Goal: Information Seeking & Learning: Learn about a topic

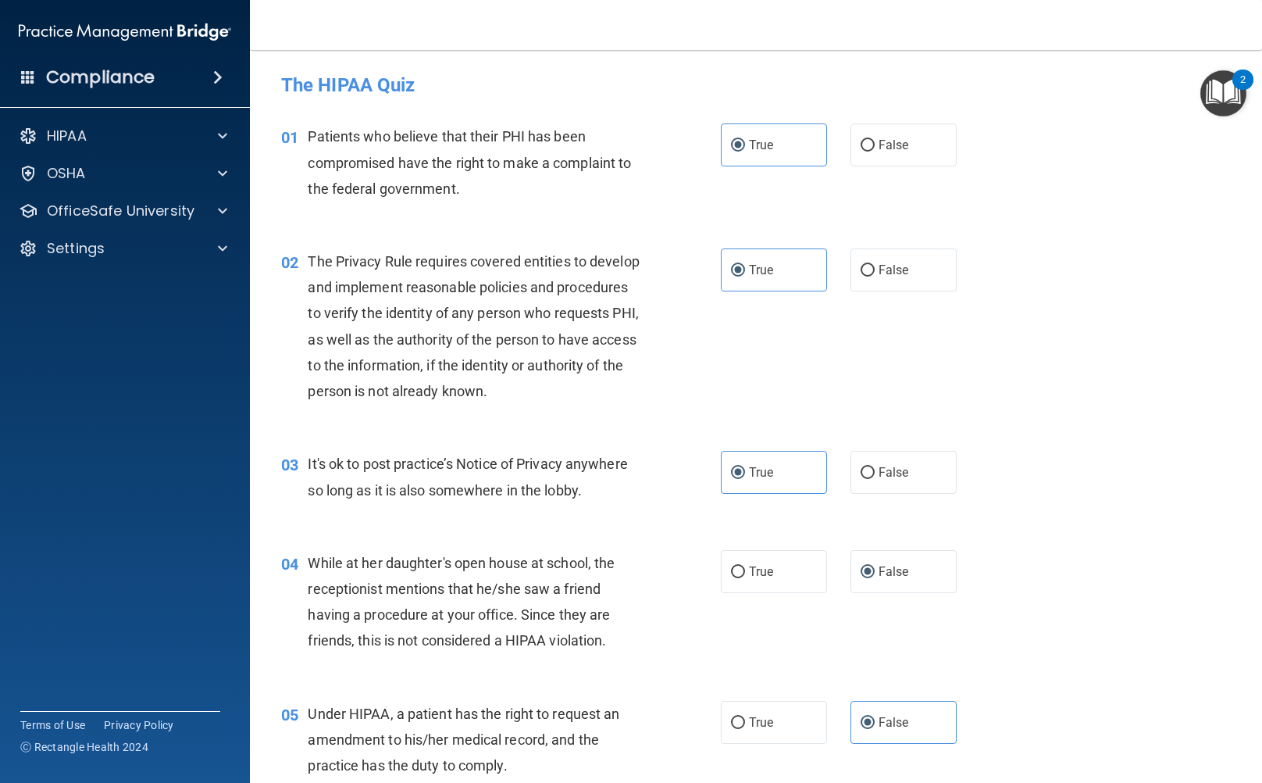
scroll to position [2565, 0]
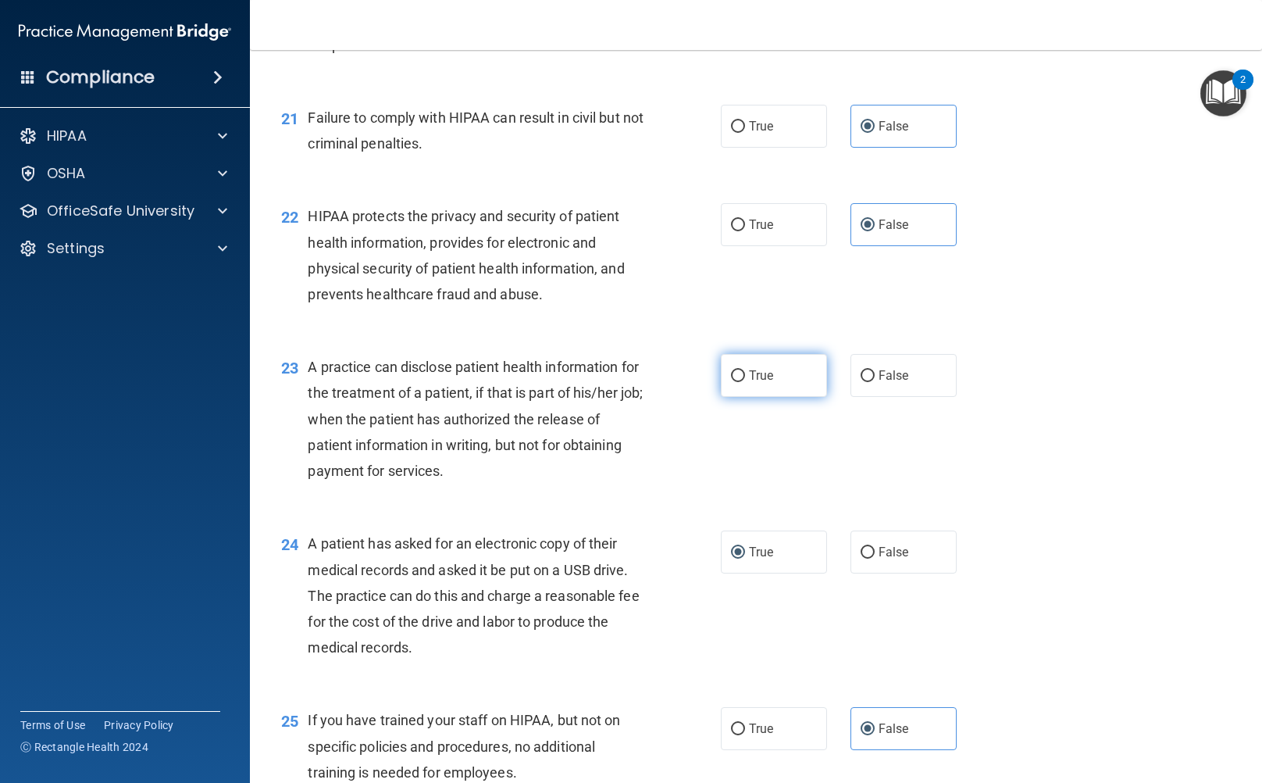
click at [758, 391] on label "True" at bounding box center [774, 375] width 106 height 43
click at [745, 382] on input "True" at bounding box center [738, 376] width 14 height 12
radio input "true"
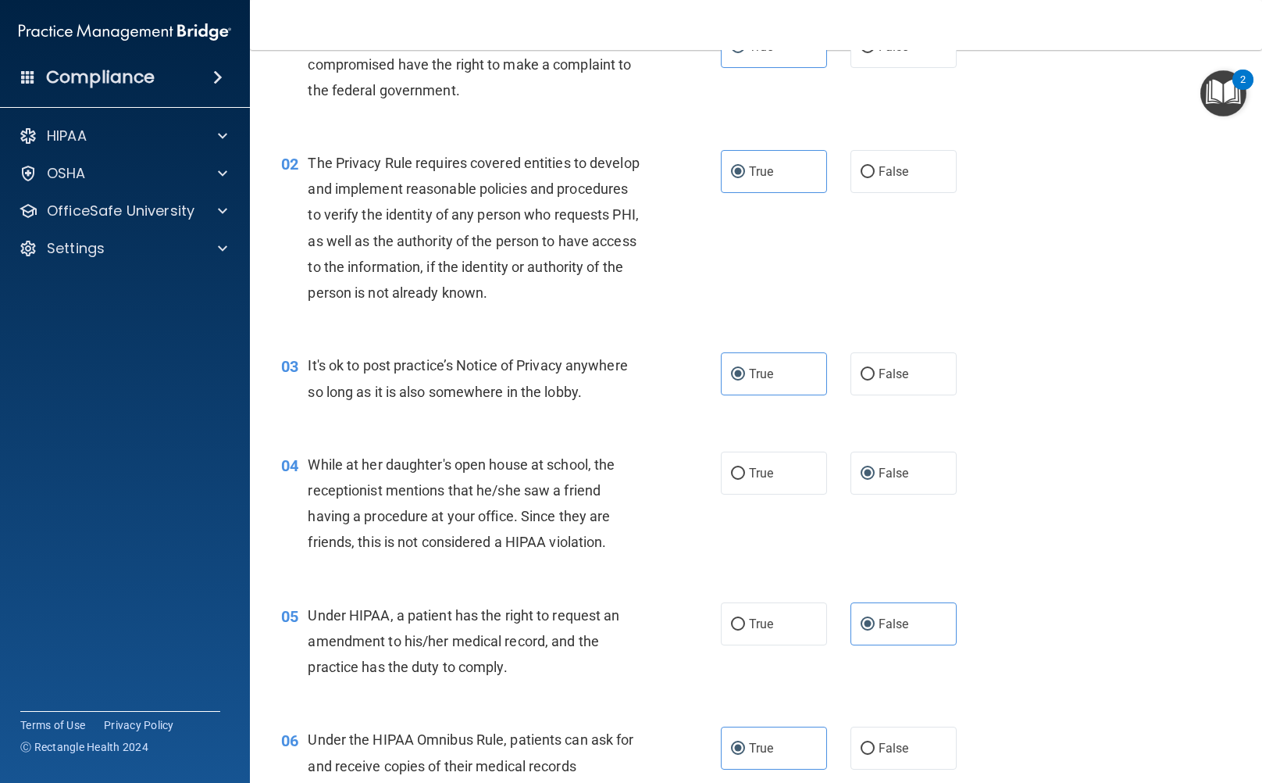
scroll to position [156, 0]
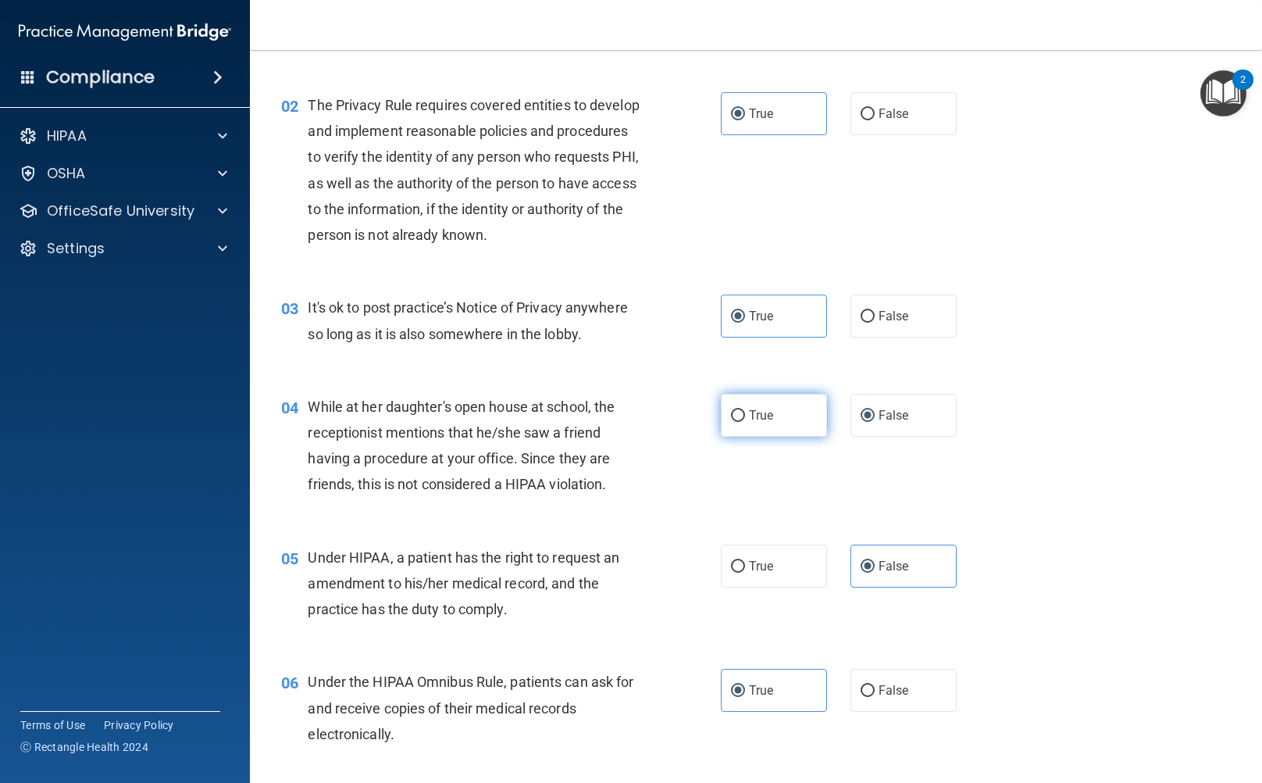
click at [789, 412] on label "True" at bounding box center [774, 415] width 106 height 43
click at [745, 412] on input "True" at bounding box center [738, 416] width 14 height 12
radio input "true"
click at [904, 408] on label "False" at bounding box center [904, 415] width 106 height 43
click at [875, 410] on input "False" at bounding box center [868, 416] width 14 height 12
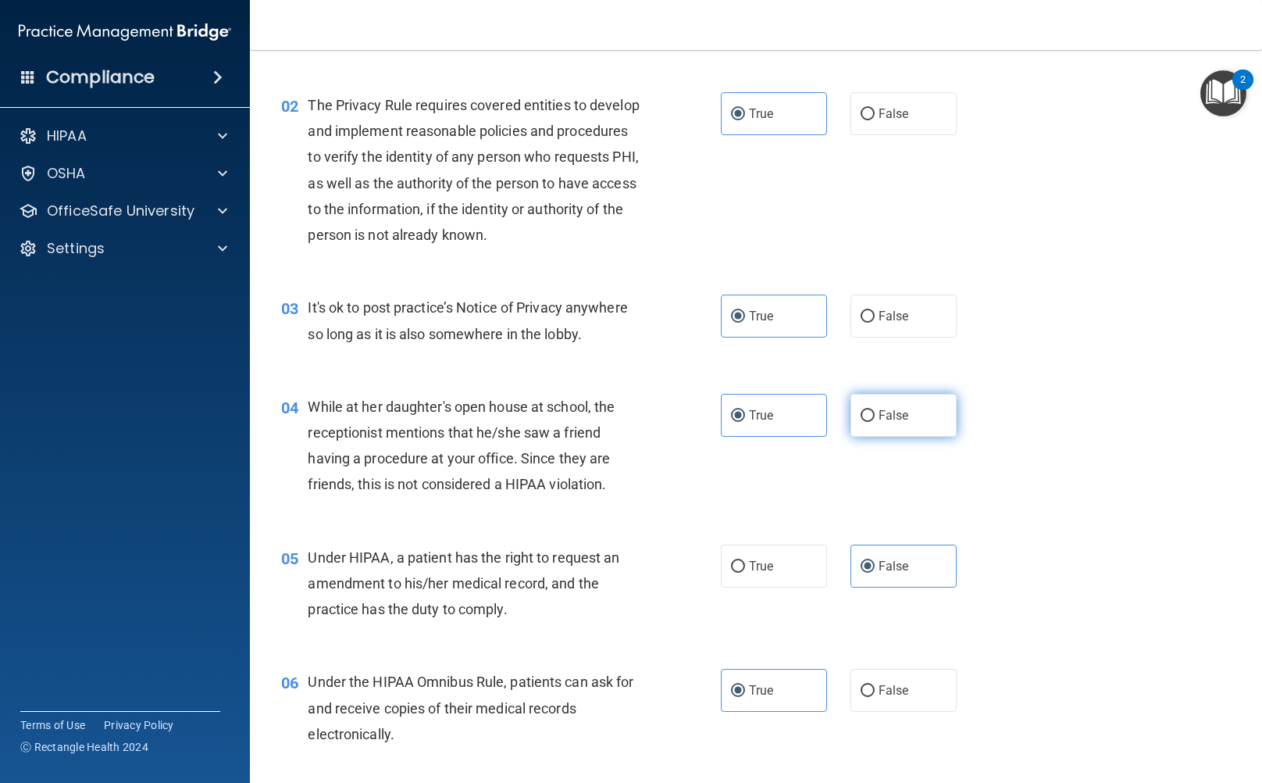
radio input "true"
radio input "false"
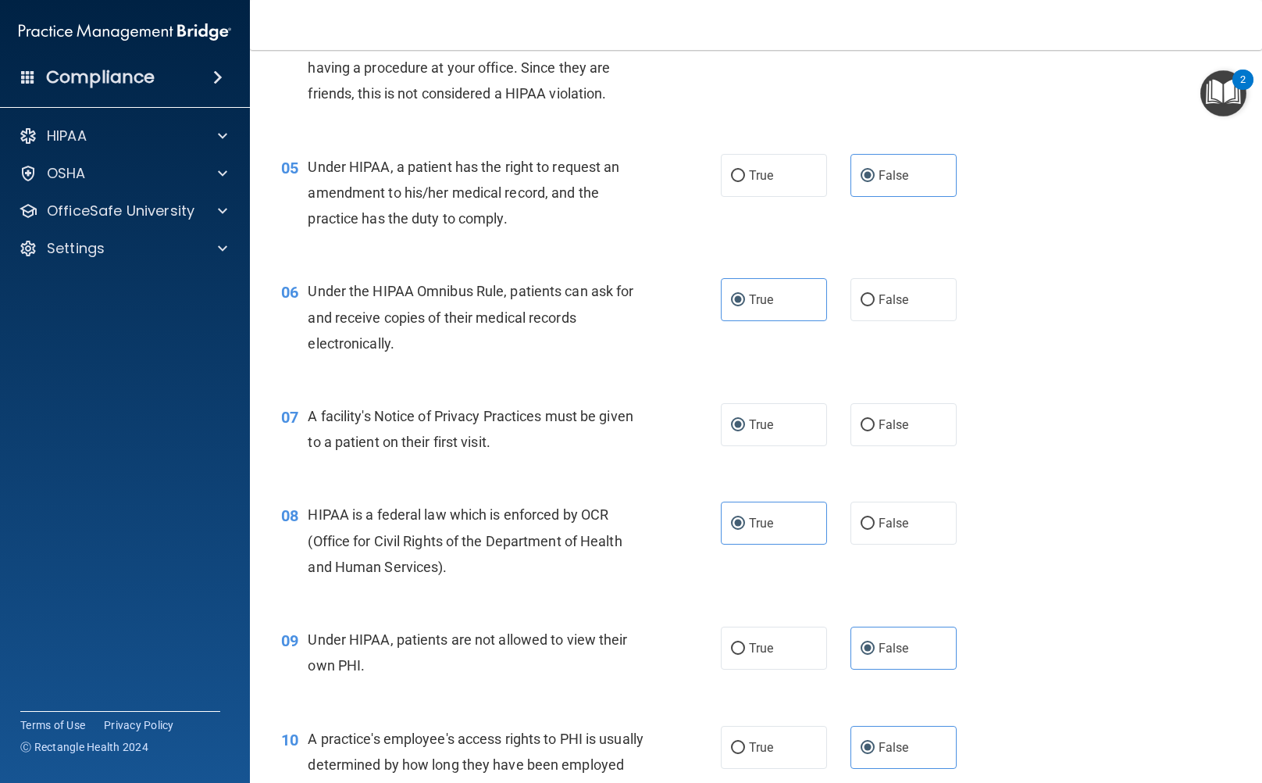
scroll to position [625, 0]
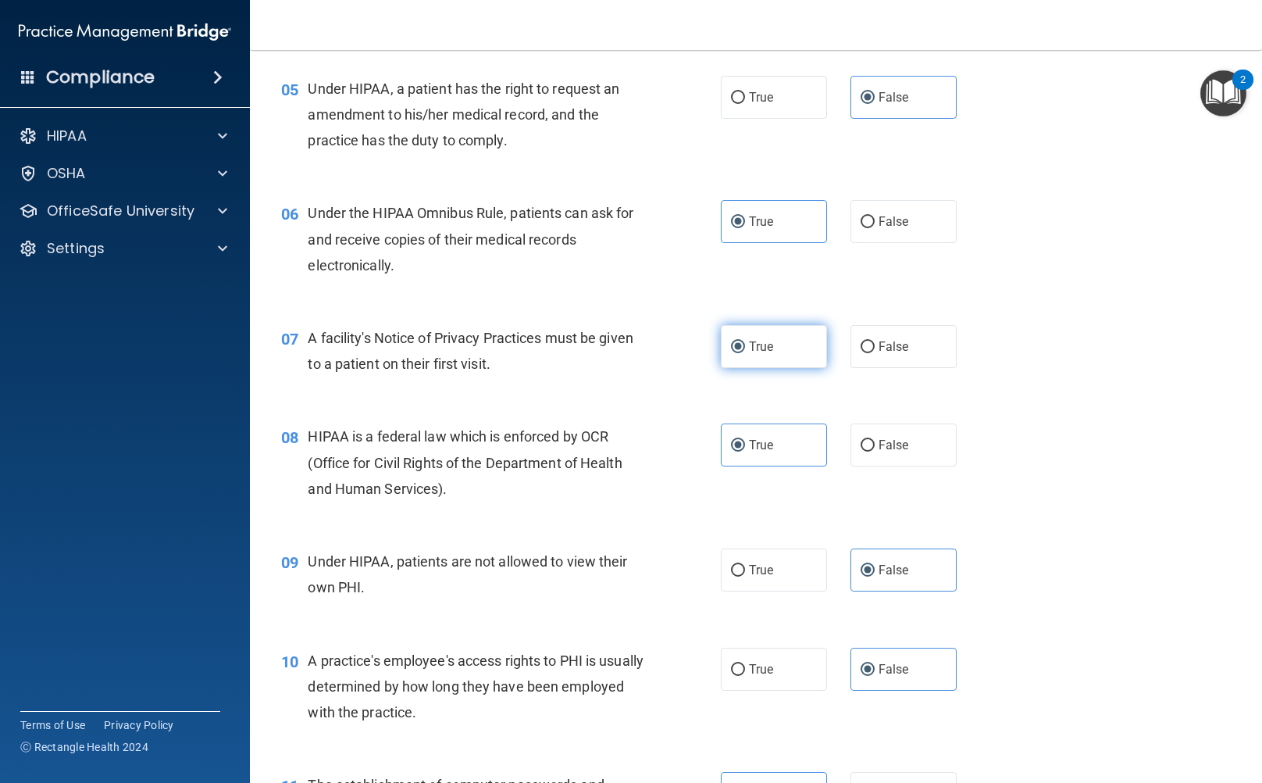
click at [790, 348] on label "True" at bounding box center [774, 346] width 106 height 43
click at [745, 348] on input "True" at bounding box center [738, 347] width 14 height 12
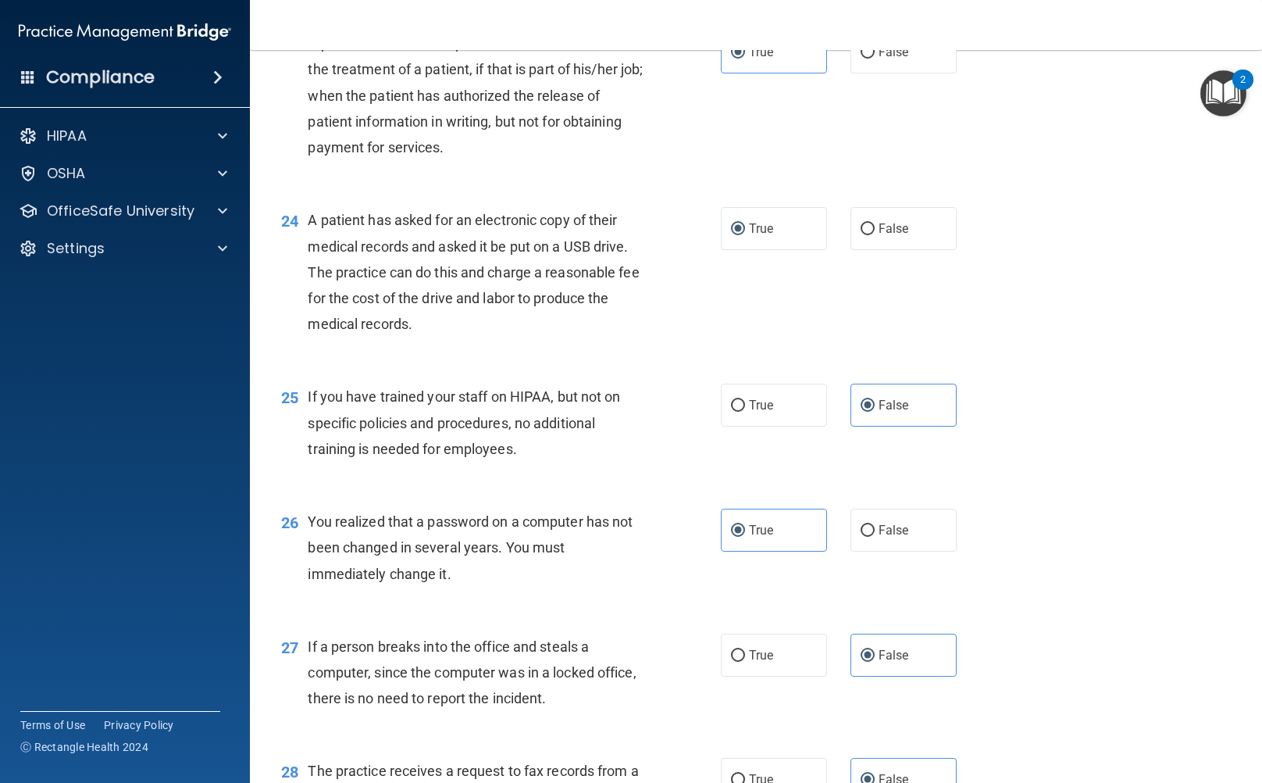
scroll to position [2890, 0]
click at [767, 220] on span "True" at bounding box center [761, 226] width 24 height 15
click at [745, 222] on input "True" at bounding box center [738, 228] width 14 height 12
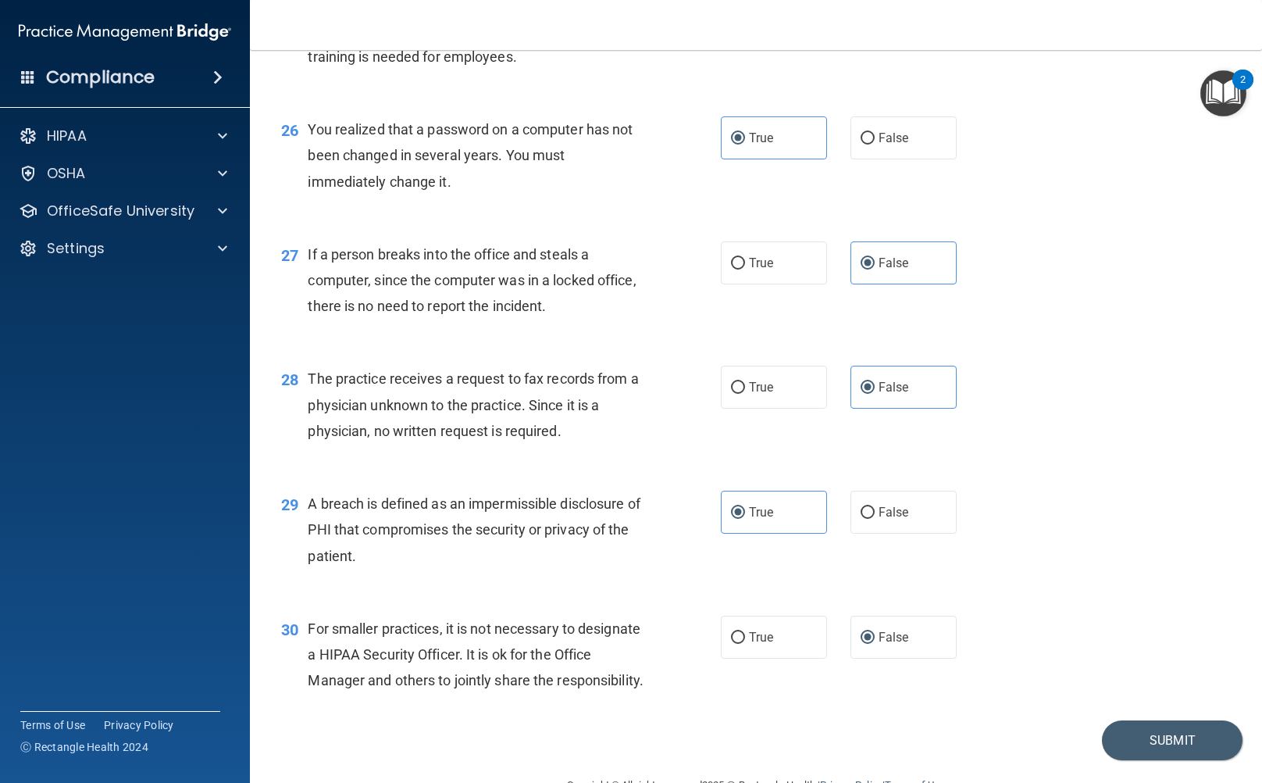
scroll to position [3346, 0]
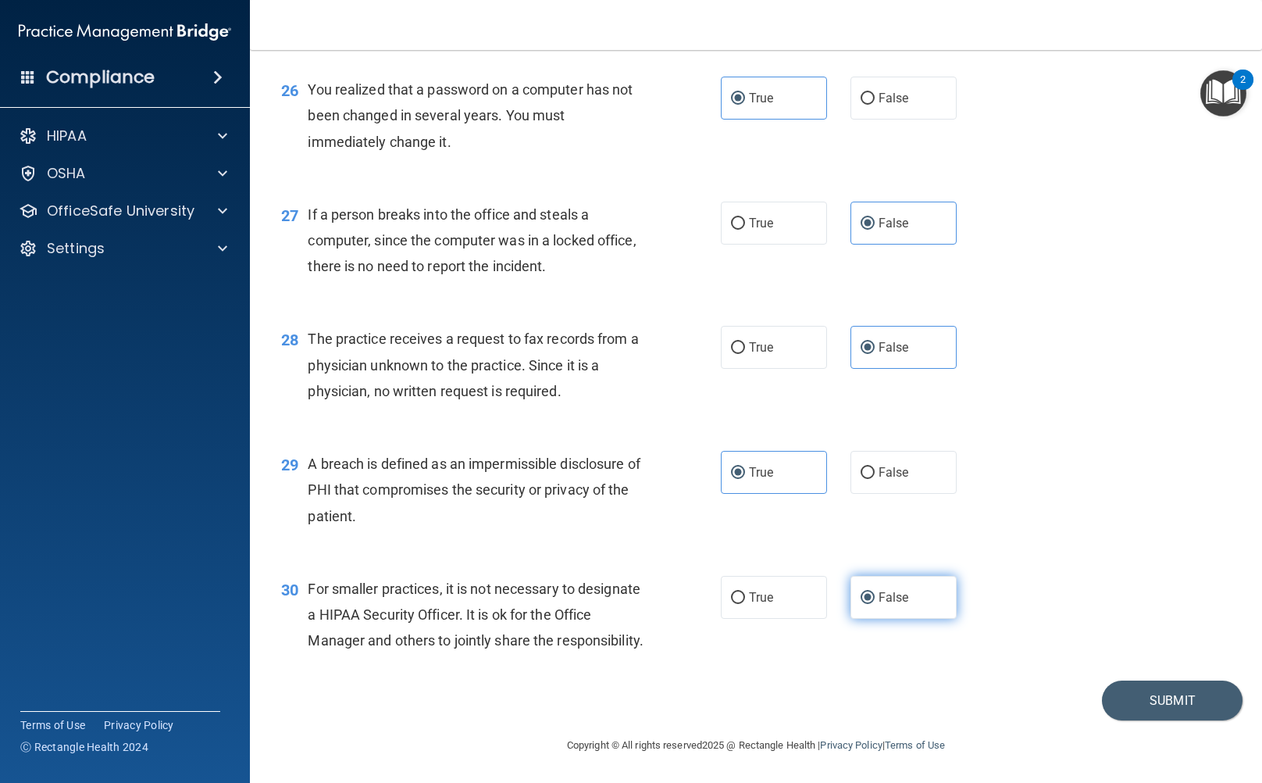
click at [925, 576] on label "False" at bounding box center [904, 597] width 106 height 43
click at [875, 592] on input "False" at bounding box center [868, 598] width 14 height 12
click at [1154, 696] on button "Submit" at bounding box center [1172, 700] width 141 height 40
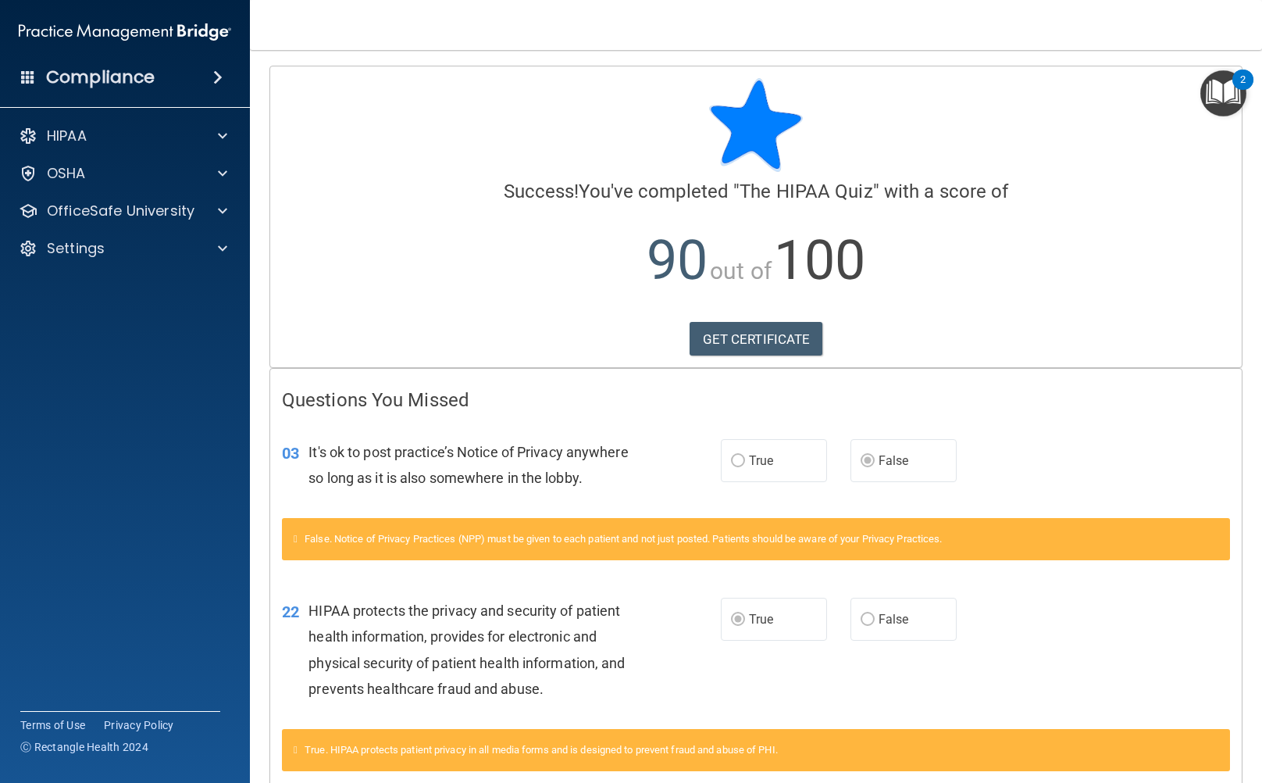
click at [1205, 102] on img "Open Resource Center, 2 new notifications" at bounding box center [1223, 93] width 46 height 46
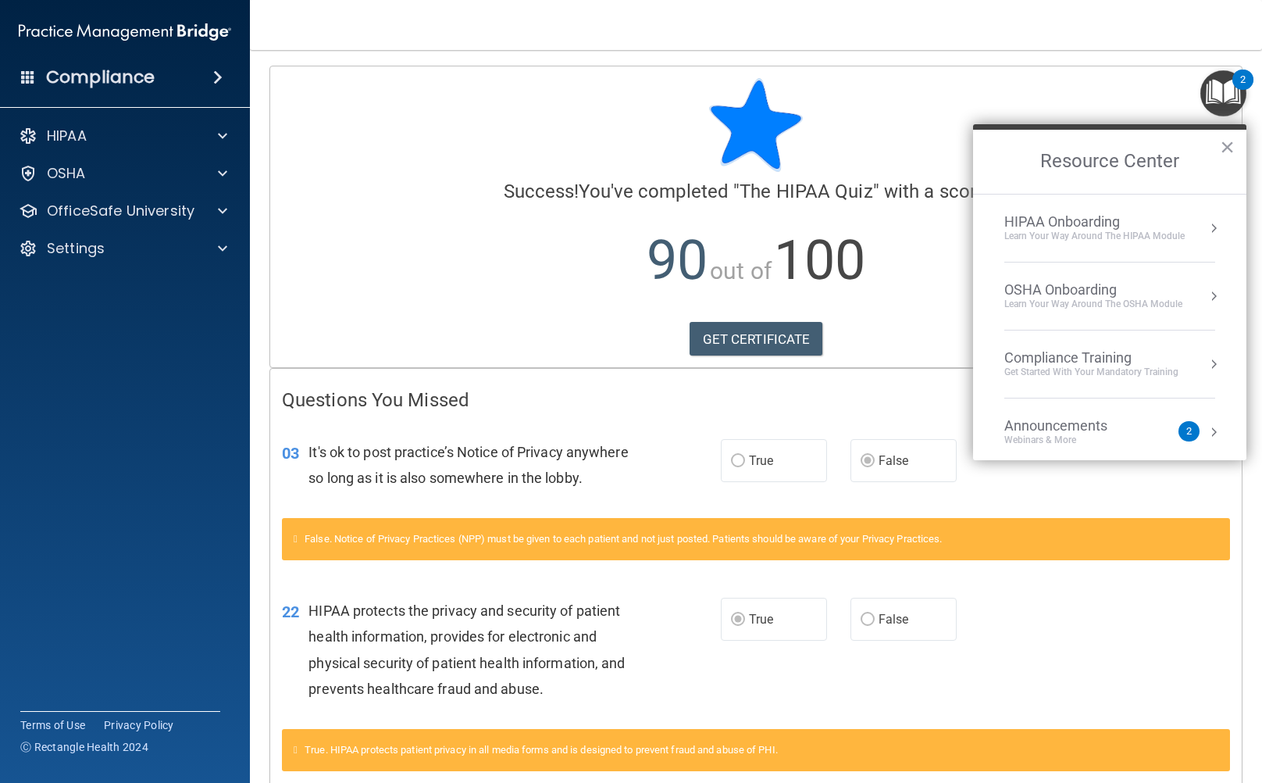
click at [892, 317] on div "Calculating your score.... Success! You've completed " The HIPAA Quiz " with a …" at bounding box center [756, 216] width 972 height 301
click at [1223, 141] on button "×" at bounding box center [1227, 146] width 15 height 25
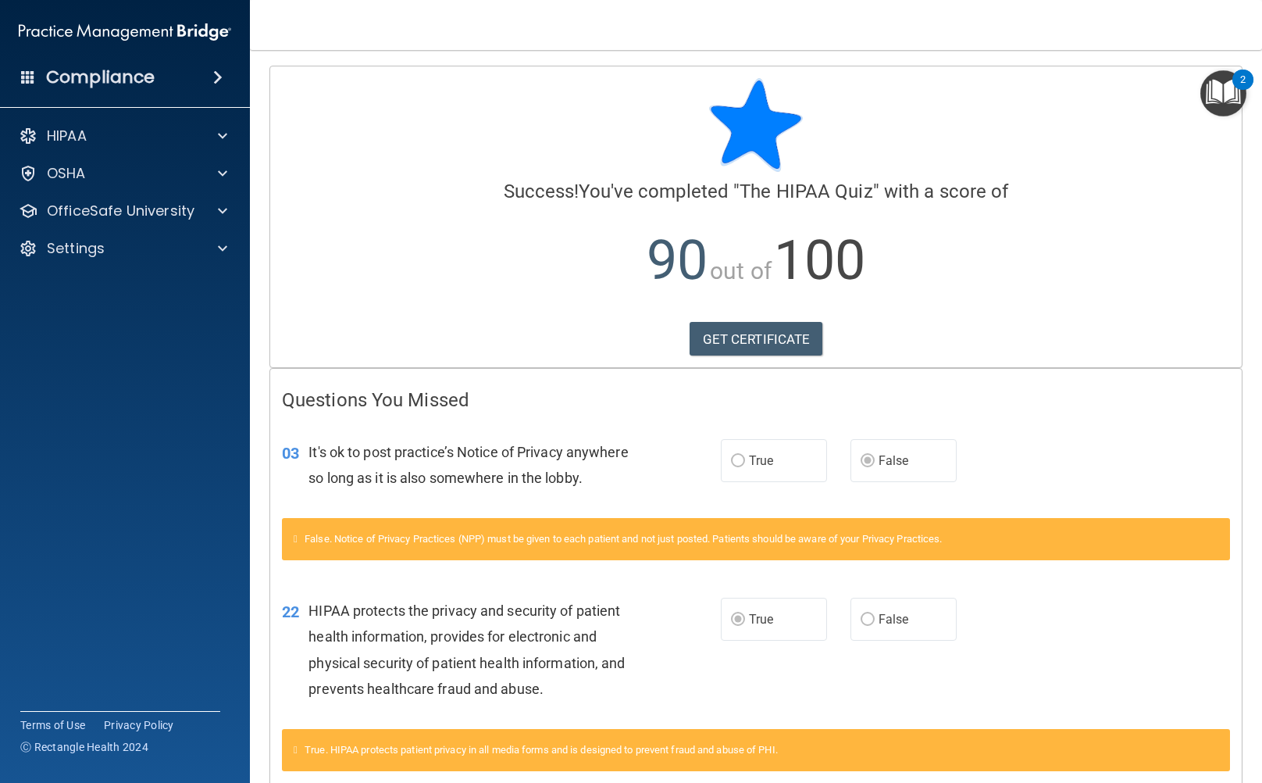
click at [740, 363] on div "Calculating your score.... Success! You've completed " The HIPAA Quiz " with a …" at bounding box center [756, 216] width 972 height 301
click at [740, 347] on link "GET CERTIFICATE" at bounding box center [757, 339] width 134 height 34
click at [184, 133] on div "HIPAA" at bounding box center [104, 136] width 194 height 19
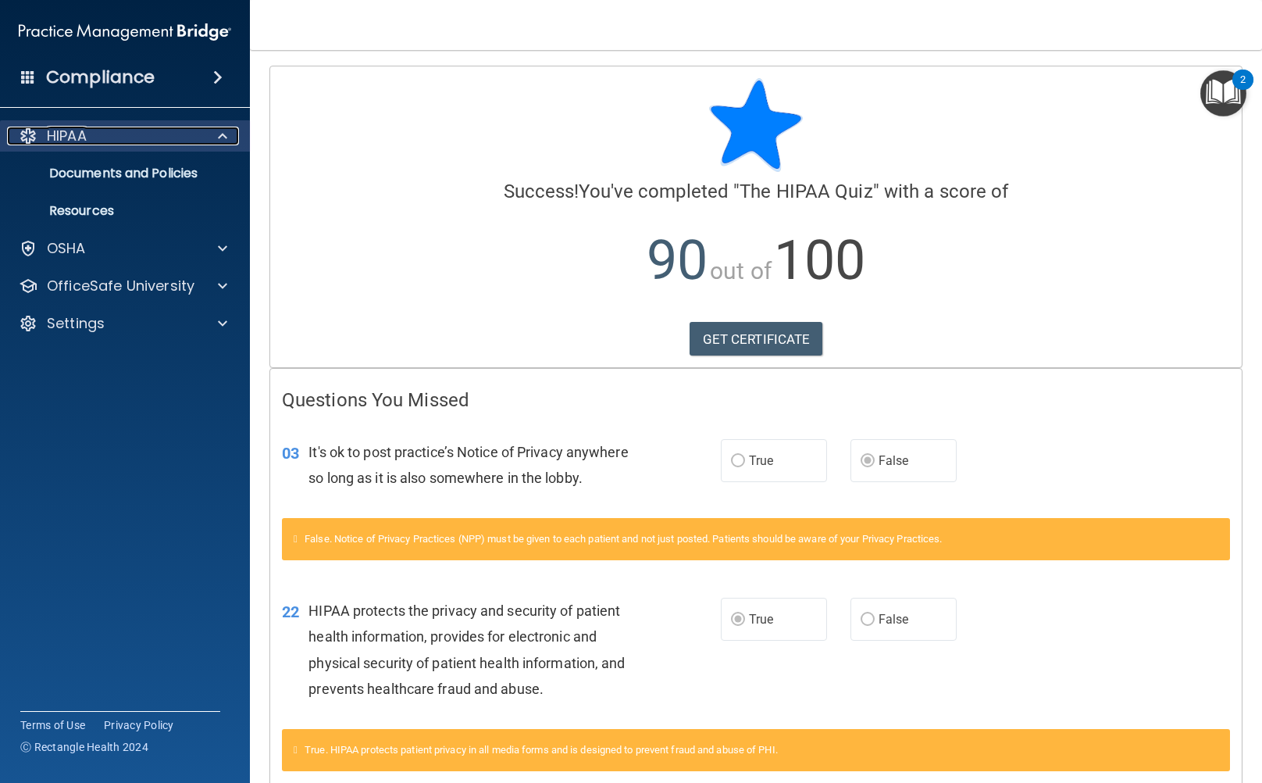
click at [237, 144] on div at bounding box center [220, 136] width 39 height 19
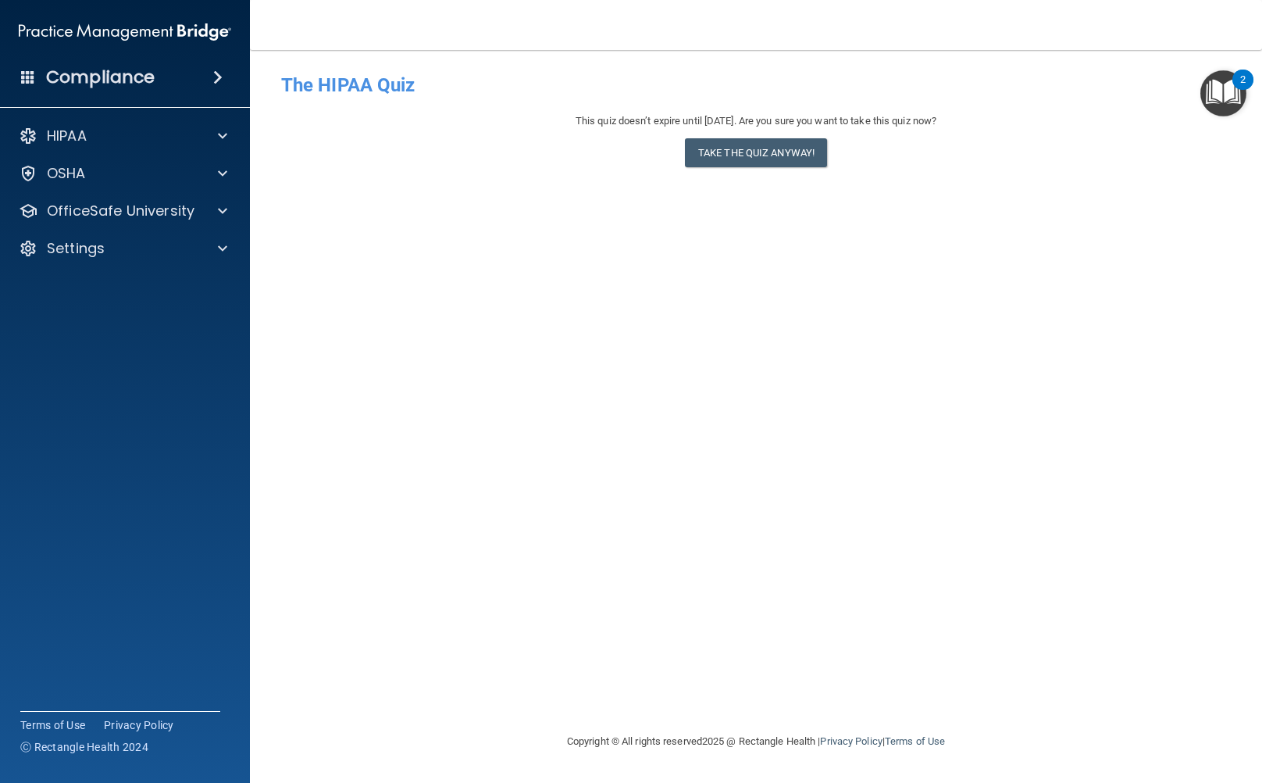
click at [71, 76] on h4 "Compliance" at bounding box center [100, 77] width 109 height 22
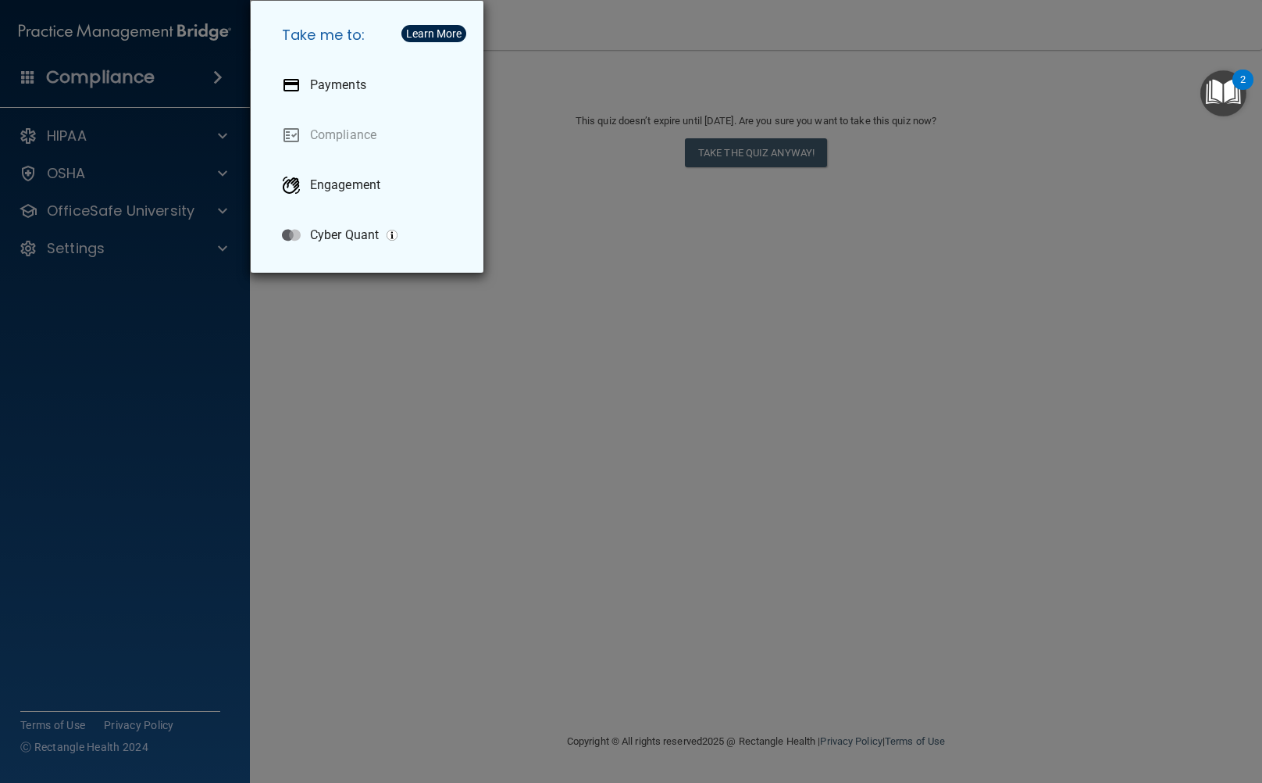
click at [71, 76] on div "Take me to: Payments Compliance Engagement Cyber Quant" at bounding box center [631, 391] width 1262 height 783
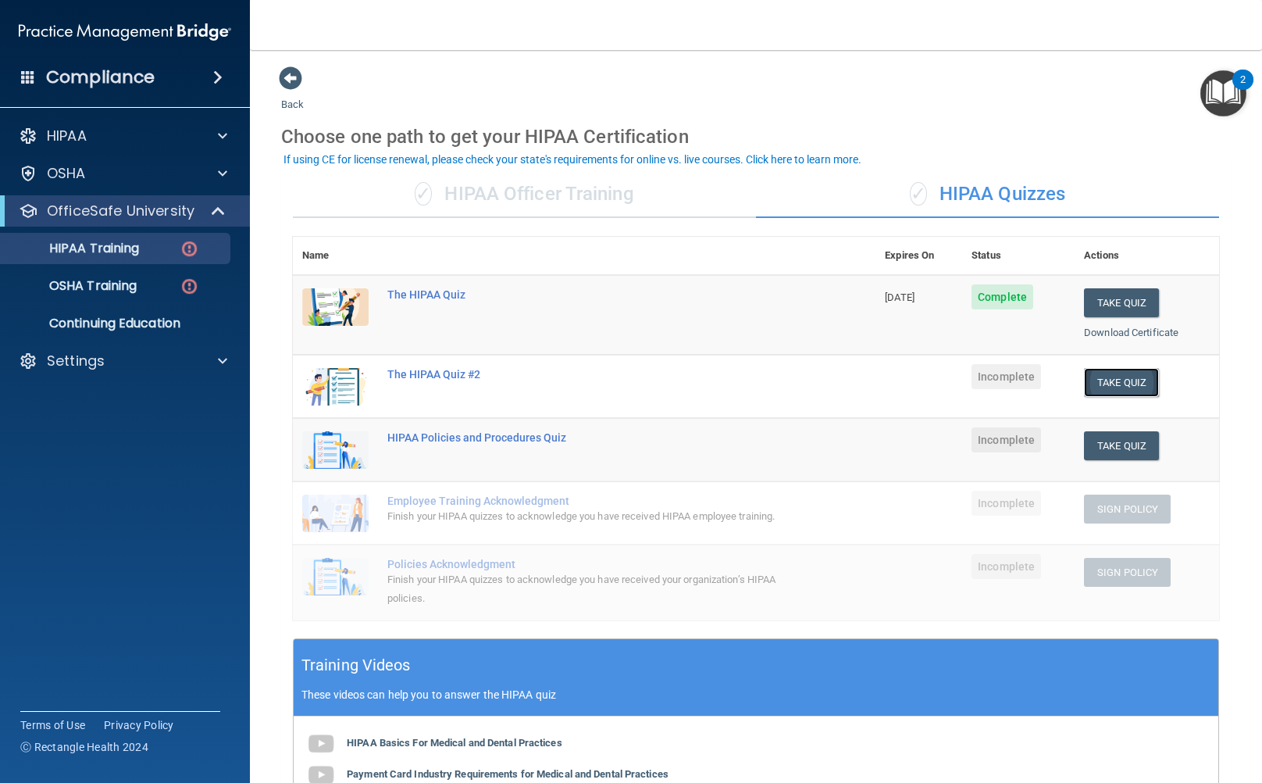
click at [1117, 383] on button "Take Quiz" at bounding box center [1121, 382] width 75 height 29
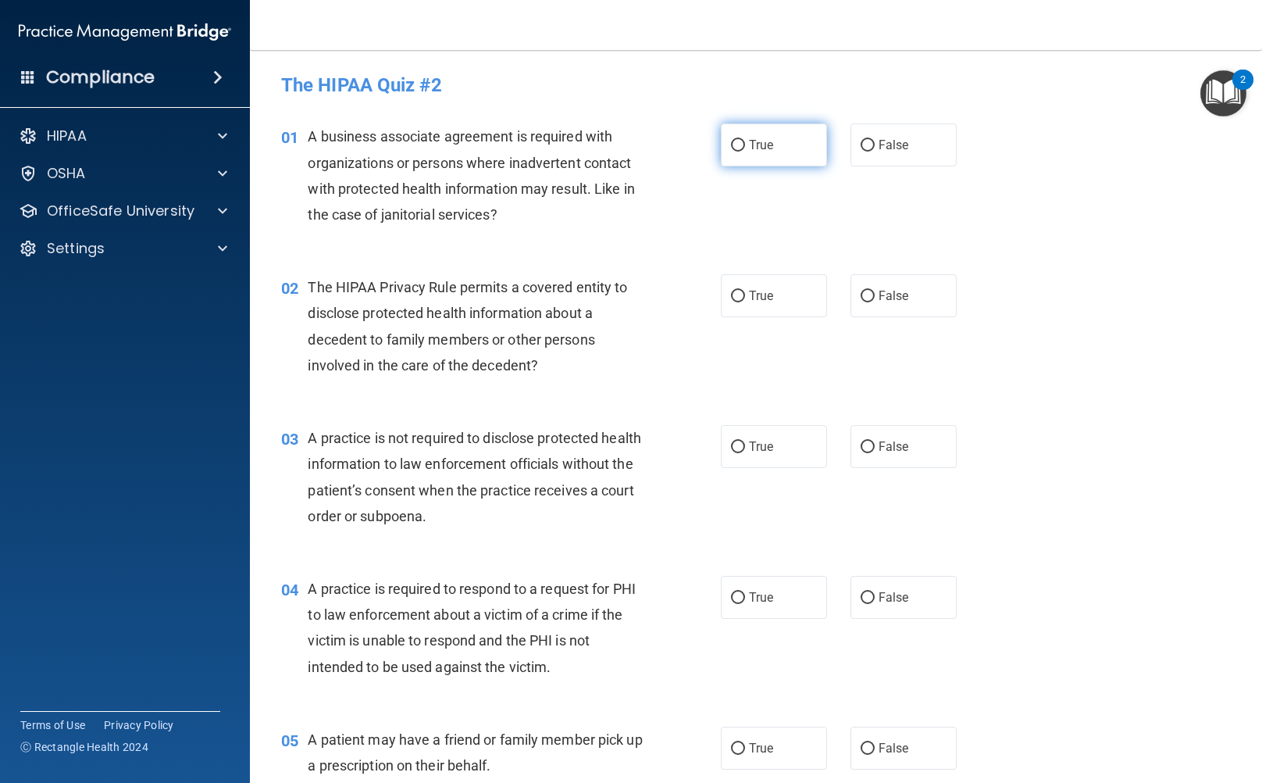
click at [772, 143] on label "True" at bounding box center [774, 144] width 106 height 43
click at [745, 143] on input "True" at bounding box center [738, 146] width 14 height 12
radio input "true"
click at [853, 306] on label "False" at bounding box center [904, 295] width 106 height 43
click at [861, 302] on input "False" at bounding box center [868, 297] width 14 height 12
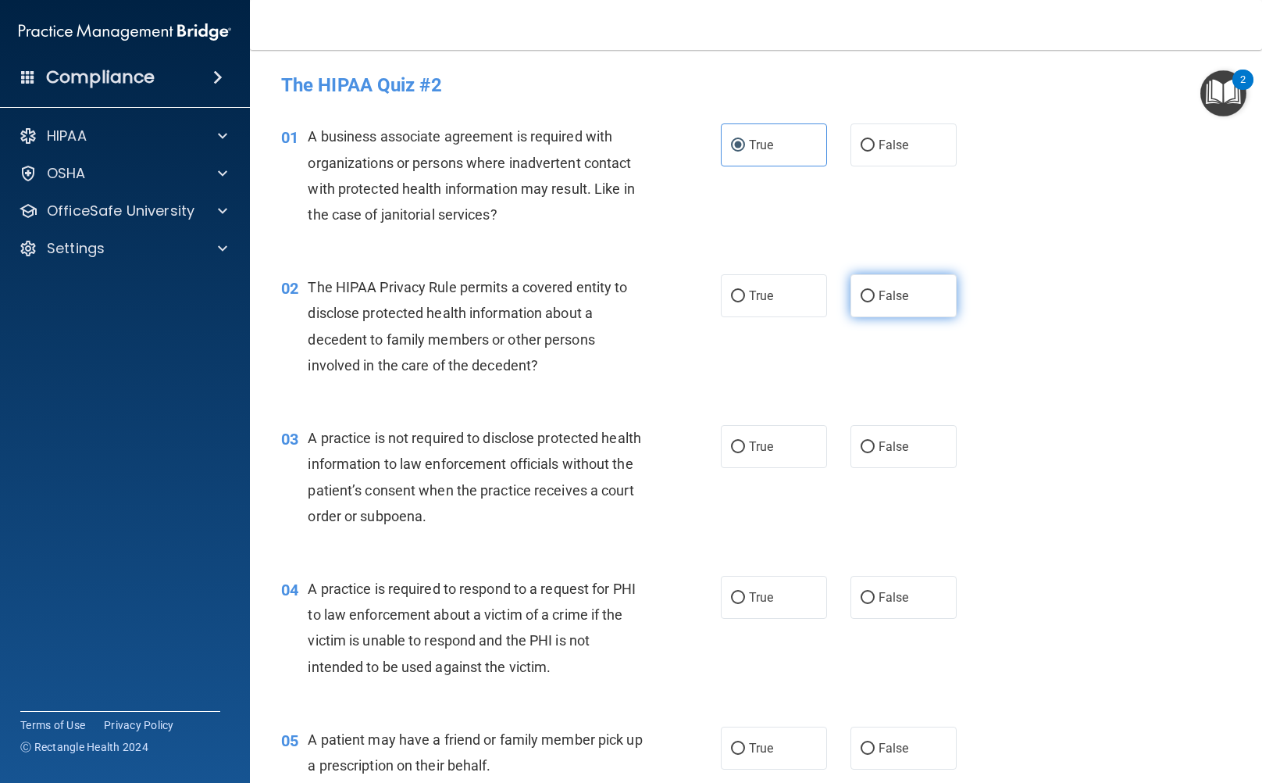
radio input "true"
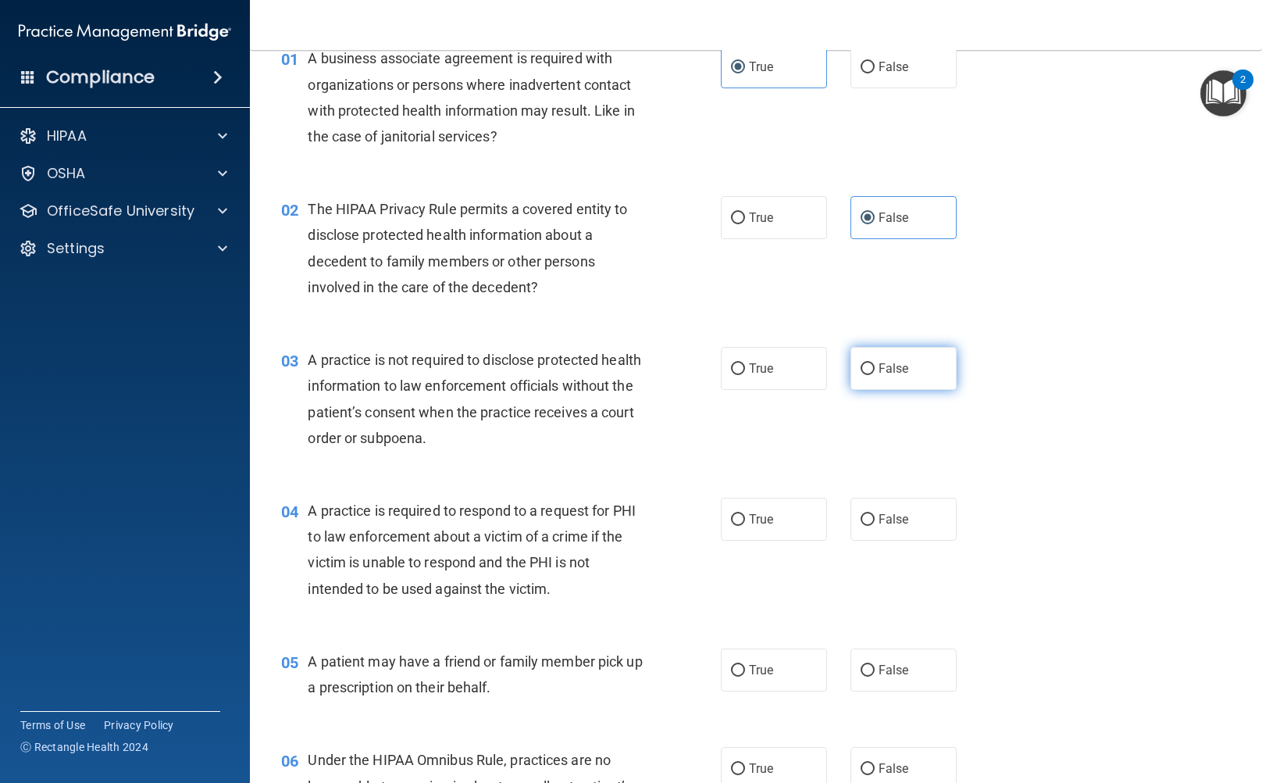
click at [863, 376] on label "False" at bounding box center [904, 368] width 106 height 43
click at [863, 375] on input "False" at bounding box center [868, 369] width 14 height 12
radio input "true"
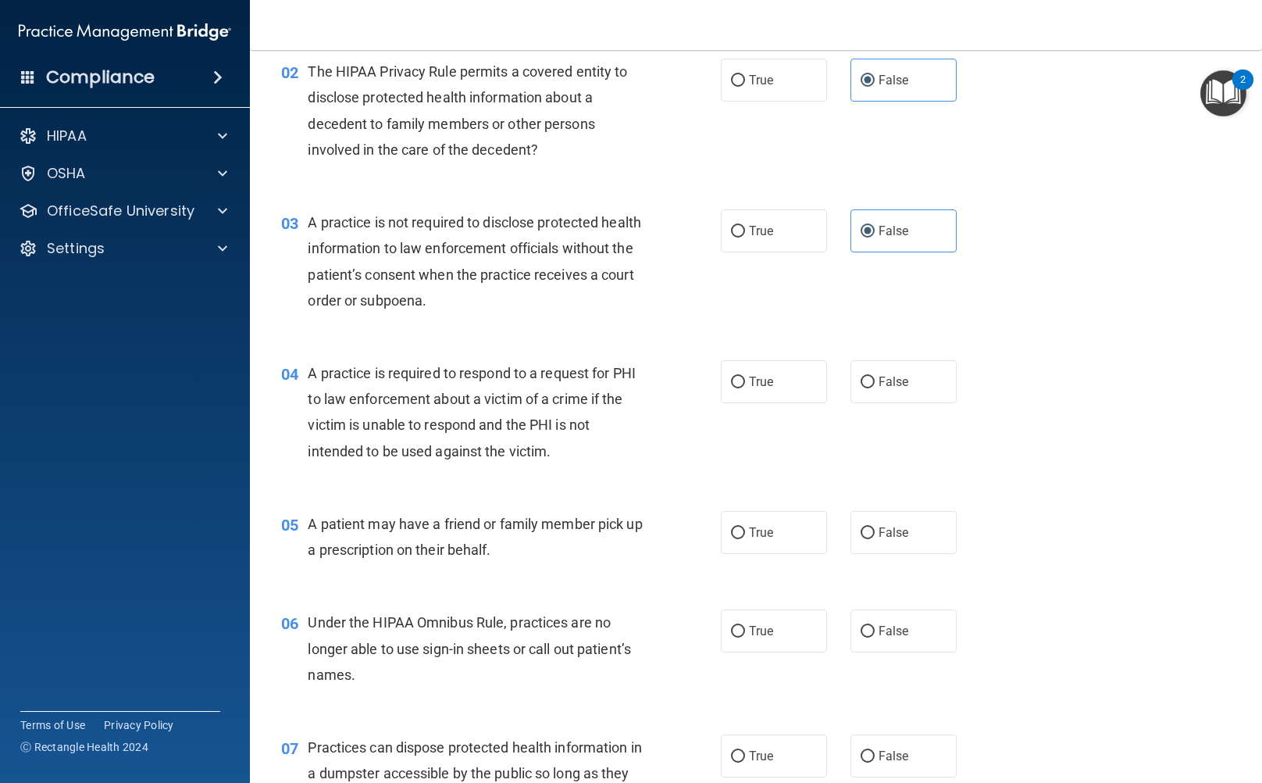
scroll to position [234, 0]
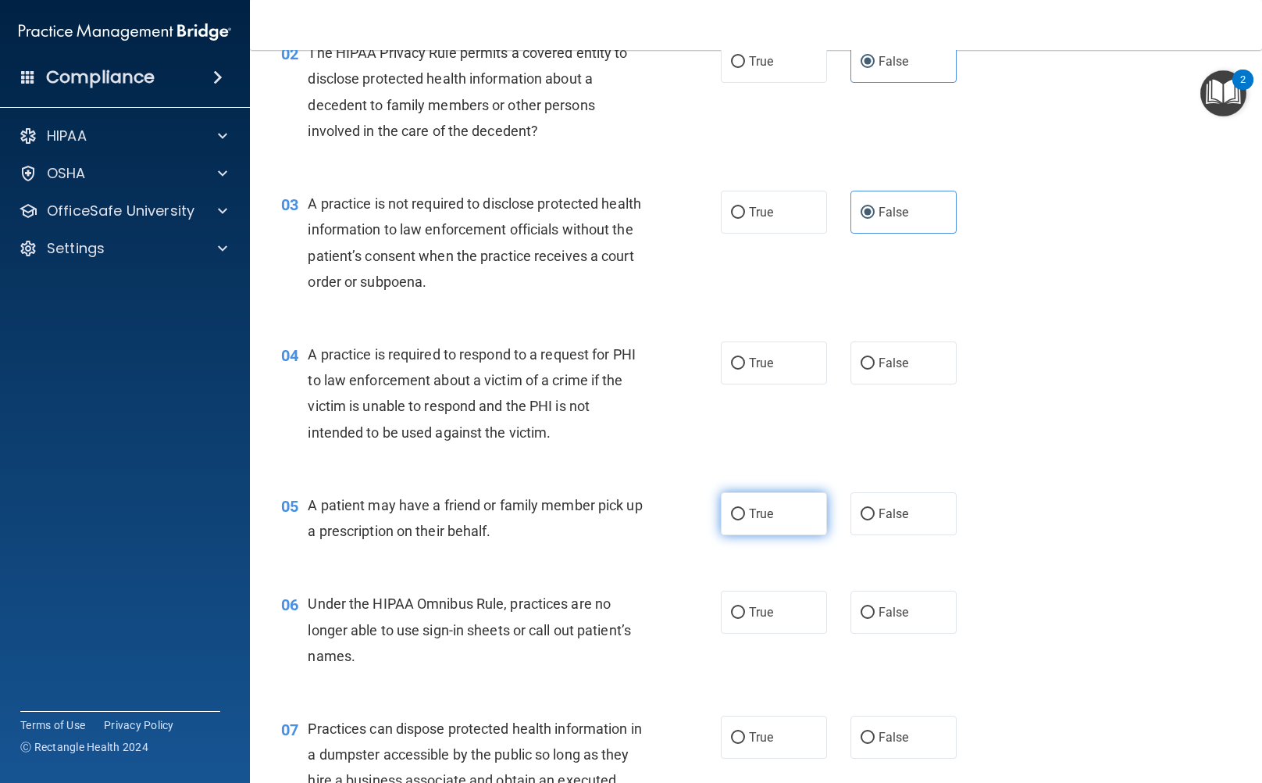
click at [735, 504] on label "True" at bounding box center [774, 513] width 106 height 43
click at [735, 508] on input "True" at bounding box center [738, 514] width 14 height 12
radio input "true"
click at [852, 600] on label "False" at bounding box center [904, 611] width 106 height 43
click at [861, 607] on input "False" at bounding box center [868, 613] width 14 height 12
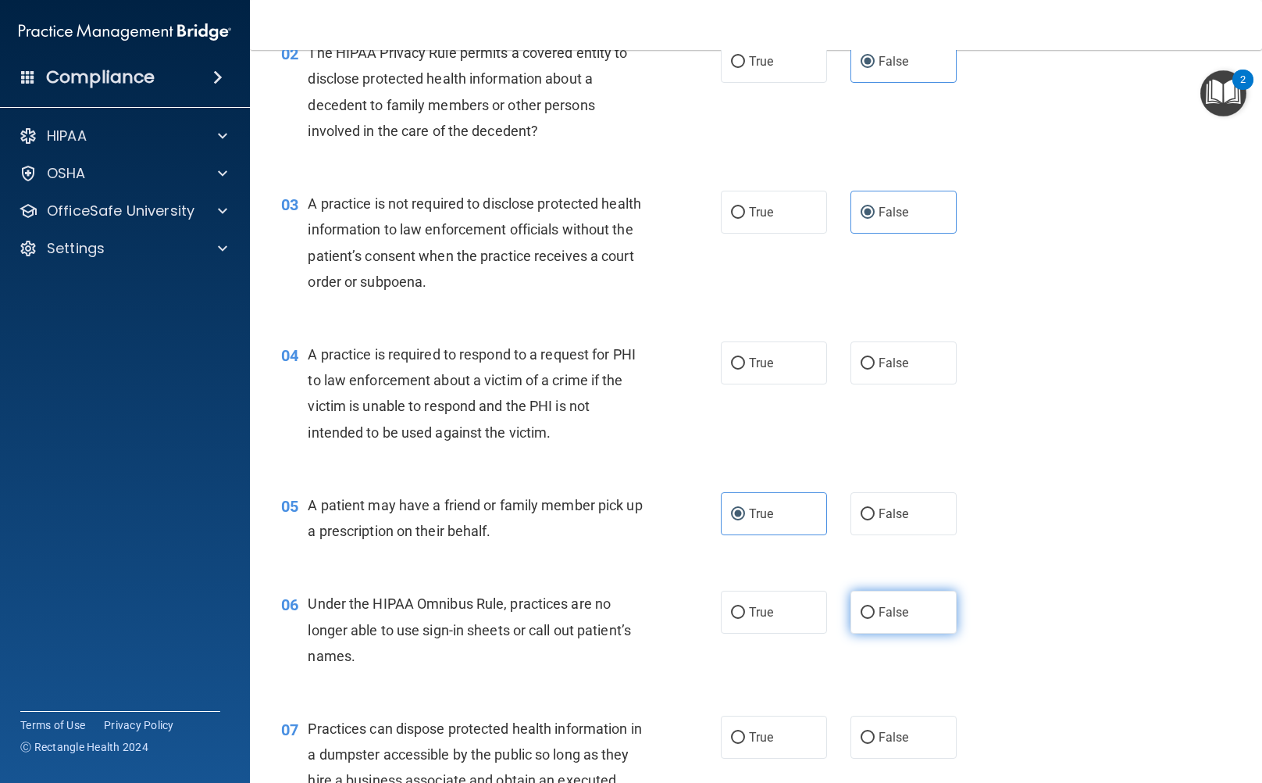
radio input "true"
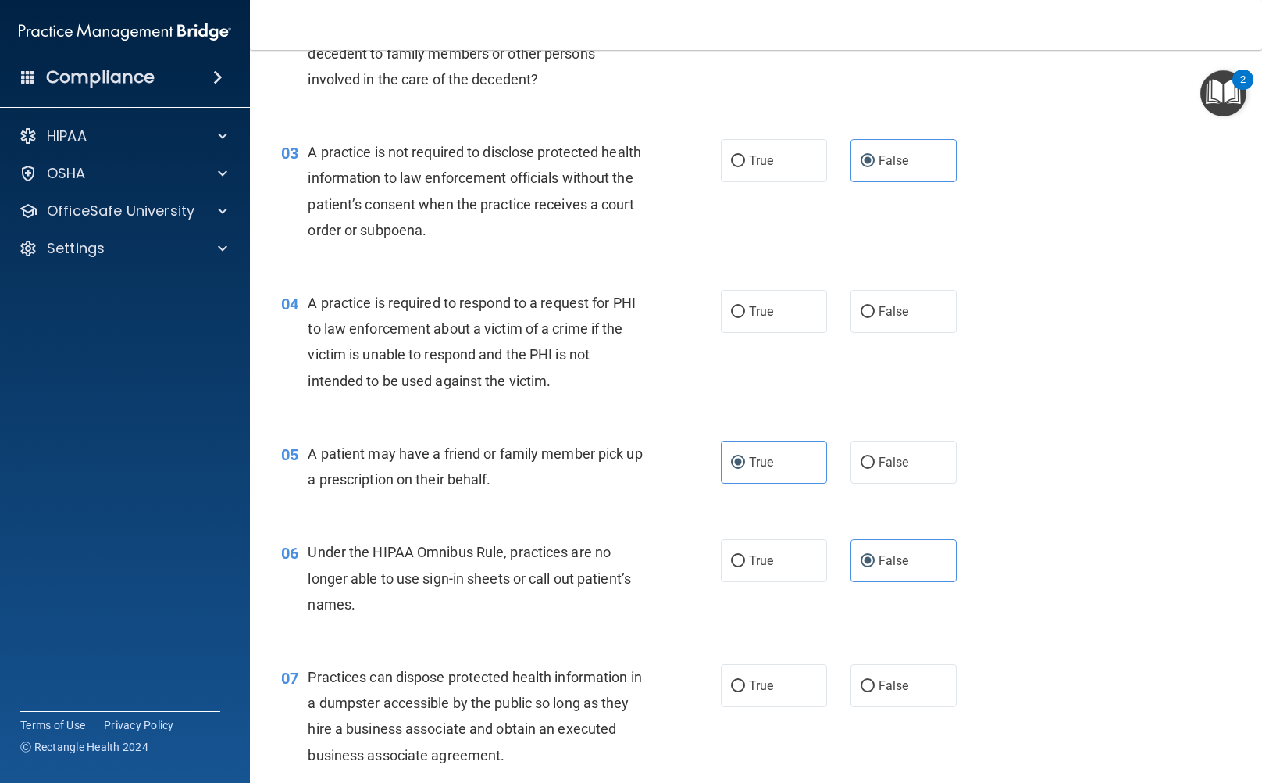
scroll to position [312, 0]
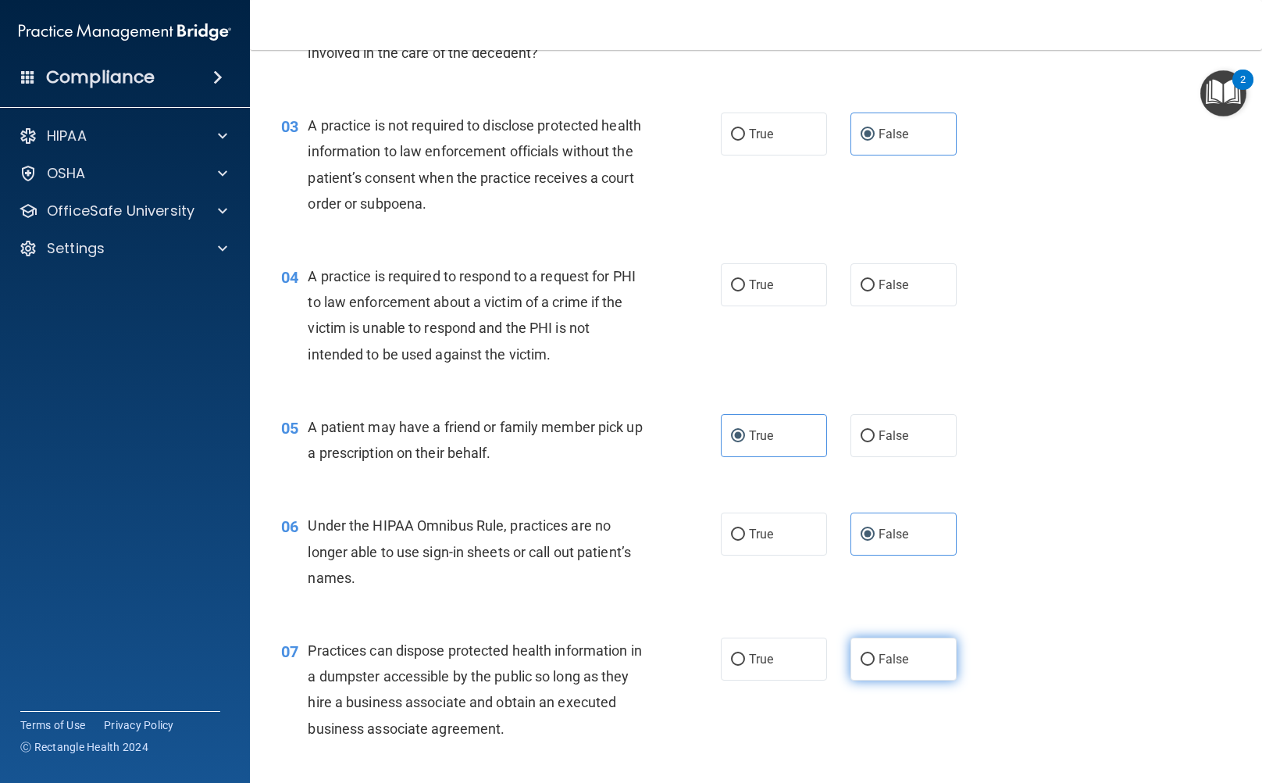
click at [922, 650] on label "False" at bounding box center [904, 658] width 106 height 43
click at [875, 654] on input "False" at bounding box center [868, 660] width 14 height 12
radio input "true"
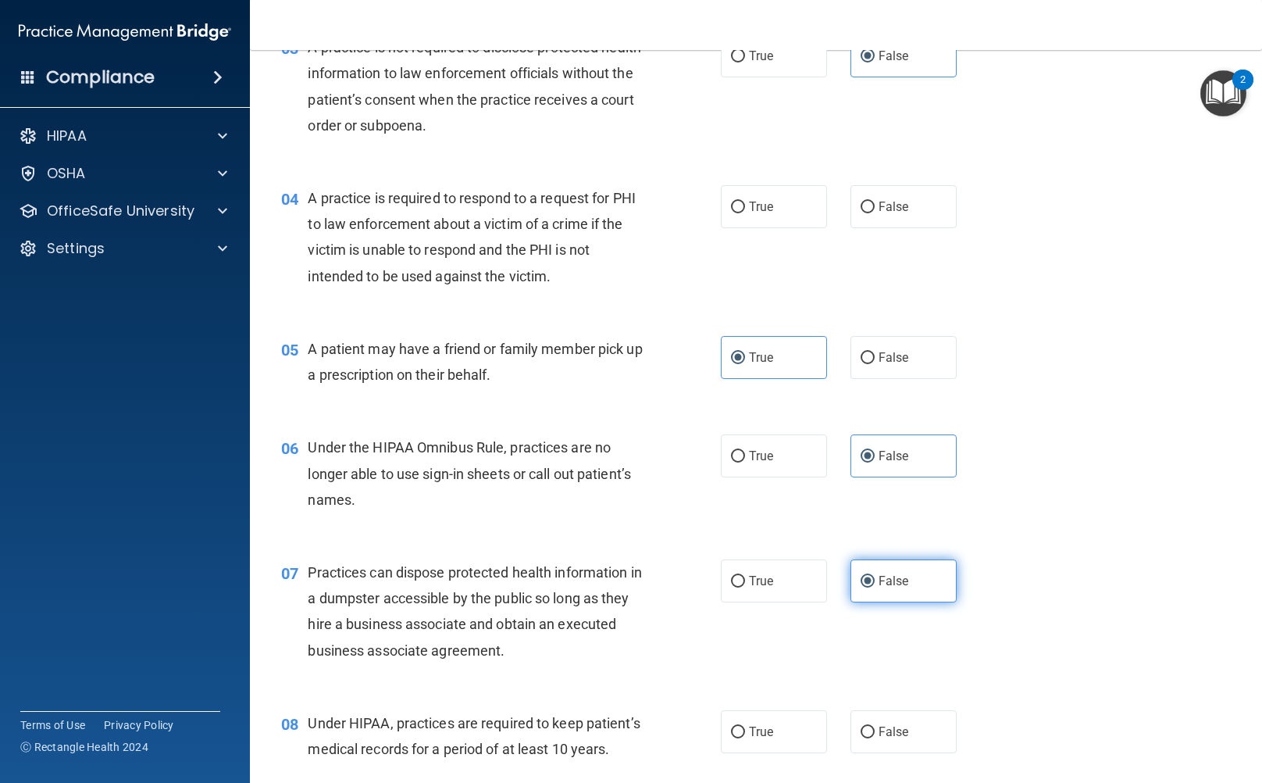
scroll to position [469, 0]
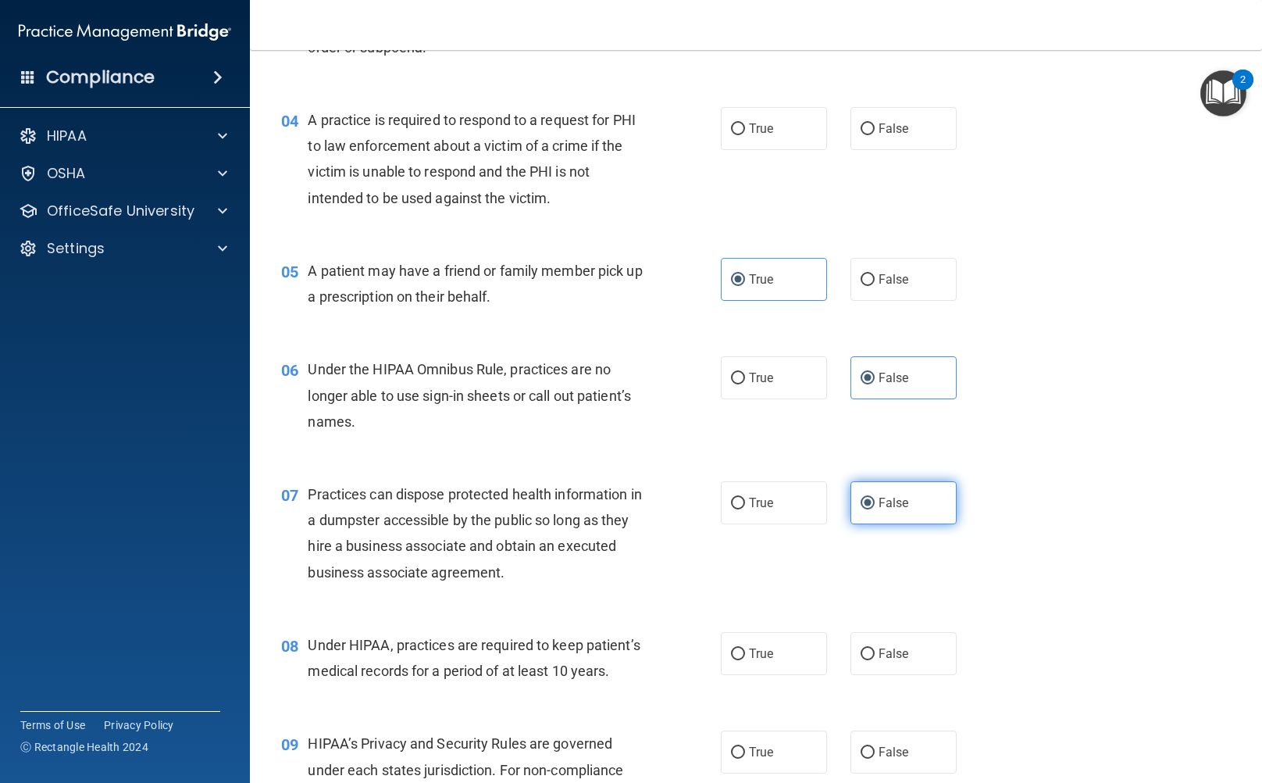
click at [922, 650] on label "False" at bounding box center [904, 653] width 106 height 43
click at [875, 650] on input "False" at bounding box center [868, 654] width 14 height 12
radio input "true"
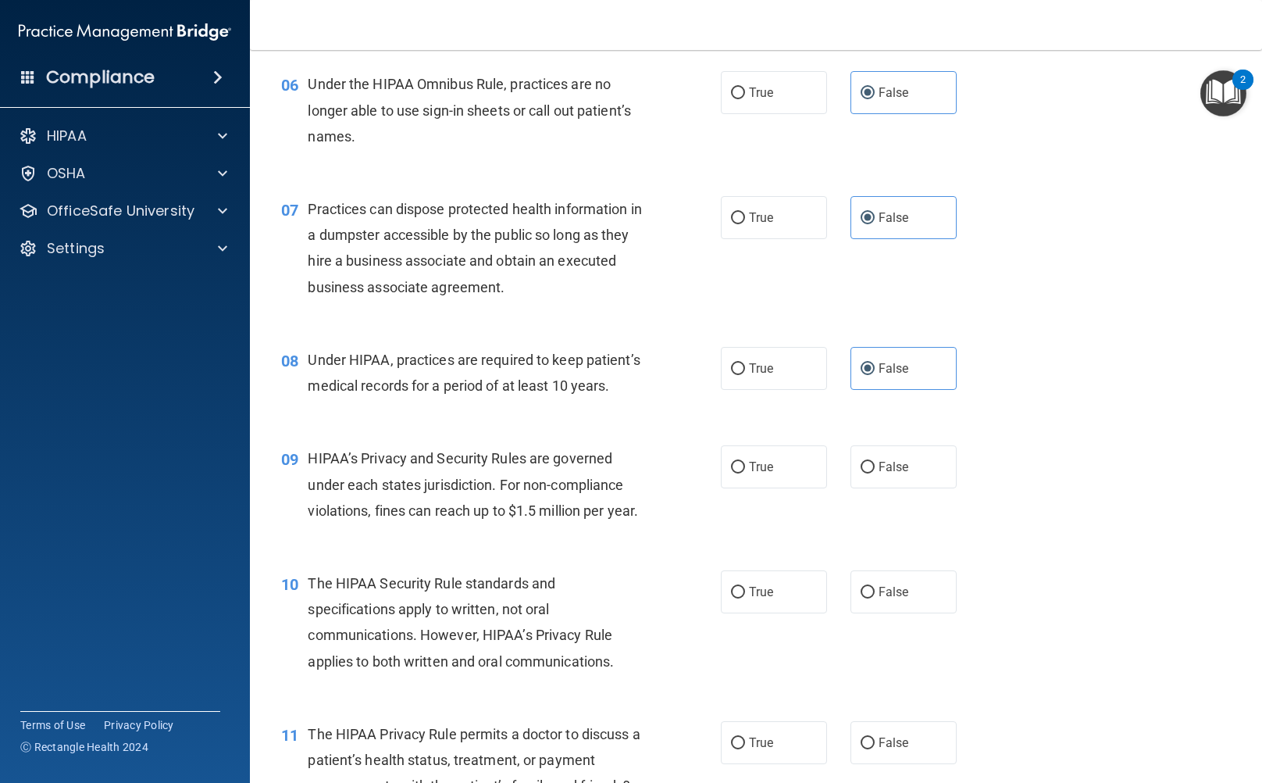
scroll to position [781, 0]
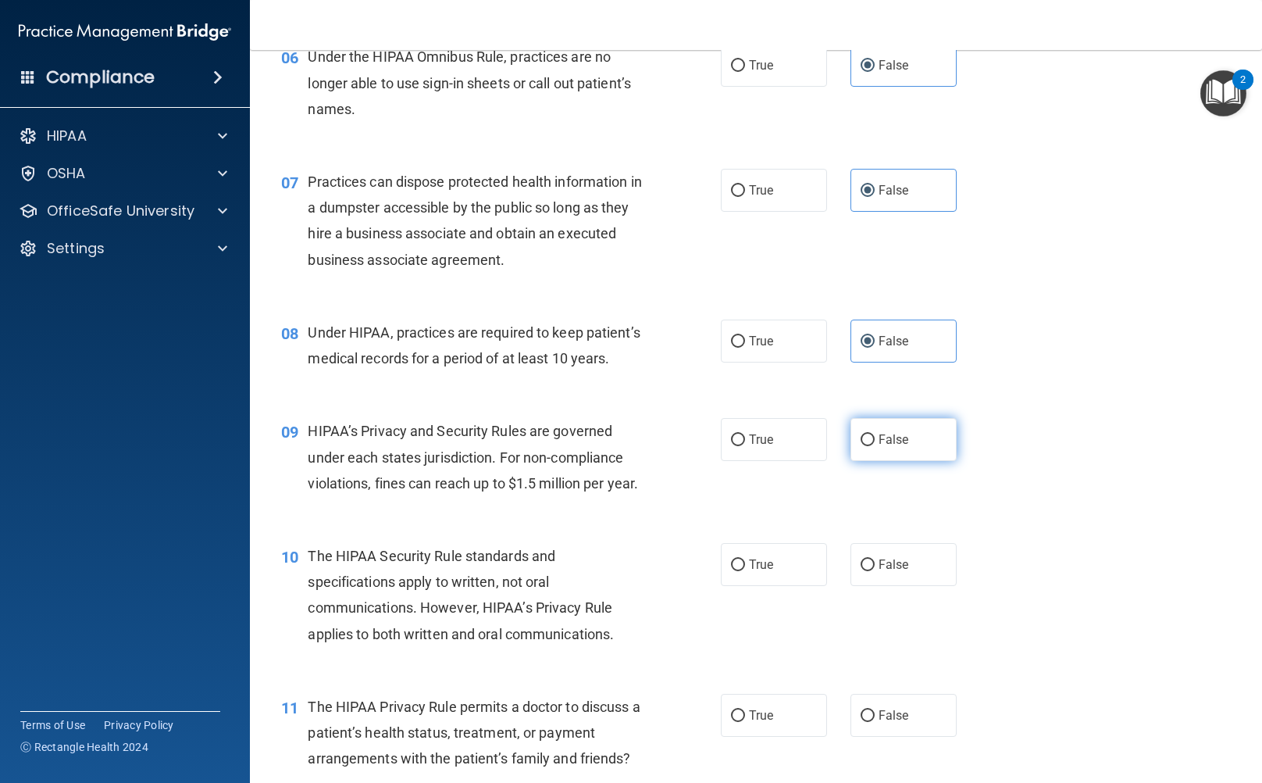
click at [871, 461] on label "False" at bounding box center [904, 439] width 106 height 43
click at [871, 446] on input "False" at bounding box center [868, 440] width 14 height 12
radio input "true"
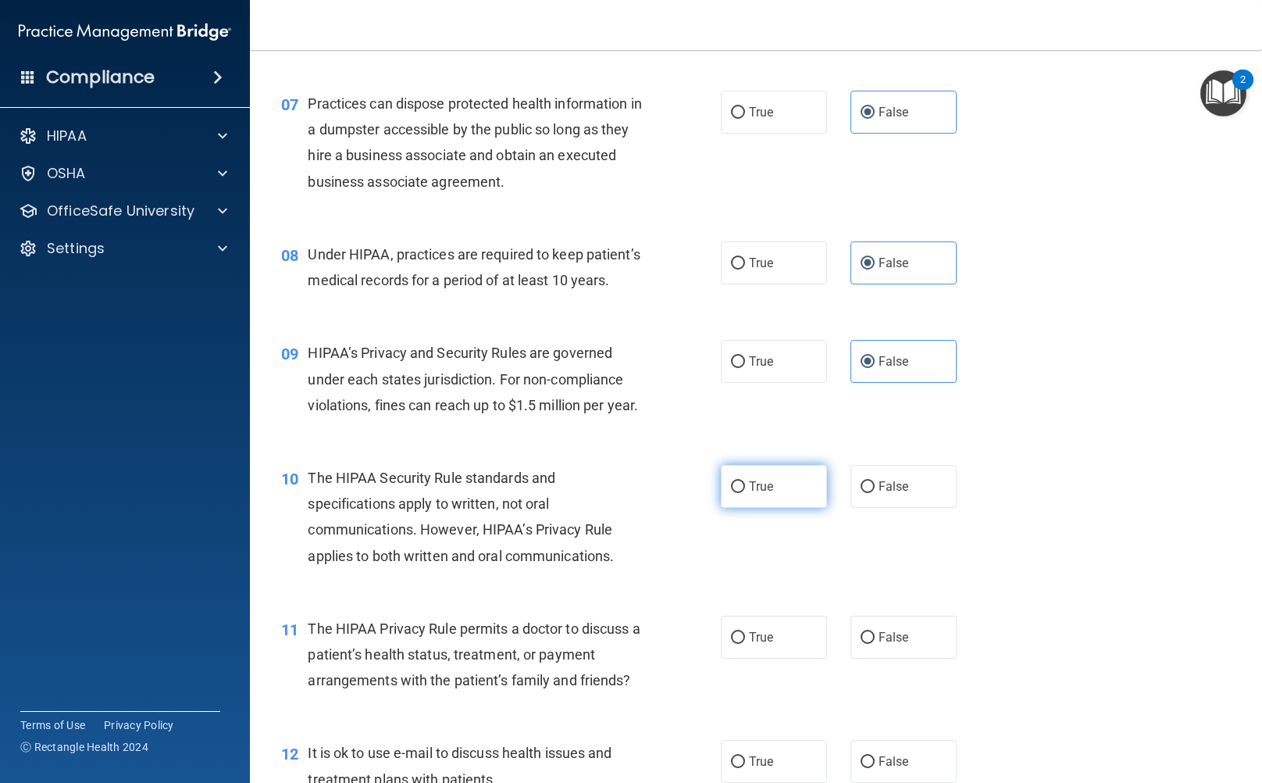
click at [792, 508] on label "True" at bounding box center [774, 486] width 106 height 43
click at [745, 493] on input "True" at bounding box center [738, 487] width 14 height 12
radio input "true"
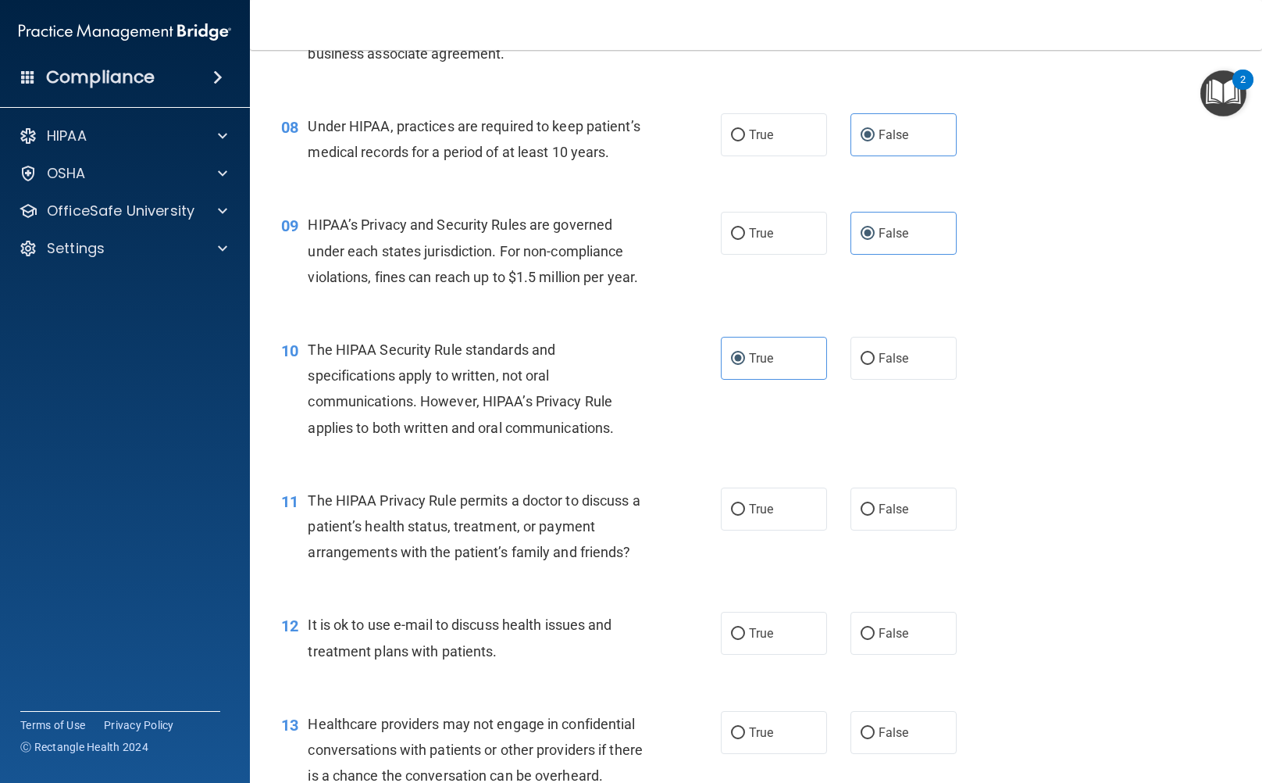
scroll to position [1015, 0]
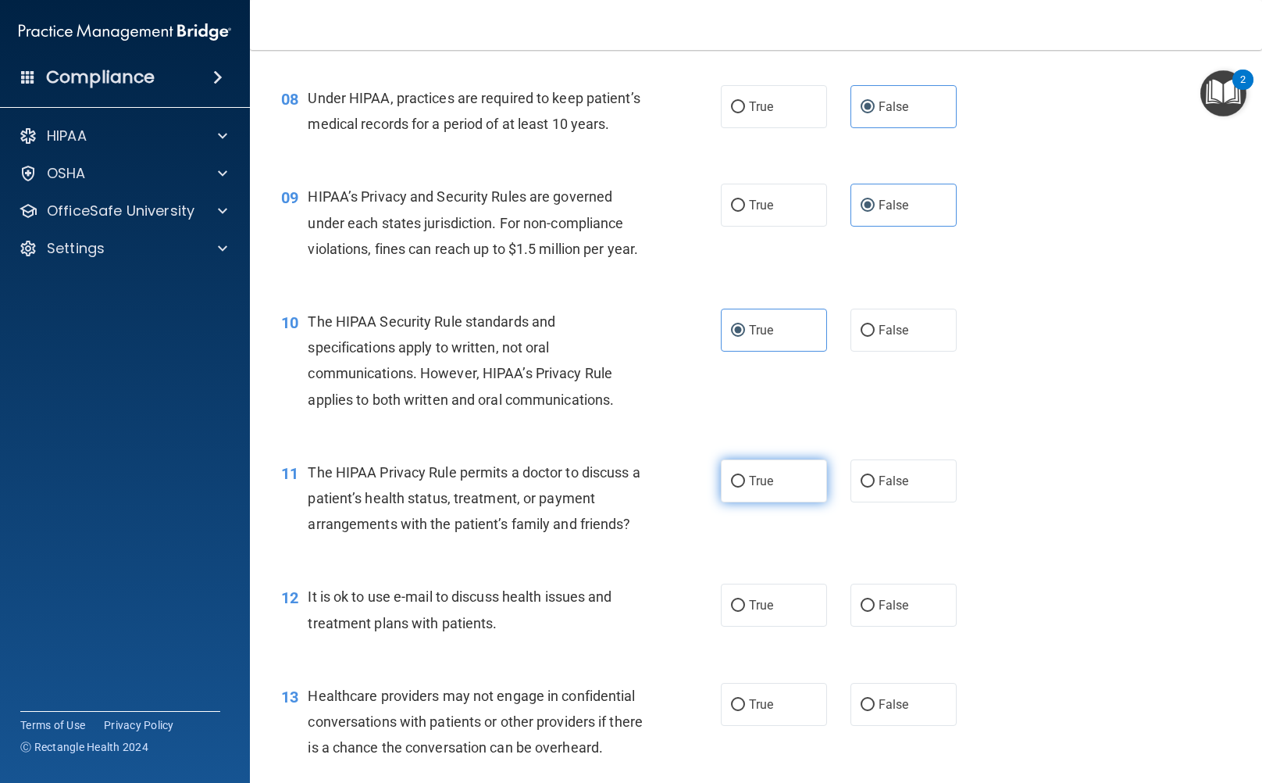
click at [740, 502] on label "True" at bounding box center [774, 480] width 106 height 43
click at [740, 487] on input "True" at bounding box center [738, 482] width 14 height 12
radio input "true"
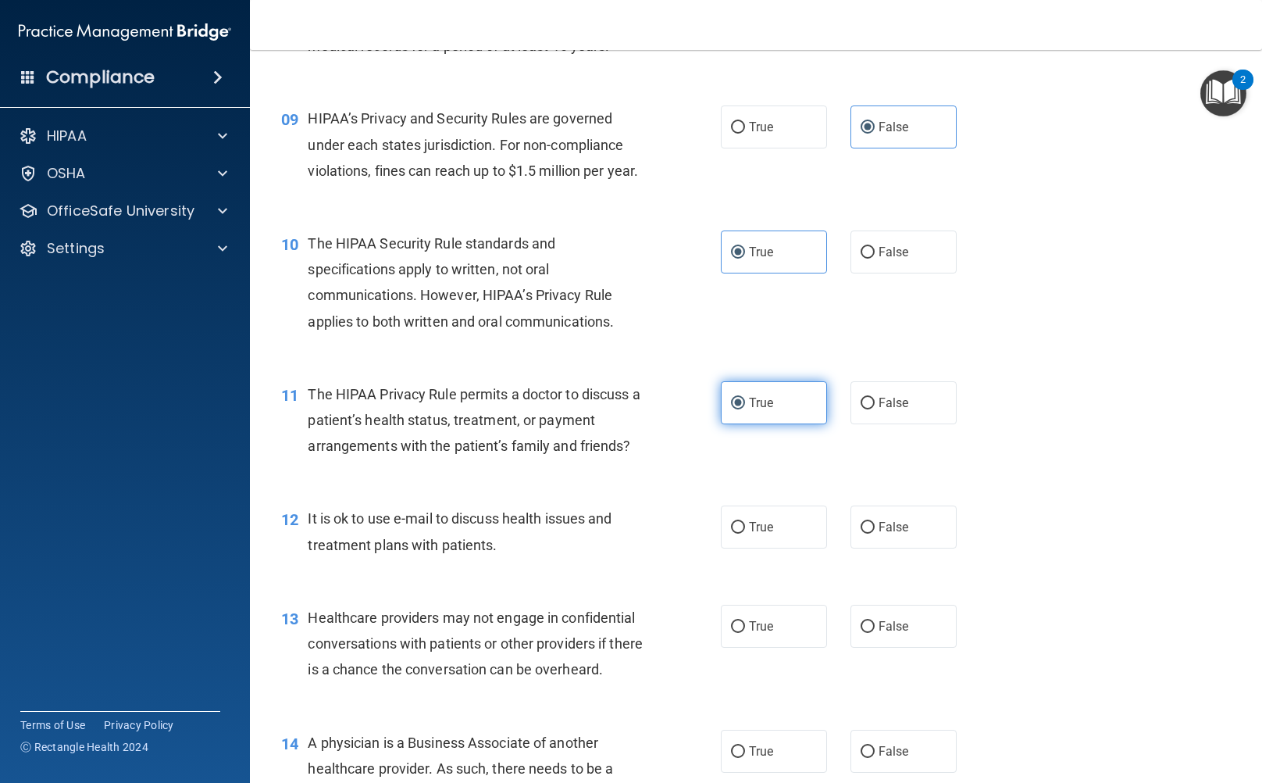
scroll to position [1172, 0]
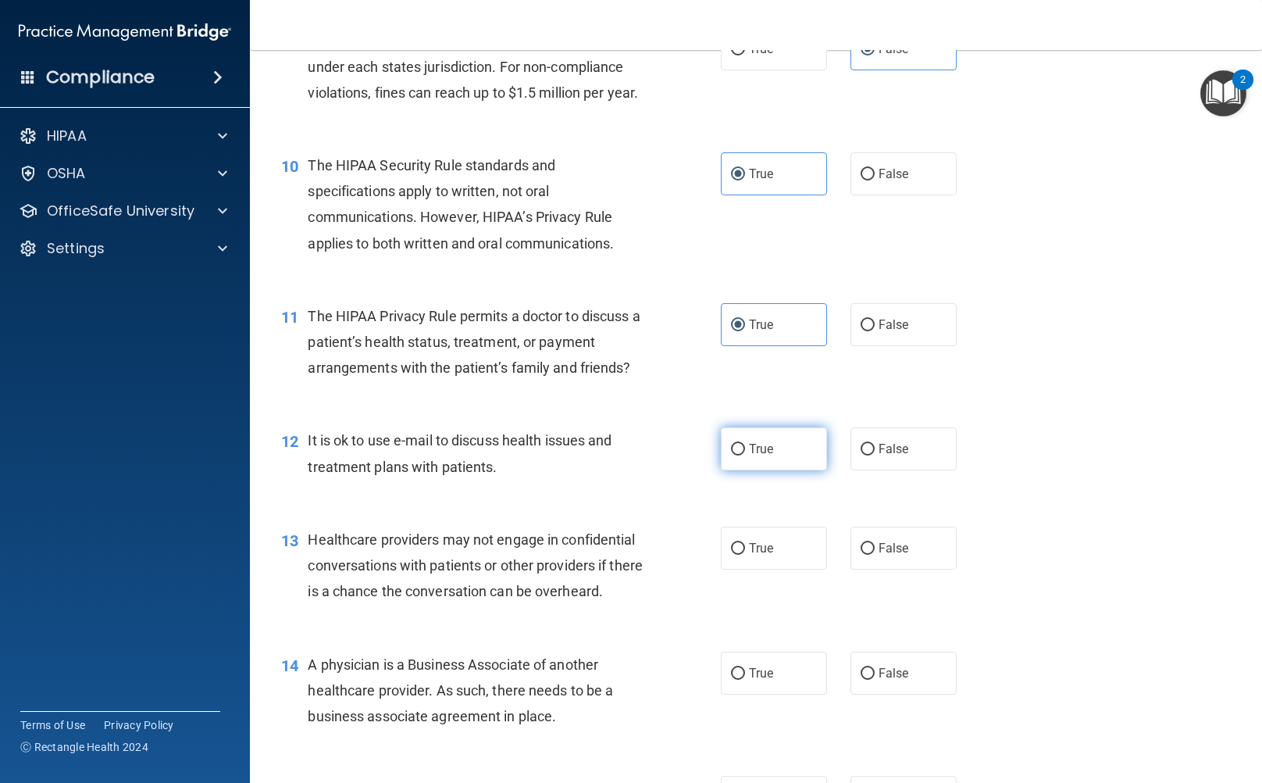
click at [783, 470] on label "True" at bounding box center [774, 448] width 106 height 43
click at [745, 455] on input "True" at bounding box center [738, 450] width 14 height 12
radio input "true"
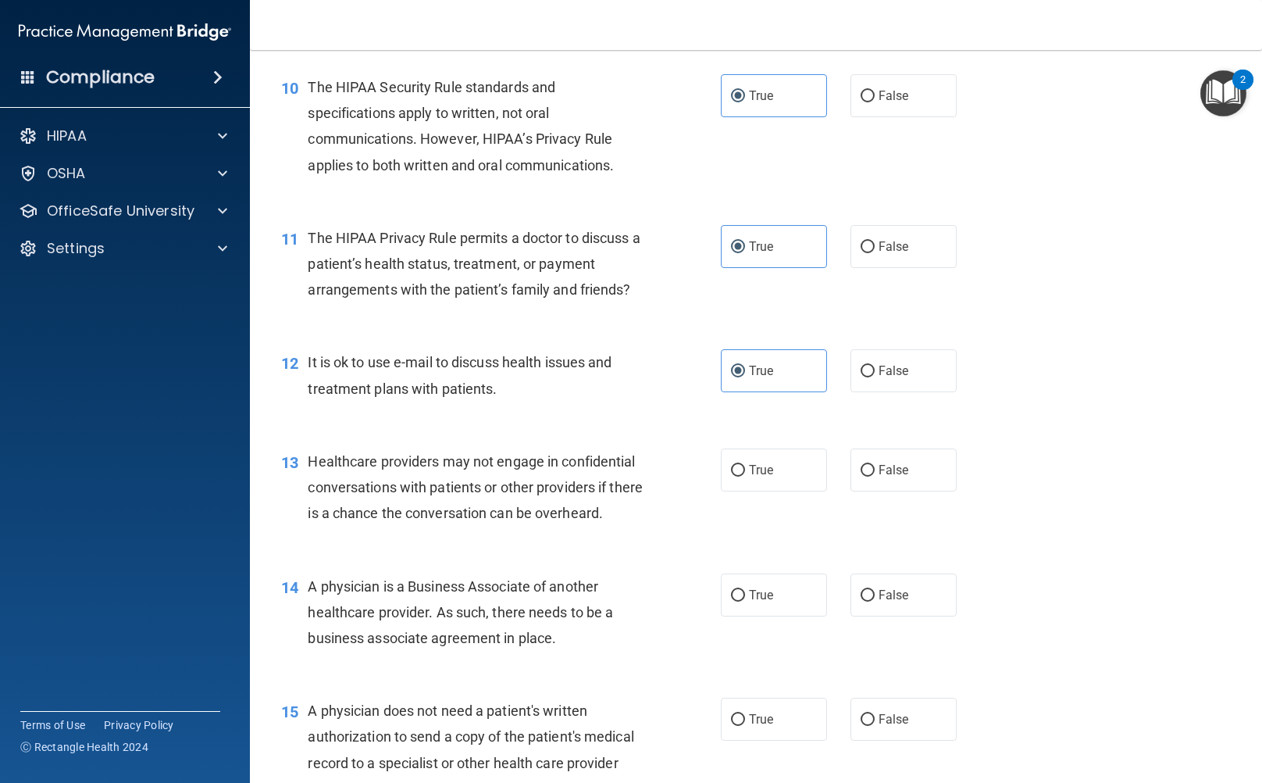
scroll to position [1328, 0]
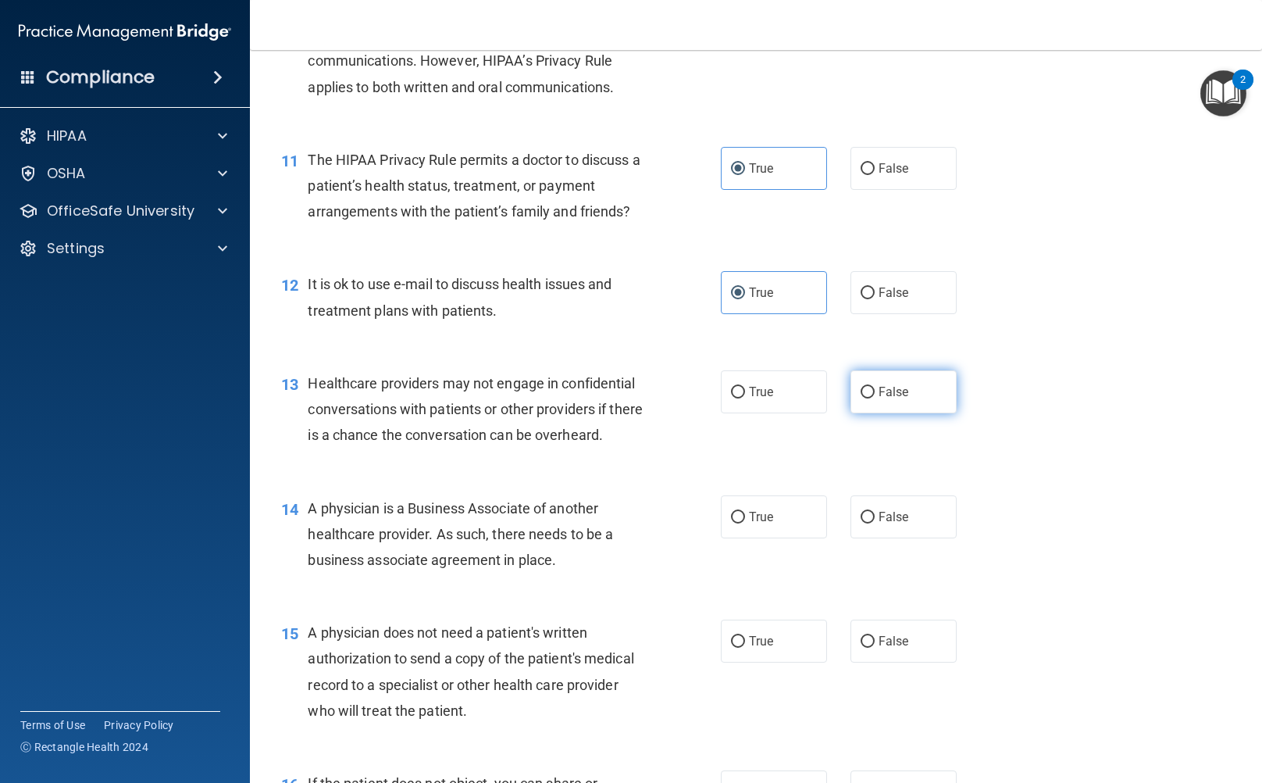
click at [883, 399] on span "False" at bounding box center [894, 391] width 30 height 15
click at [875, 398] on input "False" at bounding box center [868, 393] width 14 height 12
radio input "true"
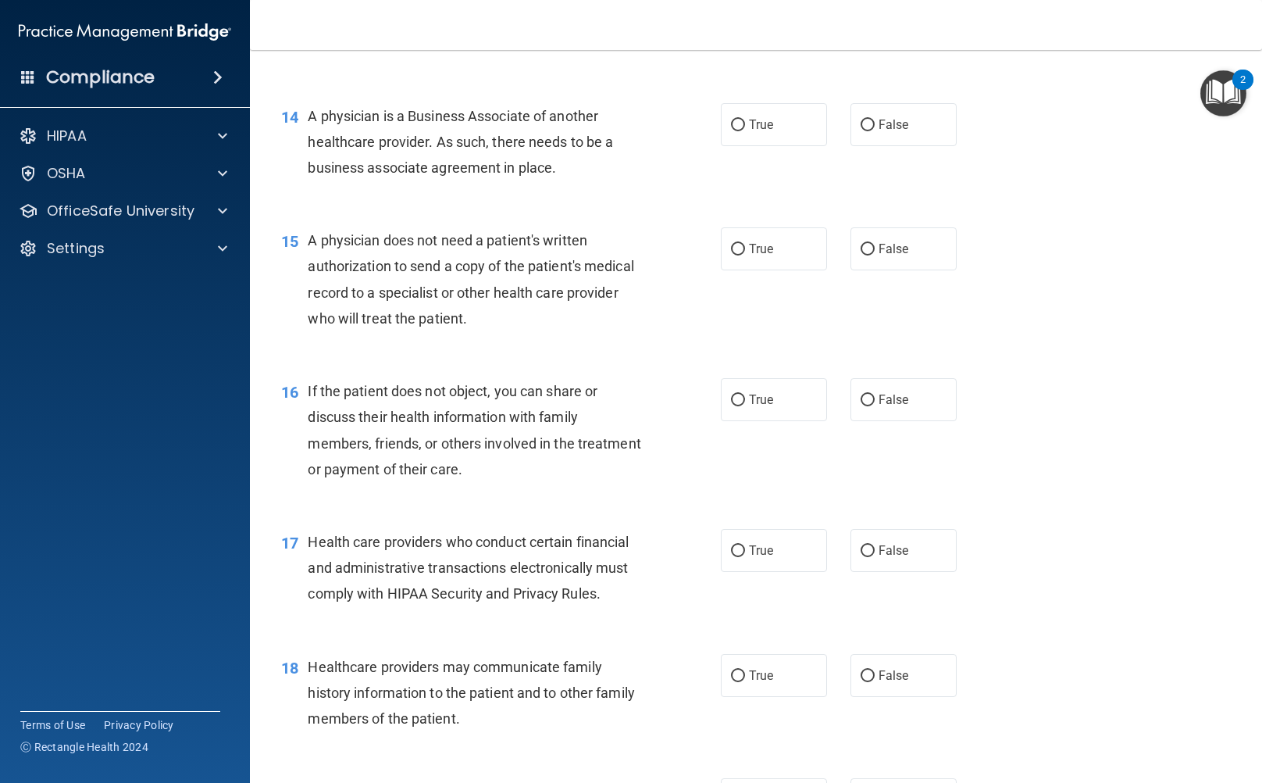
scroll to position [1796, 0]
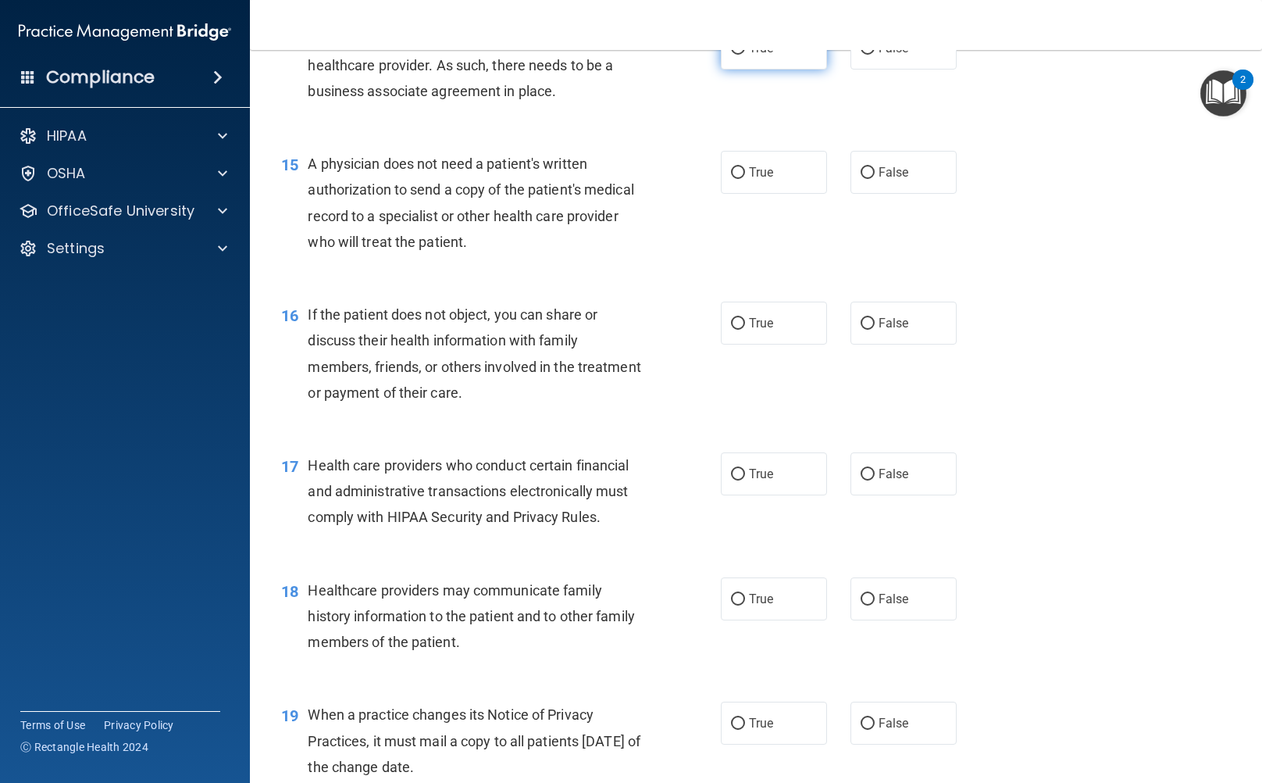
click at [765, 55] on span "True" at bounding box center [761, 48] width 24 height 15
click at [745, 55] on input "True" at bounding box center [738, 49] width 14 height 12
radio input "true"
click at [865, 70] on label "False" at bounding box center [904, 48] width 106 height 43
click at [865, 55] on input "False" at bounding box center [868, 49] width 14 height 12
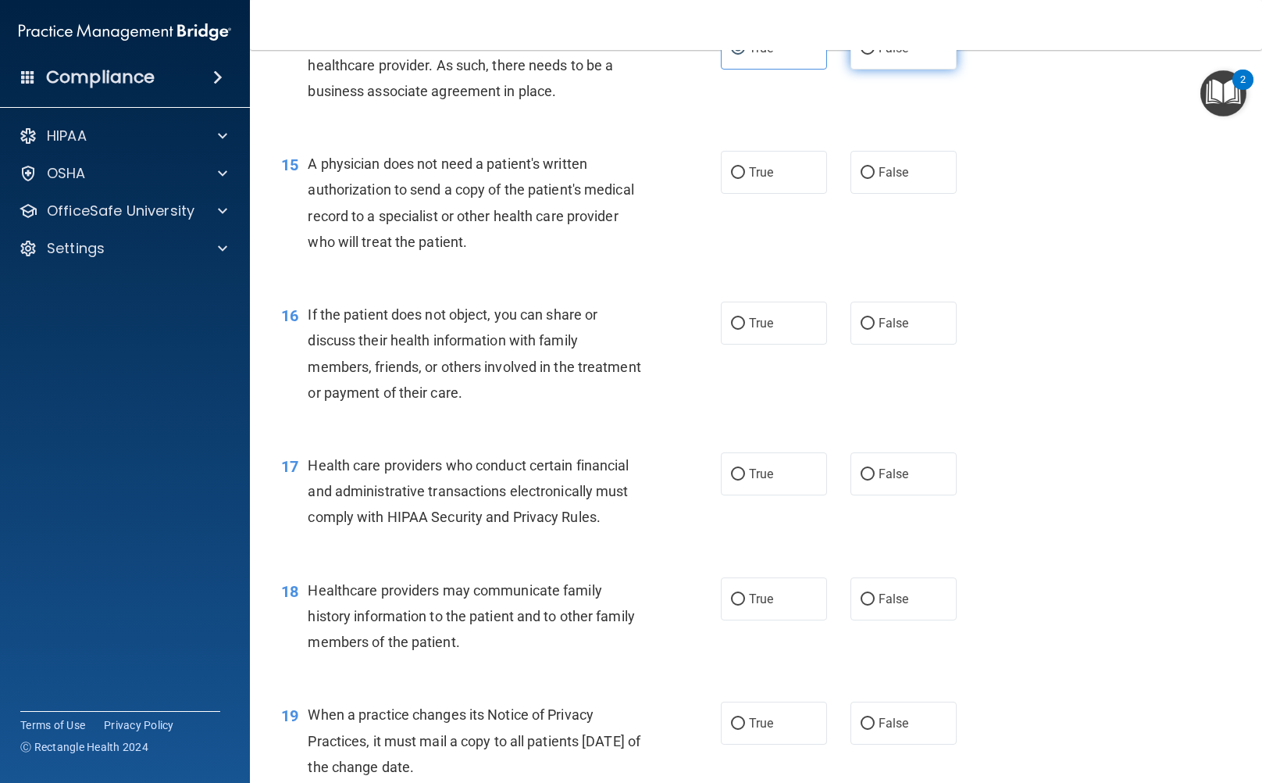
radio input "true"
radio input "false"
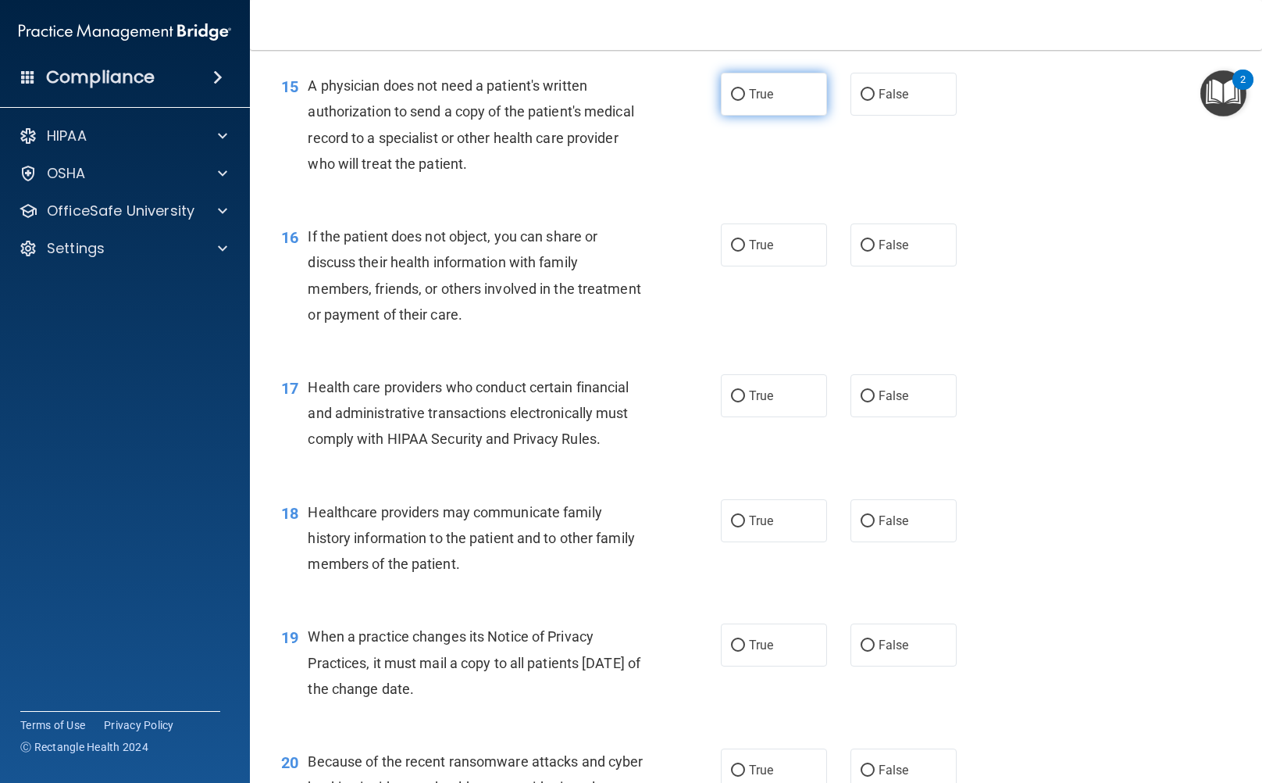
click at [731, 101] on input "True" at bounding box center [738, 95] width 14 height 12
radio input "true"
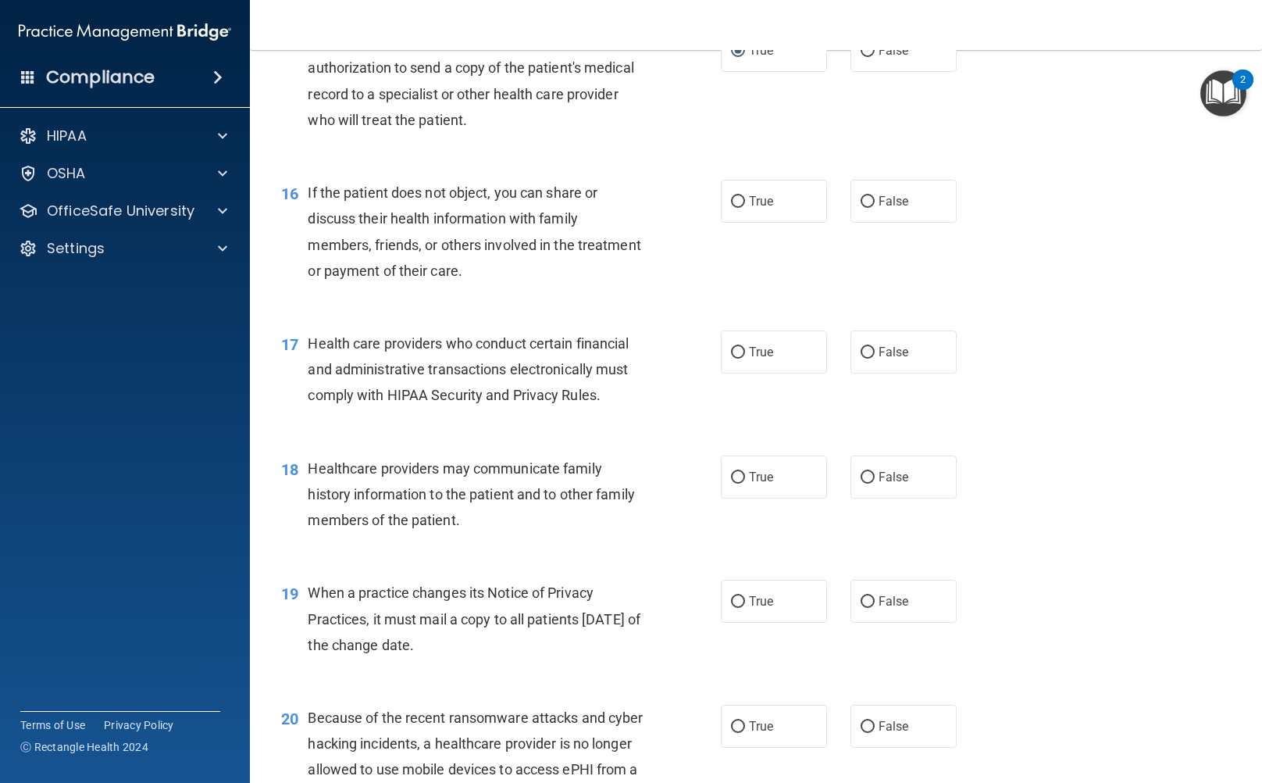
scroll to position [1953, 0]
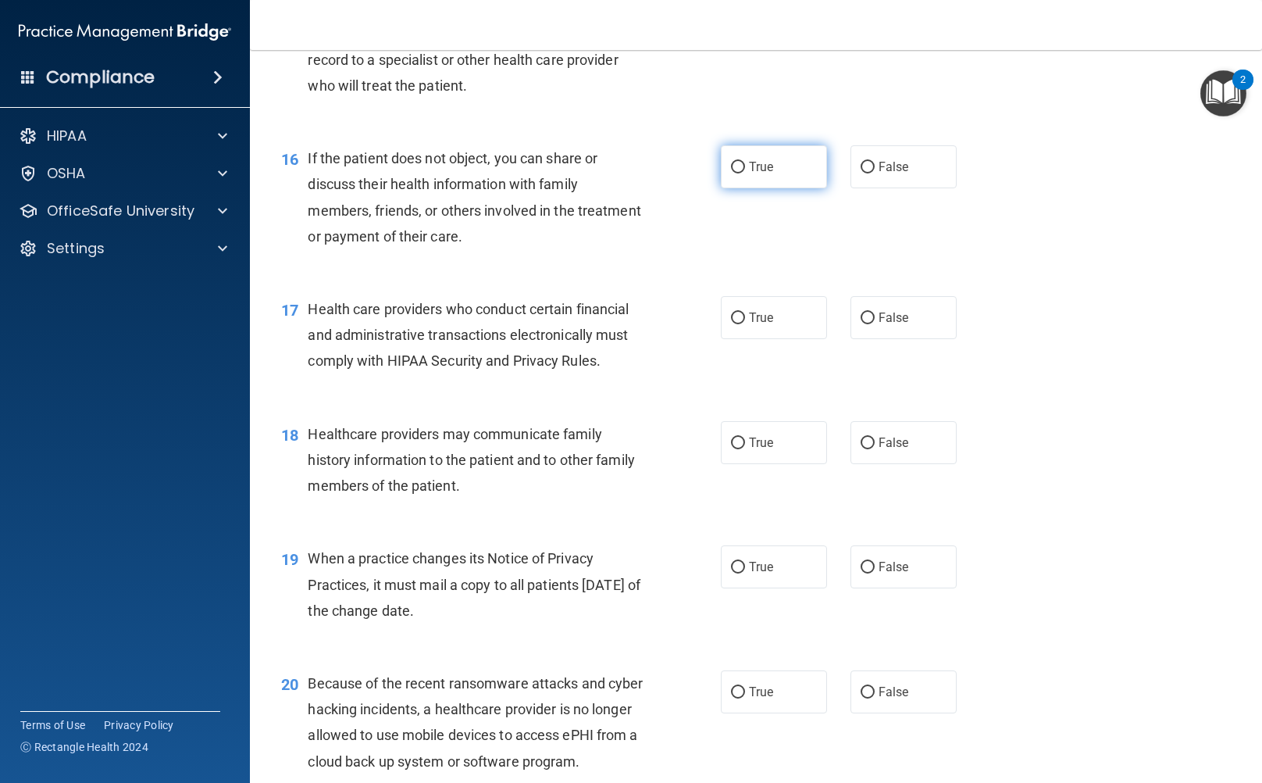
click at [775, 188] on label "True" at bounding box center [774, 166] width 106 height 43
click at [745, 173] on input "True" at bounding box center [738, 168] width 14 height 12
radio input "true"
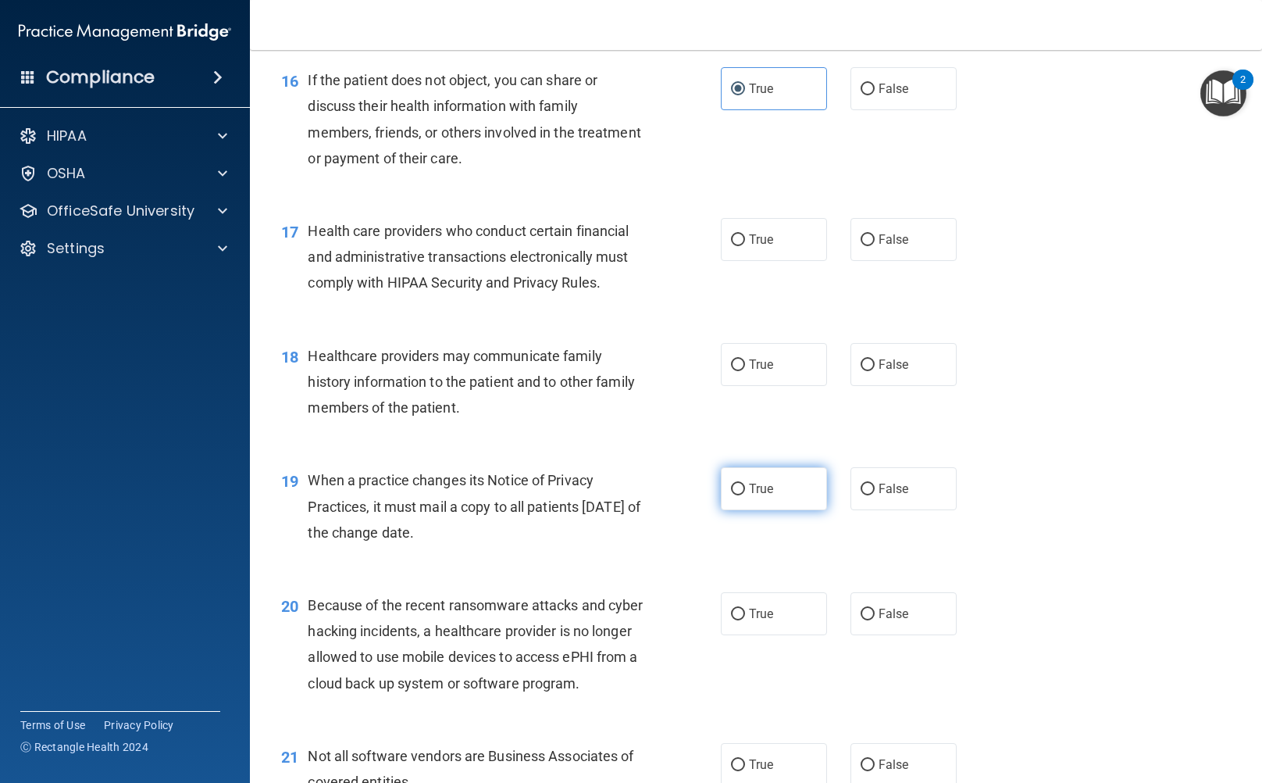
click at [736, 510] on label "True" at bounding box center [774, 488] width 106 height 43
click at [736, 495] on input "True" at bounding box center [738, 489] width 14 height 12
radio input "true"
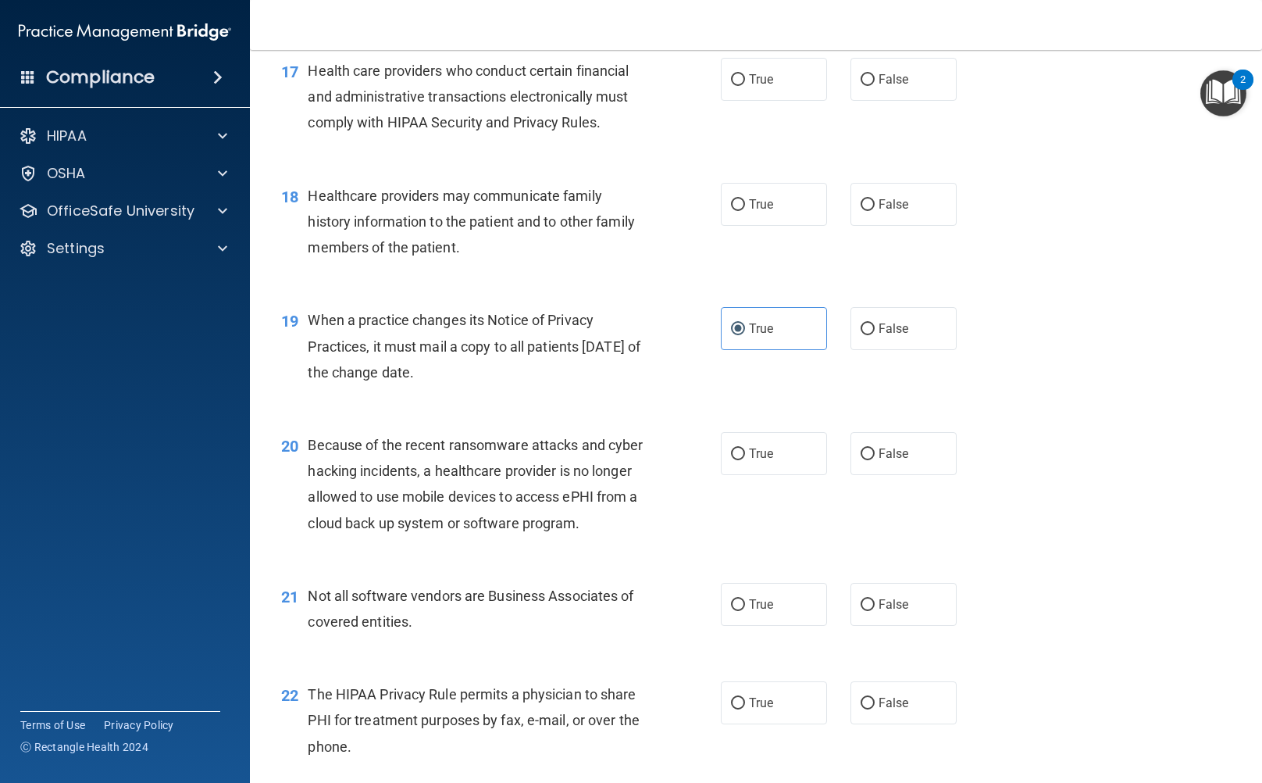
scroll to position [2265, 0]
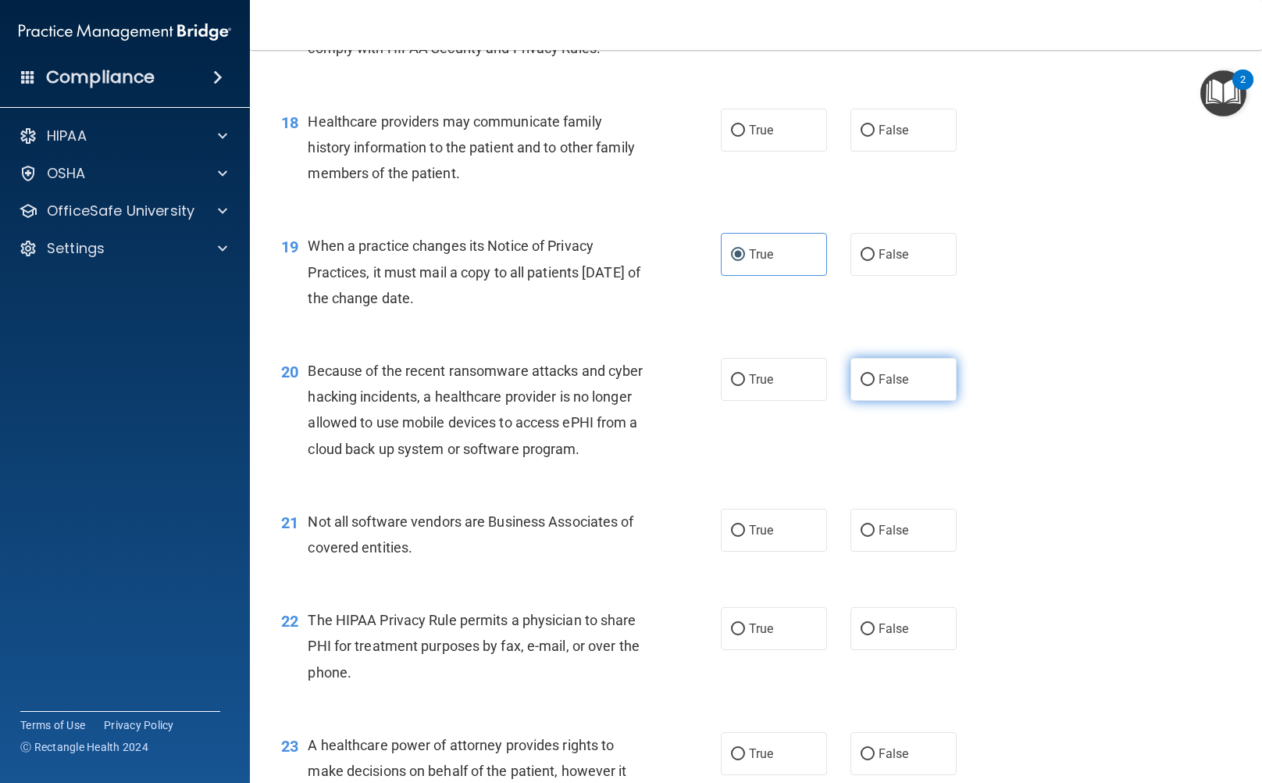
click at [876, 401] on label "False" at bounding box center [904, 379] width 106 height 43
click at [875, 386] on input "False" at bounding box center [868, 380] width 14 height 12
radio input "true"
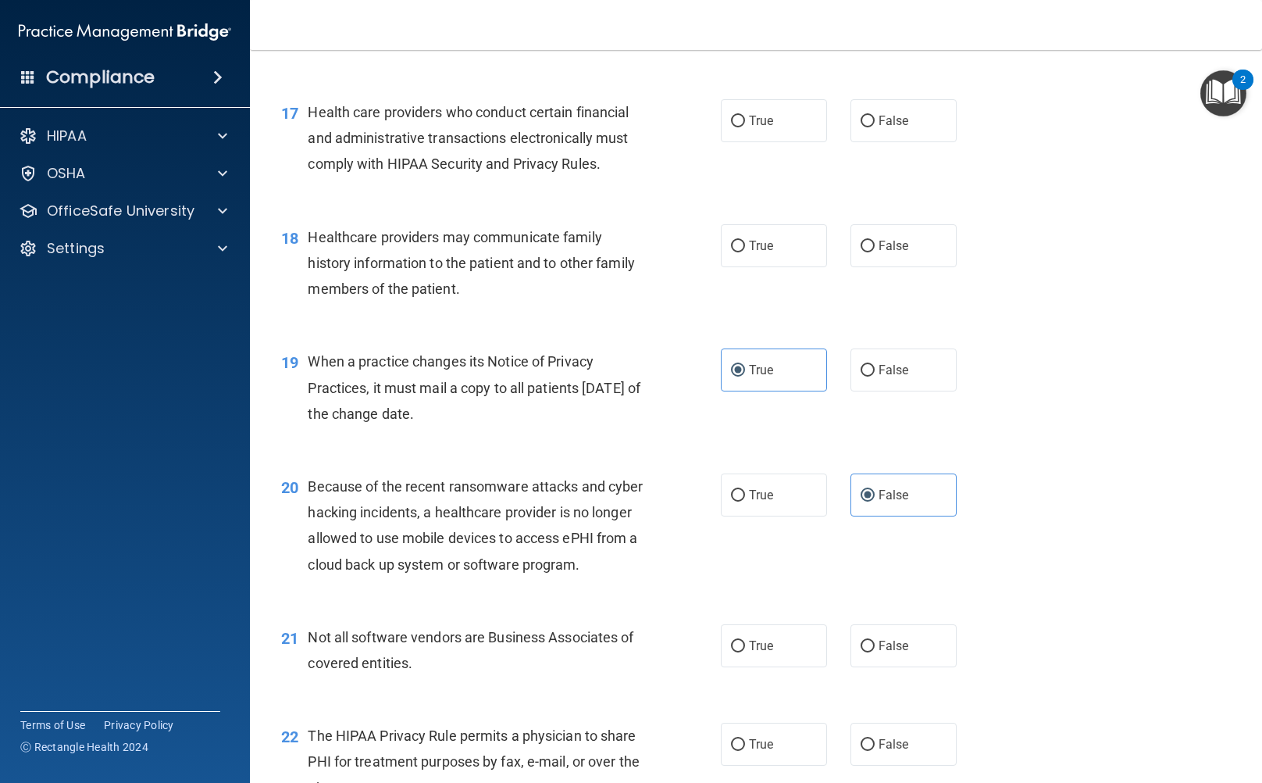
scroll to position [2187, 0]
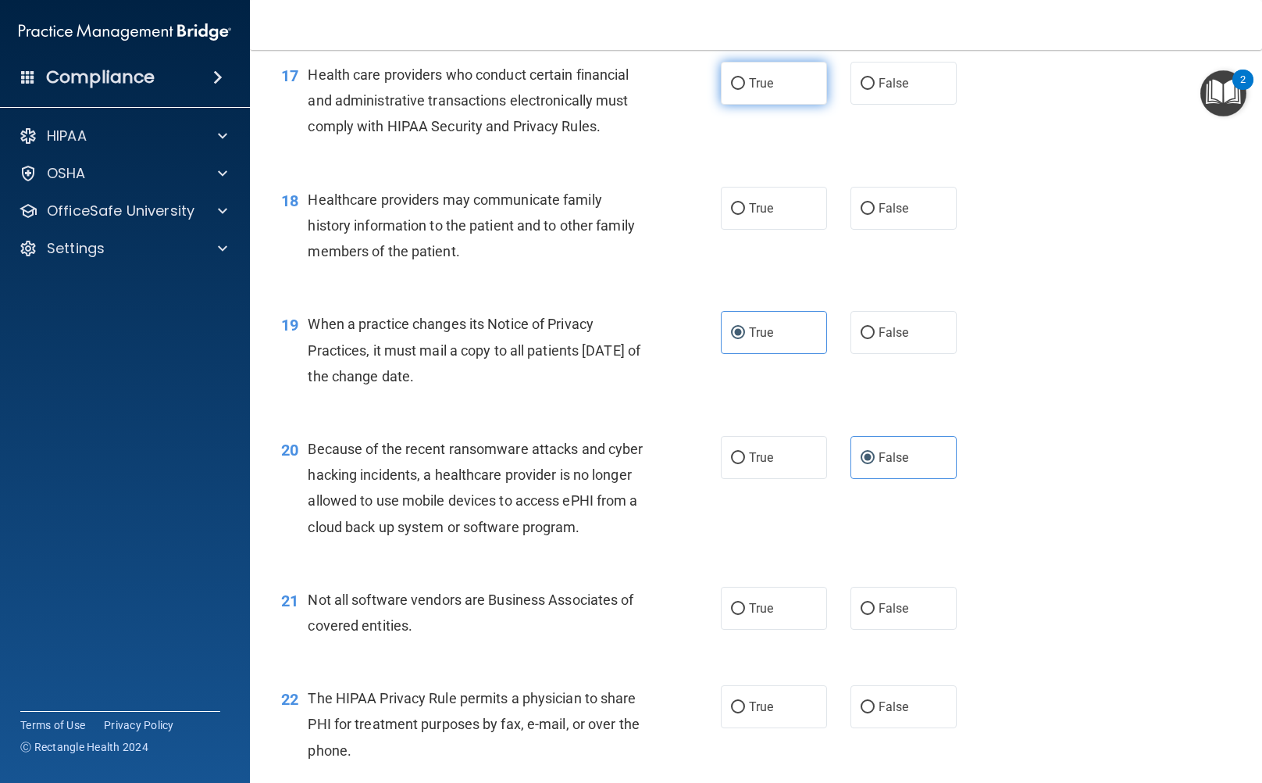
click at [777, 105] on label "True" at bounding box center [774, 83] width 106 height 43
click at [745, 90] on input "True" at bounding box center [738, 84] width 14 height 12
radio input "true"
click at [749, 216] on span "True" at bounding box center [761, 208] width 24 height 15
click at [744, 215] on input "True" at bounding box center [738, 209] width 14 height 12
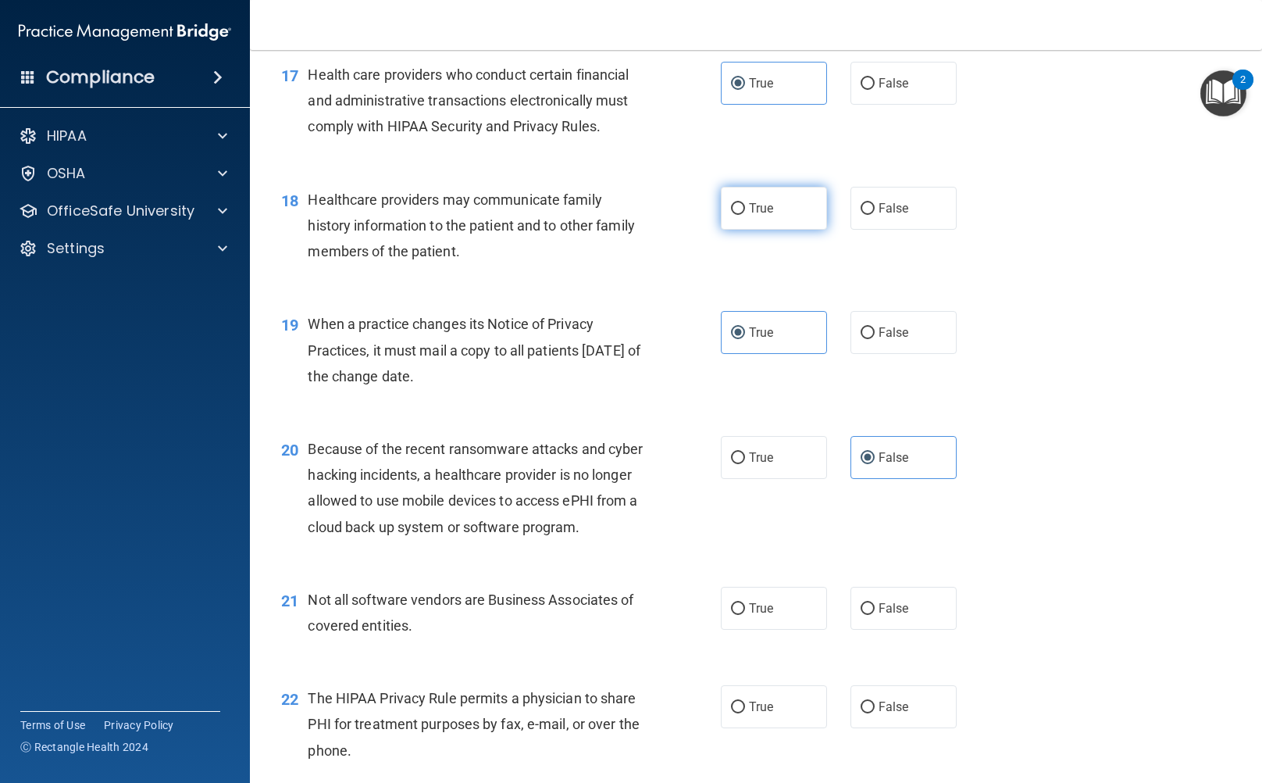
radio input "true"
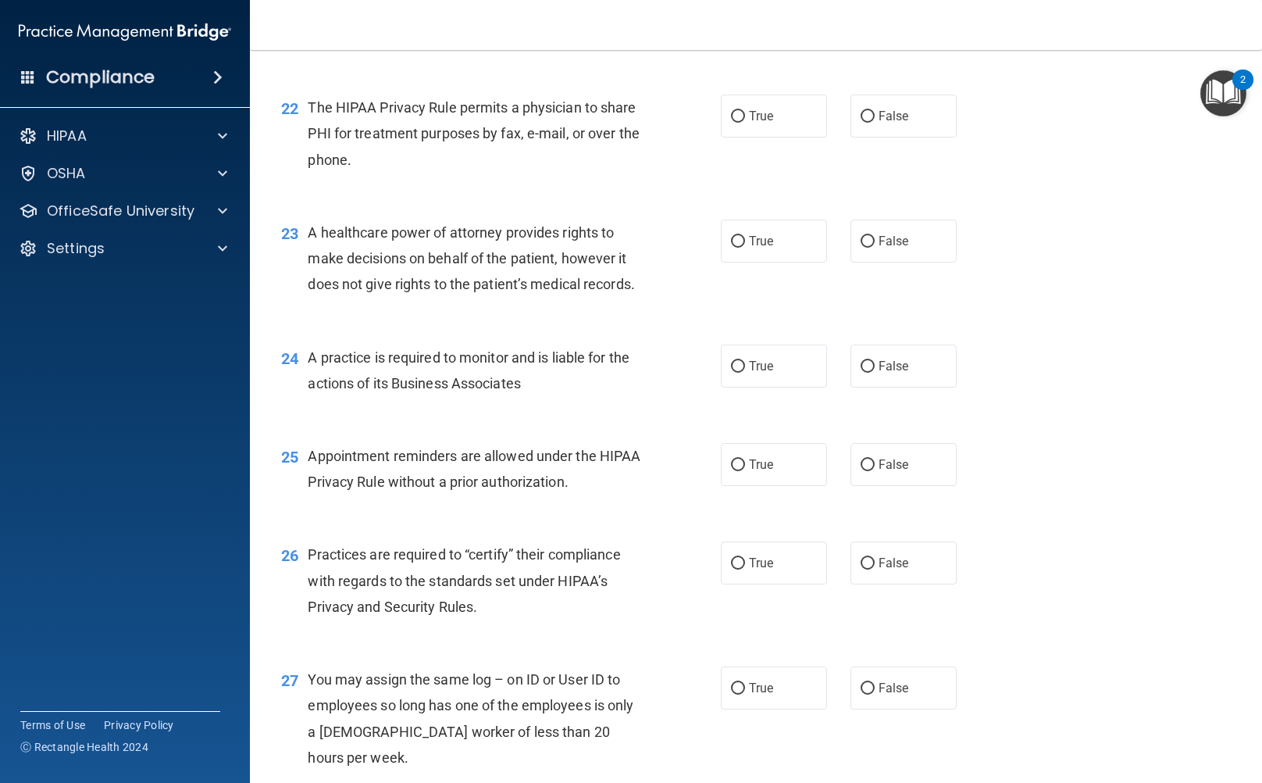
scroll to position [2812, 0]
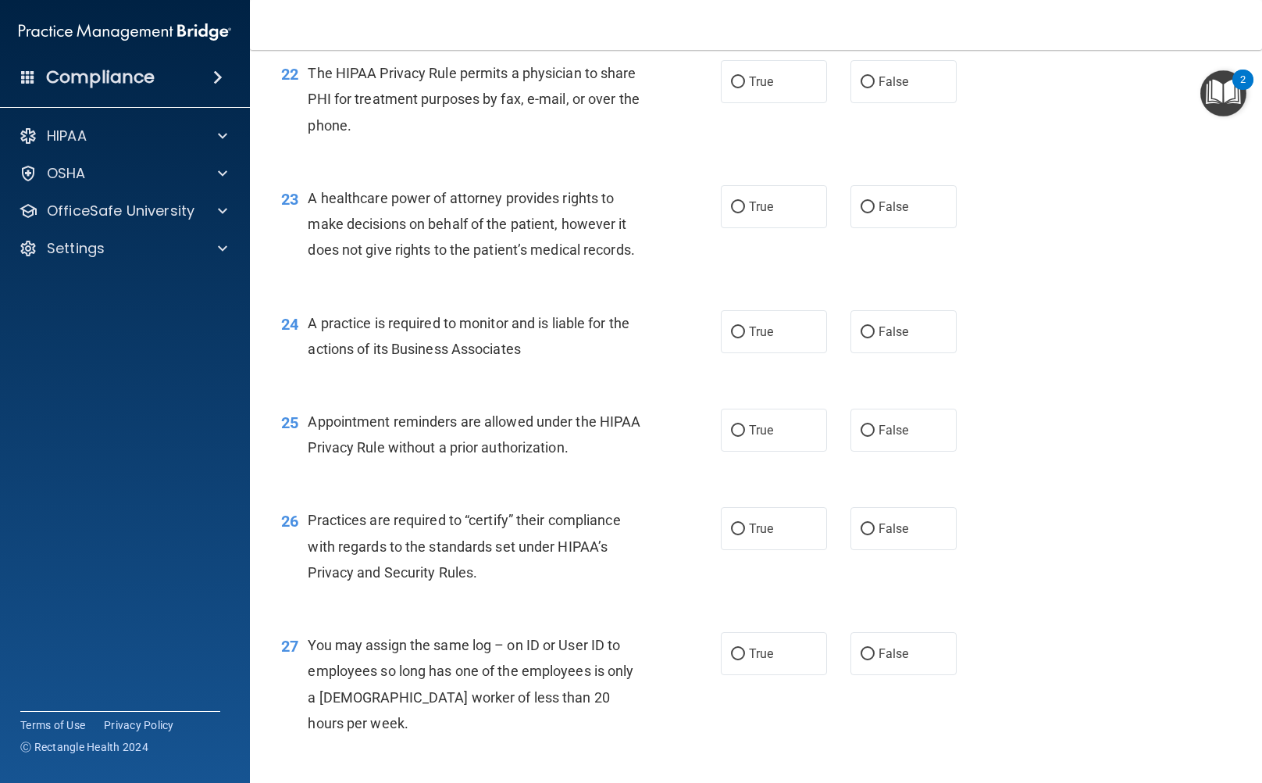
radio input "true"
click at [737, 88] on input "True" at bounding box center [738, 83] width 14 height 12
radio input "true"
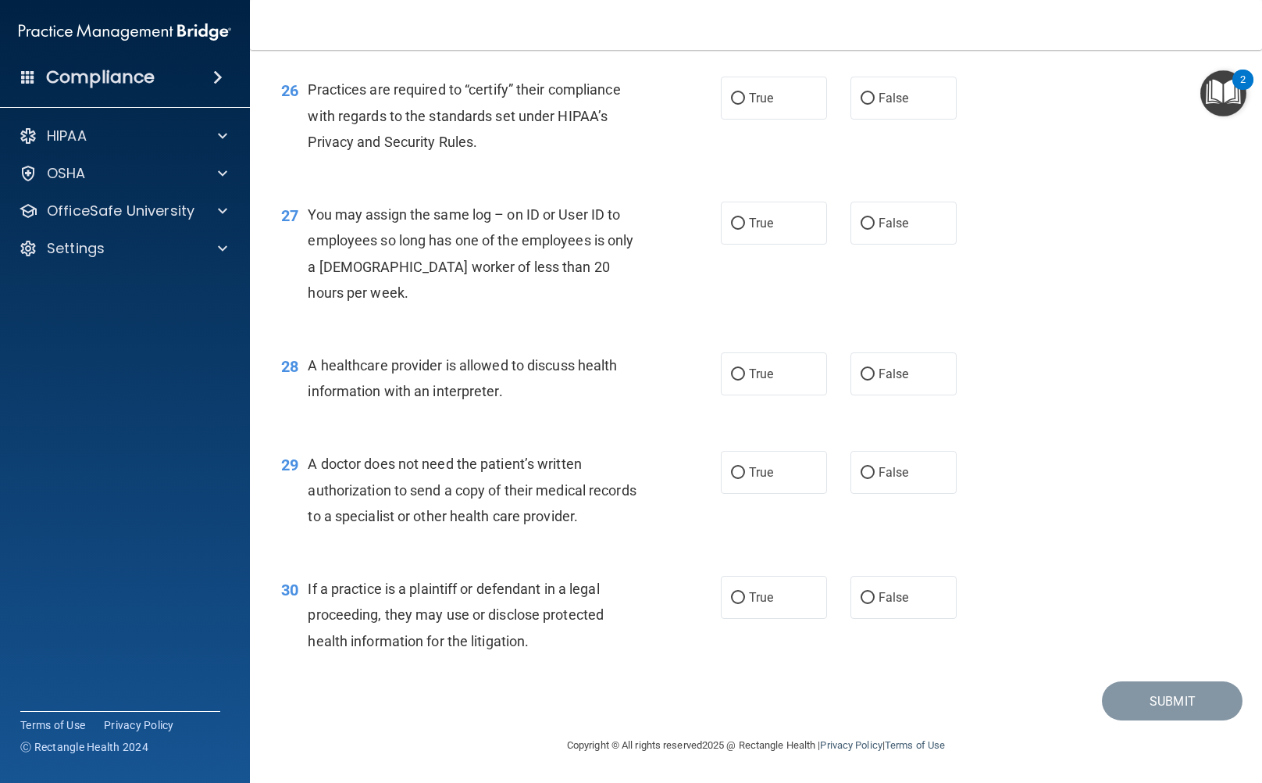
scroll to position [3321, 0]
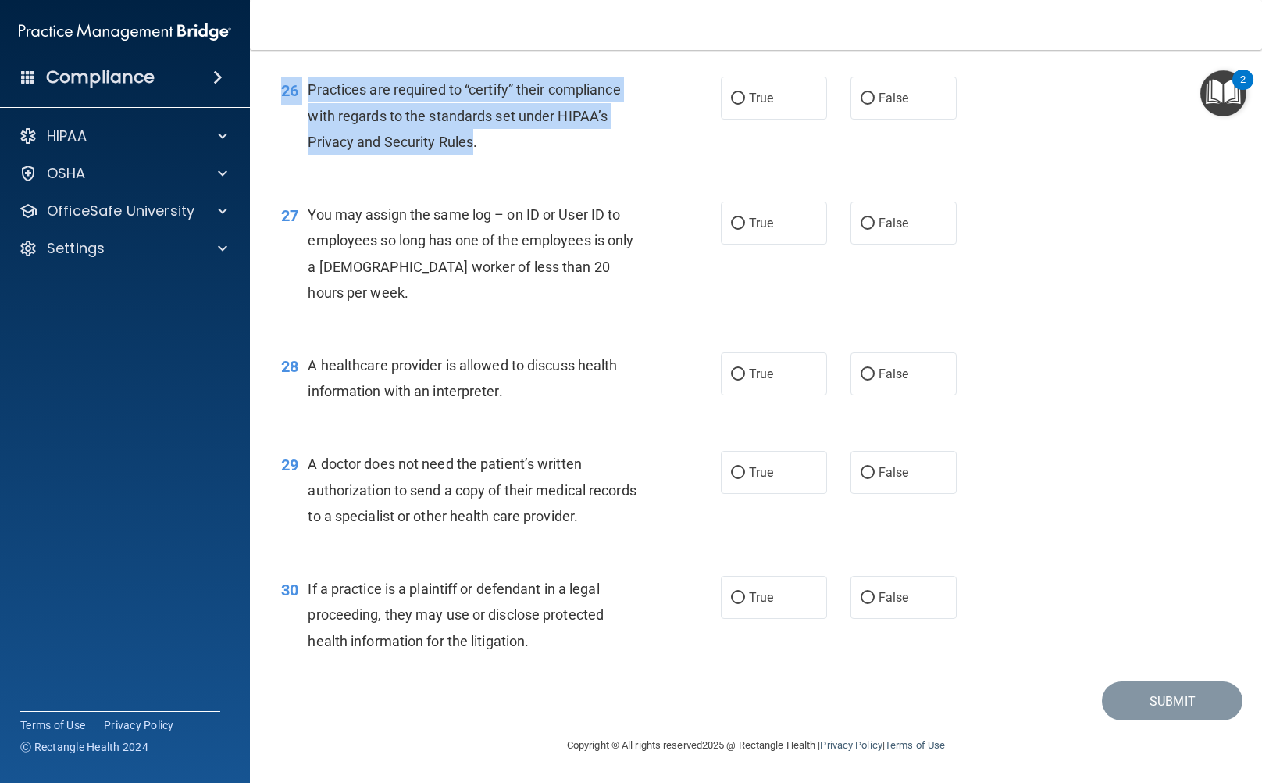
drag, startPoint x: 475, startPoint y: 166, endPoint x: 493, endPoint y: 189, distance: 29.5
click at [493, 182] on div "26 Practices are required to “certify” their compliance with regards to the sta…" at bounding box center [755, 119] width 973 height 125
copy div "26 Practices are required to “certify” their compliance with regards to the sta…"
click at [865, 105] on input "False" at bounding box center [868, 99] width 14 height 12
radio input "true"
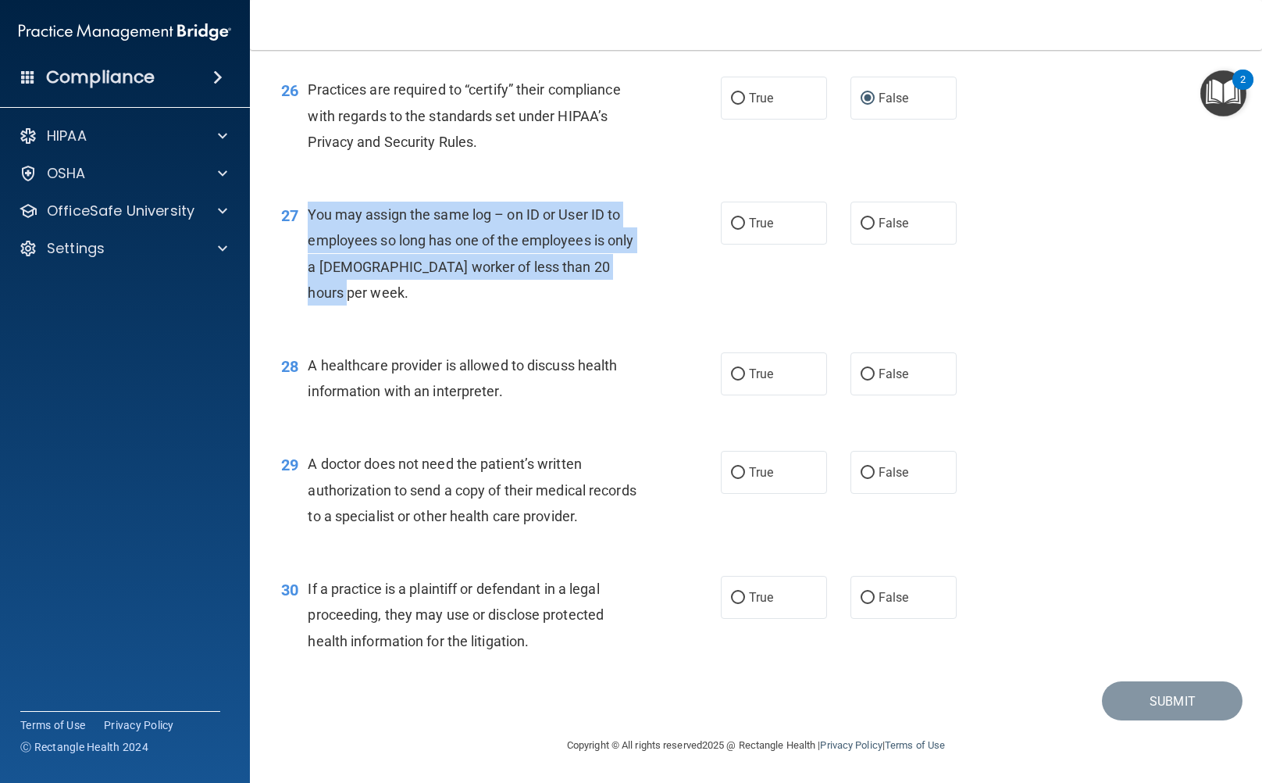
drag, startPoint x: 630, startPoint y: 287, endPoint x: 309, endPoint y: 239, distance: 323.8
click at [309, 239] on div "You may assign the same log – on ID or User ID to employees so long has one of …" at bounding box center [482, 254] width 348 height 104
copy span "You may assign the same log – on ID or User ID to employees so long has one of …"
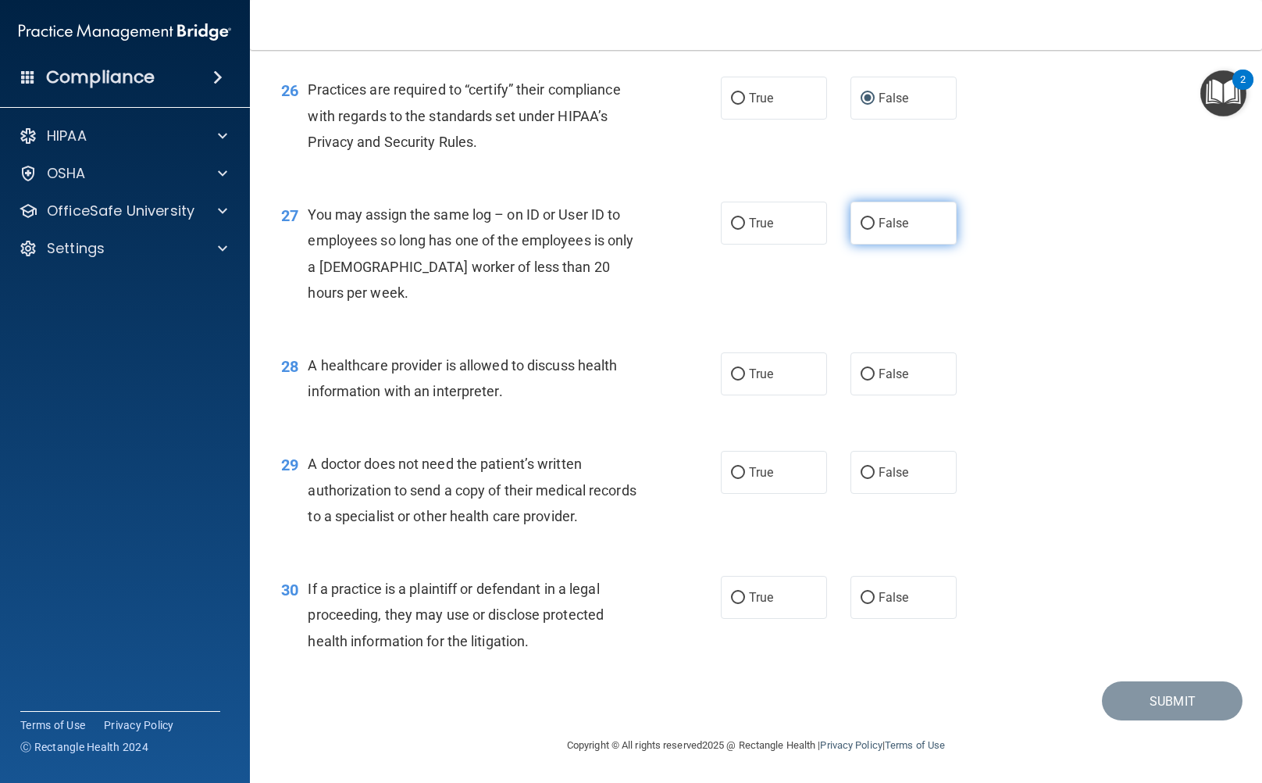
click at [879, 230] on span "False" at bounding box center [894, 223] width 30 height 15
click at [875, 230] on input "False" at bounding box center [868, 224] width 14 height 12
radio input "true"
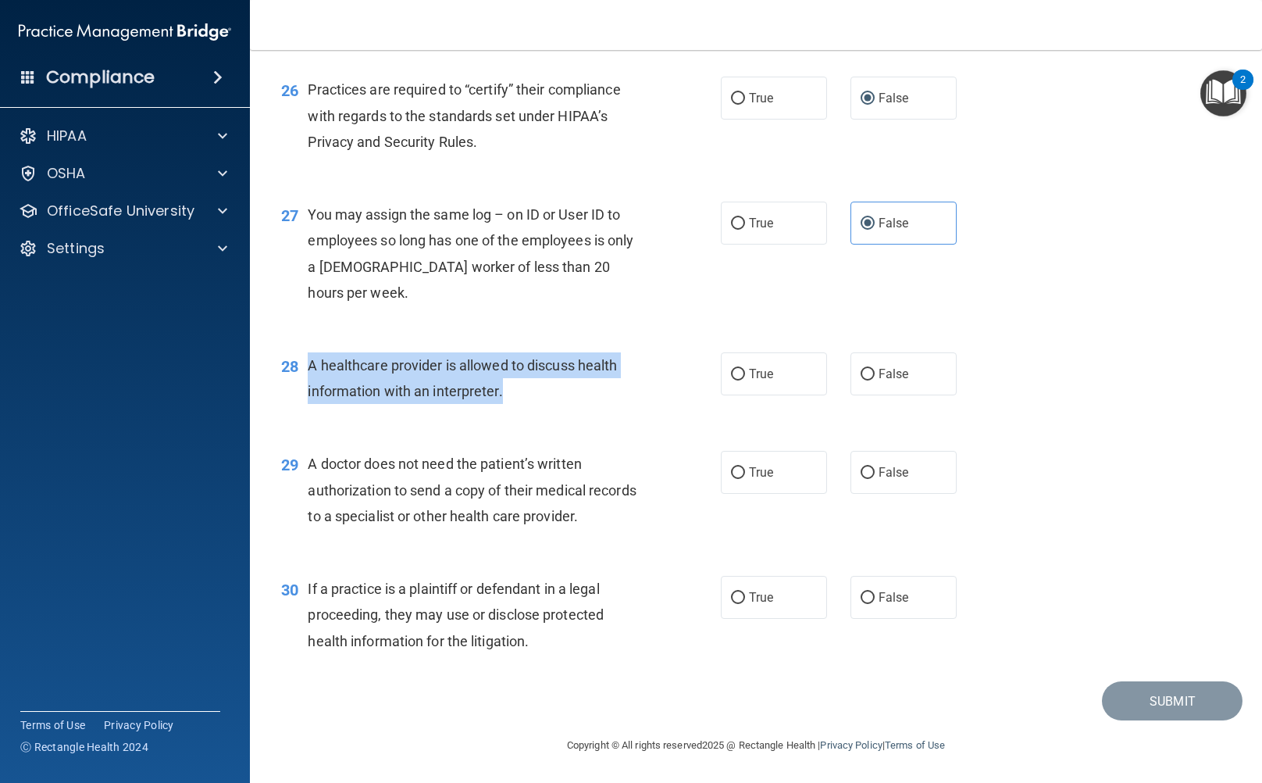
drag, startPoint x: 310, startPoint y: 363, endPoint x: 558, endPoint y: 385, distance: 249.3
click at [558, 385] on div "A healthcare provider is allowed to discuss health information with an interpre…" at bounding box center [482, 378] width 348 height 52
copy span "A healthcare provider is allowed to discuss health information with an interpre…"
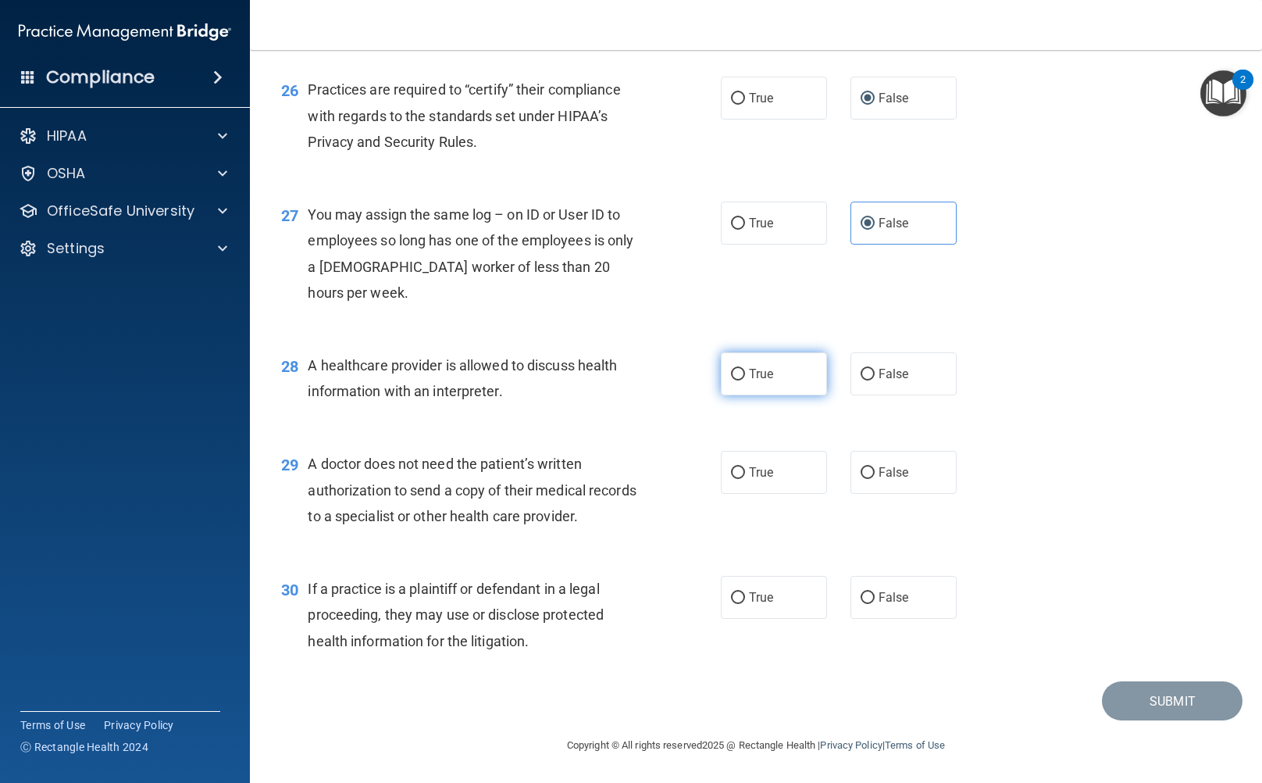
click at [754, 374] on span "True" at bounding box center [761, 373] width 24 height 15
click at [745, 374] on input "True" at bounding box center [738, 375] width 14 height 12
radio input "true"
drag, startPoint x: 634, startPoint y: 512, endPoint x: 309, endPoint y: 454, distance: 330.2
click at [309, 454] on div "A doctor does not need the patient’s written authorization to send a copy of th…" at bounding box center [482, 490] width 348 height 78
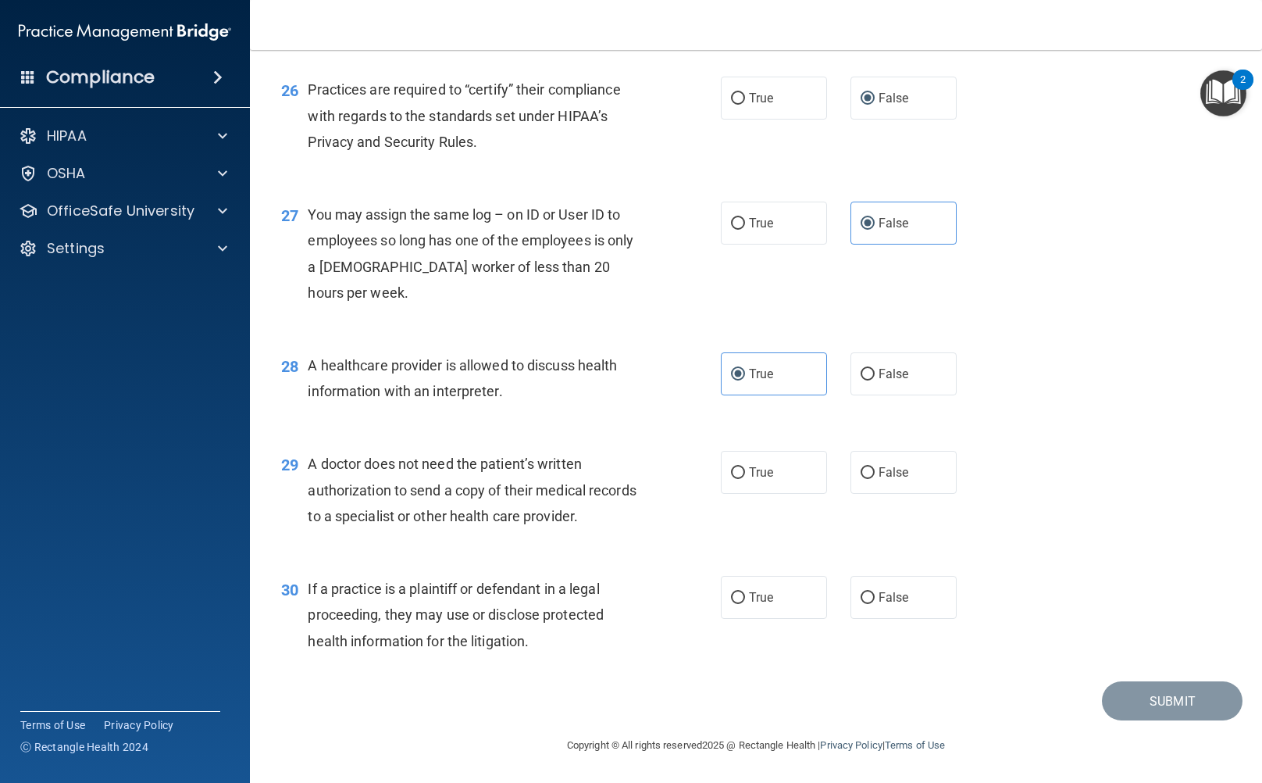
copy span "A doctor does not need the patient’s written authorization to send a copy of th…"
click at [771, 488] on label "True" at bounding box center [774, 472] width 106 height 43
click at [745, 479] on input "True" at bounding box center [738, 473] width 14 height 12
radio input "true"
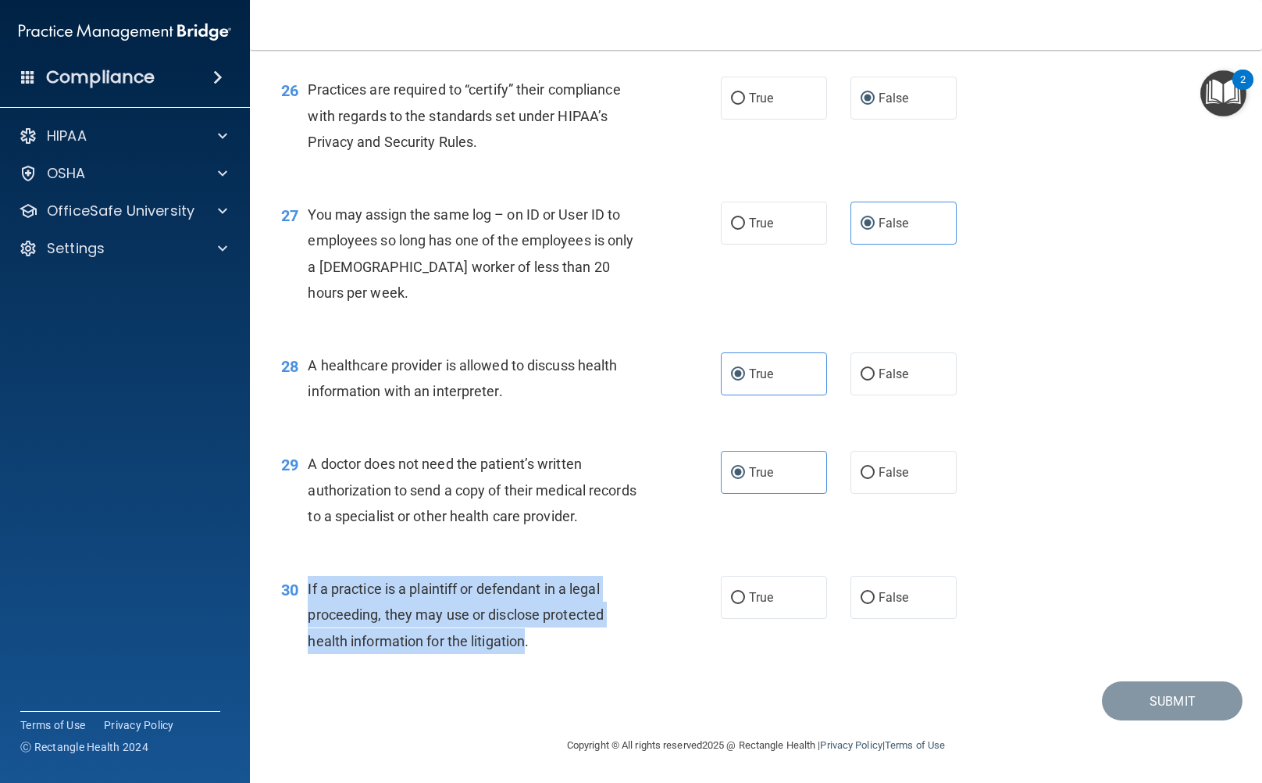
drag, startPoint x: 506, startPoint y: 644, endPoint x: 309, endPoint y: 587, distance: 204.7
click at [309, 587] on span "If a practice is a plaintiff or defendant in a legal proceeding, they may use o…" at bounding box center [456, 614] width 296 height 68
copy span "If a practice is a plaintiff or defendant in a legal proceeding, they may use o…"
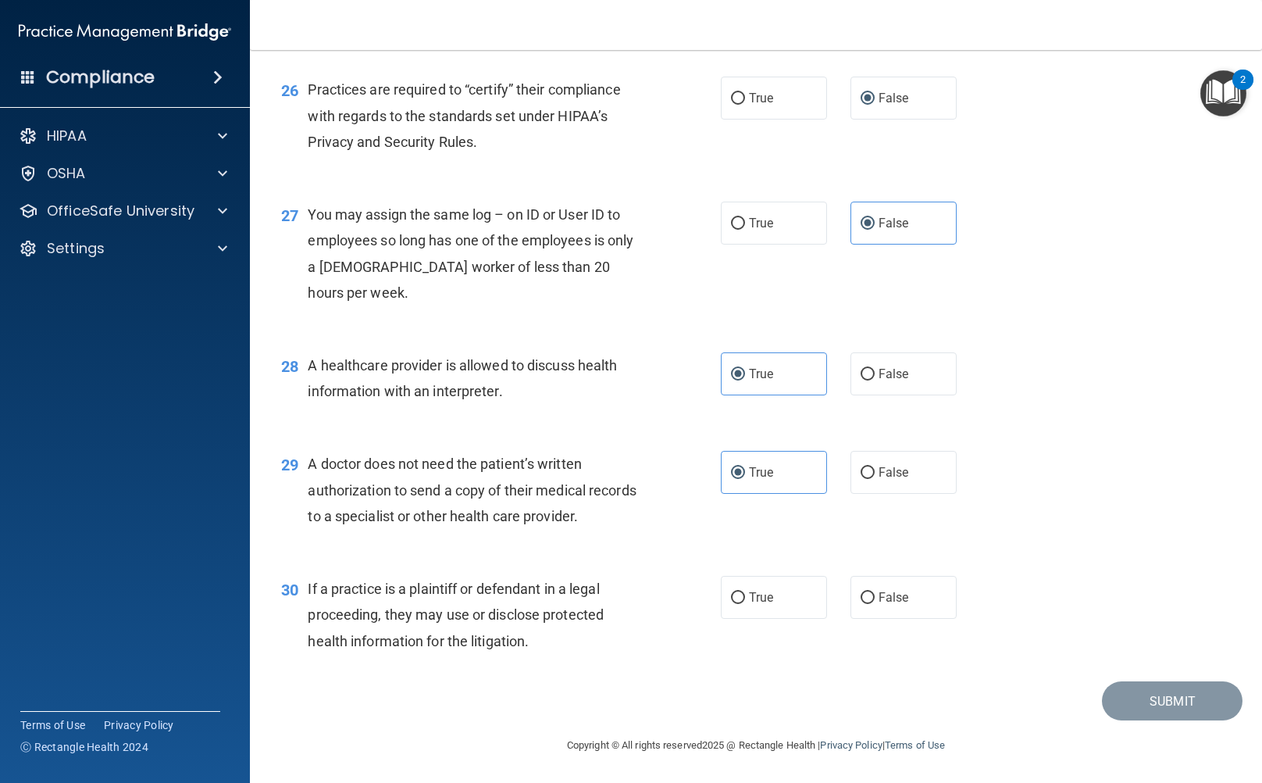
click at [911, 618] on div "30 If a practice is a plaintiff or defendant in a legal proceeding, they may us…" at bounding box center [755, 618] width 973 height 125
click at [901, 602] on label "False" at bounding box center [904, 597] width 106 height 43
click at [875, 602] on input "False" at bounding box center [868, 598] width 14 height 12
radio input "true"
click at [1035, 510] on div "29 A doctor does not need the patient’s written authorization to send a copy of…" at bounding box center [755, 493] width 973 height 125
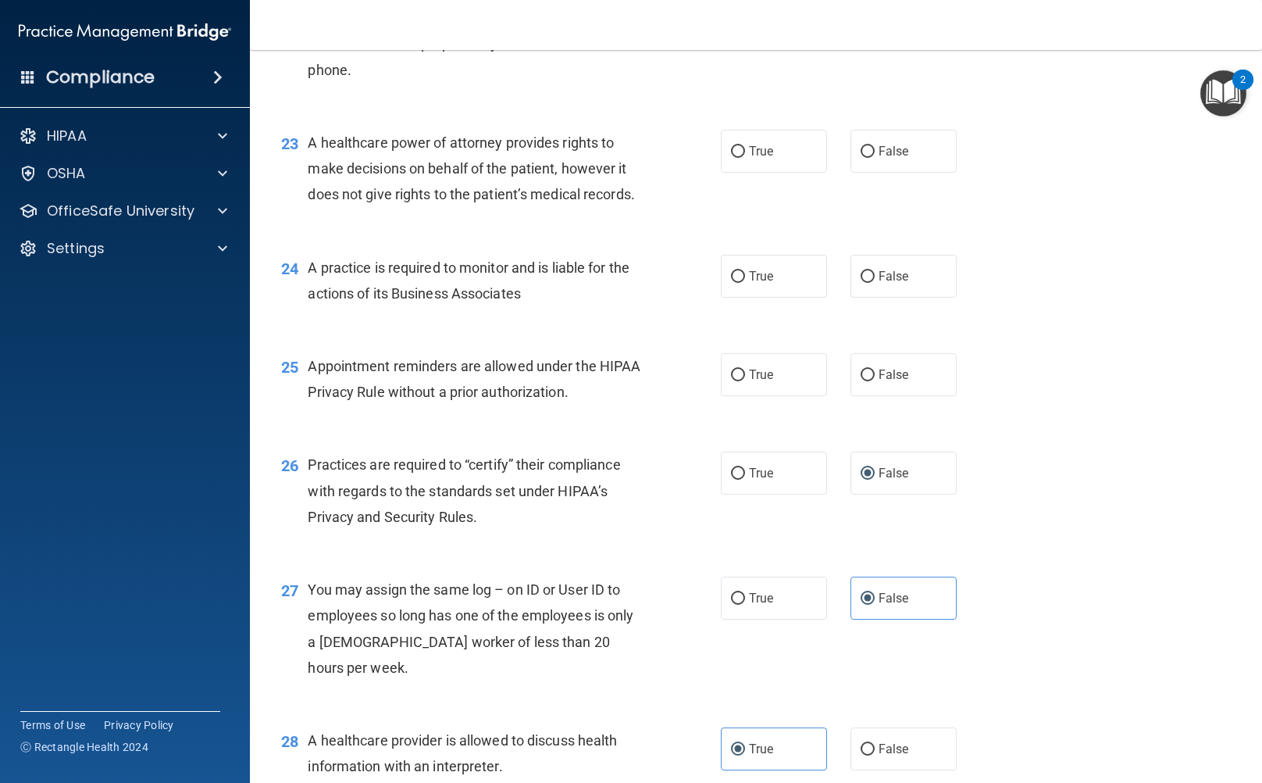
scroll to position [2774, 0]
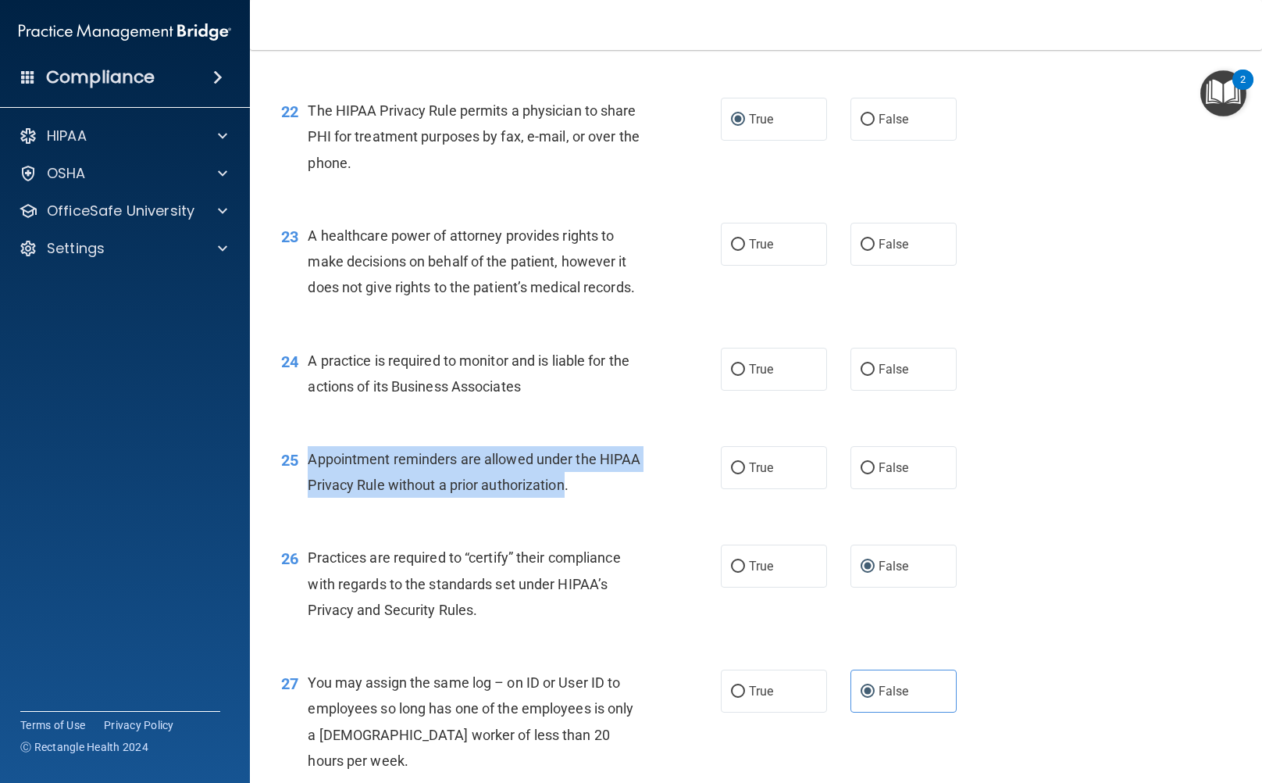
drag, startPoint x: 612, startPoint y: 587, endPoint x: 300, endPoint y: 572, distance: 312.0
click at [300, 505] on div "25 Appointment reminders are allowed under the HIPAA Privacy Rule without a pri…" at bounding box center [501, 475] width 487 height 59
copy div "Appointment reminders are allowed under the HIPAA Privacy Rule without a prior …"
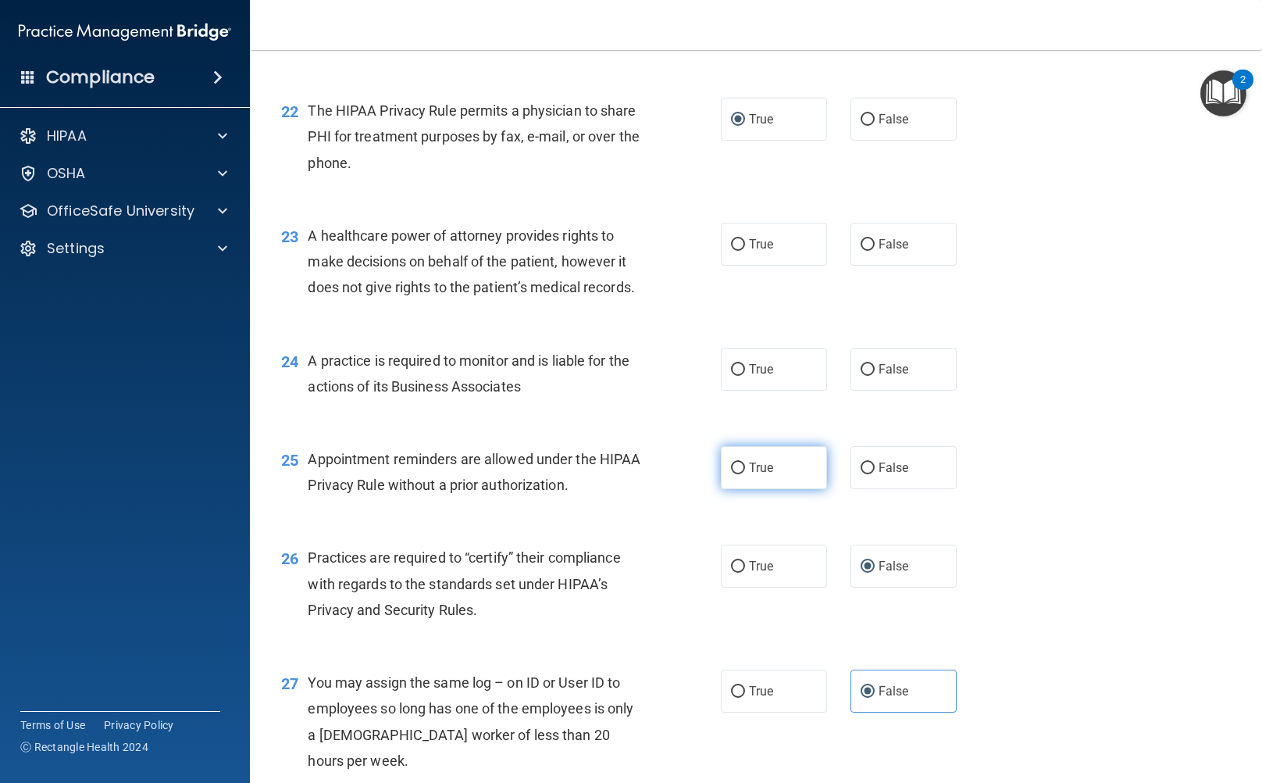
click at [753, 475] on span "True" at bounding box center [761, 467] width 24 height 15
click at [745, 474] on input "True" at bounding box center [738, 468] width 14 height 12
radio input "true"
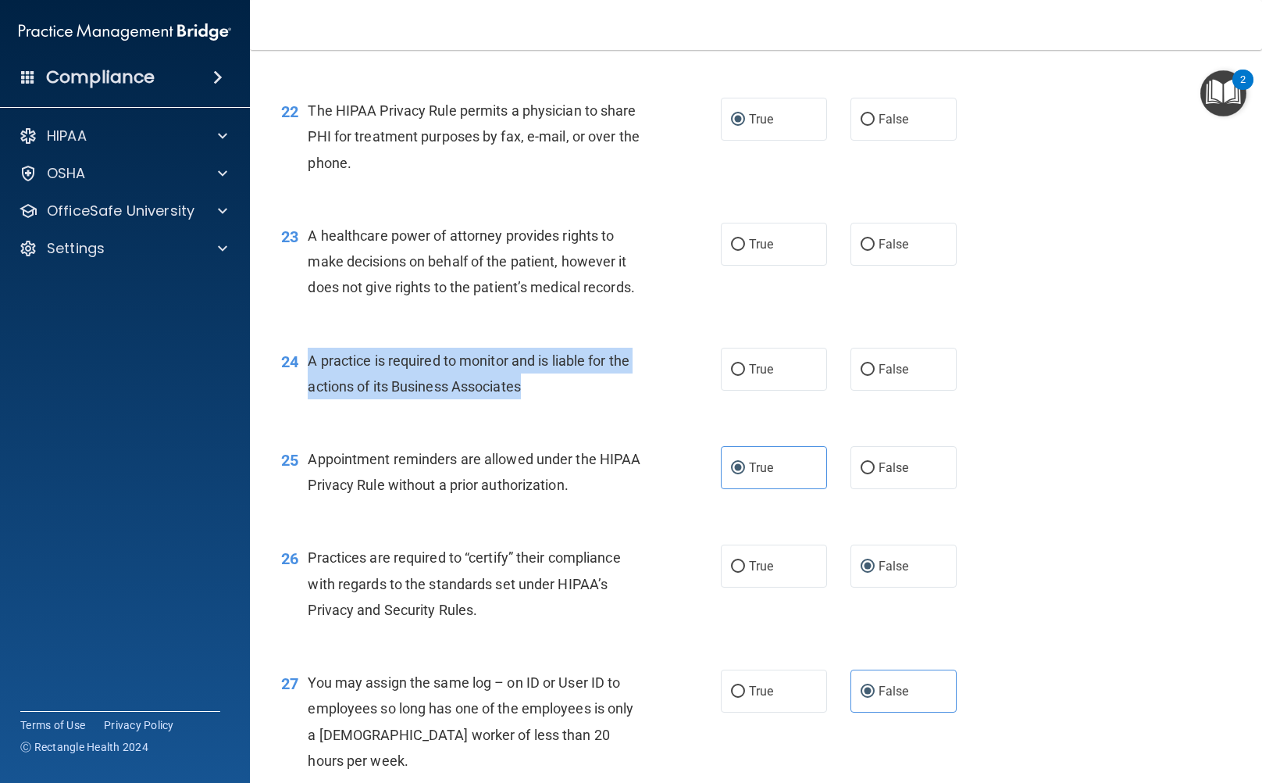
drag, startPoint x: 536, startPoint y: 494, endPoint x: 302, endPoint y: 463, distance: 235.5
click at [302, 407] on div "24 A practice is required to monitor and is liable for the actions of its Busin…" at bounding box center [501, 377] width 487 height 59
copy div "A practice is required to monitor and is liable for the actions of its Business…"
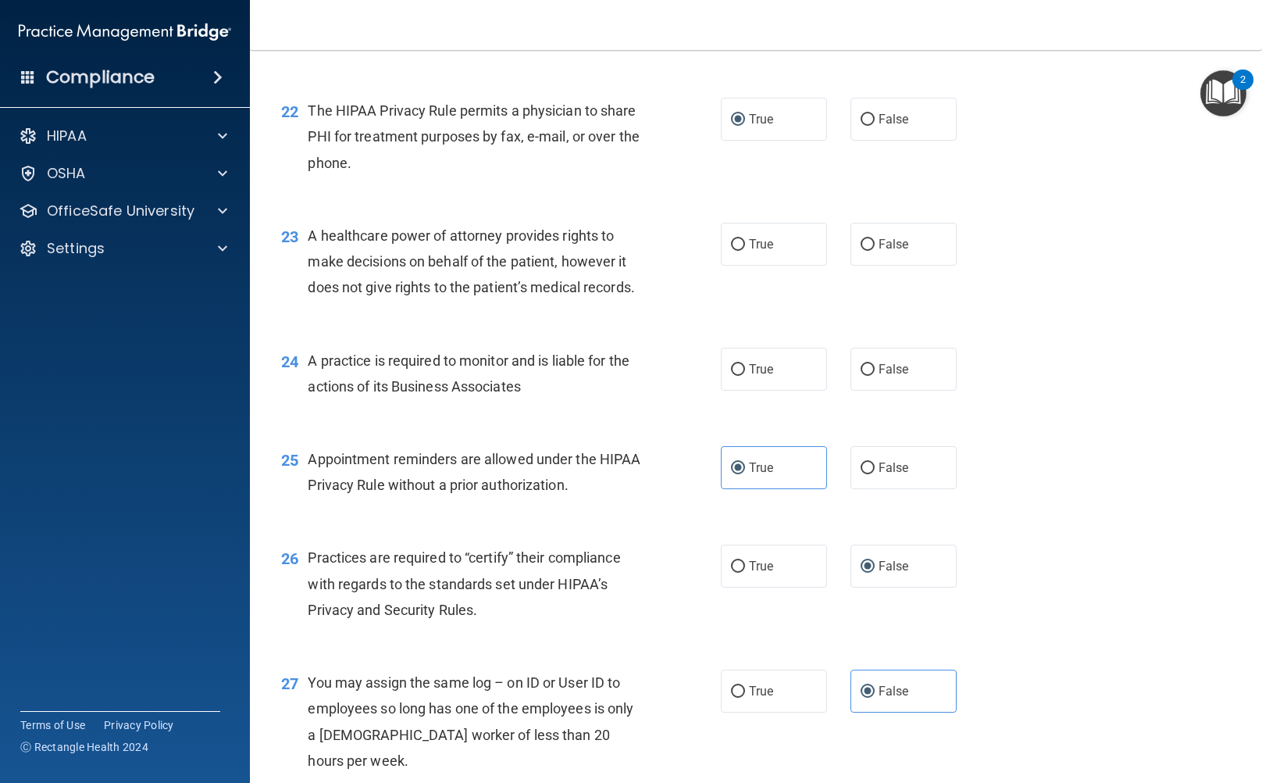
drag, startPoint x: 776, startPoint y: 460, endPoint x: 778, endPoint y: 401, distance: 59.4
click at [778, 391] on label "True" at bounding box center [774, 369] width 106 height 43
click at [745, 376] on input "True" at bounding box center [738, 370] width 14 height 12
radio input "true"
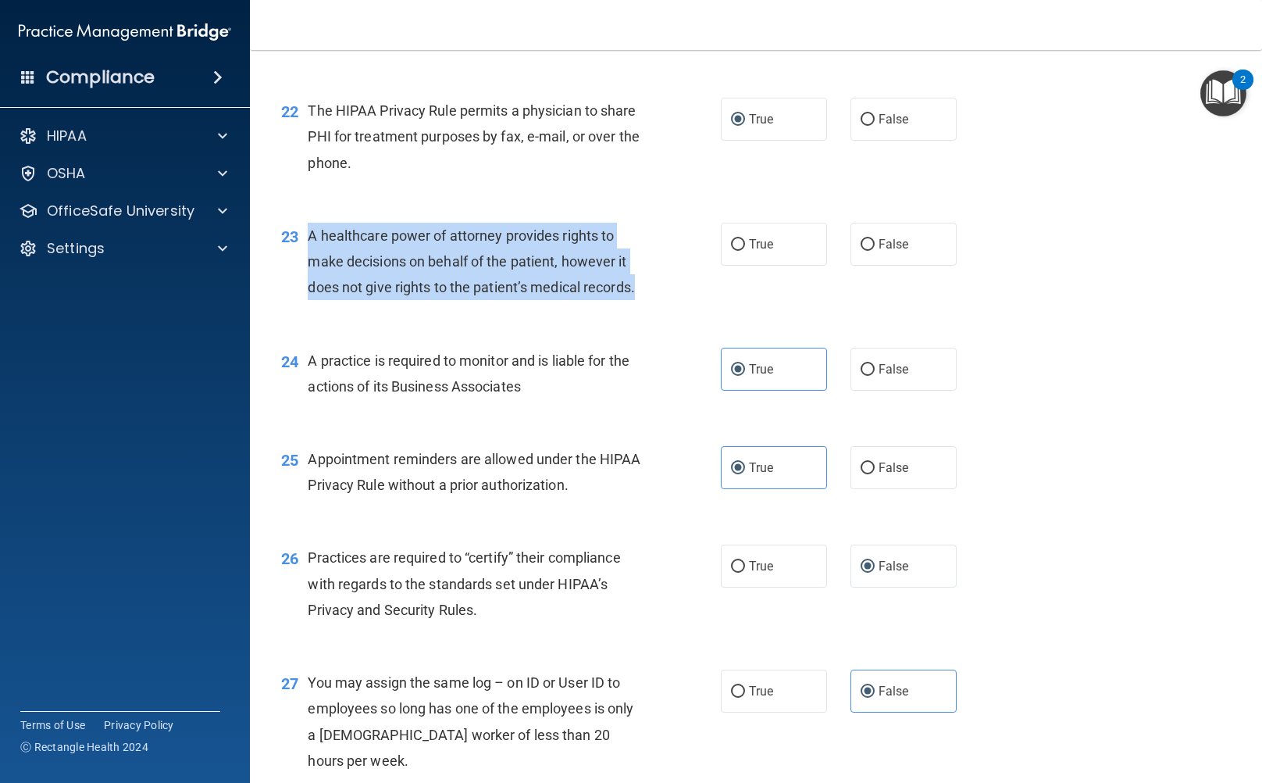
drag, startPoint x: 640, startPoint y: 397, endPoint x: 314, endPoint y: 336, distance: 332.1
click at [313, 301] on div "A healthcare power of attorney provides rights to make decisions on behalf of t…" at bounding box center [482, 262] width 348 height 78
copy span "healthcare power of attorney provides rights to make decisions on behalf of the…"
click at [865, 251] on input "False" at bounding box center [868, 245] width 14 height 12
radio input "true"
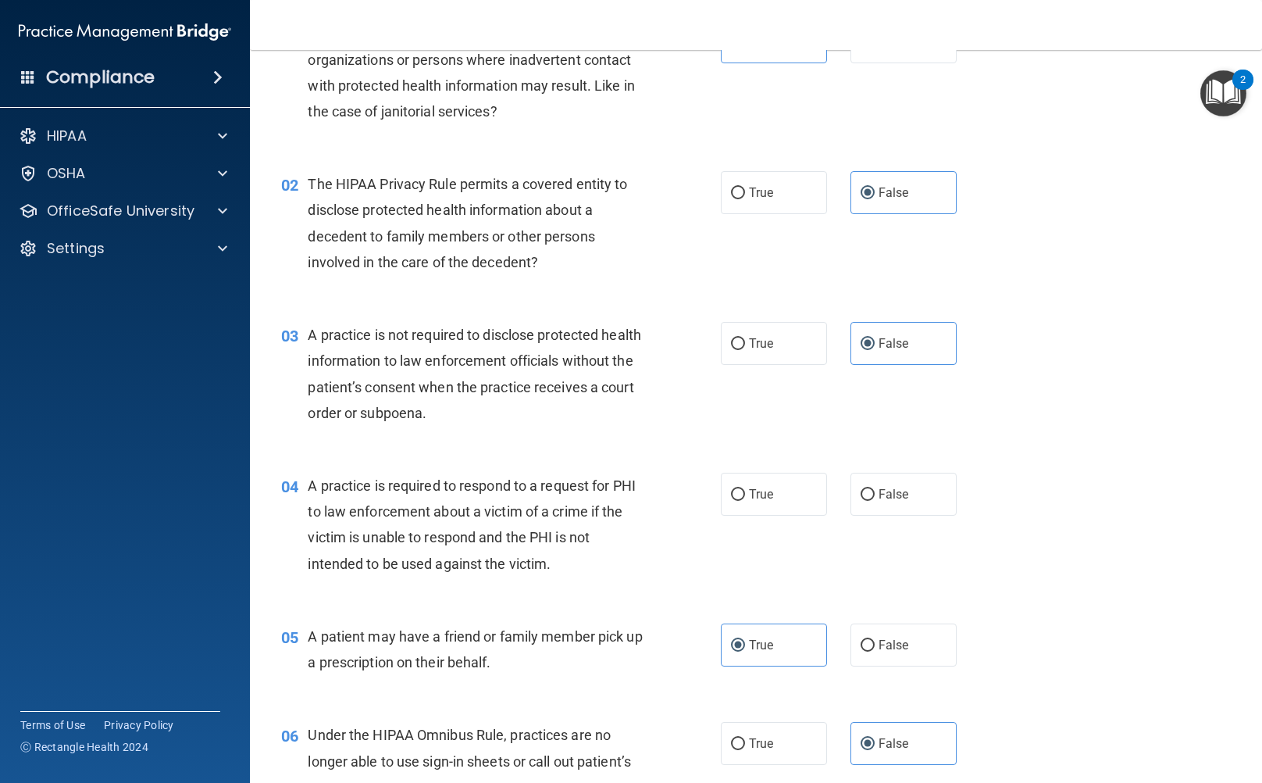
scroll to position [0, 0]
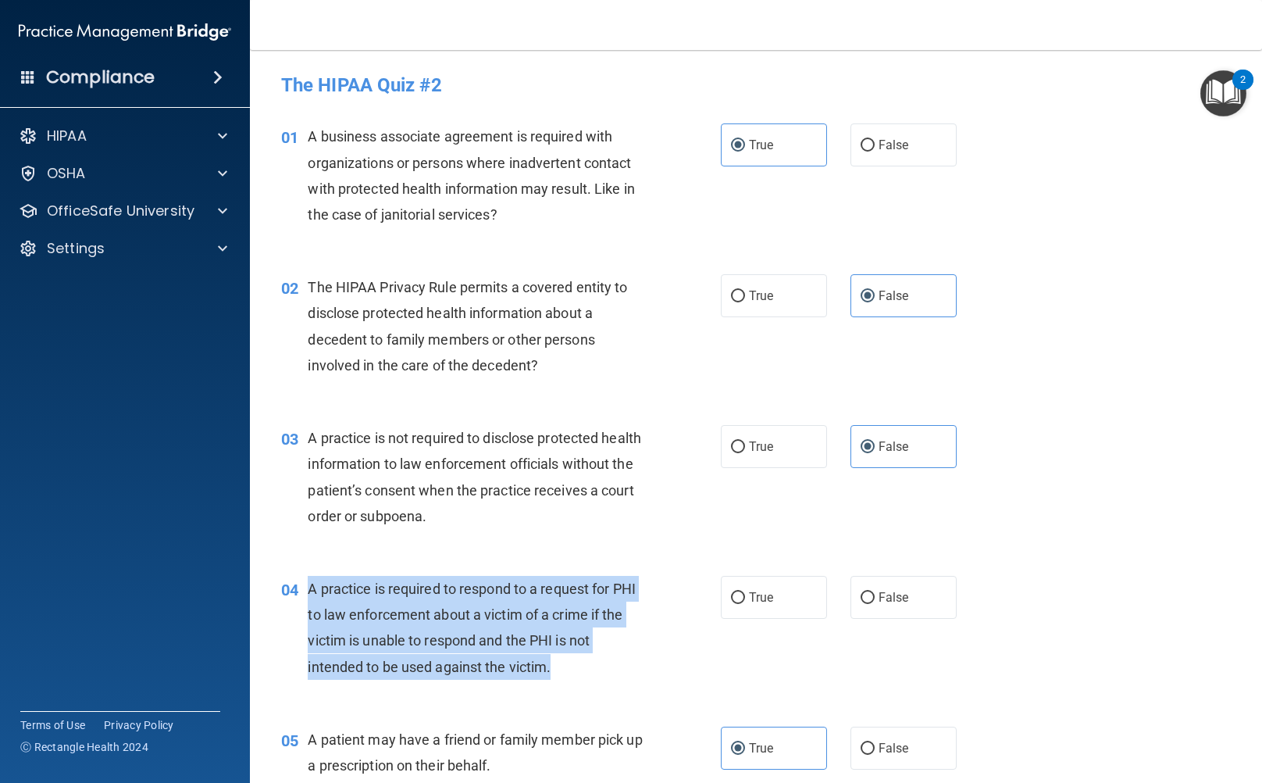
drag, startPoint x: 309, startPoint y: 585, endPoint x: 561, endPoint y: 676, distance: 267.3
click at [561, 676] on div "A practice is required to respond to a request for PHI to law enforcement about…" at bounding box center [482, 628] width 348 height 104
copy span "A practice is required to respond to a request for PHI to law enforcement about…"
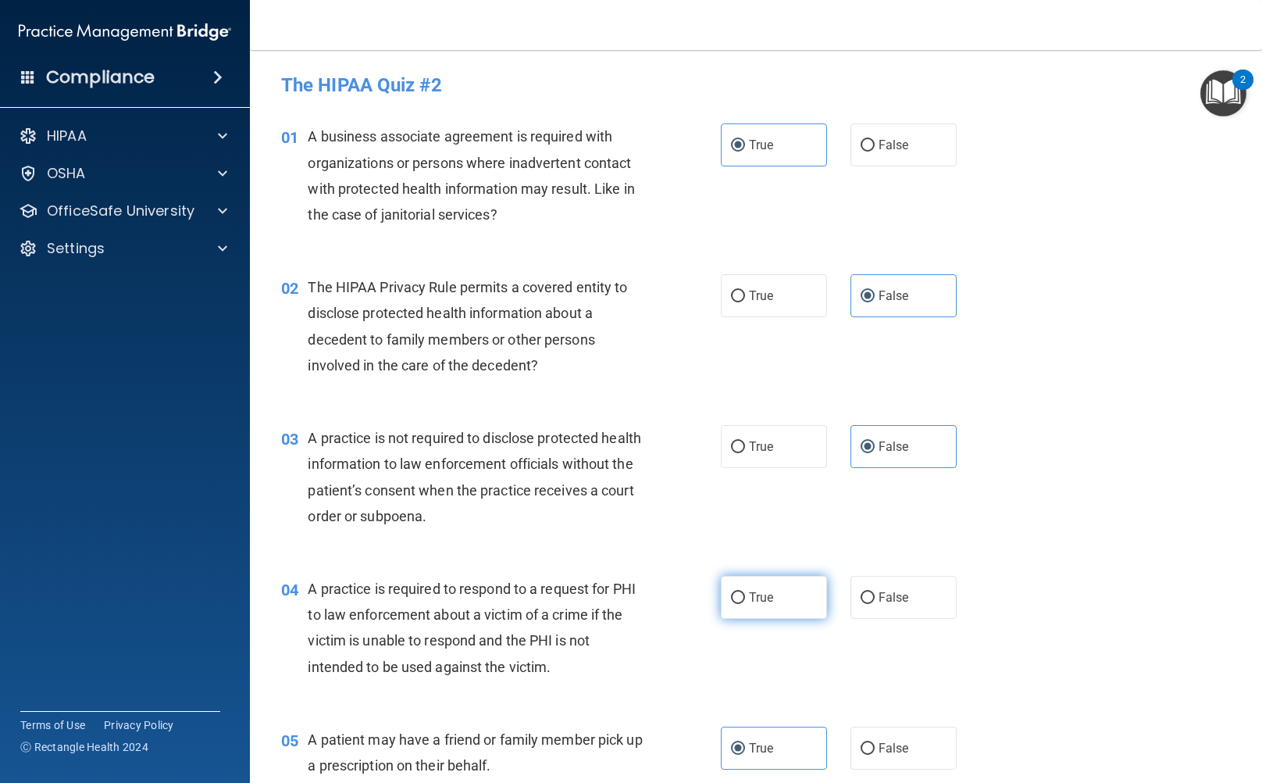
click at [776, 601] on label "True" at bounding box center [774, 597] width 106 height 43
click at [745, 601] on input "True" at bounding box center [738, 598] width 14 height 12
radio input "true"
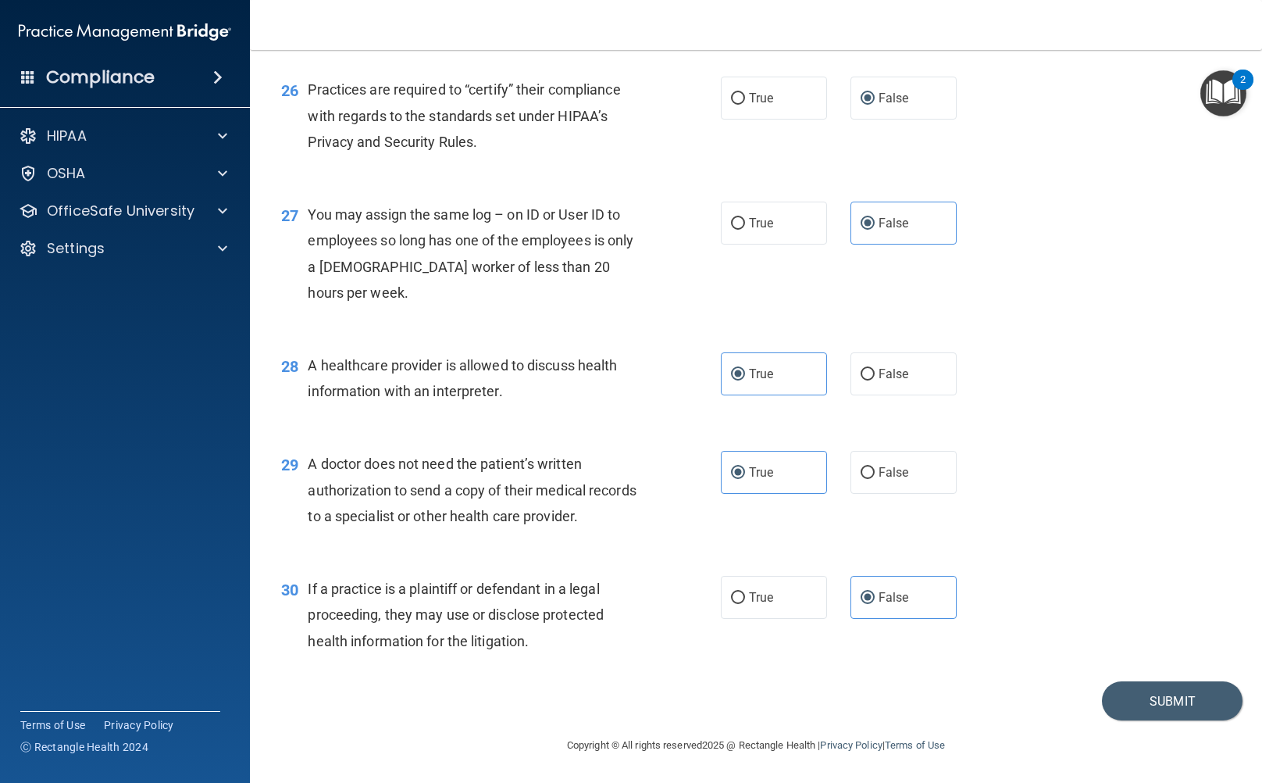
scroll to position [3321, 0]
click at [1148, 707] on button "Submit" at bounding box center [1172, 701] width 141 height 40
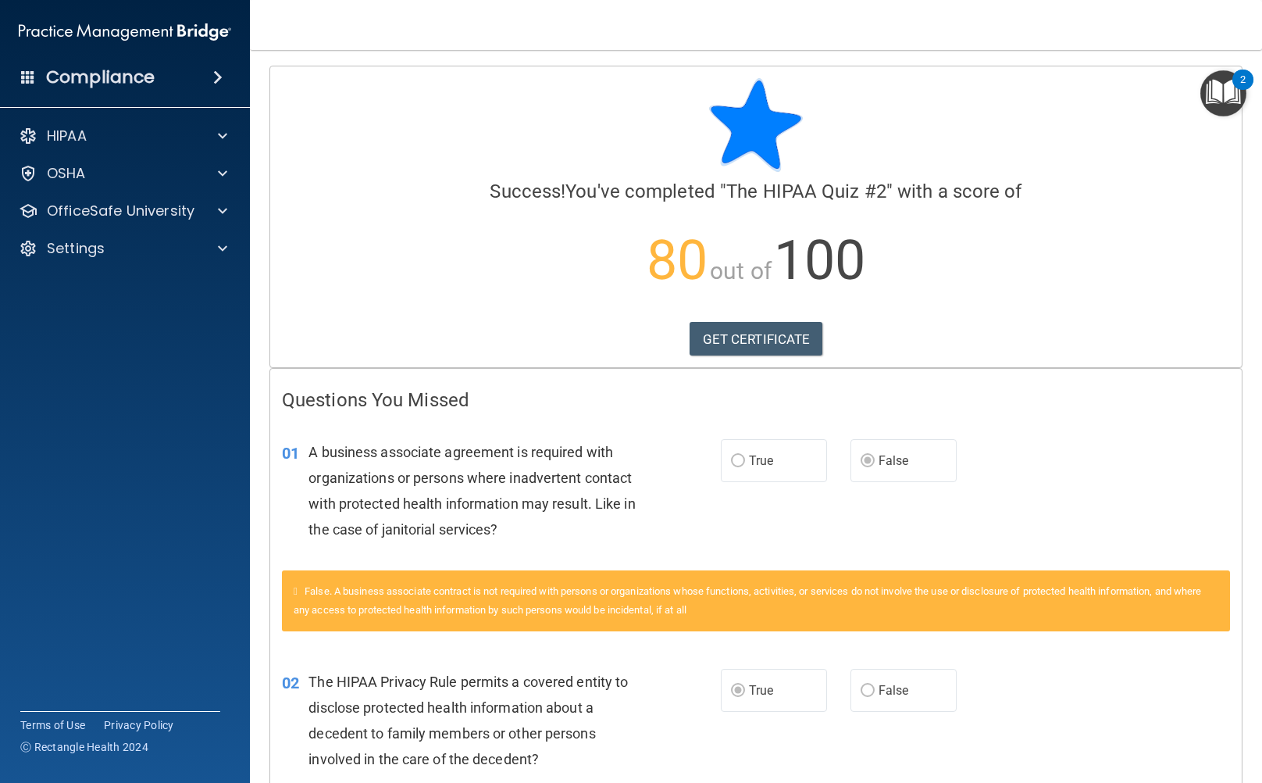
click at [36, 81] on div "Compliance" at bounding box center [125, 77] width 250 height 34
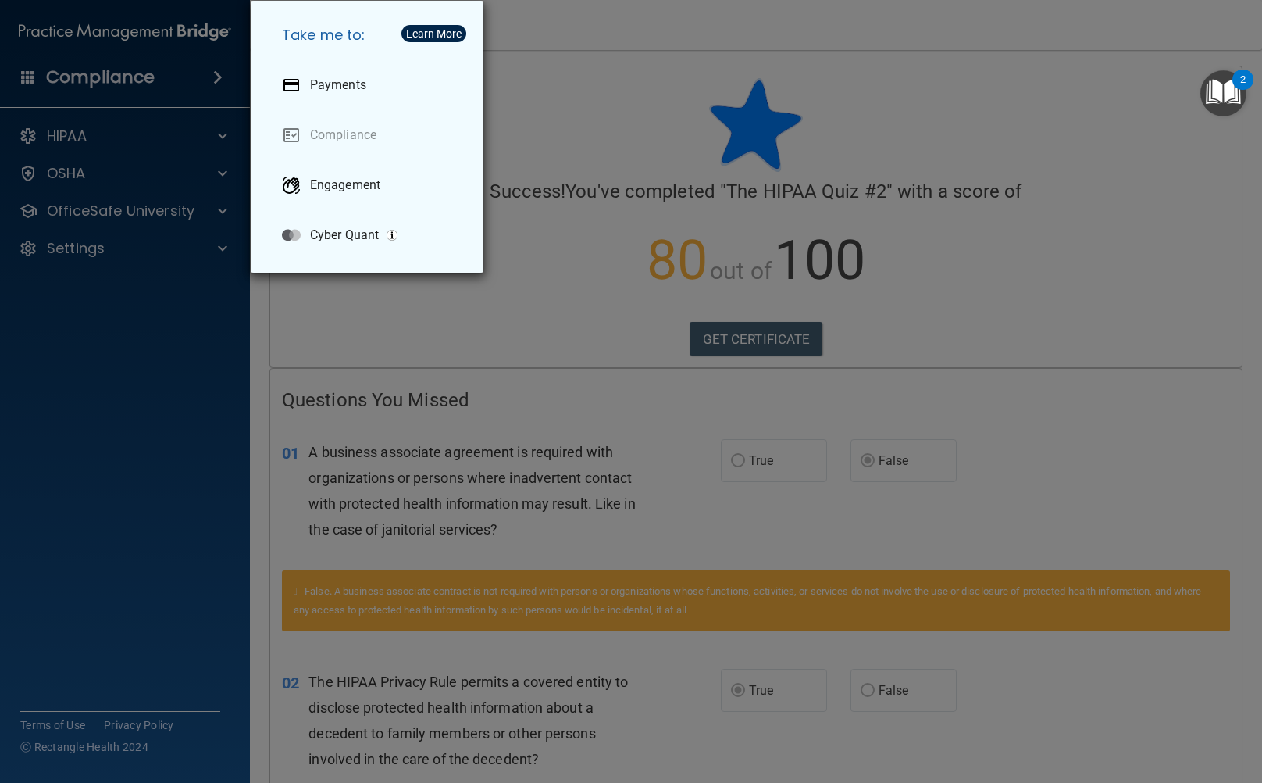
click at [36, 81] on div "Take me to: Payments Compliance Engagement Cyber Quant" at bounding box center [631, 391] width 1262 height 783
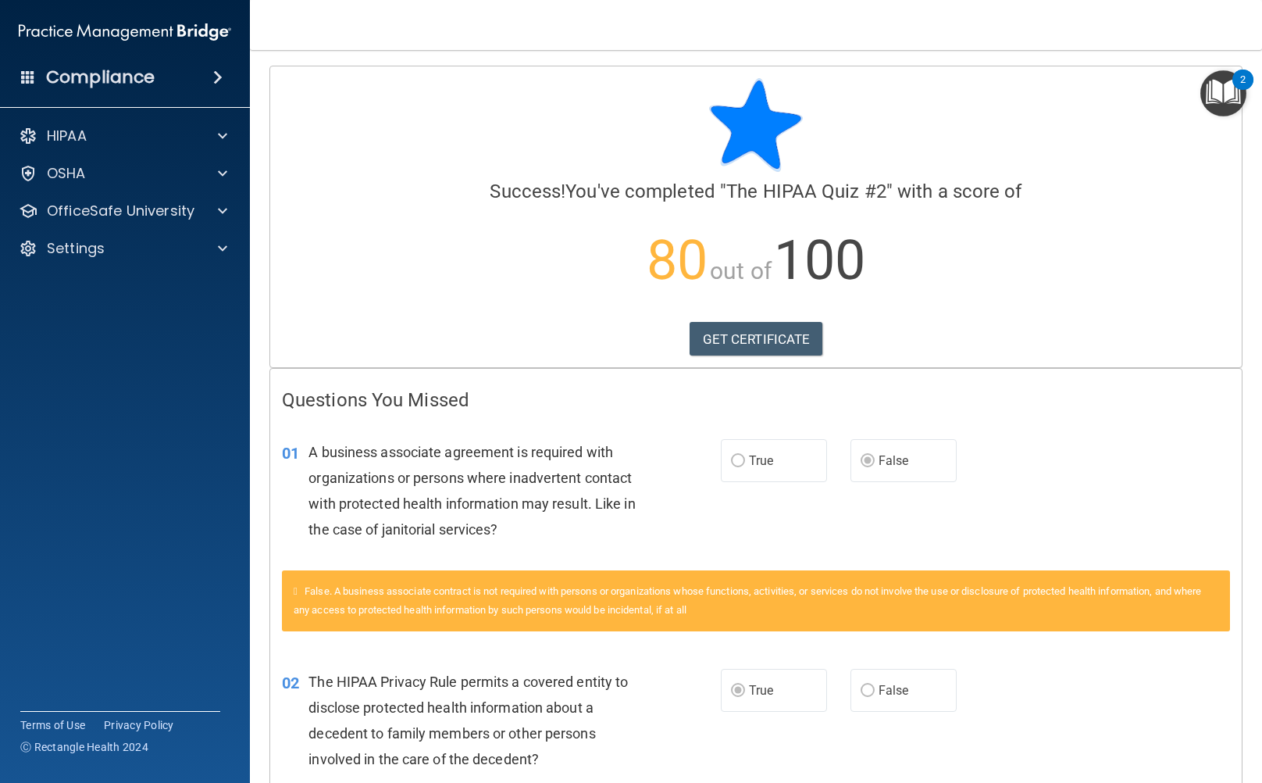
click at [62, 35] on img at bounding box center [125, 31] width 212 height 31
click at [78, 141] on p "HIPAA" at bounding box center [67, 136] width 40 height 19
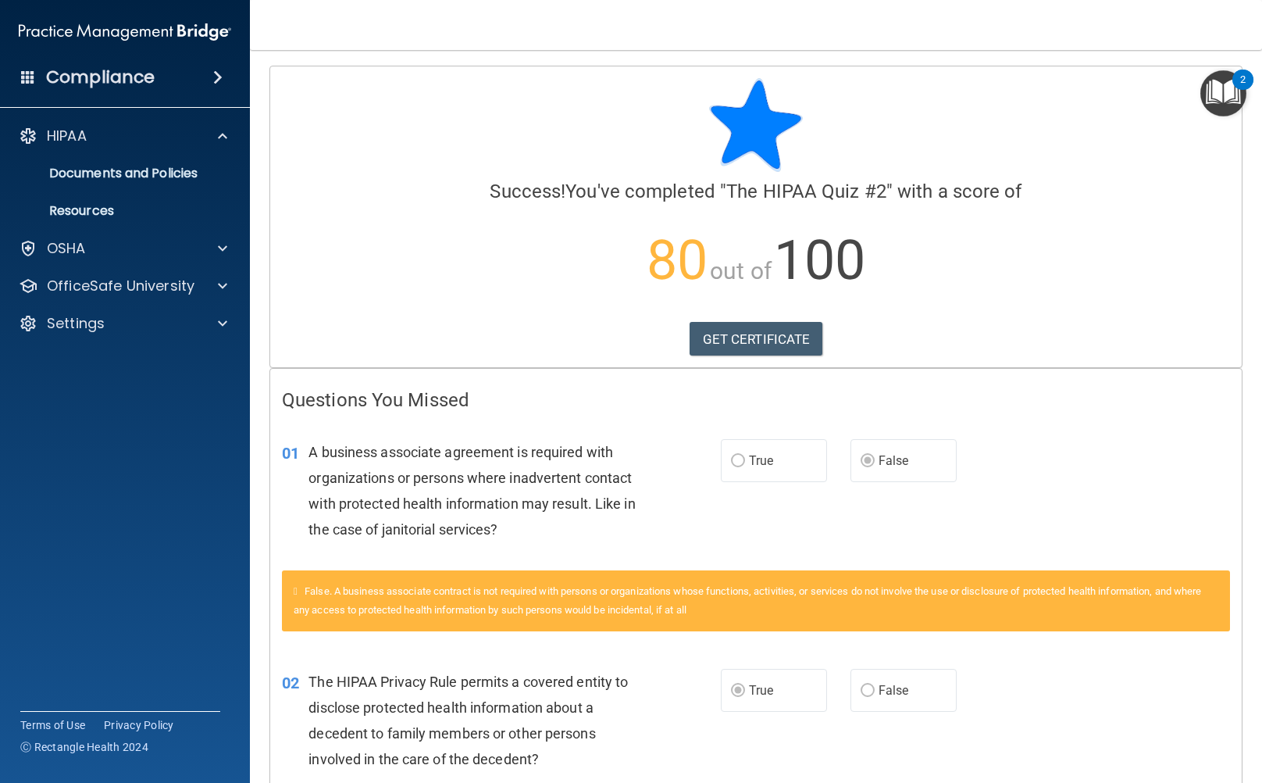
click at [34, 32] on img at bounding box center [125, 31] width 212 height 31
click at [1218, 99] on img "Open Resource Center, 2 new notifications" at bounding box center [1223, 93] width 46 height 46
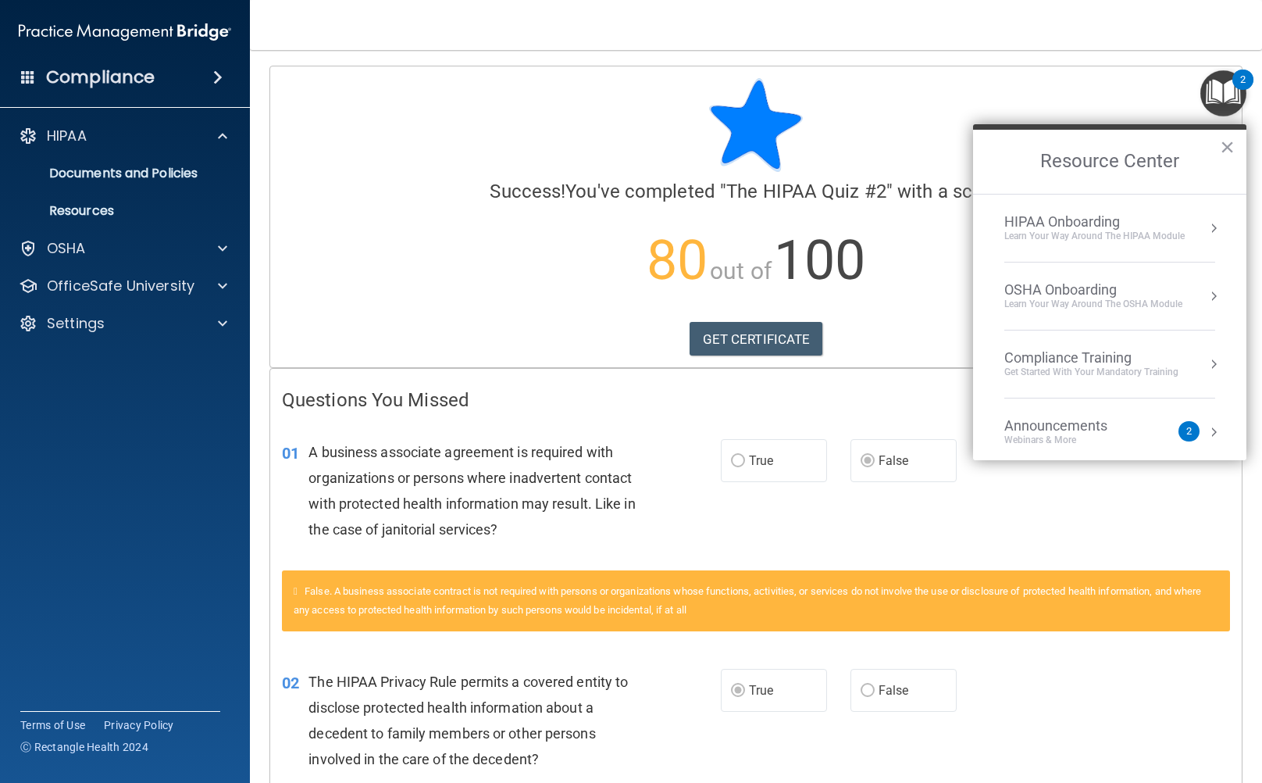
click at [1071, 359] on div "Compliance Training" at bounding box center [1091, 357] width 174 height 17
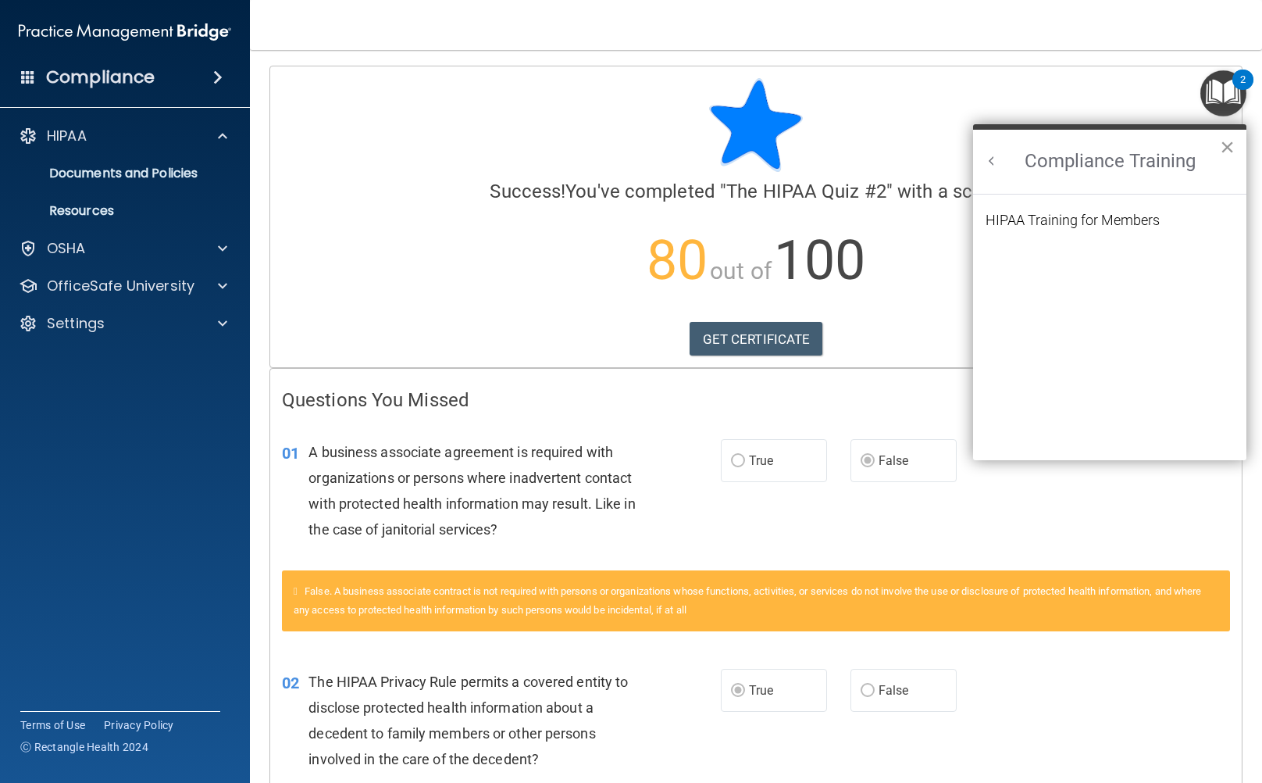
click at [1231, 146] on button "×" at bounding box center [1227, 146] width 15 height 25
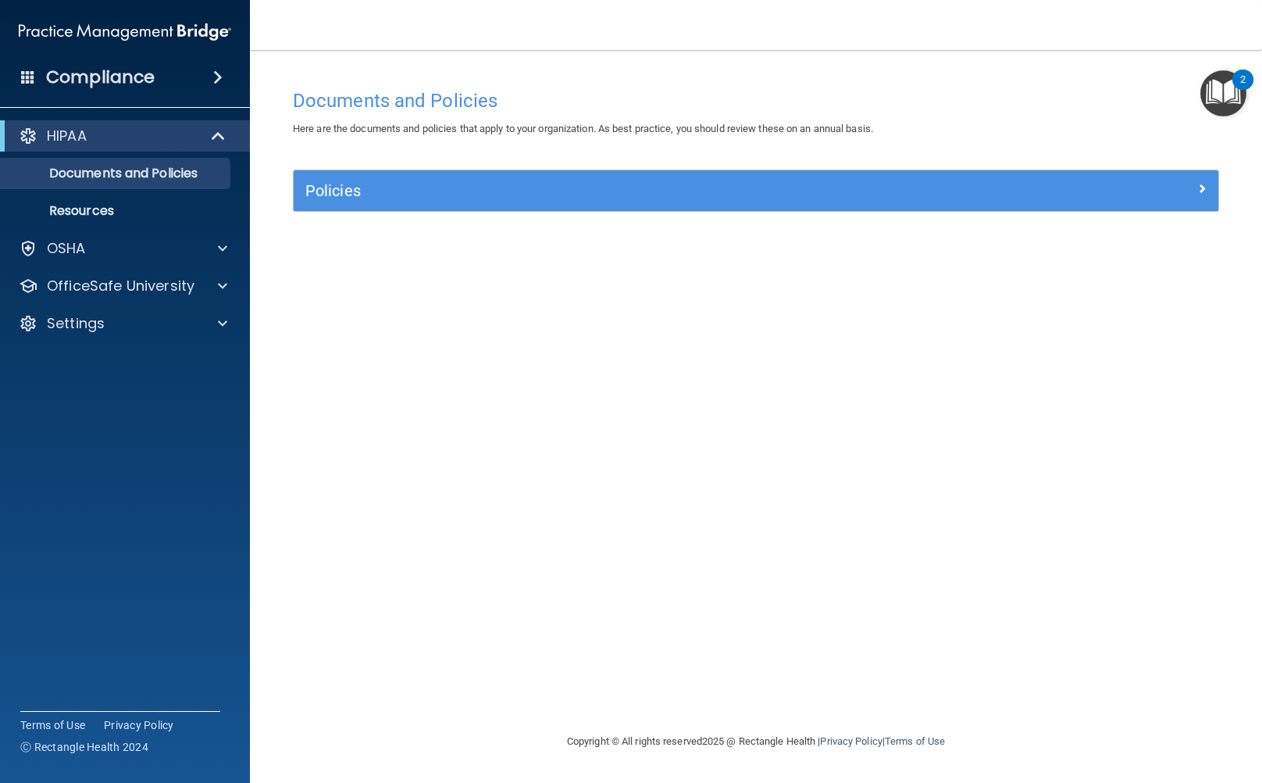
drag, startPoint x: 225, startPoint y: 87, endPoint x: 224, endPoint y: 68, distance: 19.5
click at [224, 72] on div "Compliance" at bounding box center [125, 77] width 250 height 34
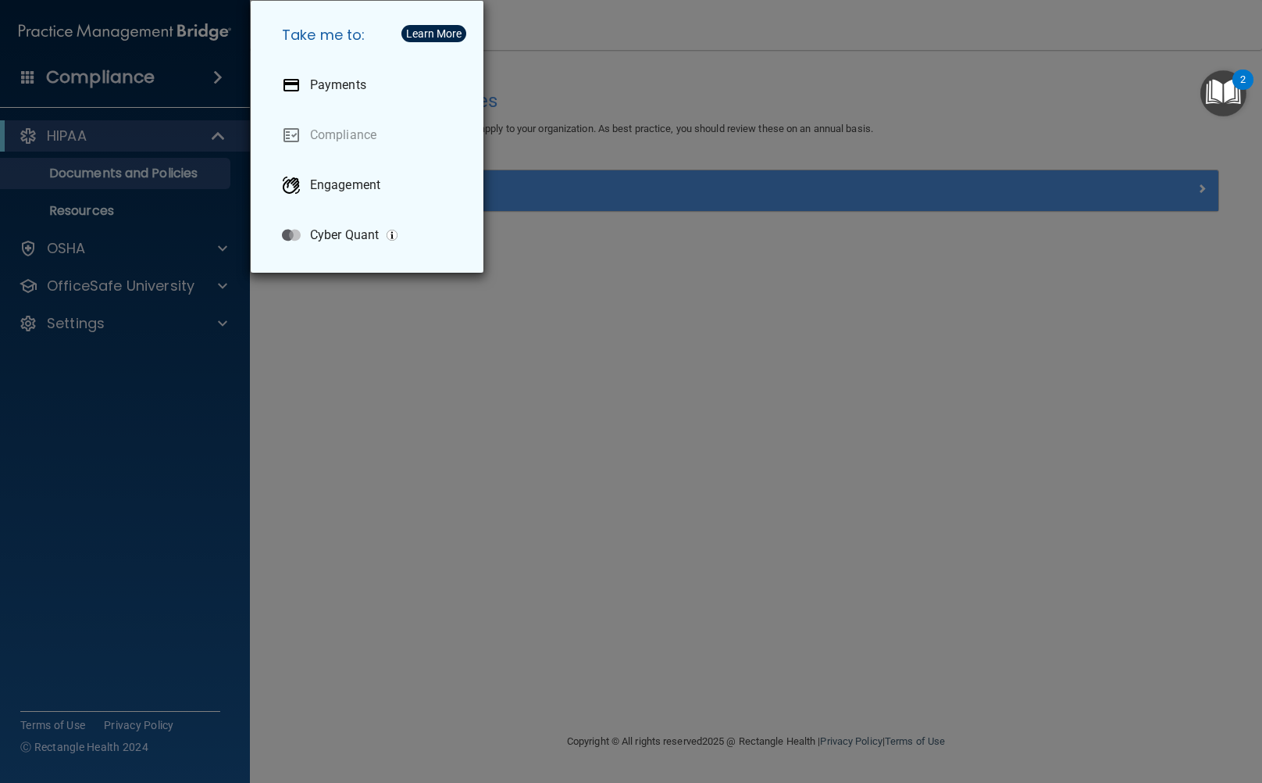
click at [65, 612] on div "Take me to: Payments Compliance Engagement Cyber Quant" at bounding box center [631, 391] width 1262 height 783
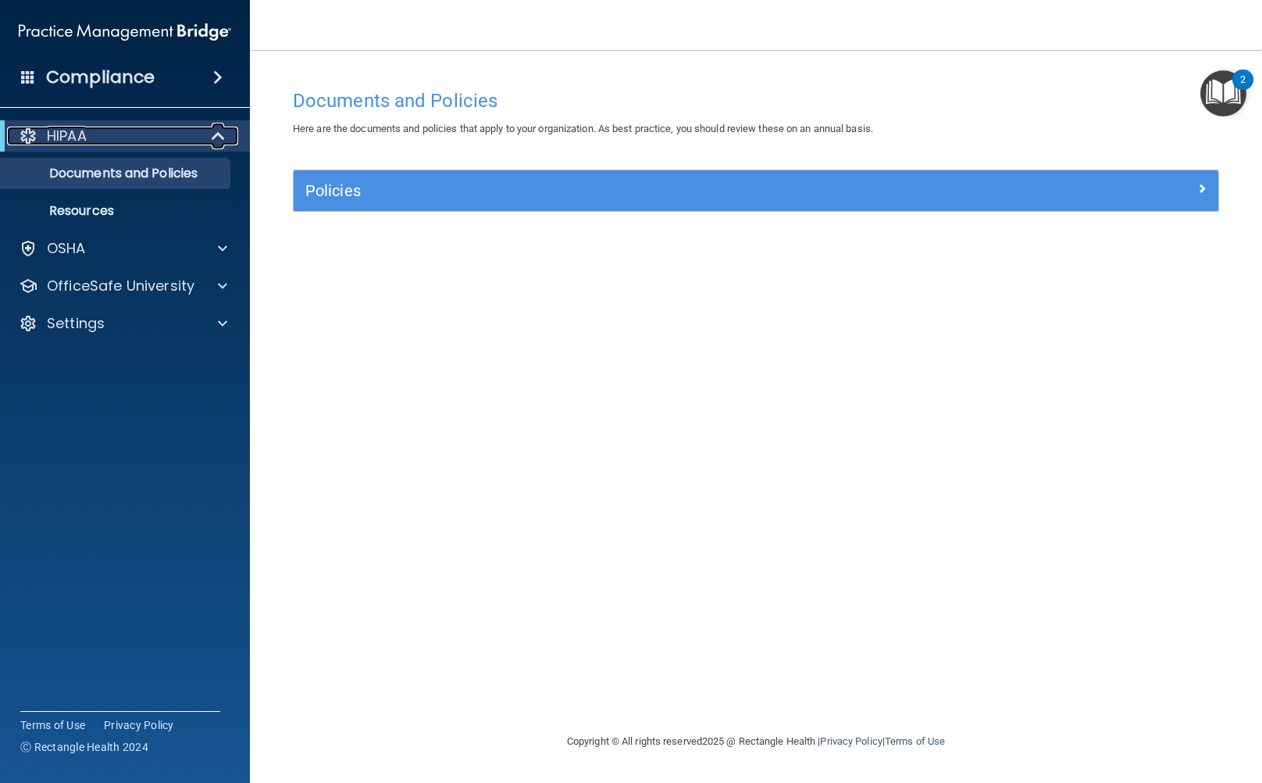
click at [84, 135] on p "HIPAA" at bounding box center [67, 136] width 40 height 19
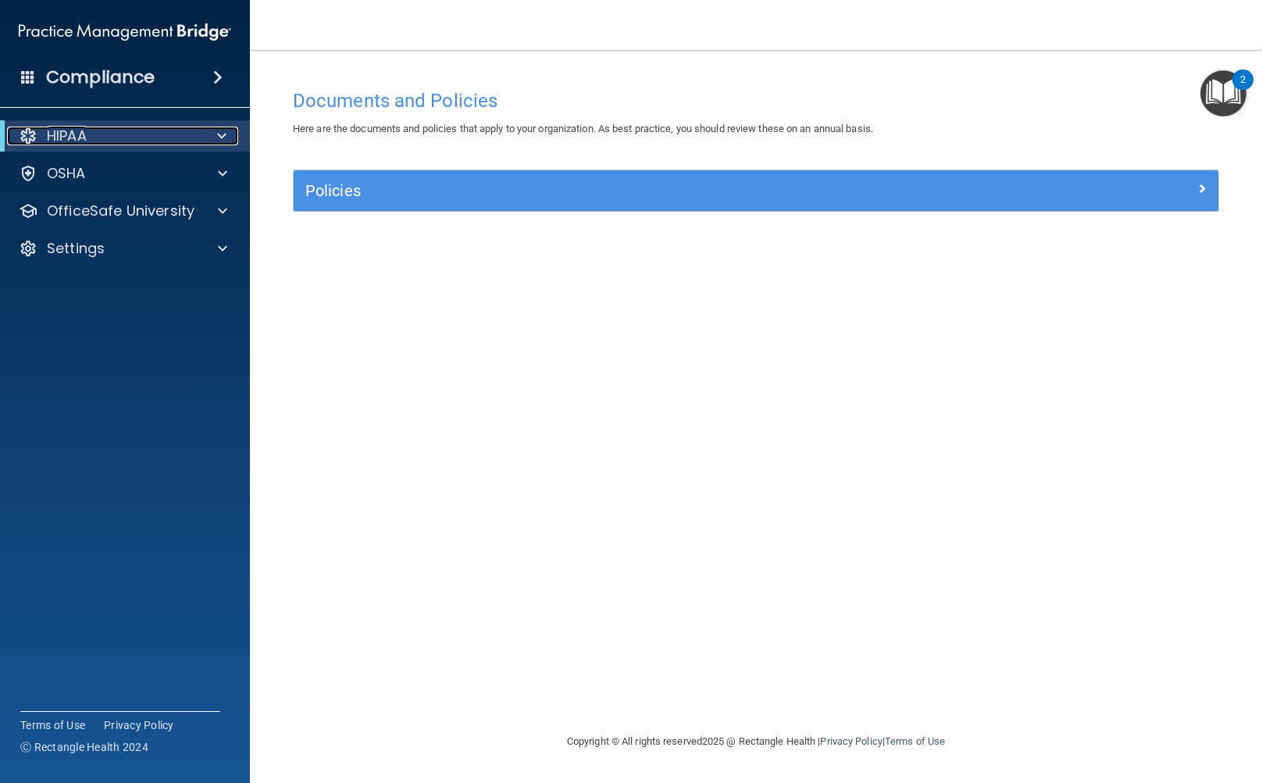
click at [84, 135] on p "HIPAA" at bounding box center [67, 136] width 40 height 19
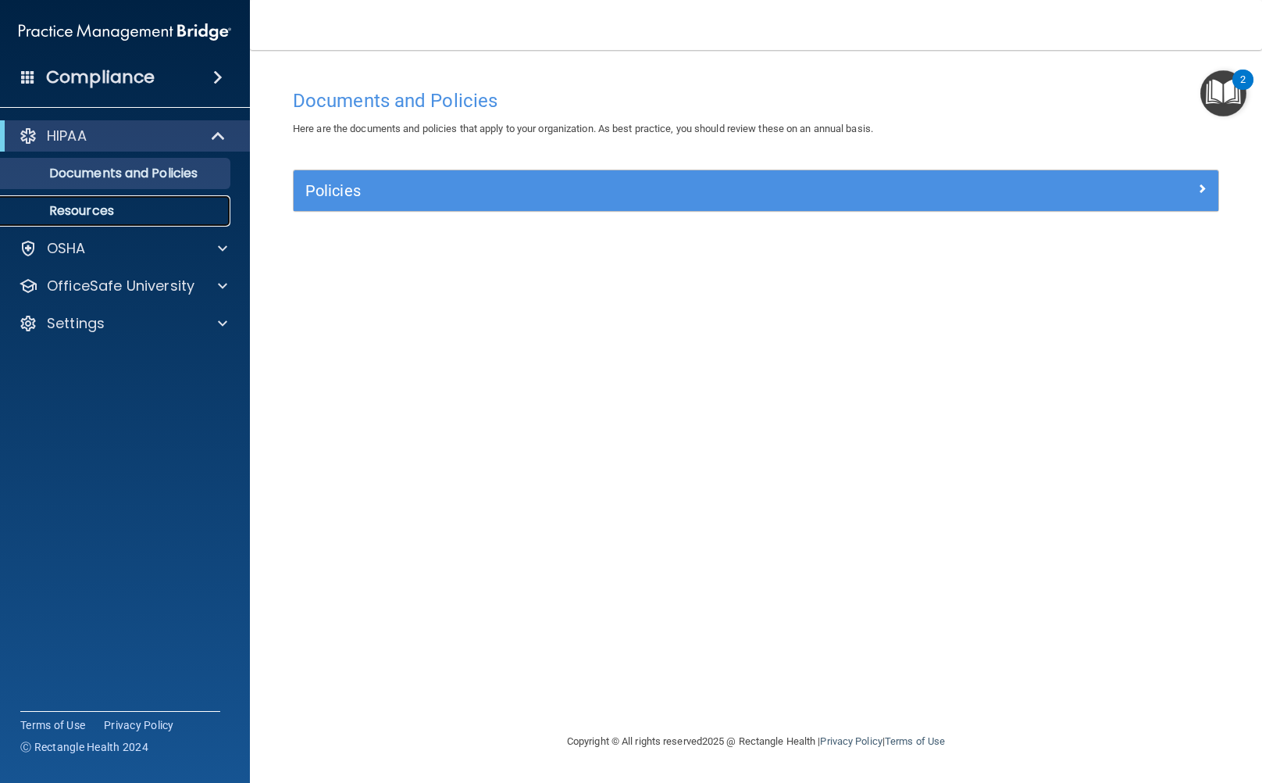
click at [105, 222] on link "Resources" at bounding box center [107, 210] width 246 height 31
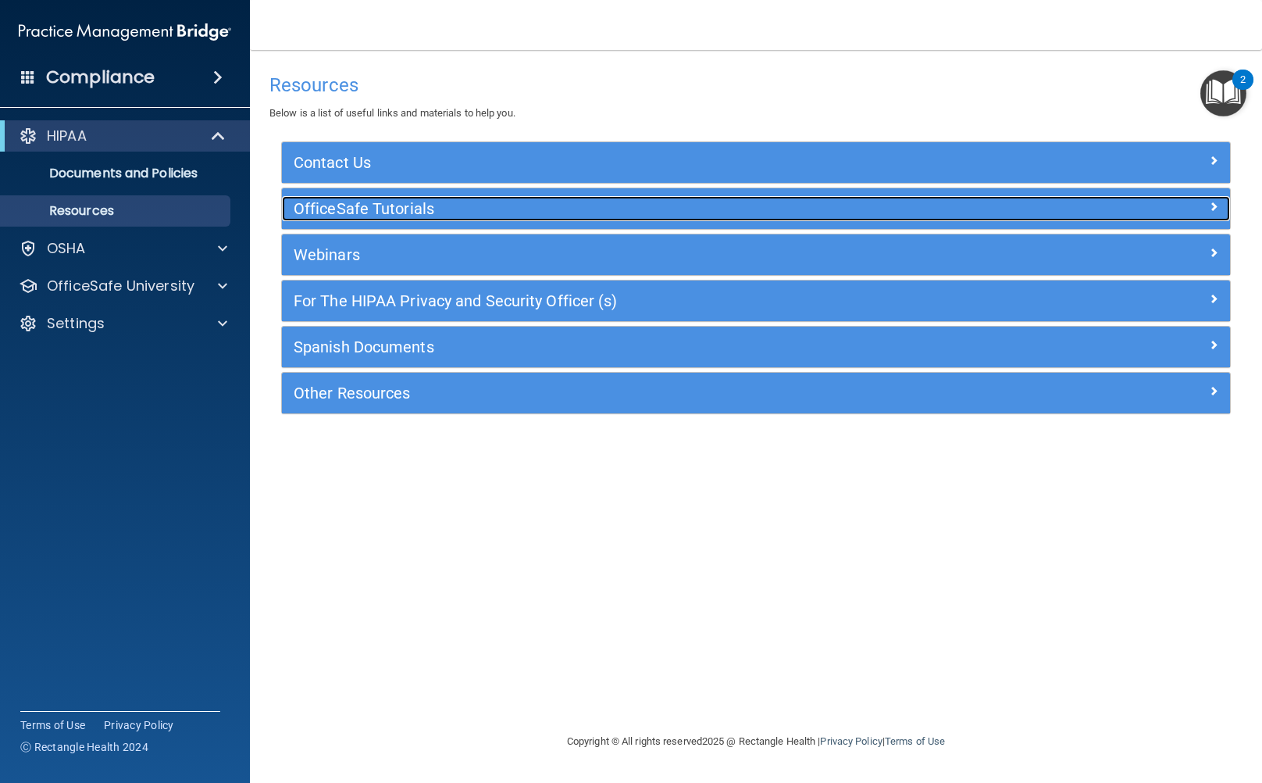
click at [363, 198] on div "OfficeSafe Tutorials" at bounding box center [638, 208] width 712 height 25
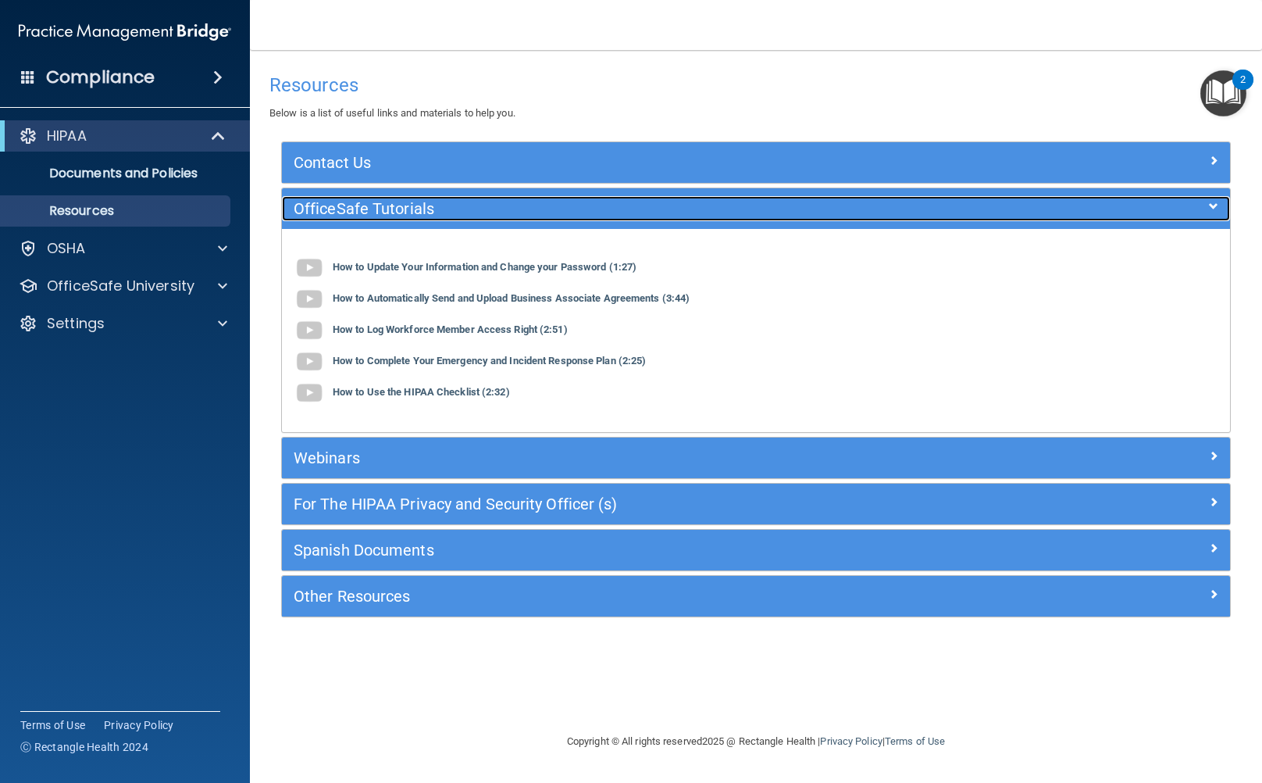
click at [363, 198] on div "OfficeSafe Tutorials" at bounding box center [638, 208] width 712 height 25
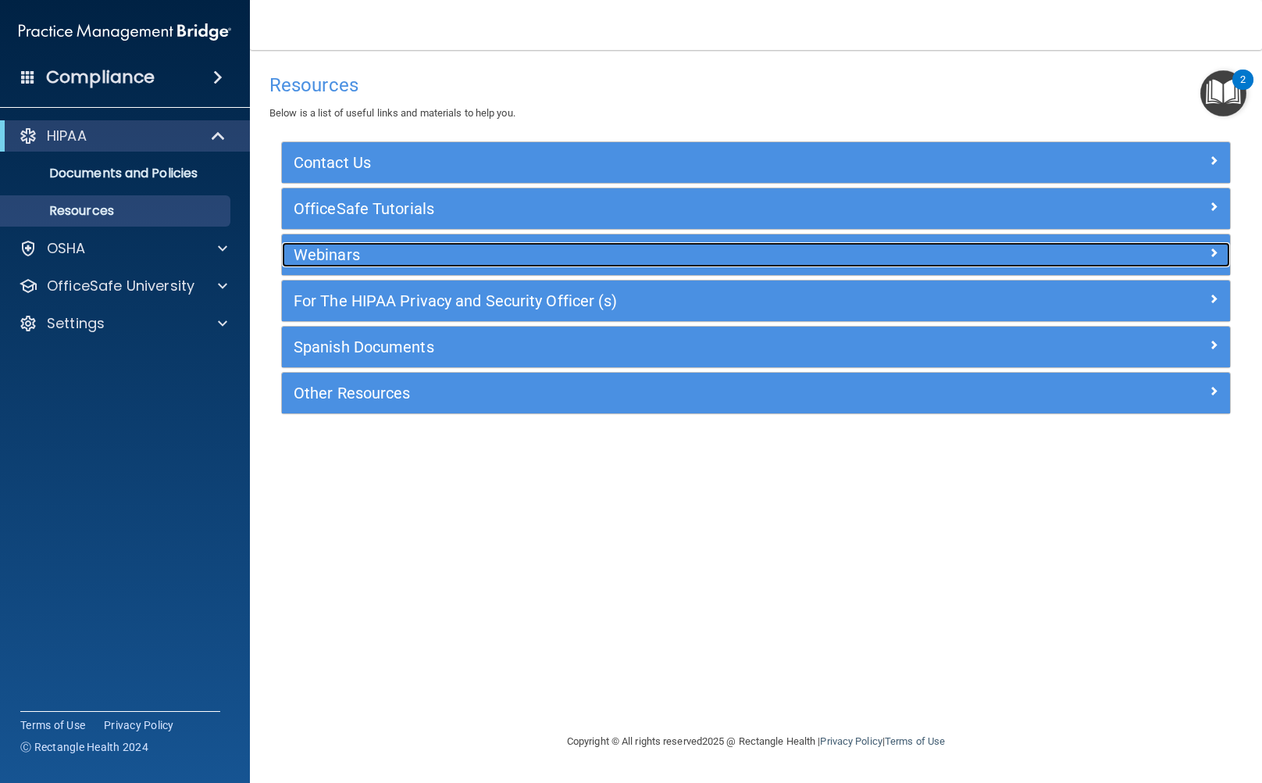
click at [359, 242] on div "Webinars" at bounding box center [638, 254] width 712 height 25
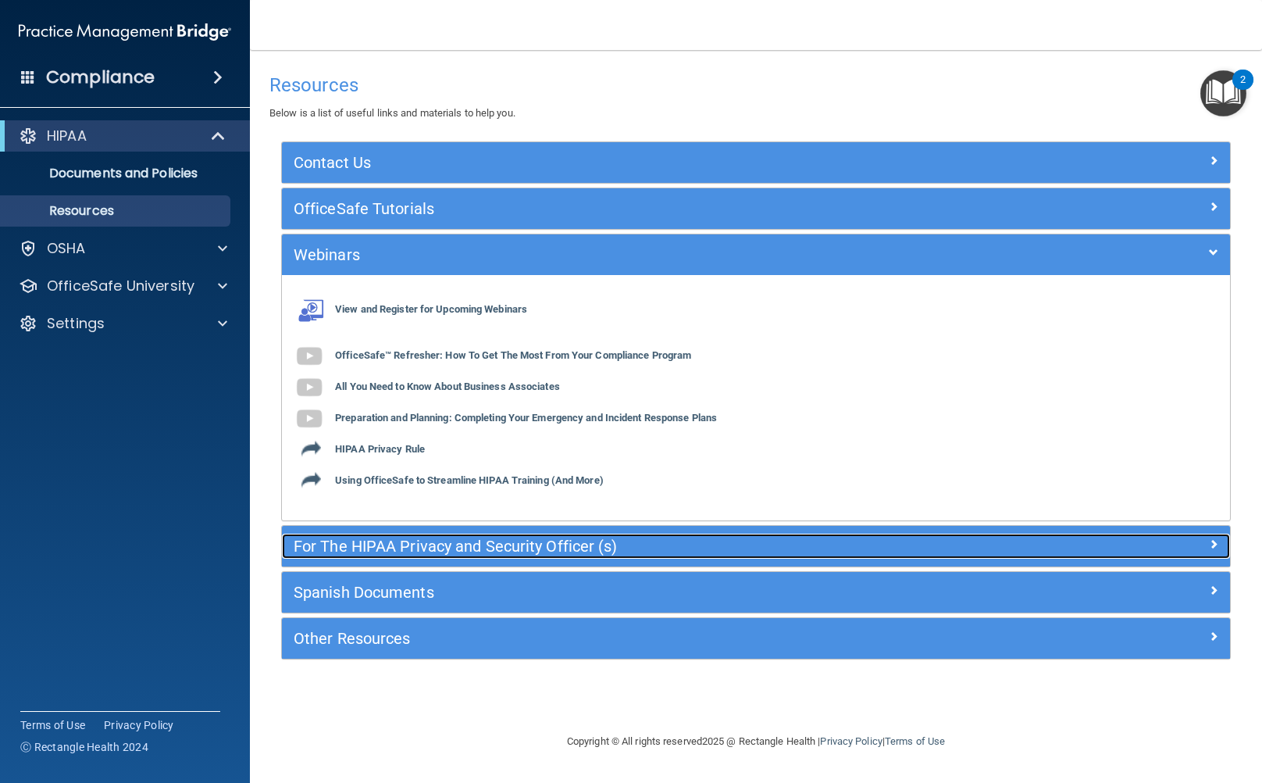
click at [408, 552] on h5 "For The HIPAA Privacy and Security Officer (s)" at bounding box center [638, 545] width 688 height 17
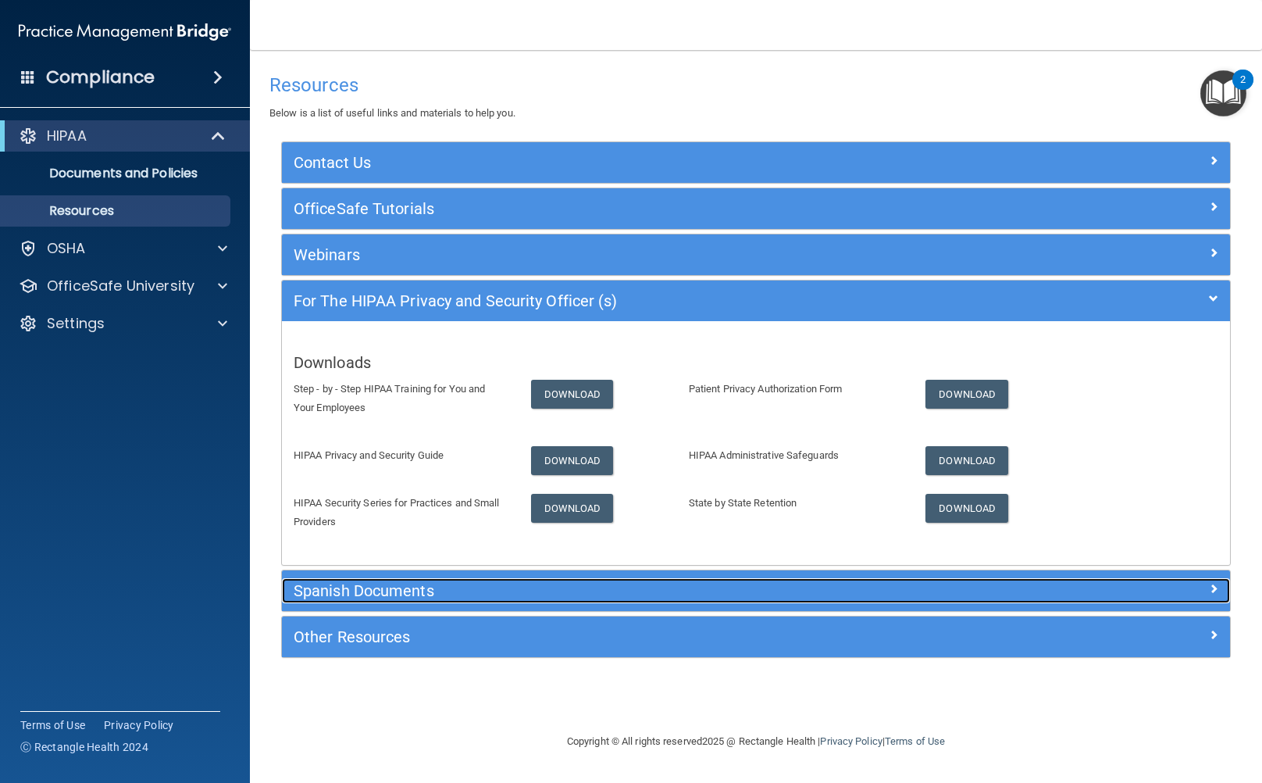
click at [408, 594] on h5 "Spanish Documents" at bounding box center [638, 590] width 688 height 17
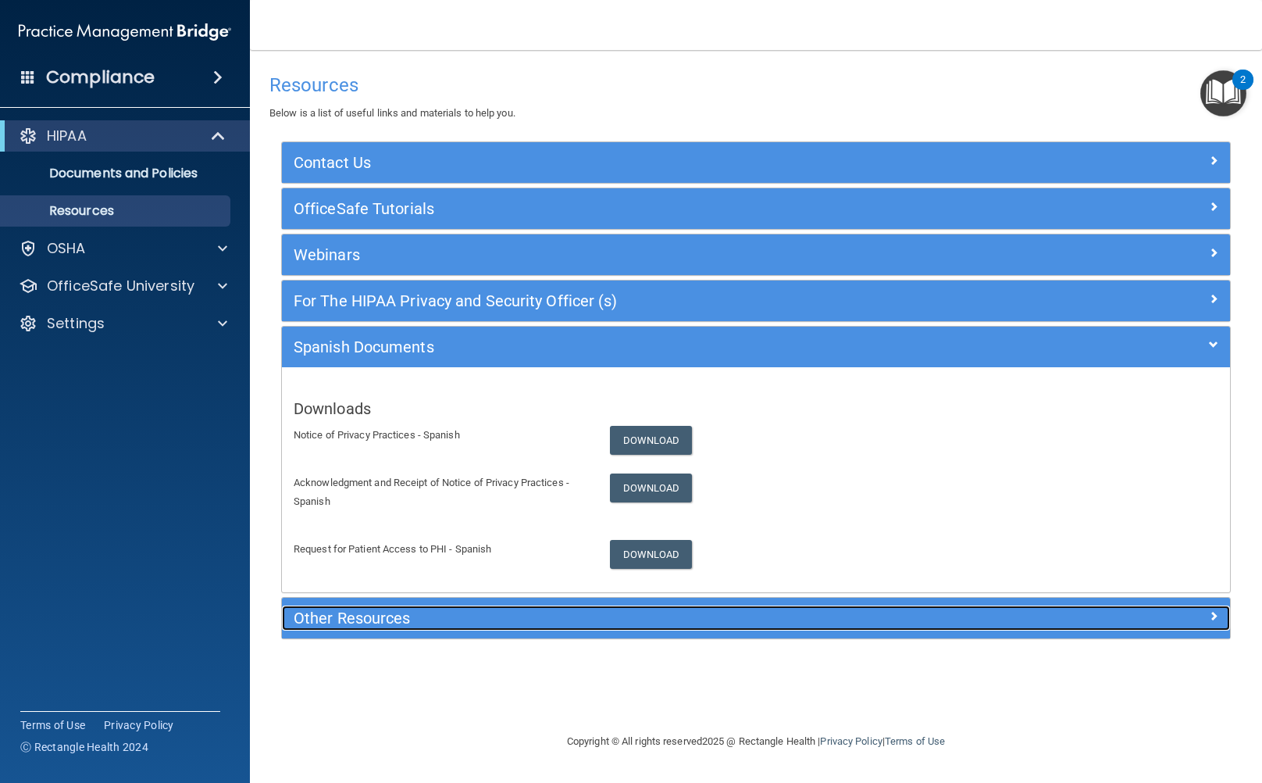
click at [407, 609] on h5 "Other Resources" at bounding box center [638, 617] width 688 height 17
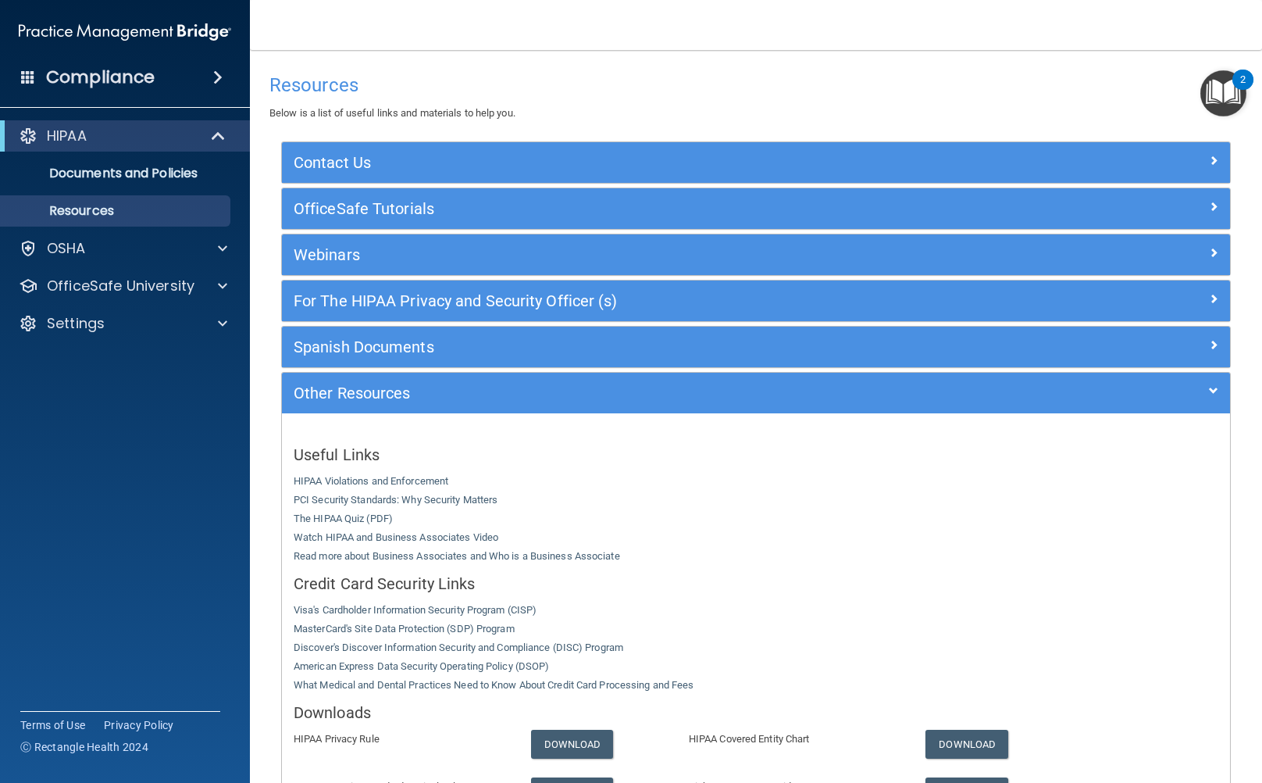
click at [269, 564] on div "Contact Us Main Number: 800-588-0254 E-mail Us Anytime at support@pcihipaa.com …" at bounding box center [755, 537] width 973 height 792
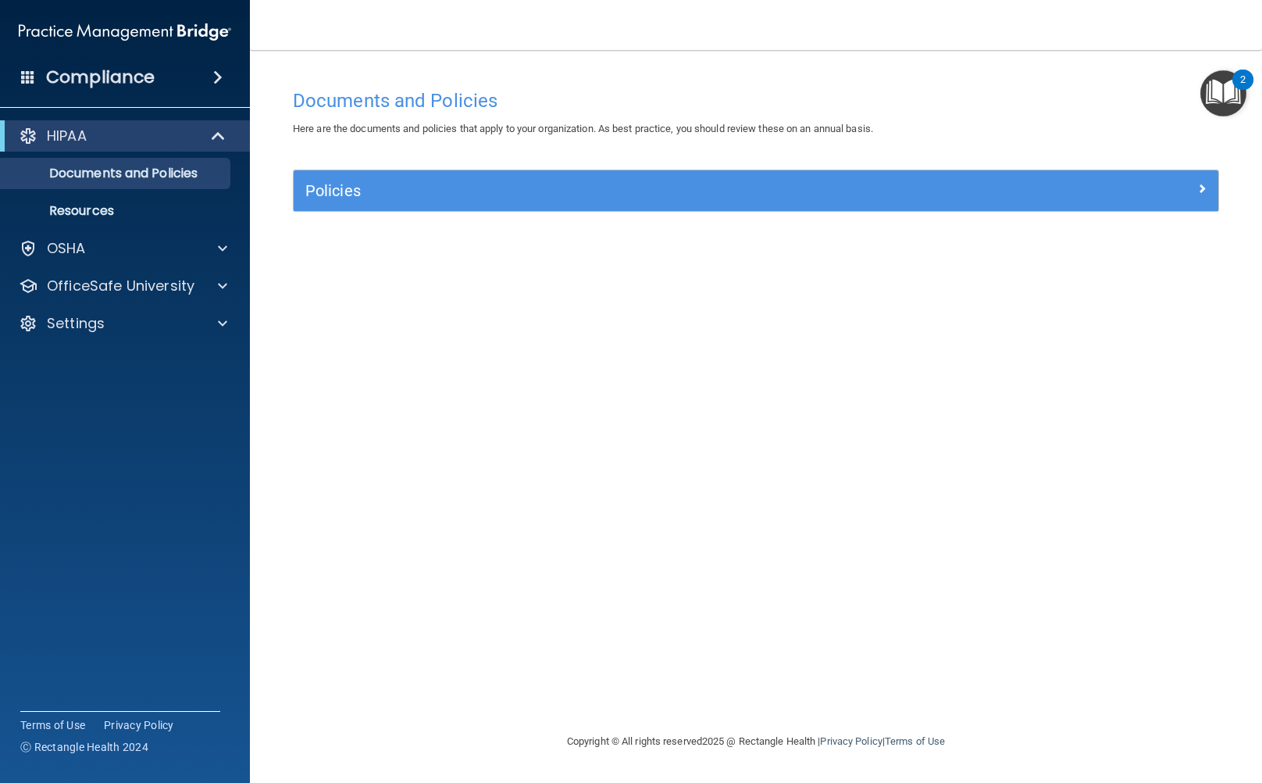
click at [1240, 84] on div "2" at bounding box center [1242, 90] width 5 height 20
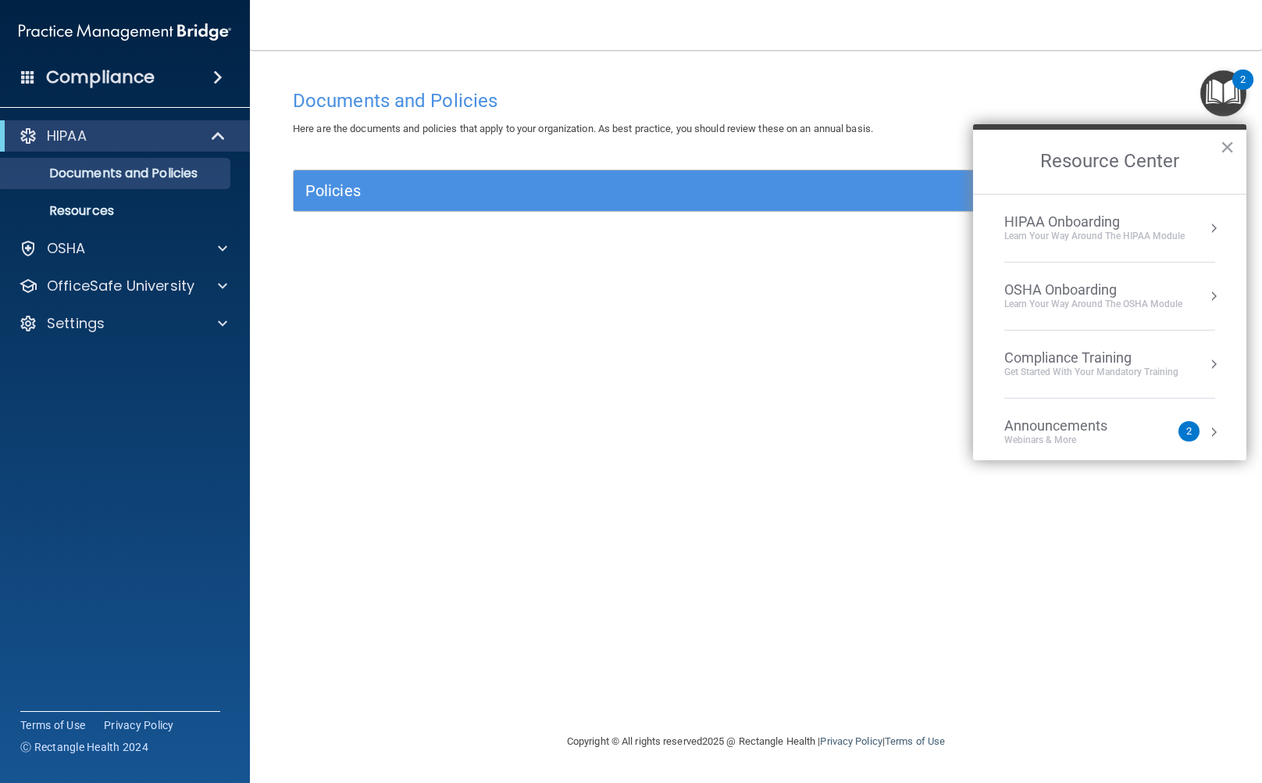
click at [1103, 216] on div "HIPAA Onboarding" at bounding box center [1094, 221] width 180 height 17
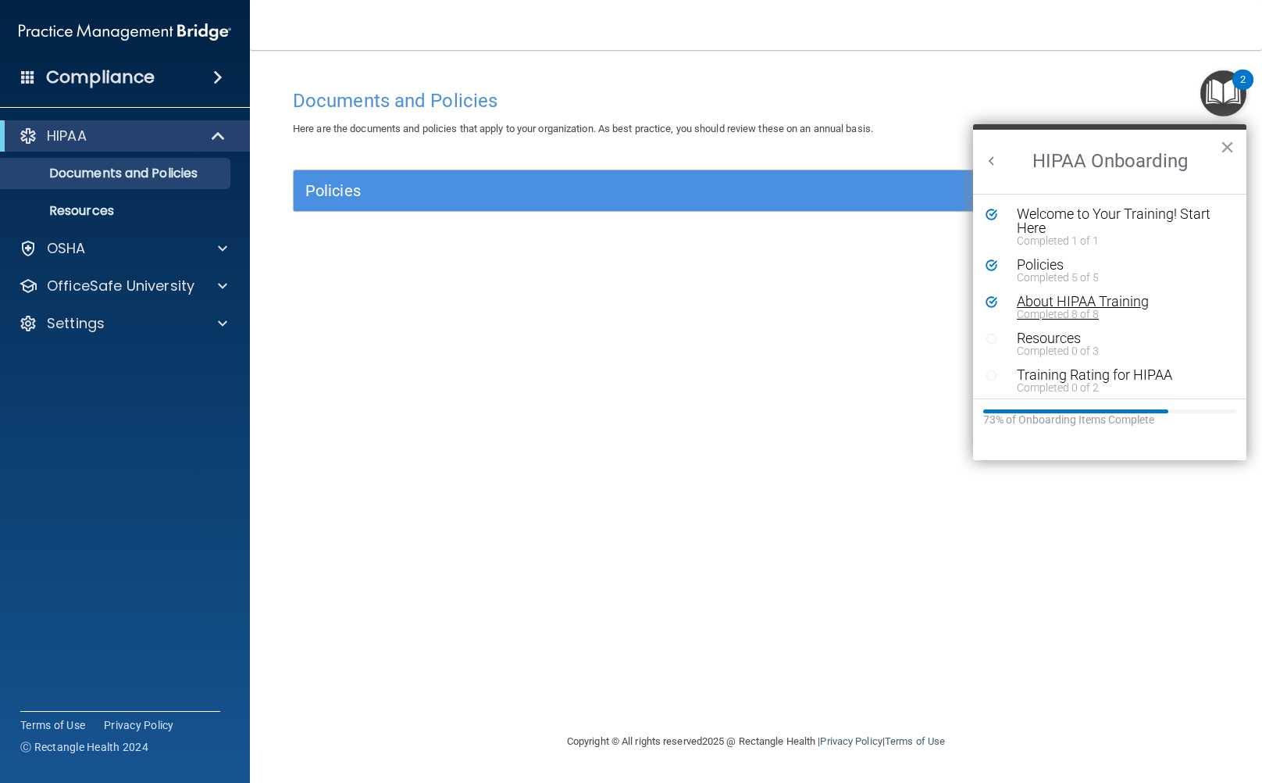
scroll to position [5, 0]
click at [1085, 369] on div "Training Rating for HIPAA" at bounding box center [1115, 369] width 197 height 14
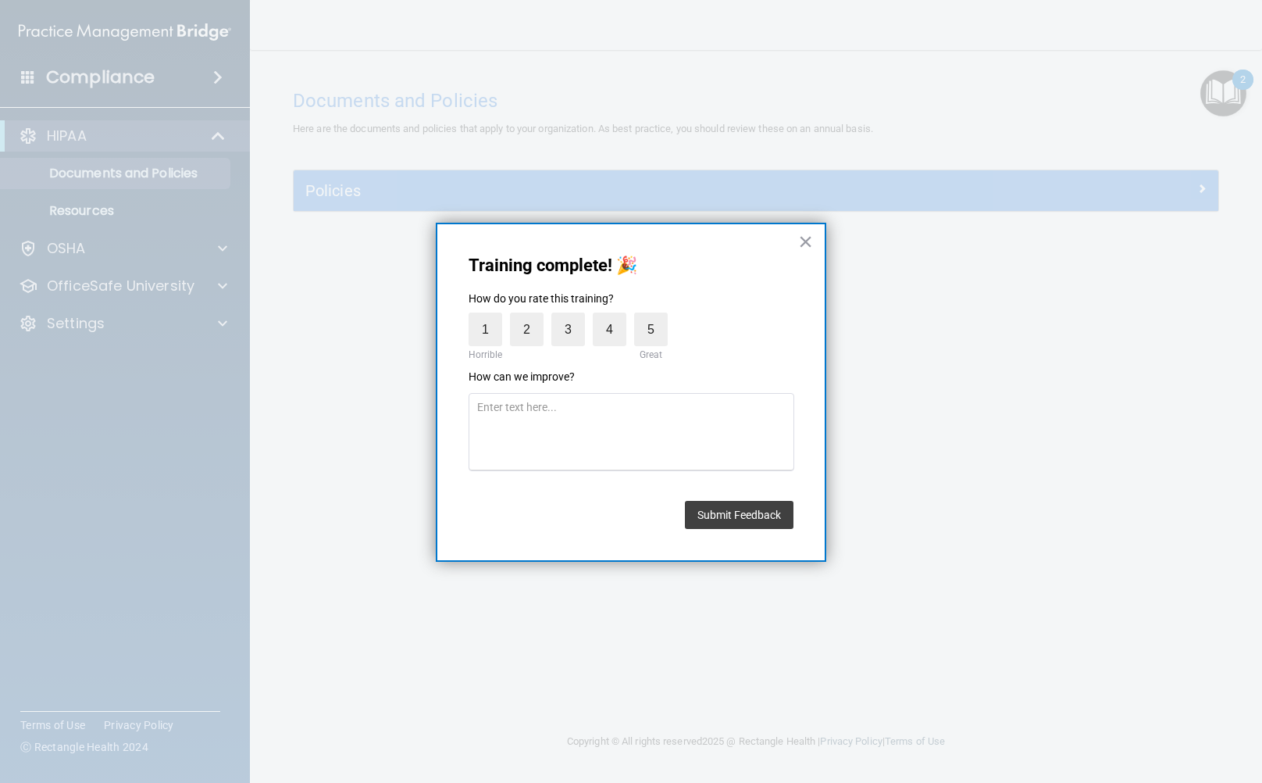
click at [819, 230] on div "Training complete! 🎉 How do you rate this training? 1 Horrible 2 3 4 5 Great Ho…" at bounding box center [631, 393] width 391 height 340
click at [800, 238] on button "×" at bounding box center [805, 241] width 15 height 25
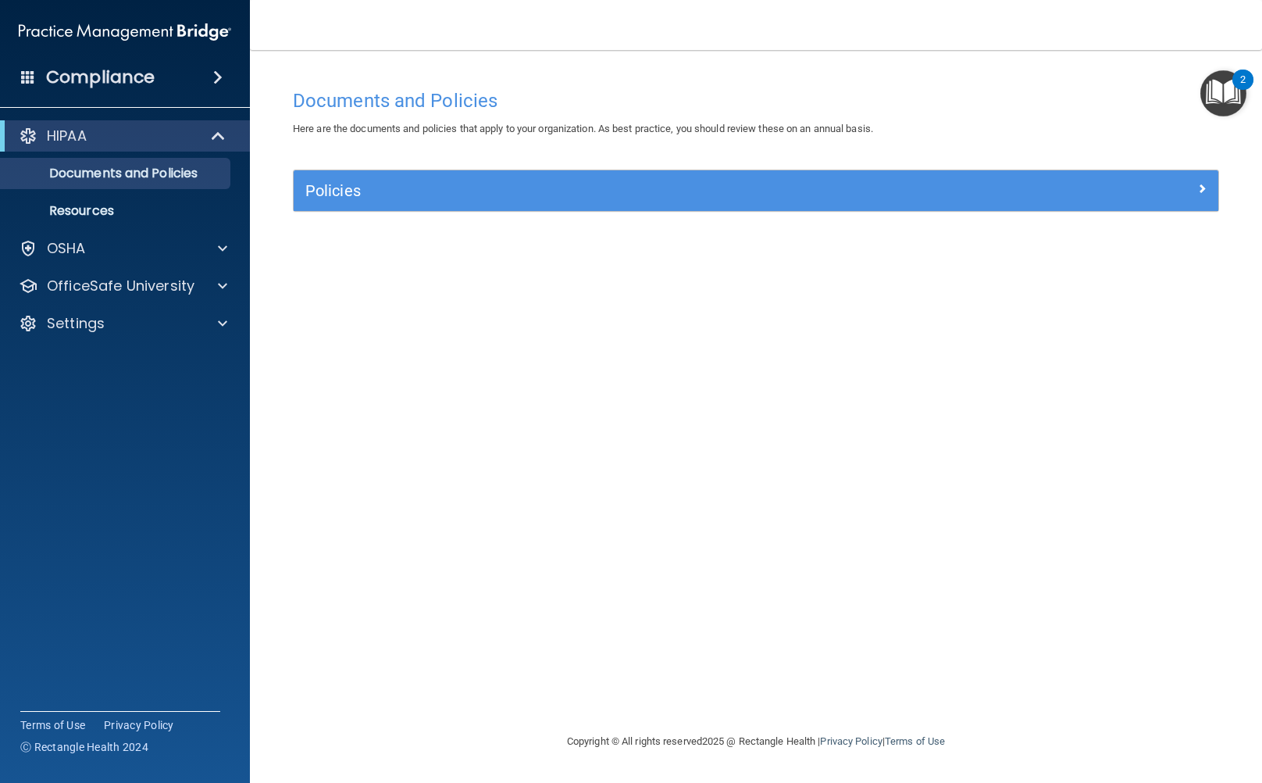
click at [1229, 107] on img "Open Resource Center, 2 new notifications" at bounding box center [1223, 93] width 46 height 46
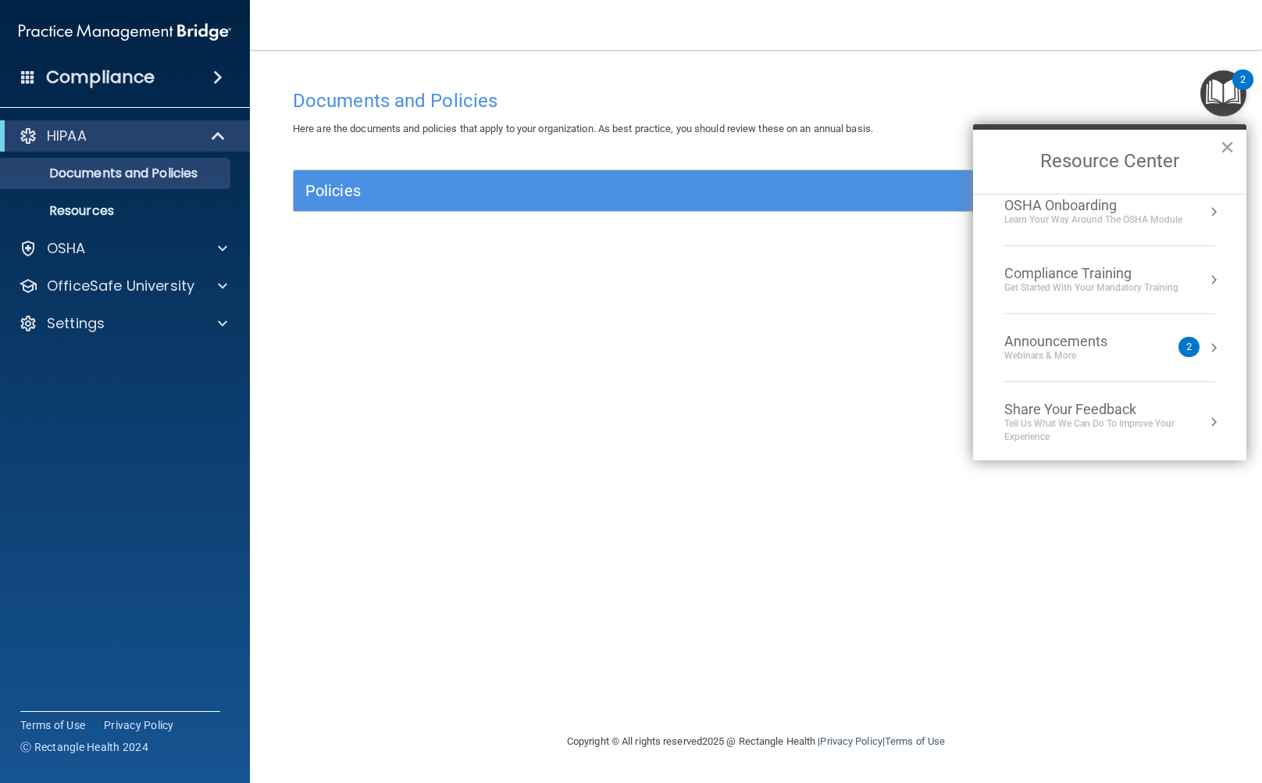
scroll to position [85, 0]
click at [1056, 272] on div "Compliance Training" at bounding box center [1091, 272] width 174 height 17
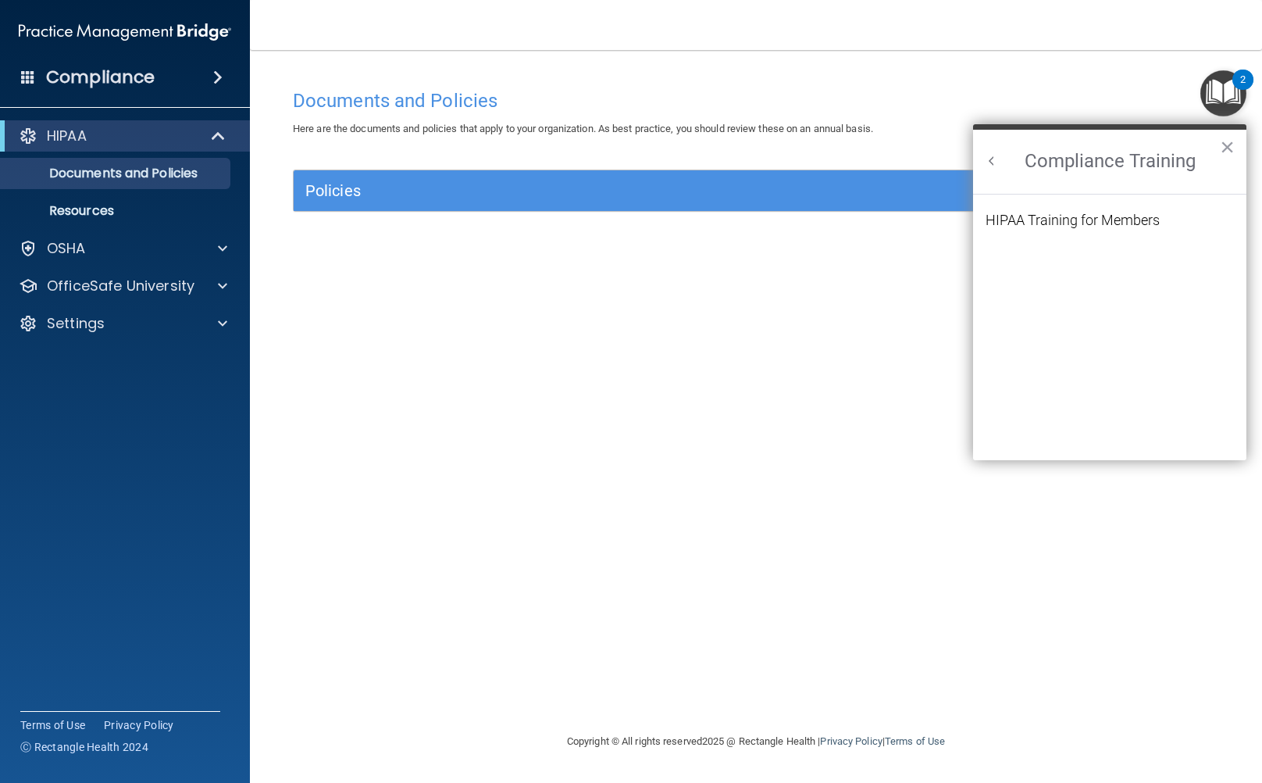
scroll to position [0, 0]
click at [1056, 218] on div "HIPAA Training for Members" at bounding box center [1073, 220] width 174 height 14
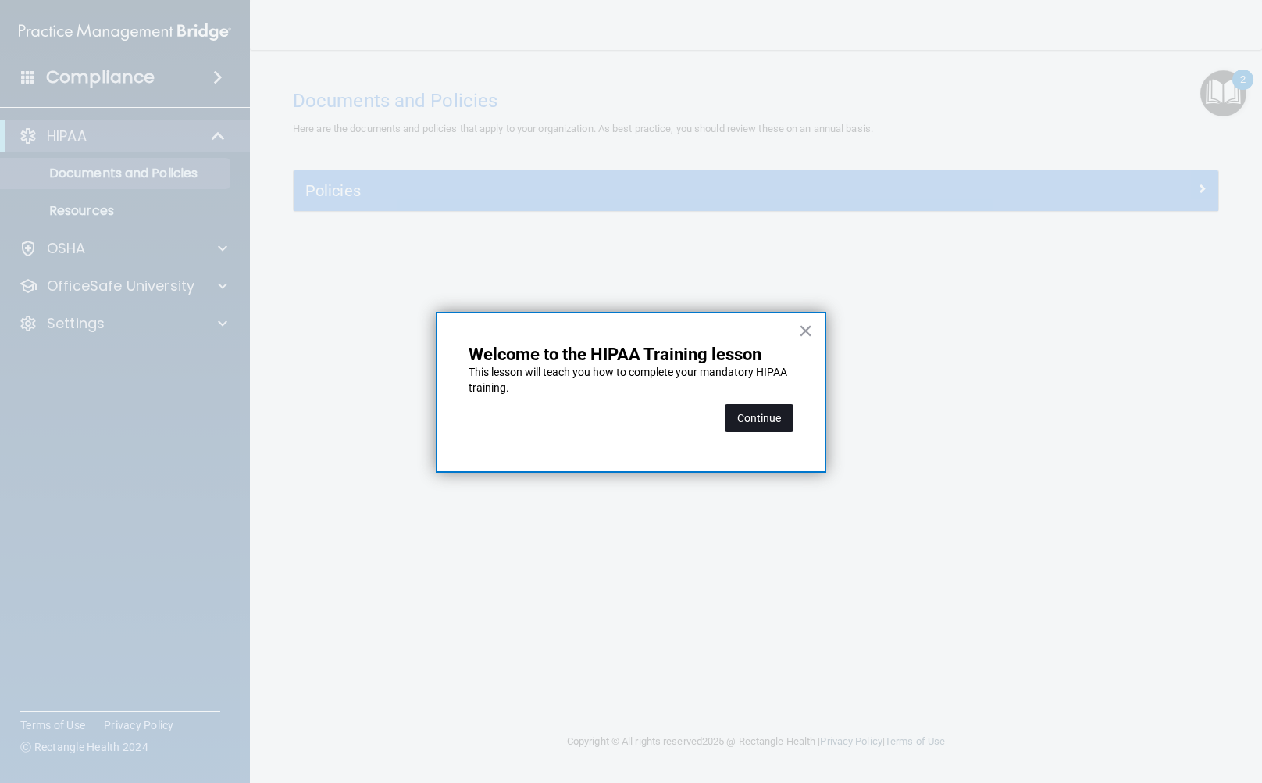
click at [766, 410] on button "Continue" at bounding box center [759, 418] width 69 height 28
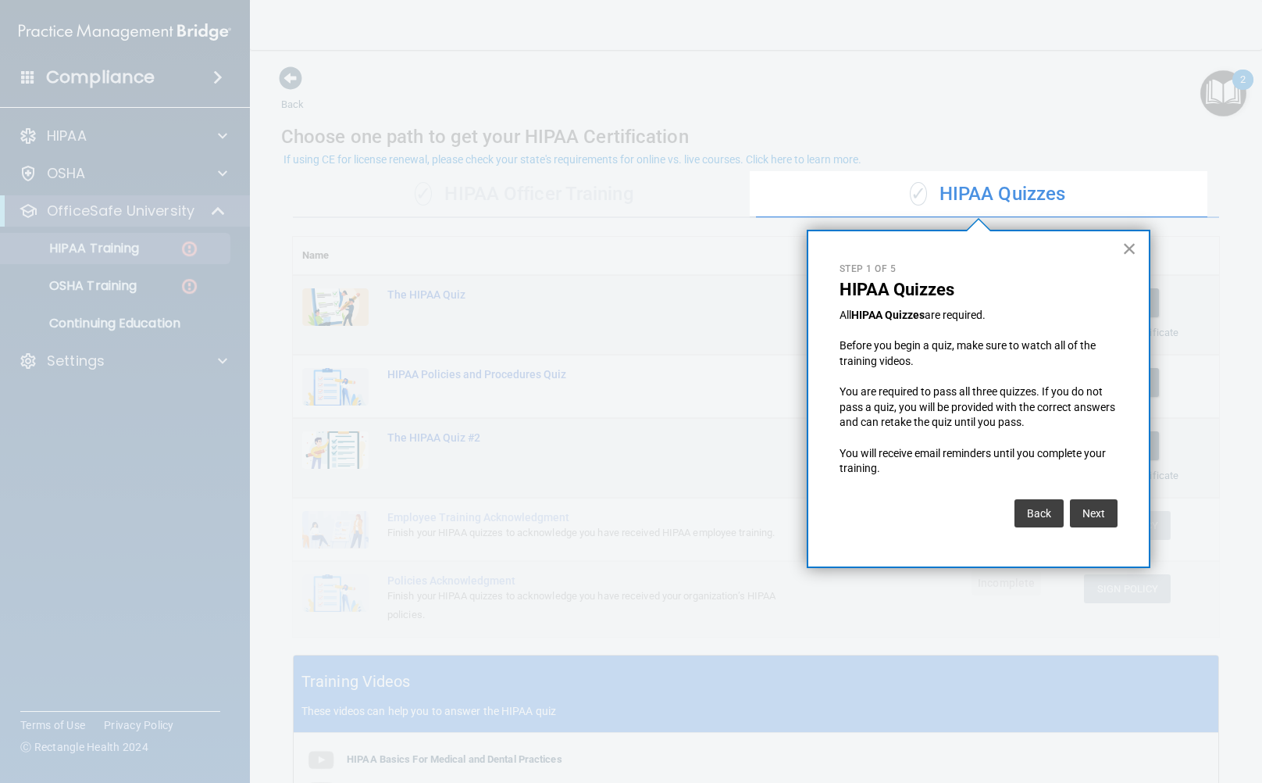
click at [1125, 248] on button "×" at bounding box center [1129, 248] width 15 height 25
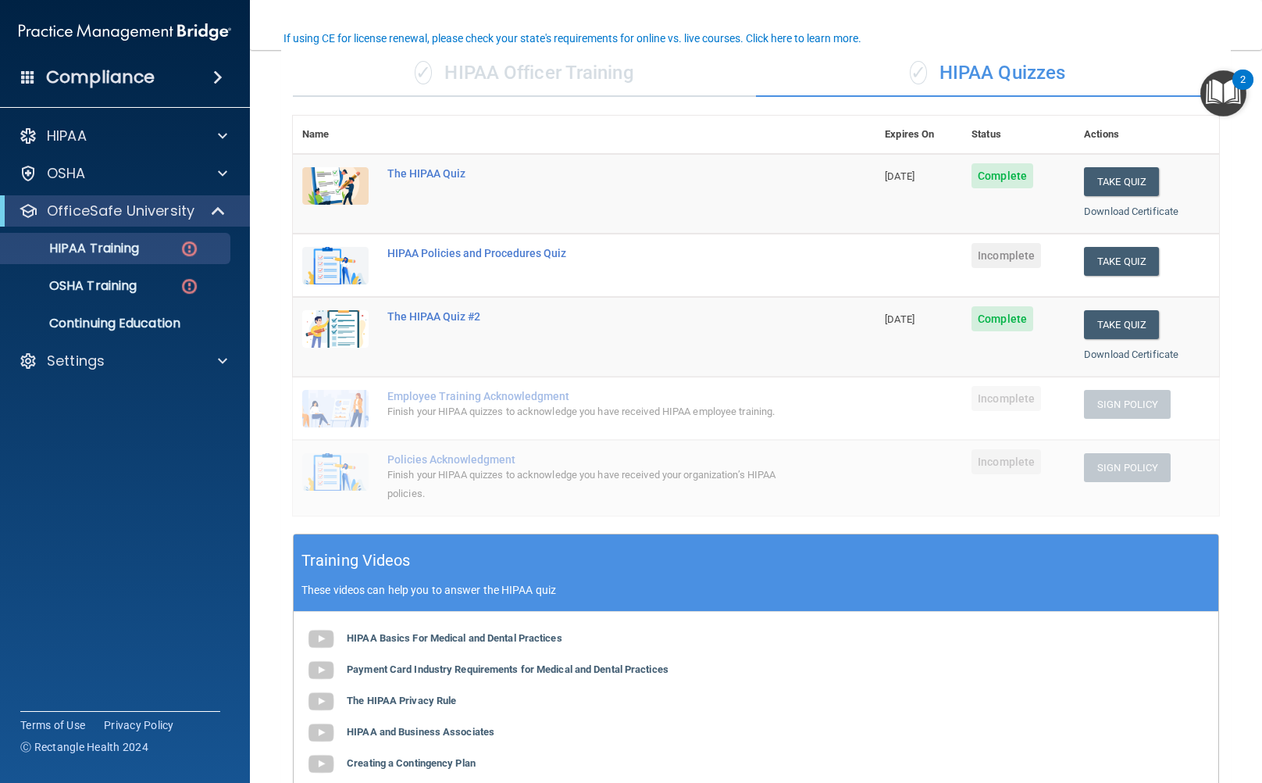
scroll to position [120, 0]
click at [1084, 266] on button "Take Quiz" at bounding box center [1121, 262] width 75 height 29
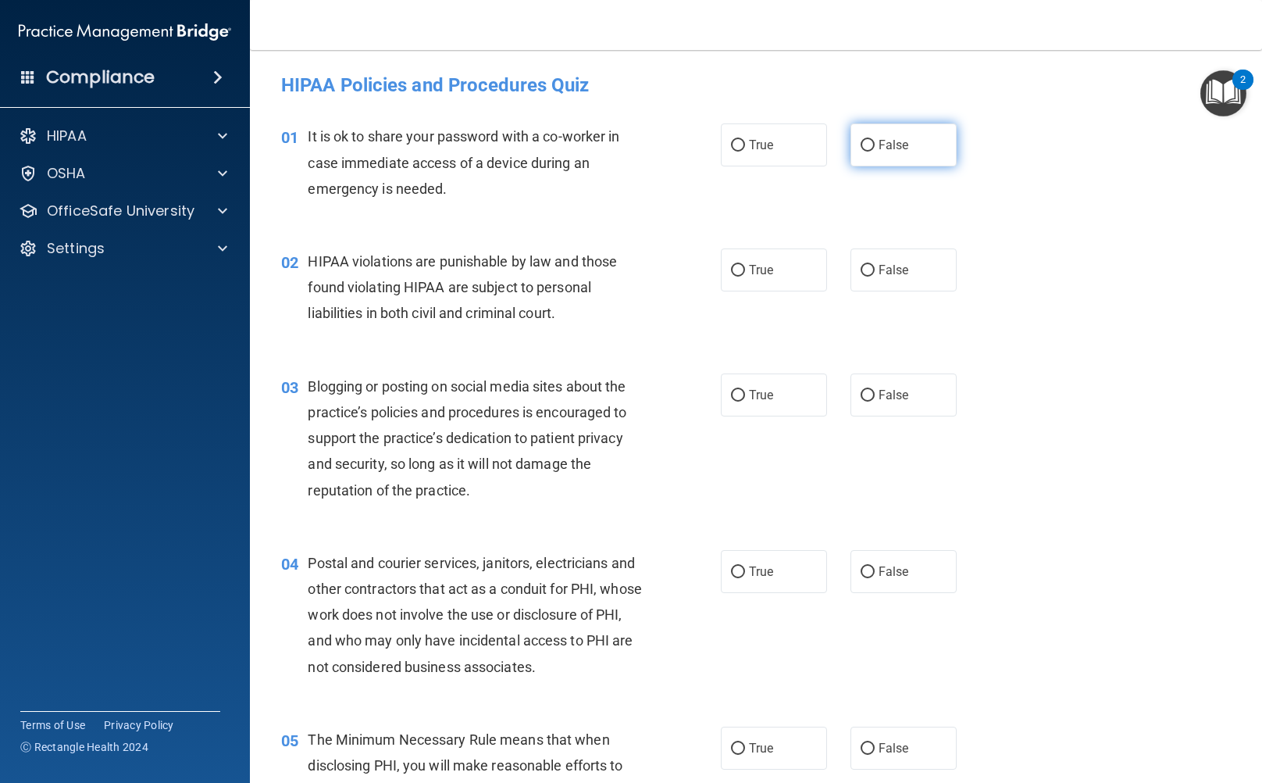
click at [874, 154] on label "False" at bounding box center [904, 144] width 106 height 43
click at [874, 152] on input "False" at bounding box center [868, 146] width 14 height 12
radio input "true"
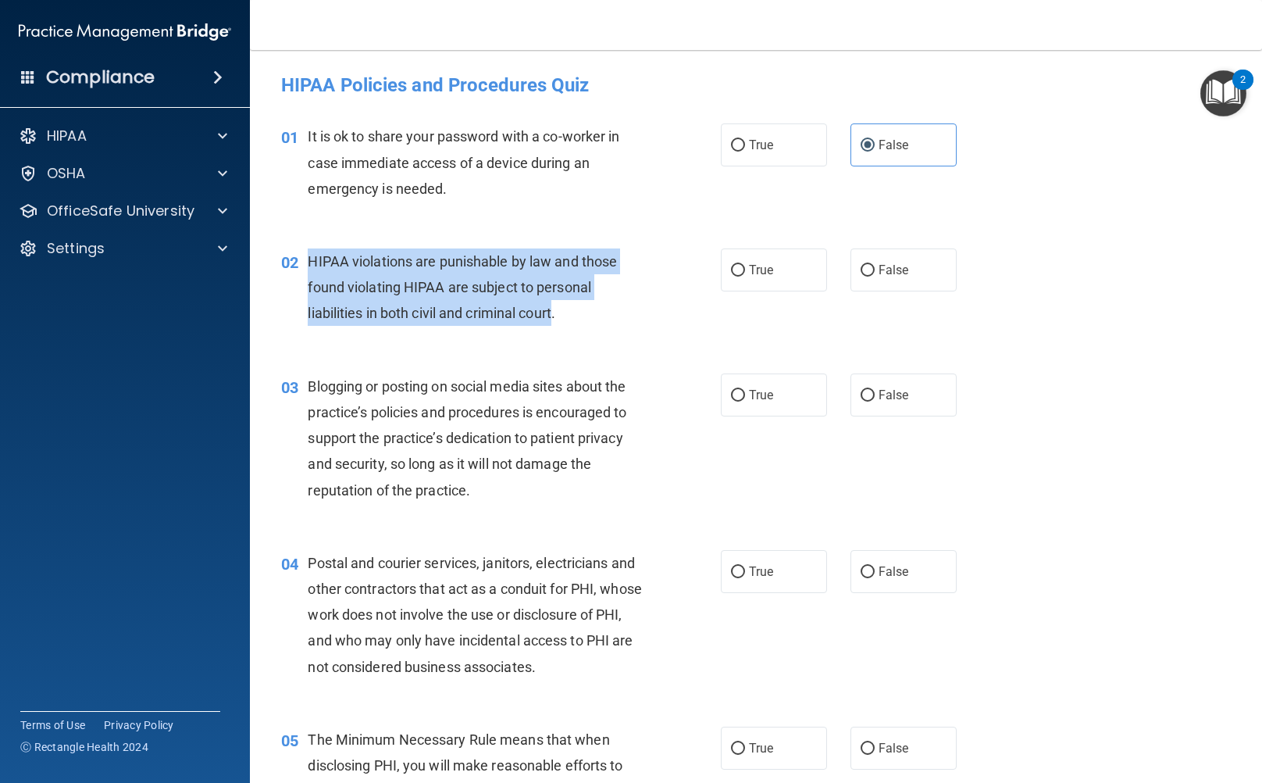
drag, startPoint x: 556, startPoint y: 309, endPoint x: 304, endPoint y: 267, distance: 255.7
click at [304, 267] on div "02 HIPAA violations are punishable by law and those found violating HIPAA are s…" at bounding box center [501, 291] width 487 height 86
copy div "HIPAA violations are punishable by law and those found violating HIPAA are subj…"
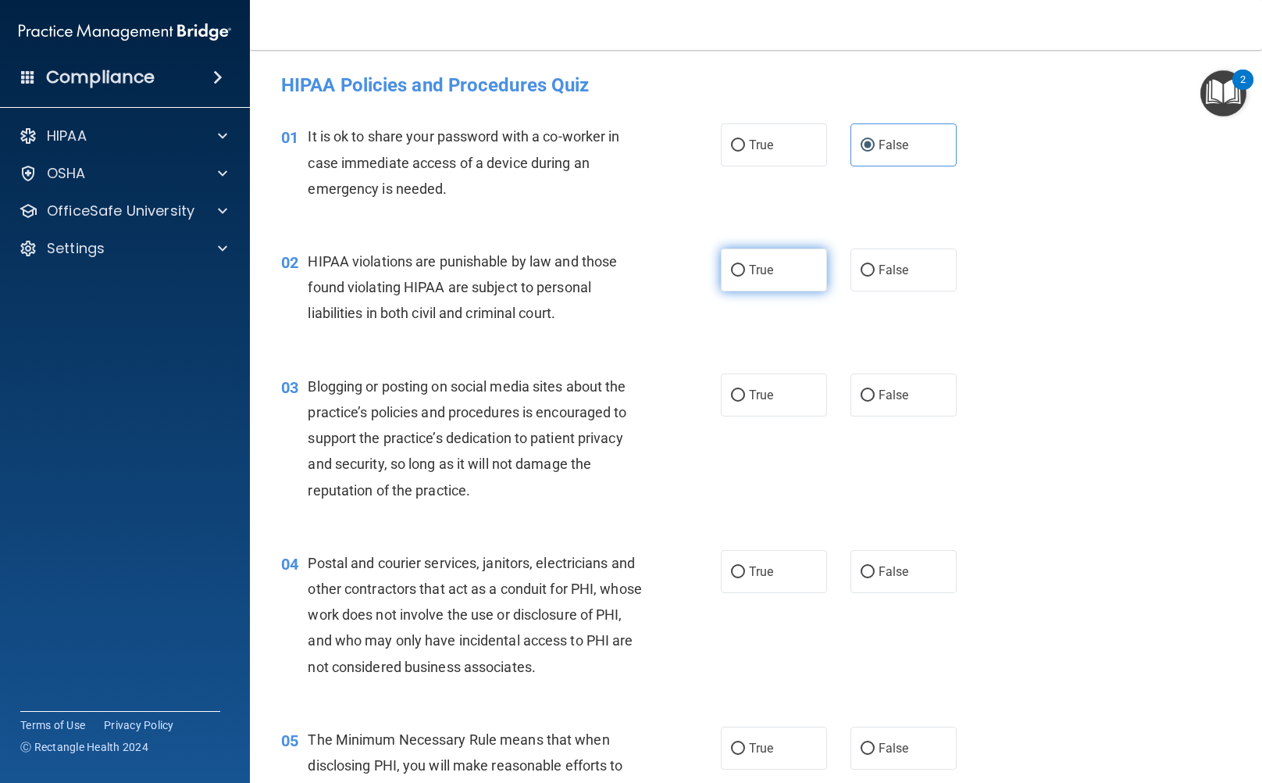
click at [756, 287] on label "True" at bounding box center [774, 269] width 106 height 43
click at [745, 276] on input "True" at bounding box center [738, 271] width 14 height 12
radio input "true"
drag, startPoint x: 309, startPoint y: 387, endPoint x: 517, endPoint y: 516, distance: 245.6
click at [517, 516] on div "03 Blogging or posting on social media sites about the practice’s policies and …" at bounding box center [755, 442] width 973 height 177
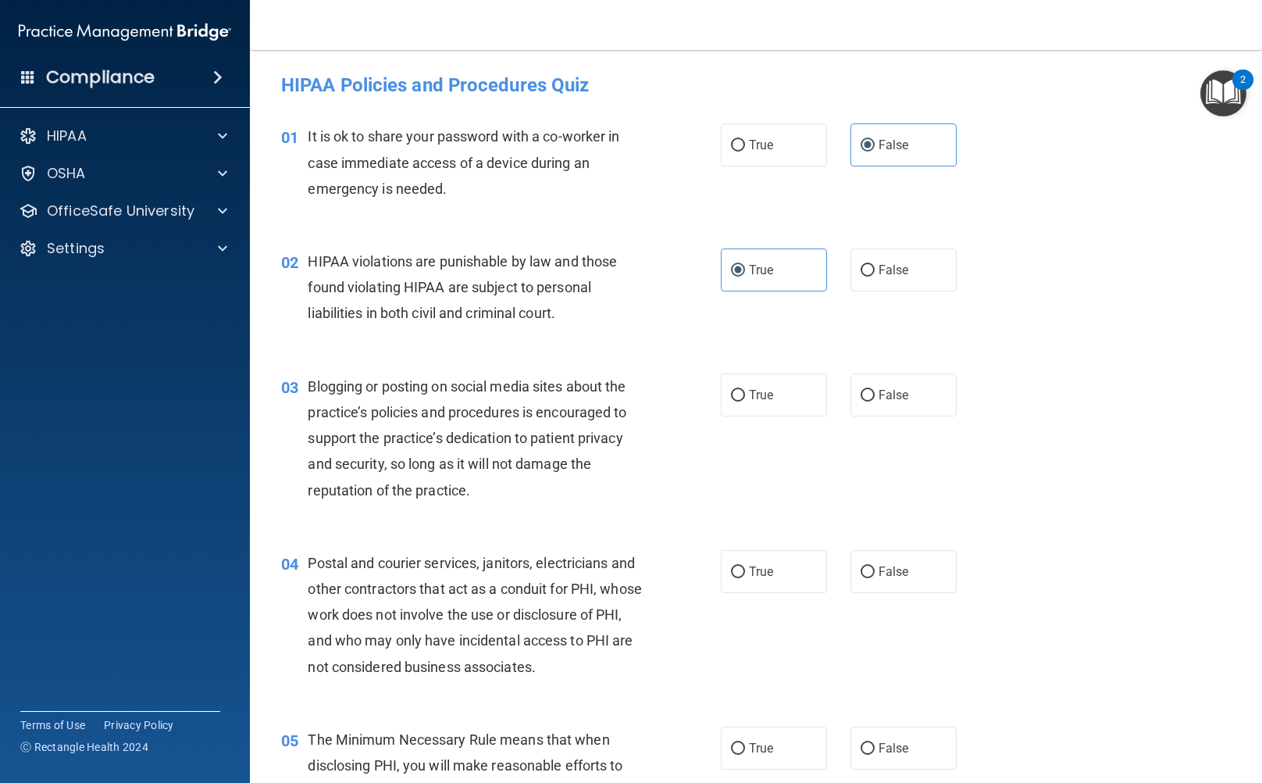
drag, startPoint x: 509, startPoint y: 517, endPoint x: 489, endPoint y: 515, distance: 20.4
click at [492, 517] on div "03 Blogging or posting on social media sites about the practice’s policies and …" at bounding box center [755, 442] width 973 height 177
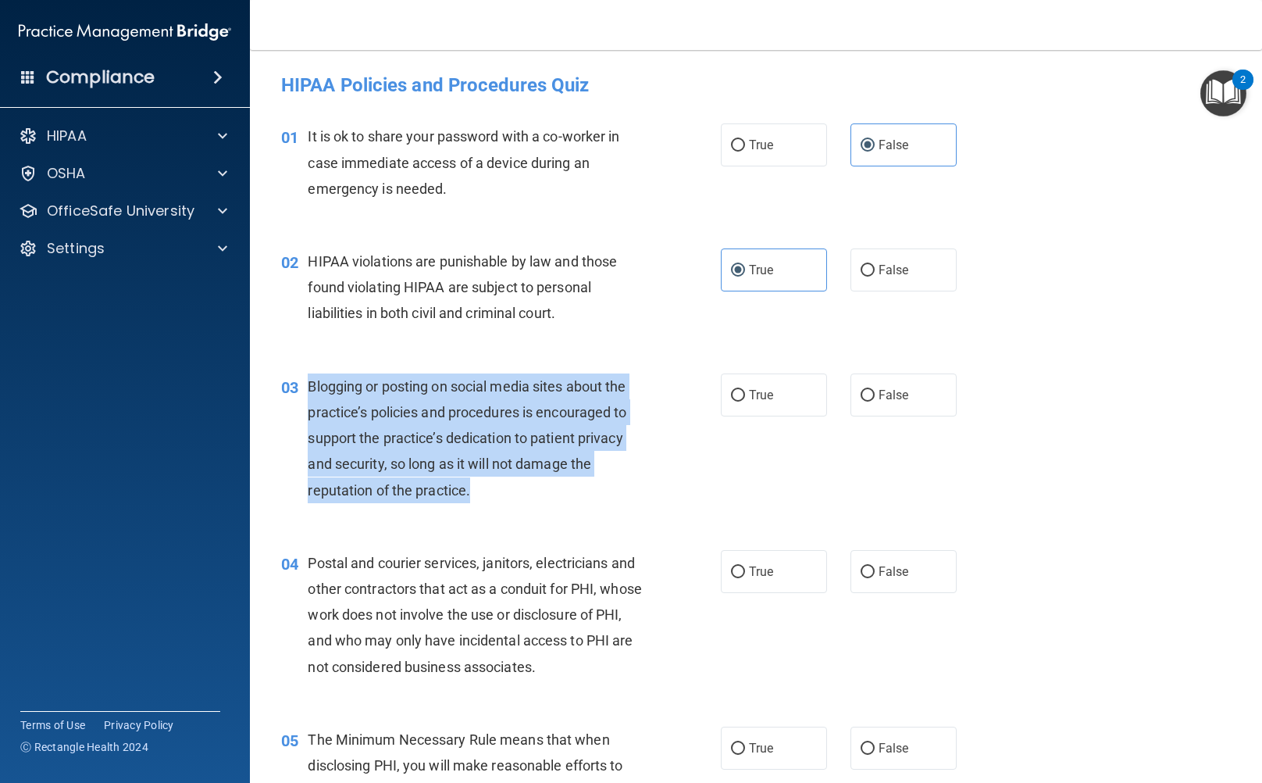
drag, startPoint x: 470, startPoint y: 485, endPoint x: 311, endPoint y: 376, distance: 193.2
click at [311, 376] on div "Blogging or posting on social media sites about the practice’s policies and pro…" at bounding box center [482, 438] width 348 height 130
copy span "Blogging or posting on social media sites about the practice’s policies and pro…"
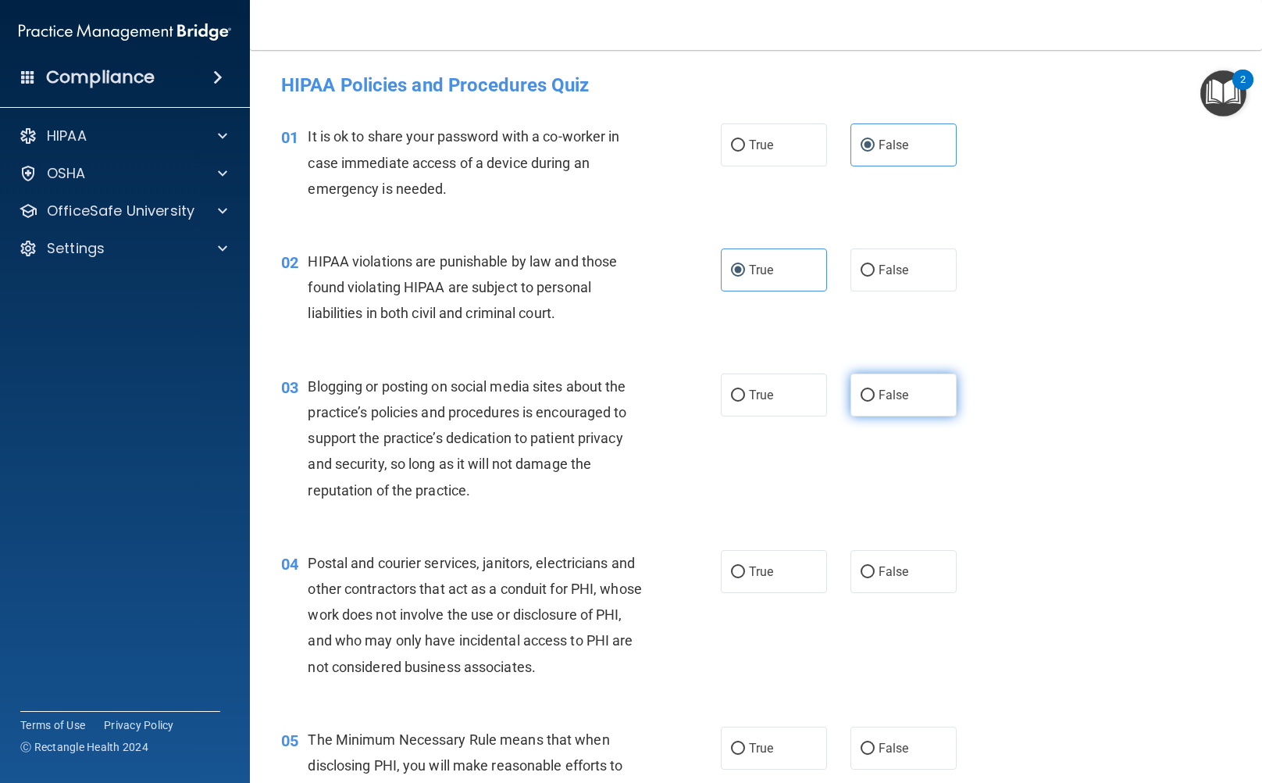
click at [868, 398] on label "False" at bounding box center [904, 394] width 106 height 43
click at [868, 398] on input "False" at bounding box center [868, 396] width 14 height 12
radio input "true"
drag, startPoint x: 306, startPoint y: 558, endPoint x: 638, endPoint y: 688, distance: 356.4
click at [638, 688] on div "04 Postal and courier services, janitors, electricians and other contractors th…" at bounding box center [755, 618] width 973 height 177
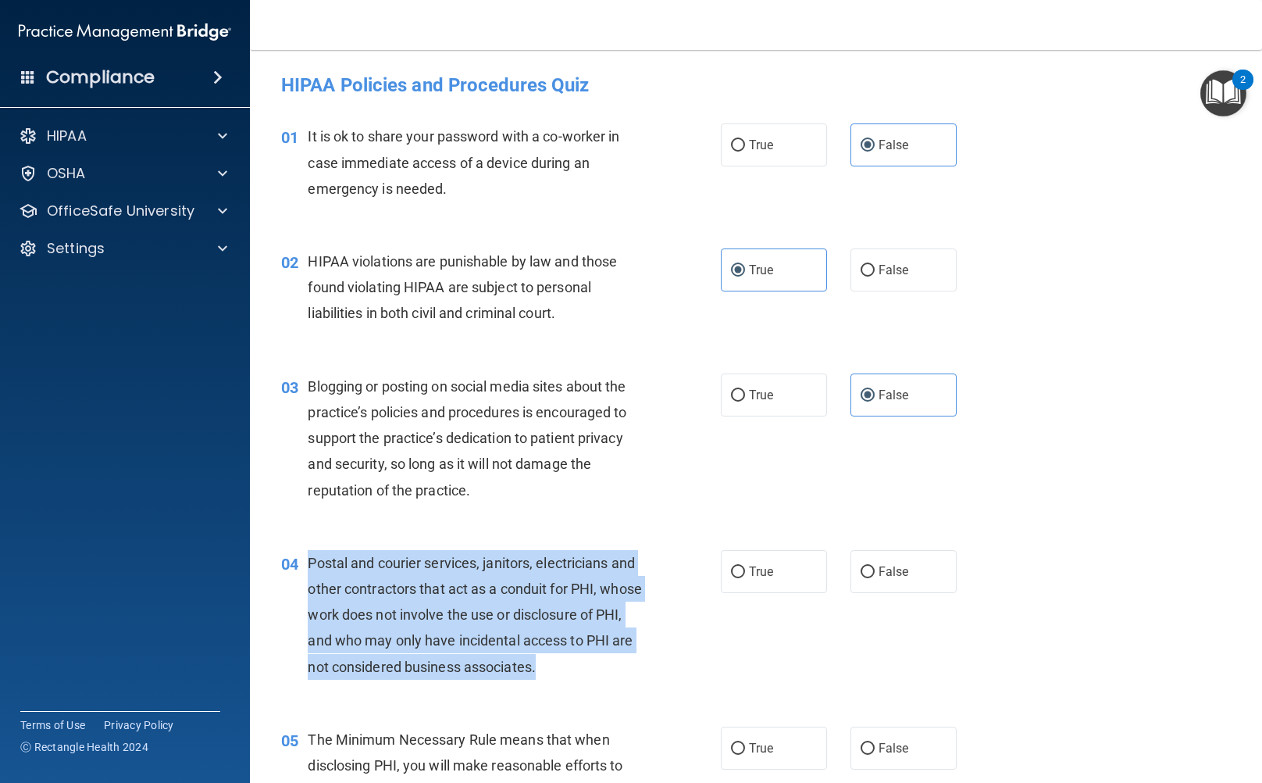
drag, startPoint x: 587, startPoint y: 658, endPoint x: 312, endPoint y: 556, distance: 294.1
click at [312, 556] on span "Postal and courier services, janitors, electricians and other contractors that …" at bounding box center [475, 615] width 334 height 120
copy span "Postal and courier services, janitors, electricians and other contractors that …"
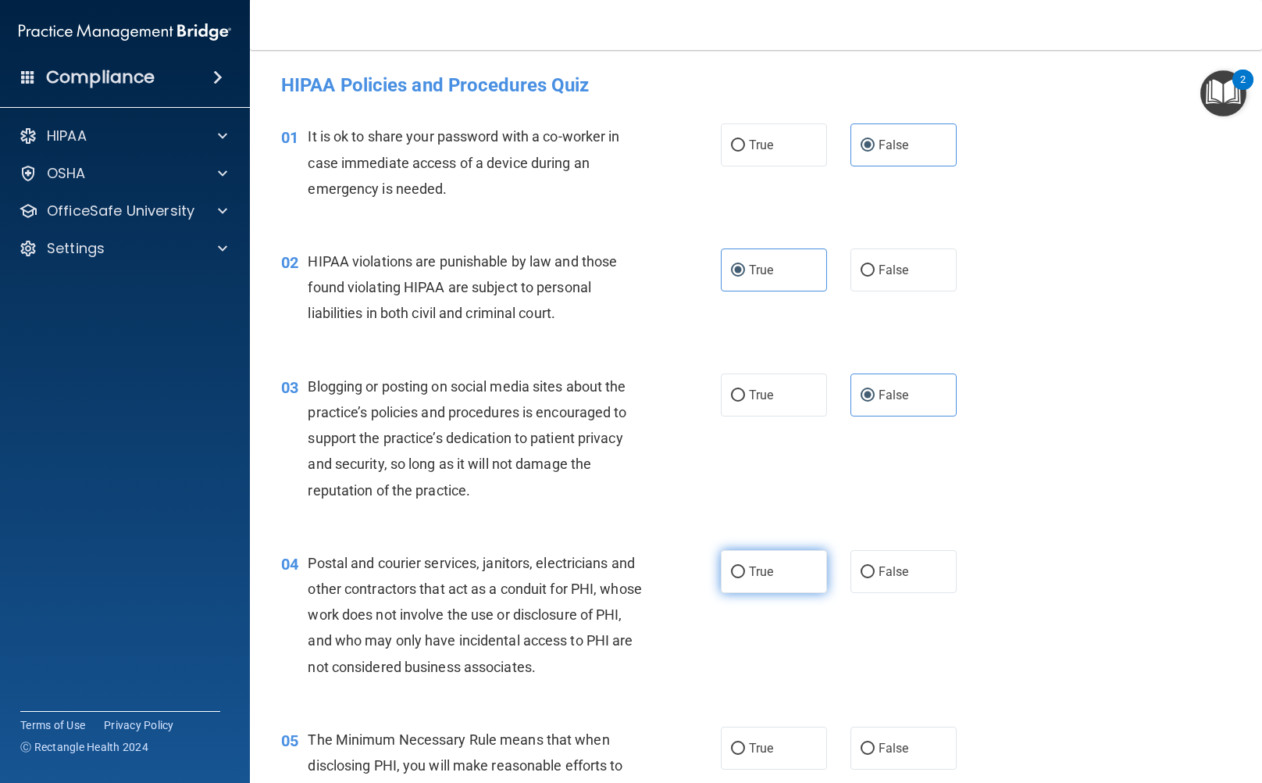
click at [749, 576] on span "True" at bounding box center [761, 571] width 24 height 15
click at [745, 576] on input "True" at bounding box center [738, 572] width 14 height 12
radio input "true"
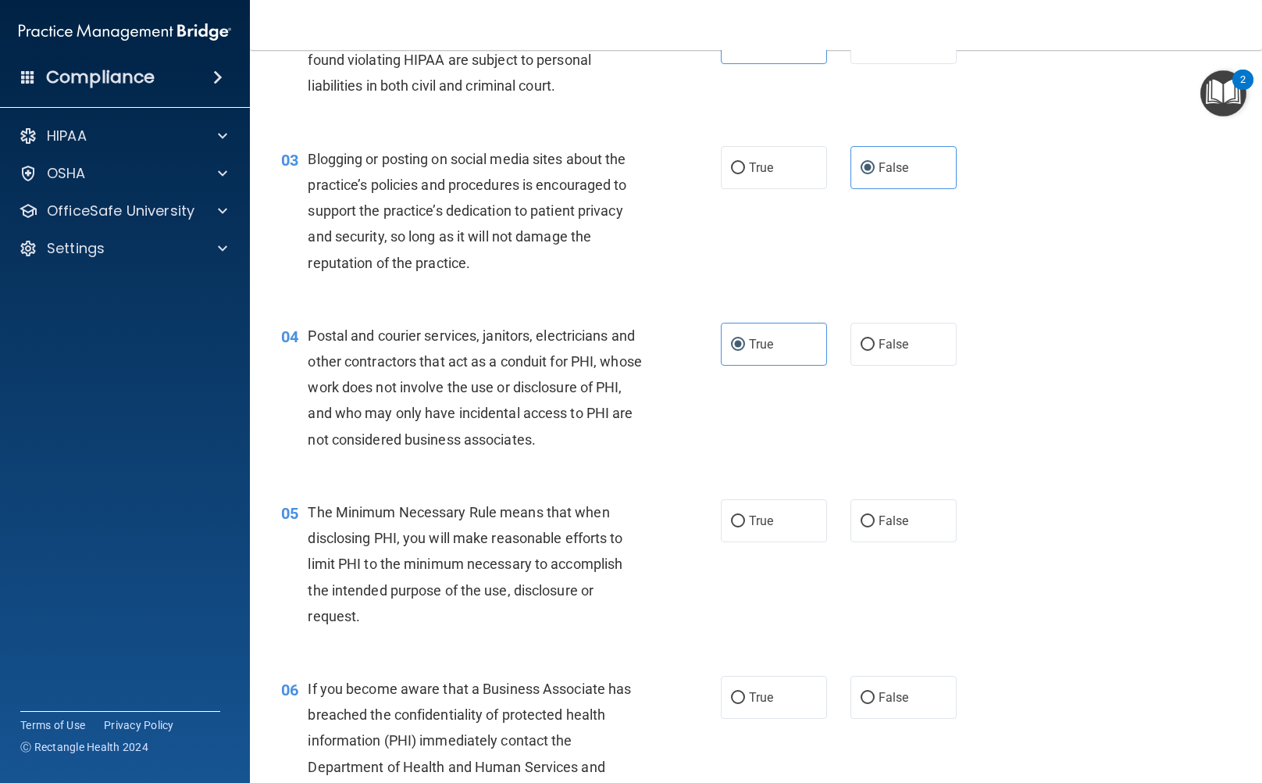
scroll to position [391, 0]
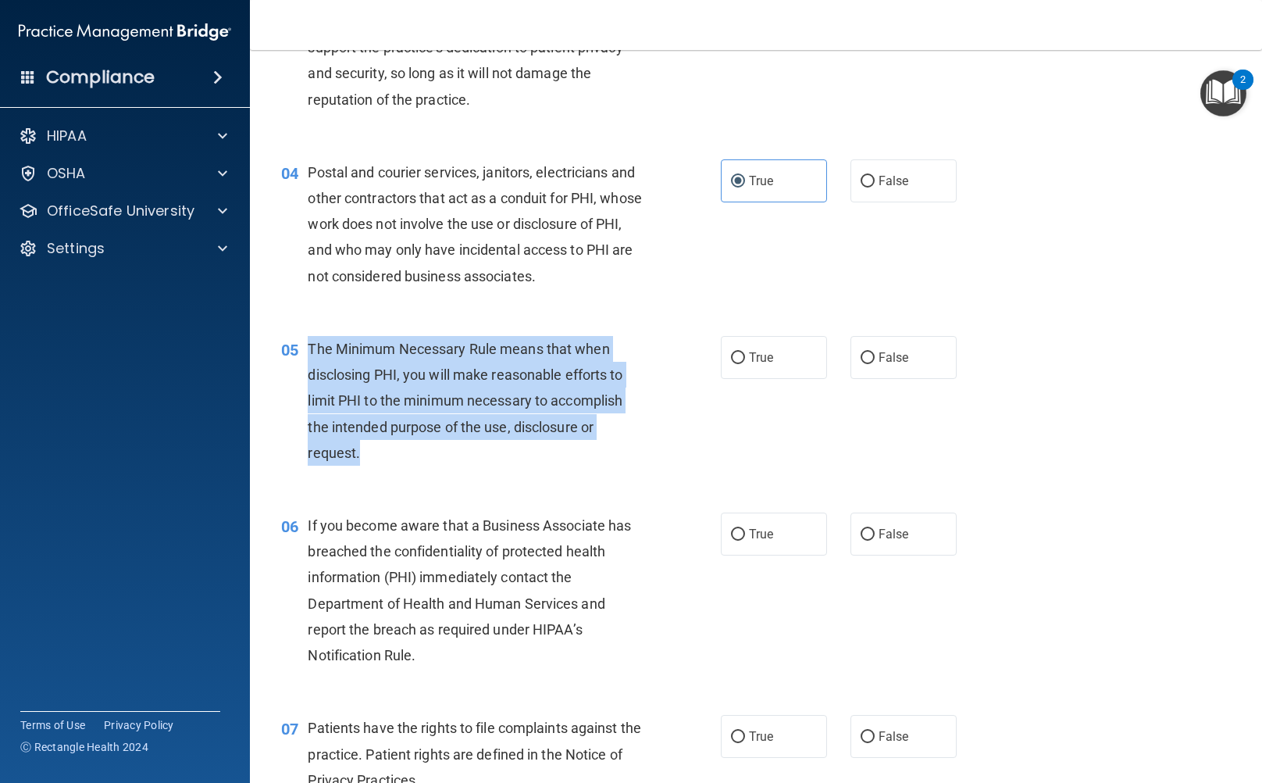
drag, startPoint x: 309, startPoint y: 354, endPoint x: 575, endPoint y: 472, distance: 290.6
click at [575, 472] on div "05 The Minimum Necessary Rule means that when disclosing PHI, you will make rea…" at bounding box center [501, 404] width 487 height 137
copy span "The Minimum Necessary Rule means that when disclosing PHI, you will make reason…"
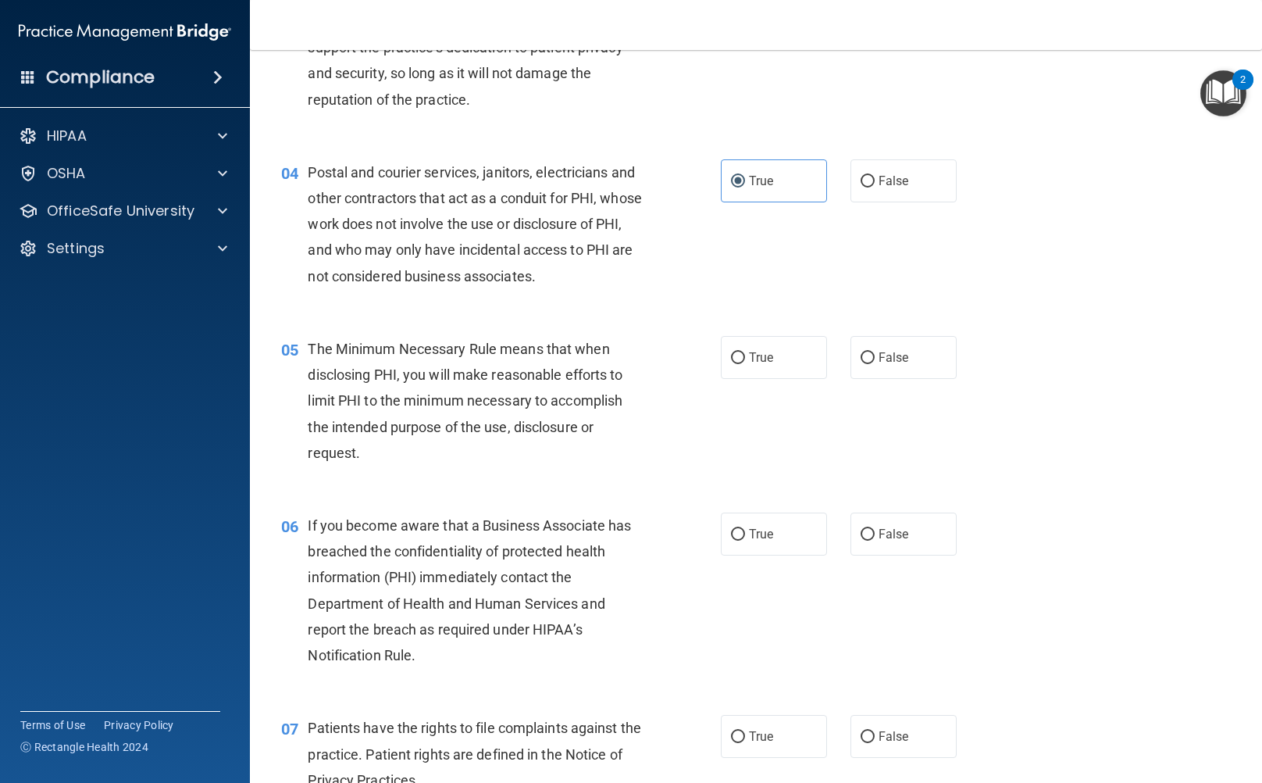
click at [753, 385] on div "05 The Minimum Necessary Rule means that when disclosing PHI, you will make rea…" at bounding box center [755, 404] width 973 height 177
click at [751, 366] on label "True" at bounding box center [774, 357] width 106 height 43
click at [745, 364] on input "True" at bounding box center [738, 358] width 14 height 12
radio input "true"
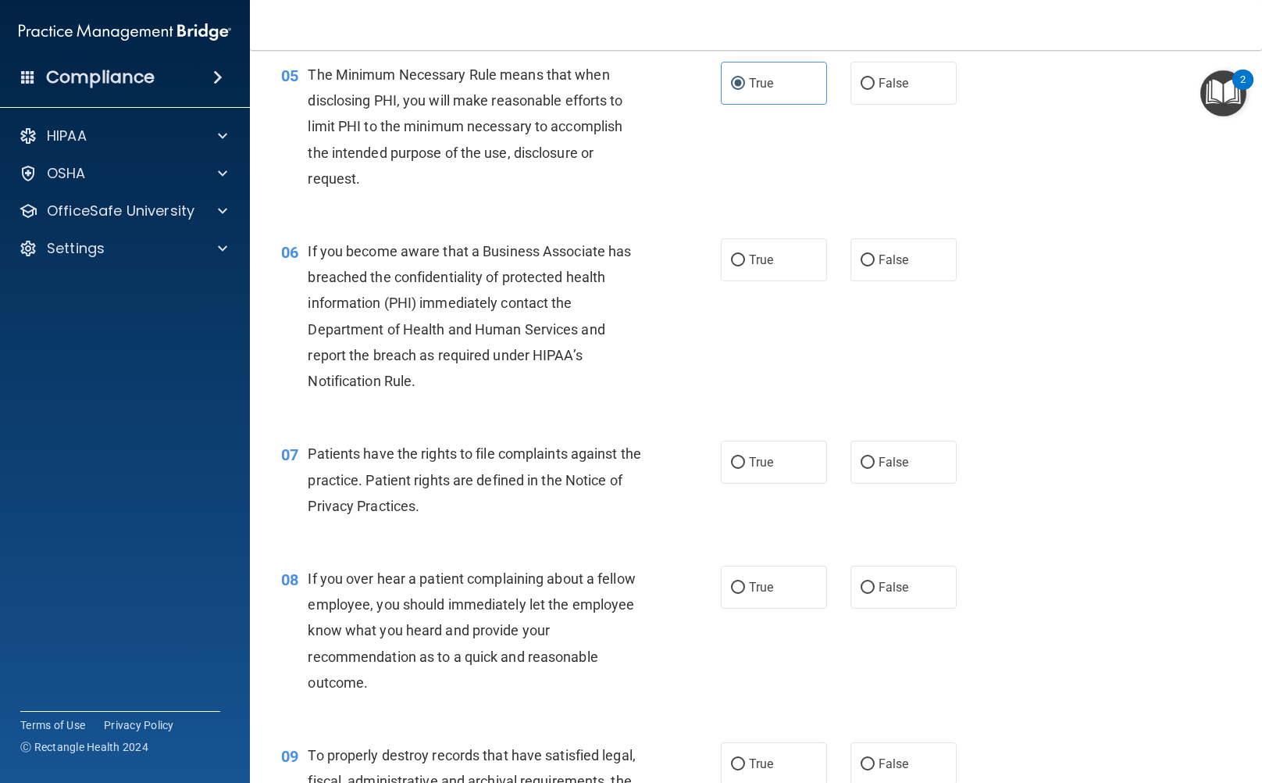
scroll to position [703, 0]
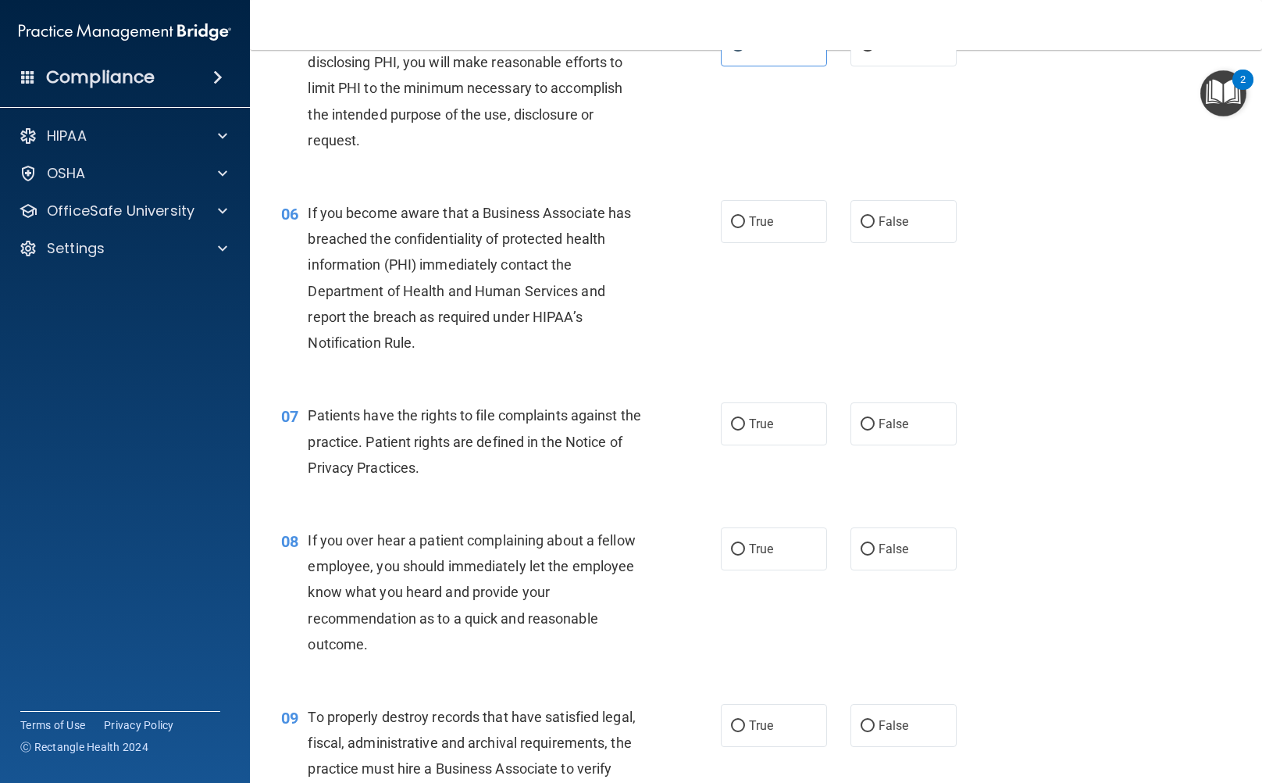
click at [305, 216] on div "06" at bounding box center [288, 214] width 38 height 29
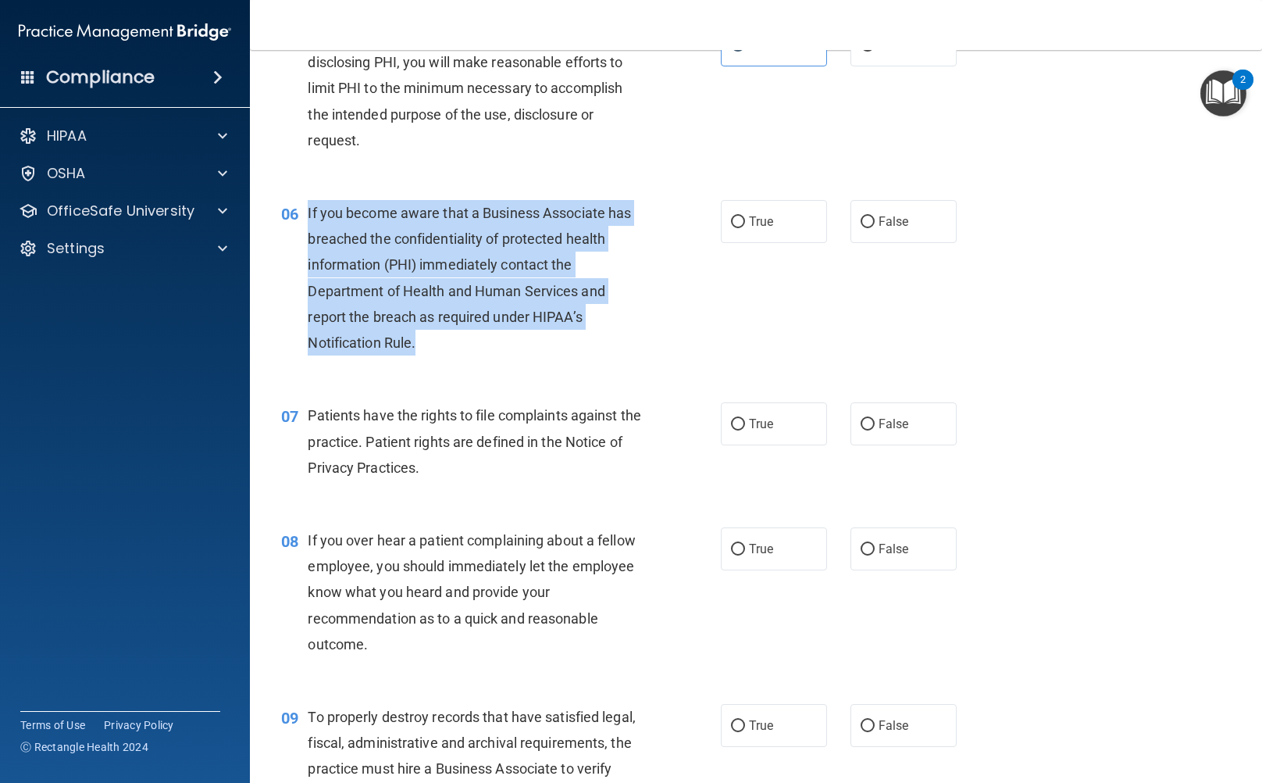
drag, startPoint x: 307, startPoint y: 207, endPoint x: 497, endPoint y: 343, distance: 233.4
click at [497, 343] on div "If you become aware that a Business Associate has breached the confidentiality …" at bounding box center [482, 277] width 348 height 155
copy span "If you become aware that a Business Associate has breached the confidentiality …"
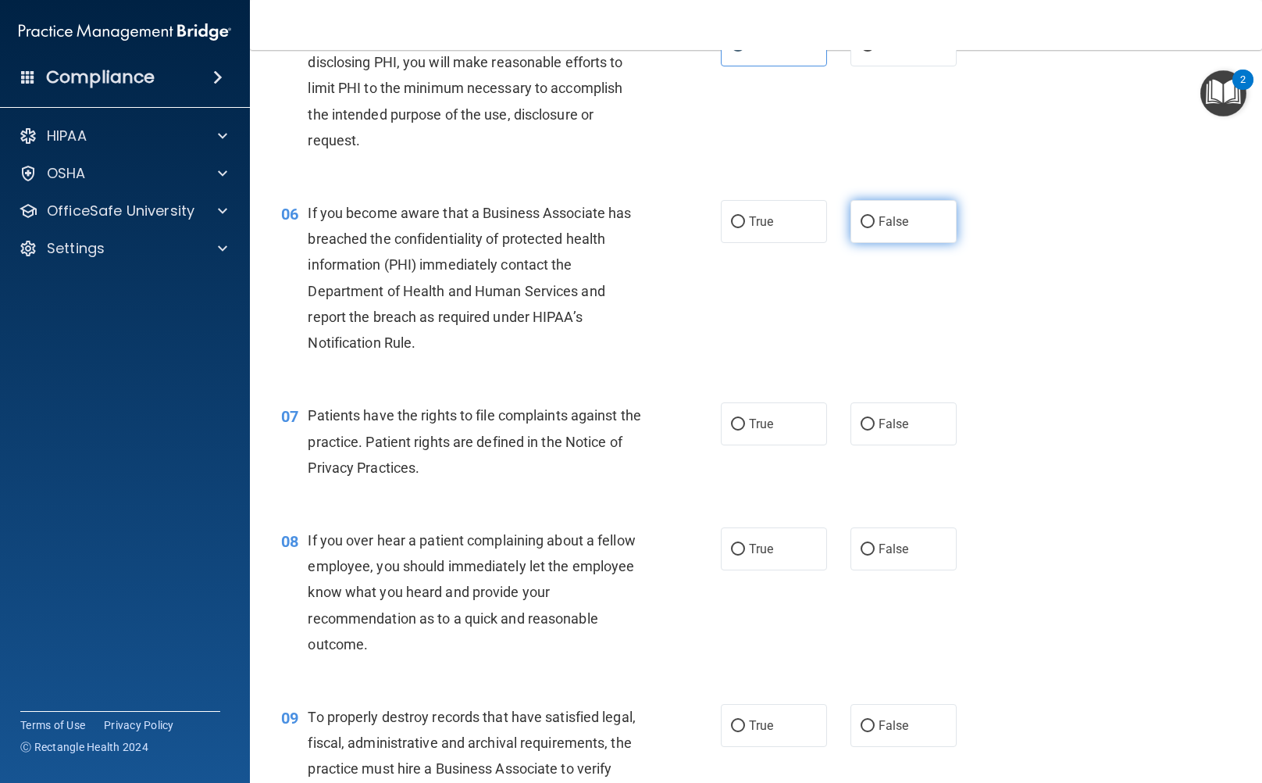
click at [852, 234] on label "False" at bounding box center [904, 221] width 106 height 43
click at [861, 228] on input "False" at bounding box center [868, 222] width 14 height 12
radio input "true"
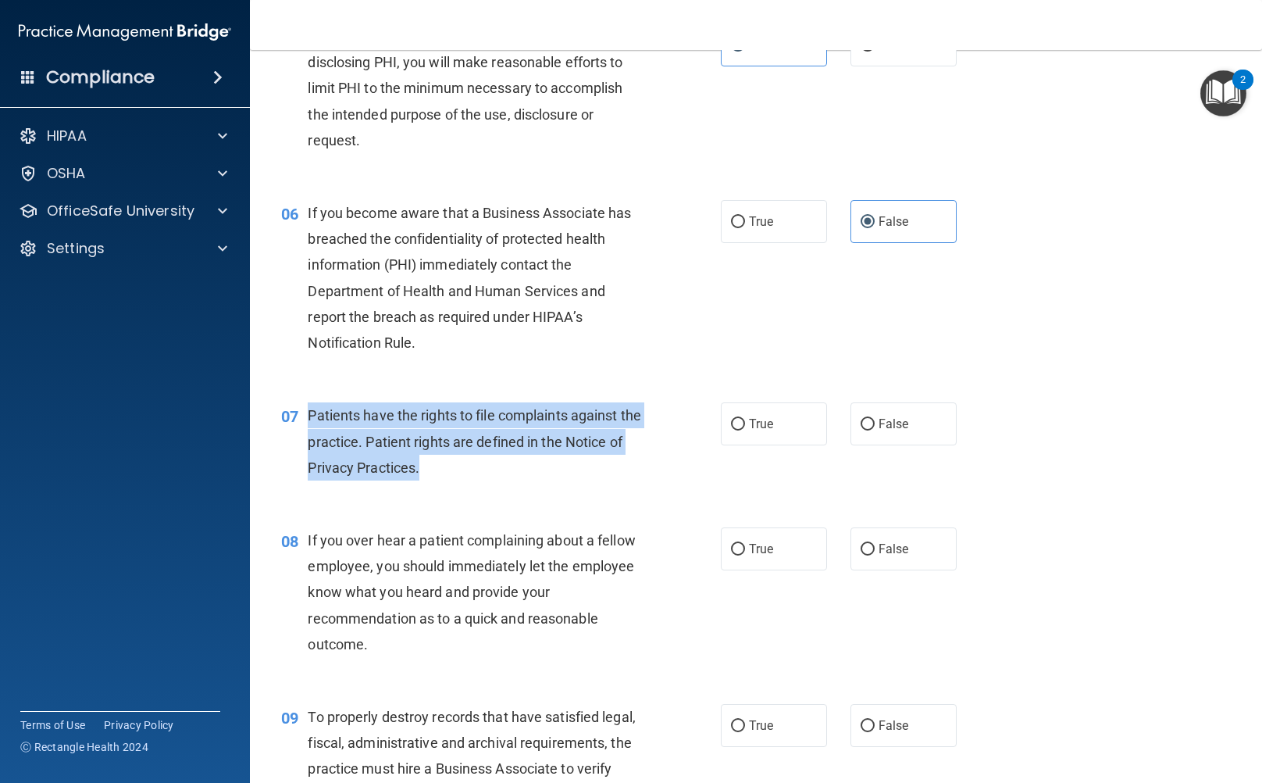
drag, startPoint x: 309, startPoint y: 407, endPoint x: 639, endPoint y: 462, distance: 335.0
click at [639, 462] on div "Patients have the rights to file complaints against the practice. Patient right…" at bounding box center [482, 441] width 348 height 78
copy span "Patients have the rights to file complaints against the practice. Patient right…"
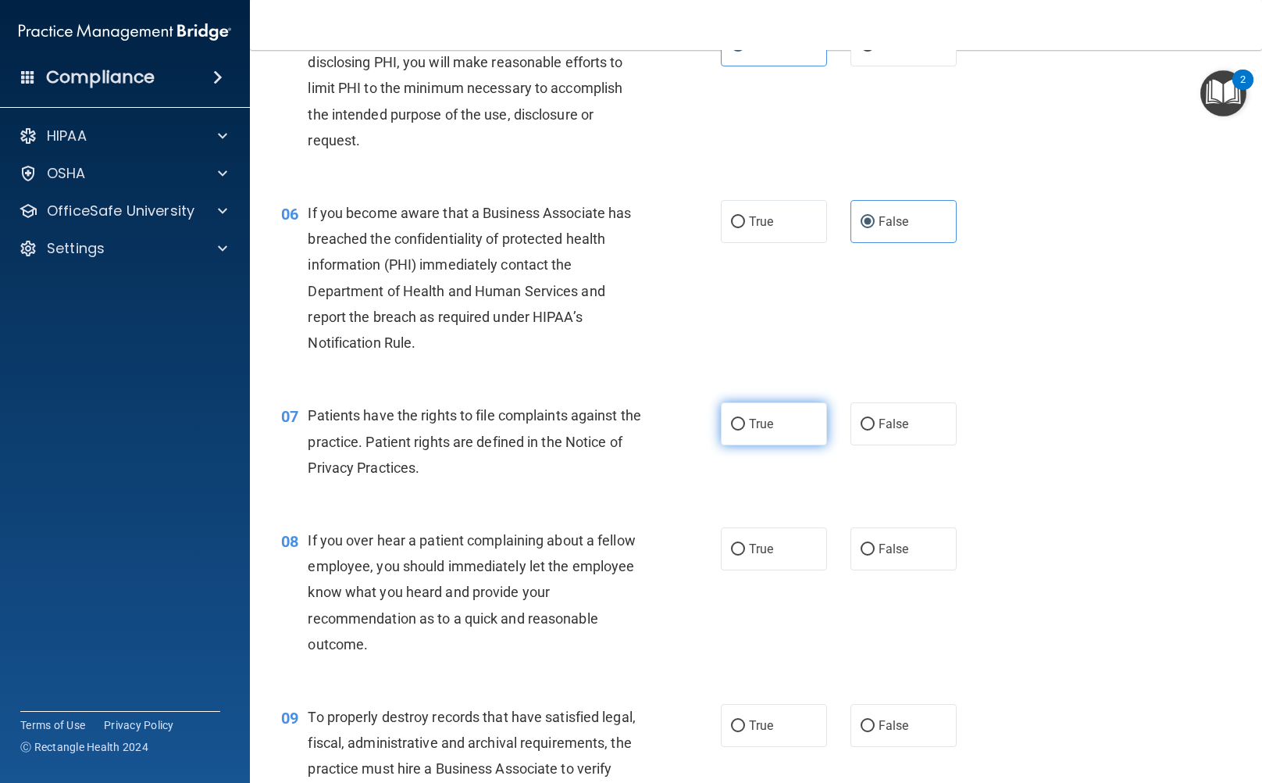
click at [785, 443] on label "True" at bounding box center [774, 423] width 106 height 43
click at [745, 430] on input "True" at bounding box center [738, 425] width 14 height 12
radio input "true"
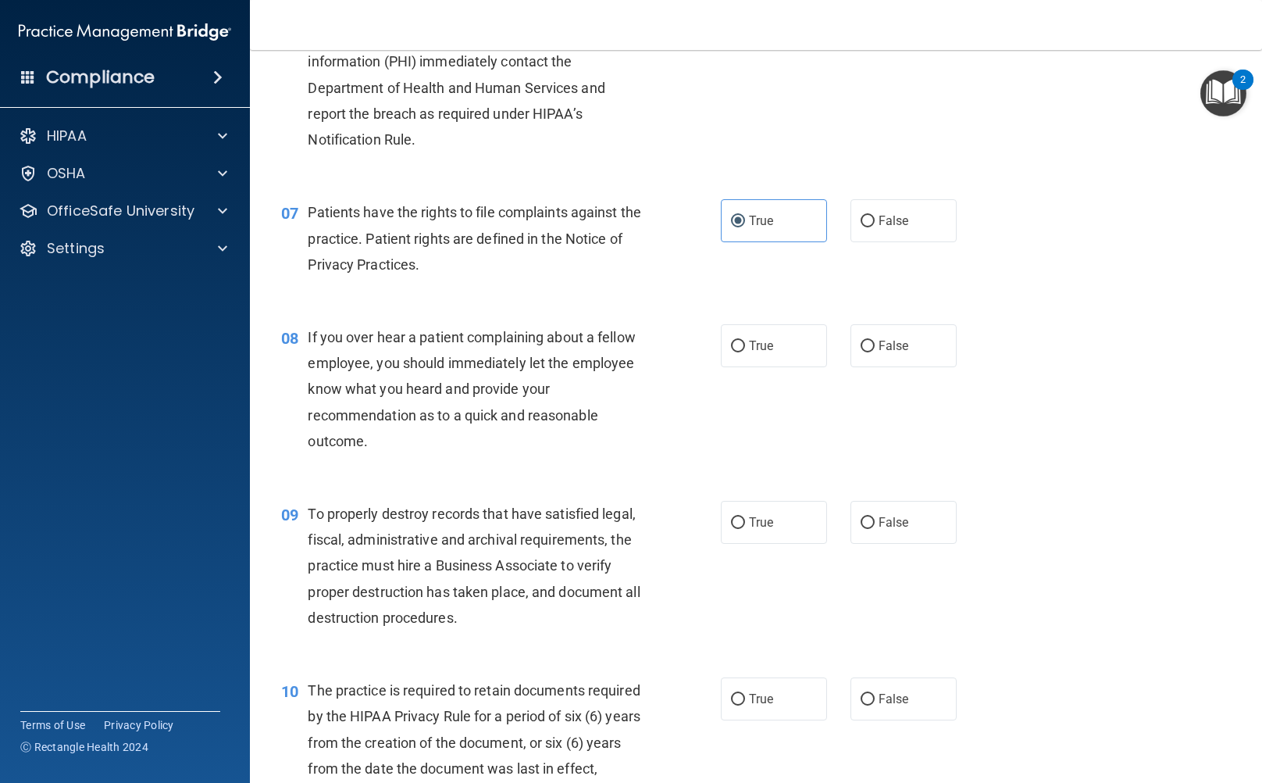
scroll to position [937, 0]
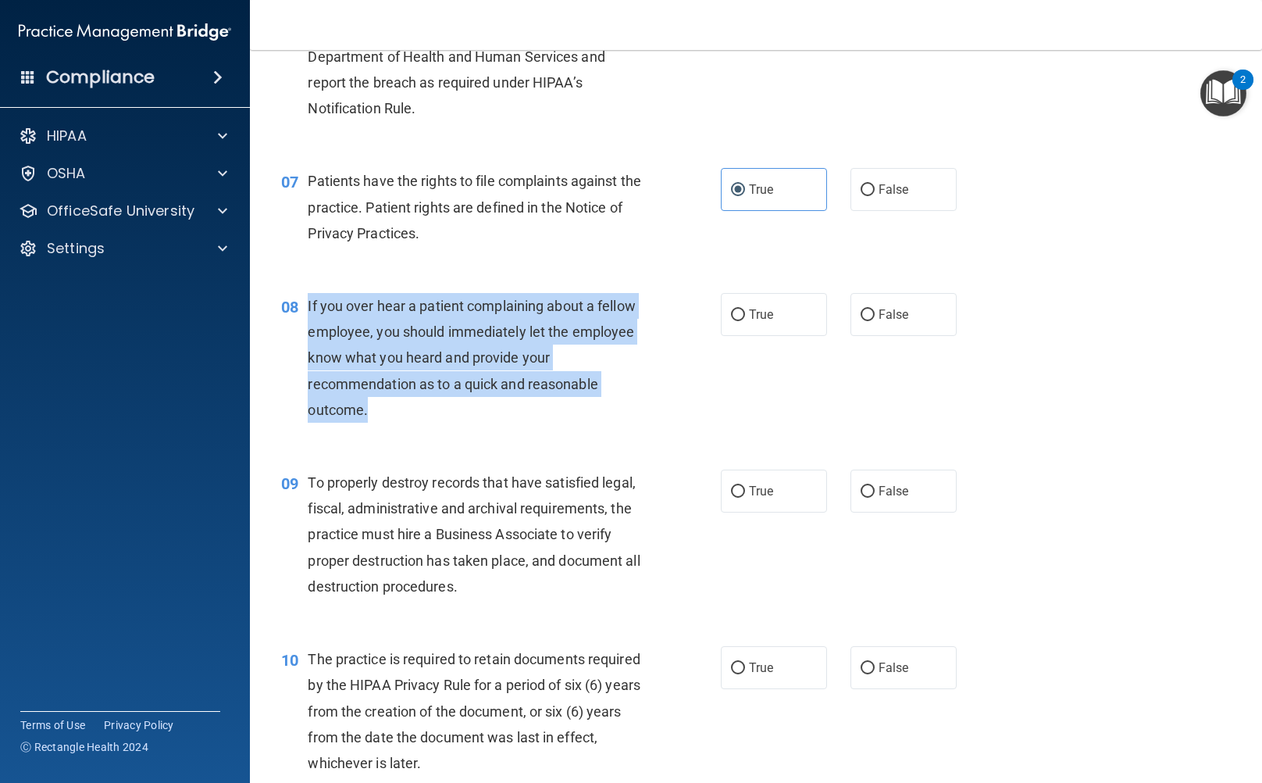
drag, startPoint x: 308, startPoint y: 305, endPoint x: 621, endPoint y: 405, distance: 328.5
click at [621, 405] on div "If you over hear a patient complaining about a fellow employee, you should imme…" at bounding box center [482, 358] width 348 height 130
copy span "If you over hear a patient complaining about a fellow employee, you should imme…"
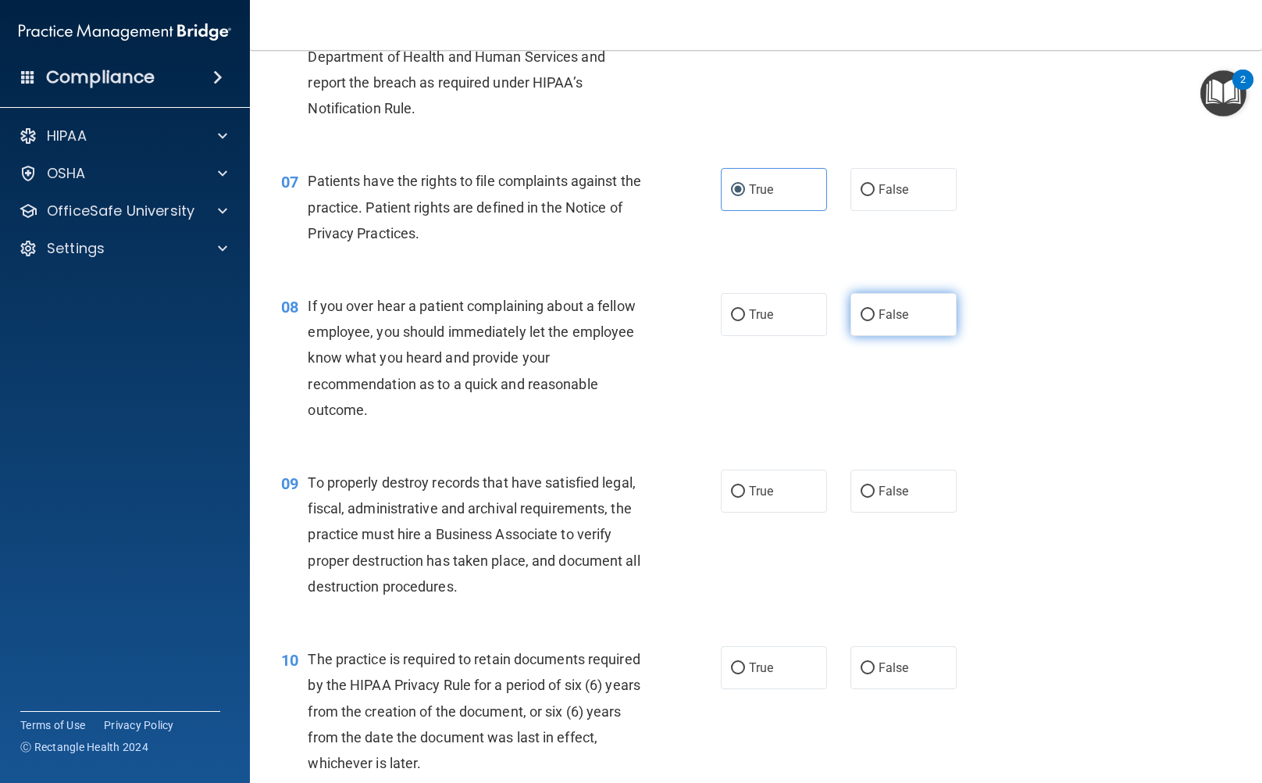
click at [853, 323] on label "False" at bounding box center [904, 314] width 106 height 43
click at [861, 321] on input "False" at bounding box center [868, 315] width 14 height 12
radio input "true"
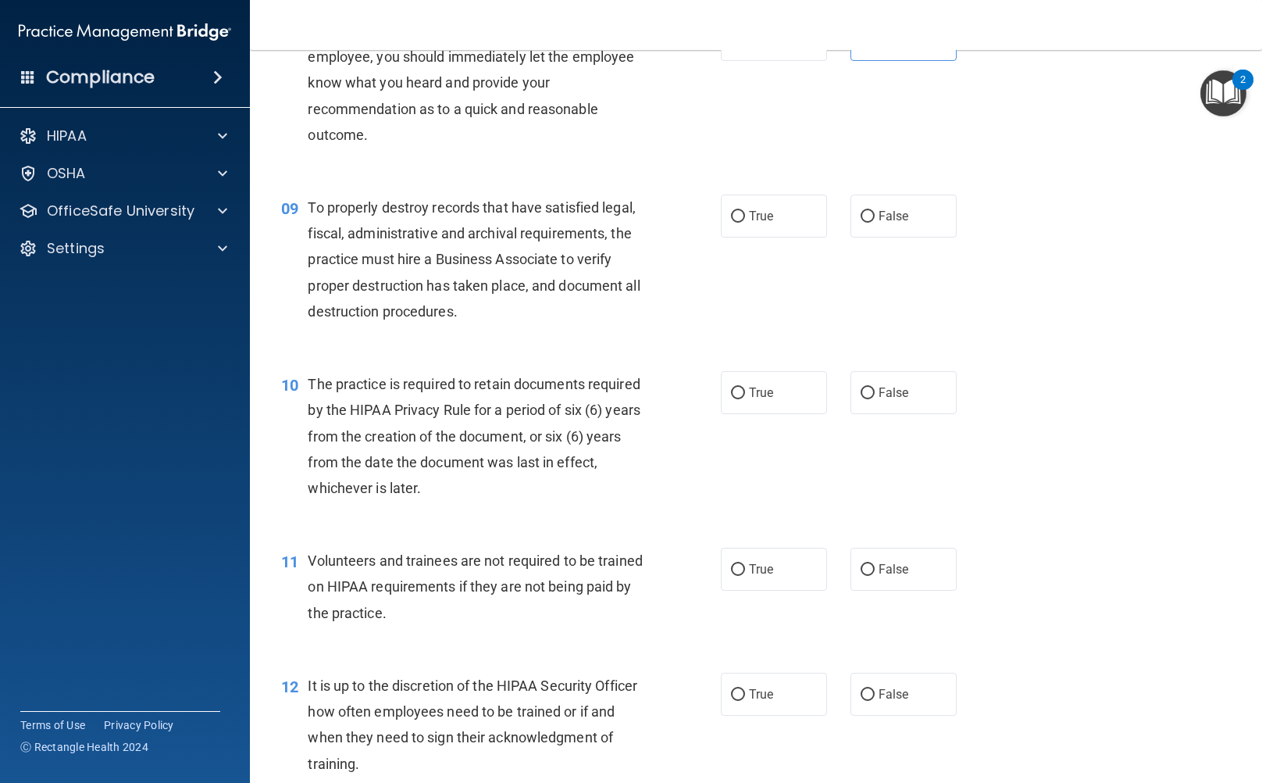
scroll to position [1250, 0]
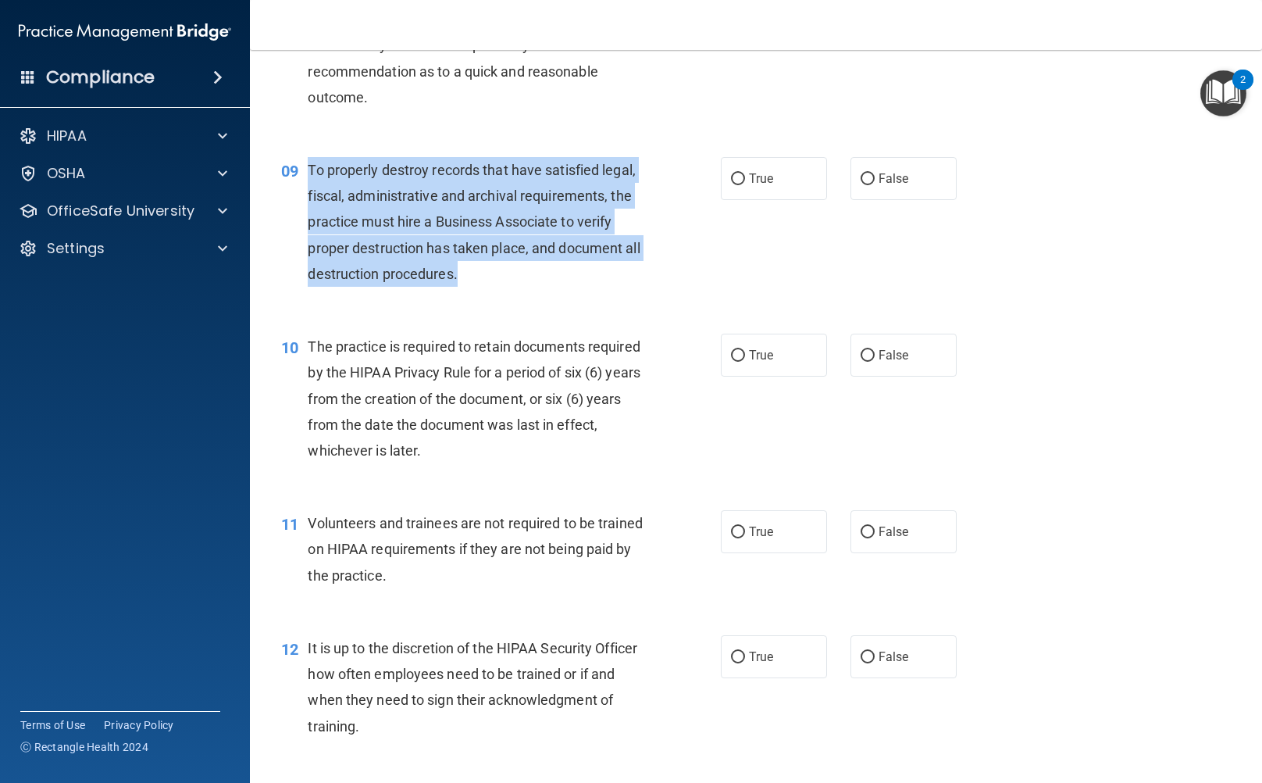
drag, startPoint x: 311, startPoint y: 169, endPoint x: 645, endPoint y: 262, distance: 346.8
click at [645, 262] on div "To properly destroy records that have satisfied legal, fiscal, administrative a…" at bounding box center [482, 222] width 348 height 130
copy span "To properly destroy records that have satisfied legal, fiscal, administrative a…"
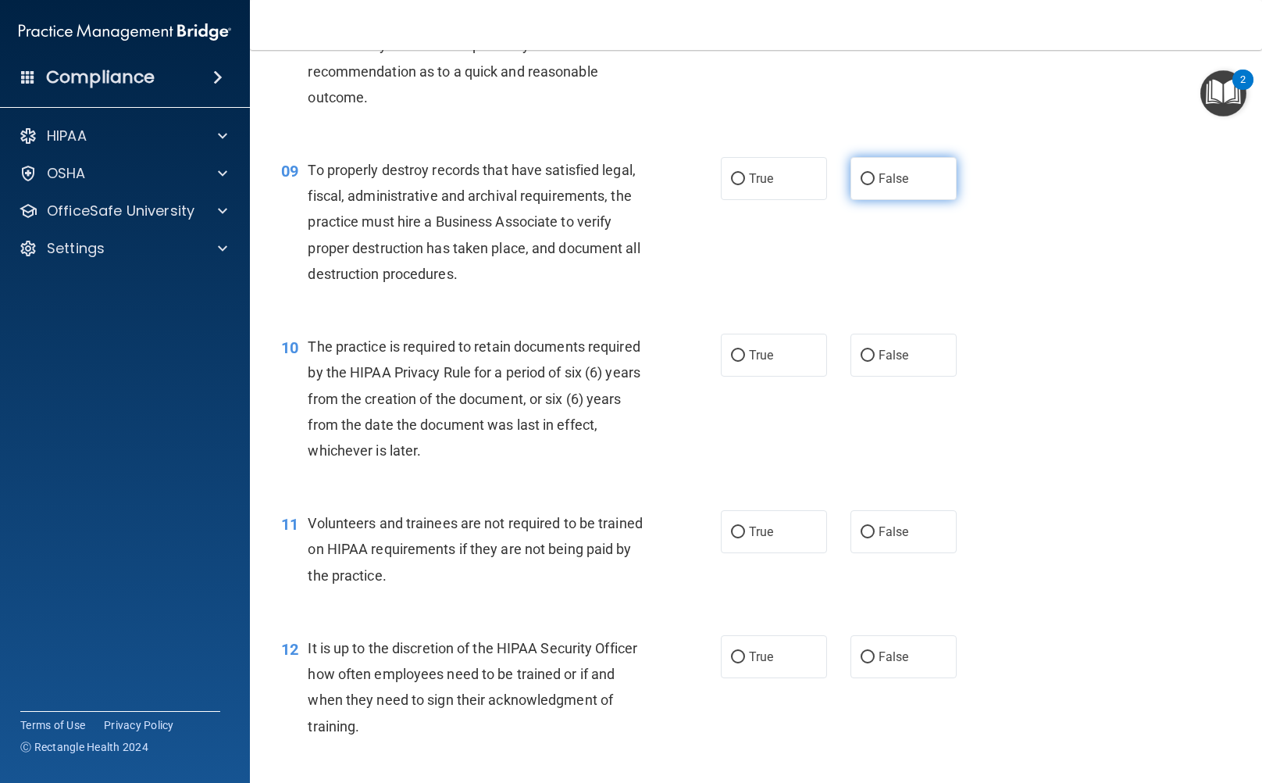
click at [859, 169] on label "False" at bounding box center [904, 178] width 106 height 43
click at [861, 173] on input "False" at bounding box center [868, 179] width 14 height 12
radio input "true"
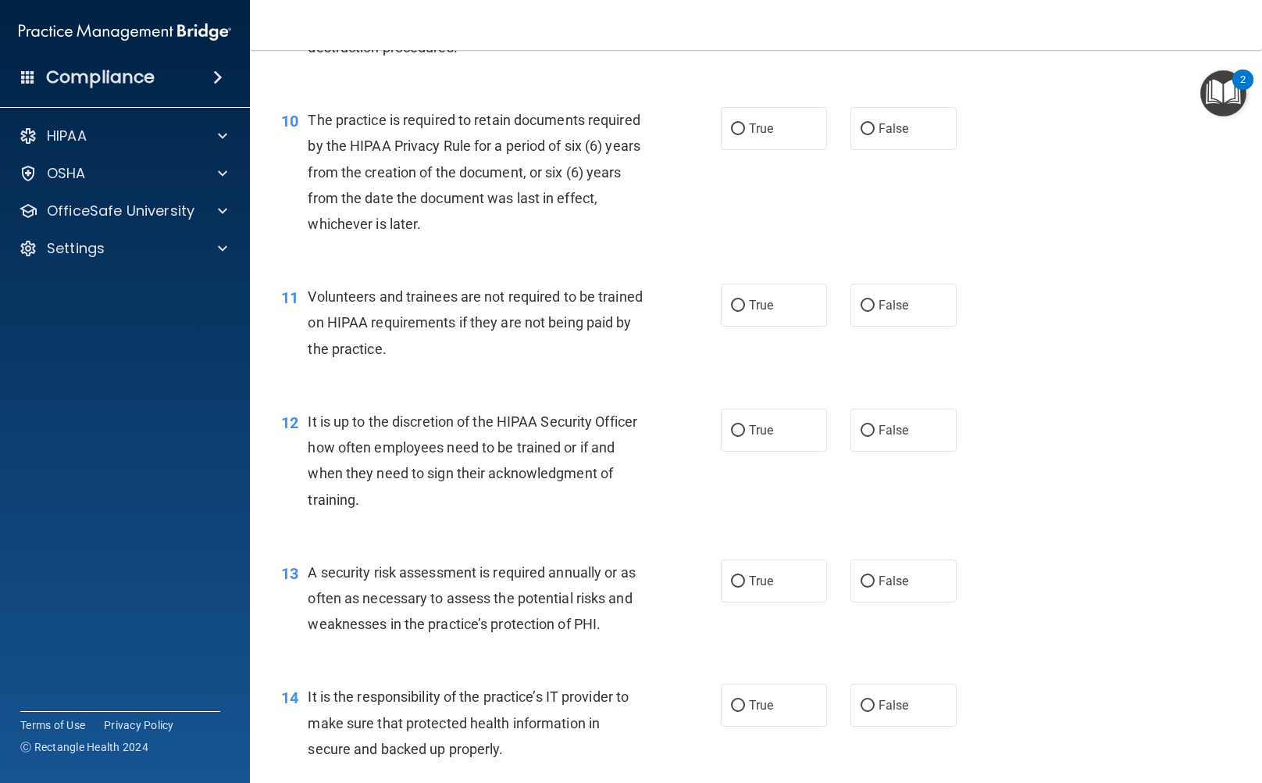
scroll to position [1484, 0]
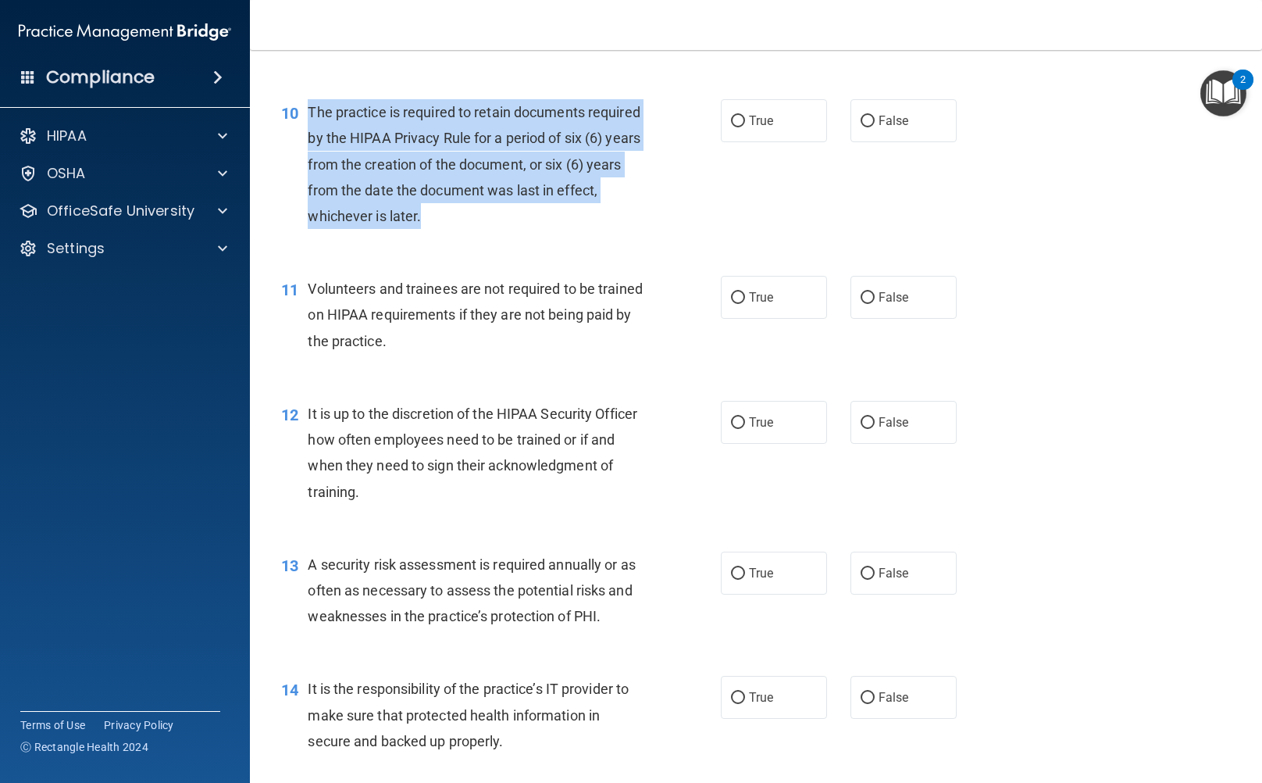
drag, startPoint x: 309, startPoint y: 115, endPoint x: 659, endPoint y: 216, distance: 364.3
click at [662, 216] on div "10 The practice is required to retain documents required by the HIPAA Privacy R…" at bounding box center [501, 167] width 487 height 137
copy span "The practice is required to retain documents required by the HIPAA Privacy Rule…"
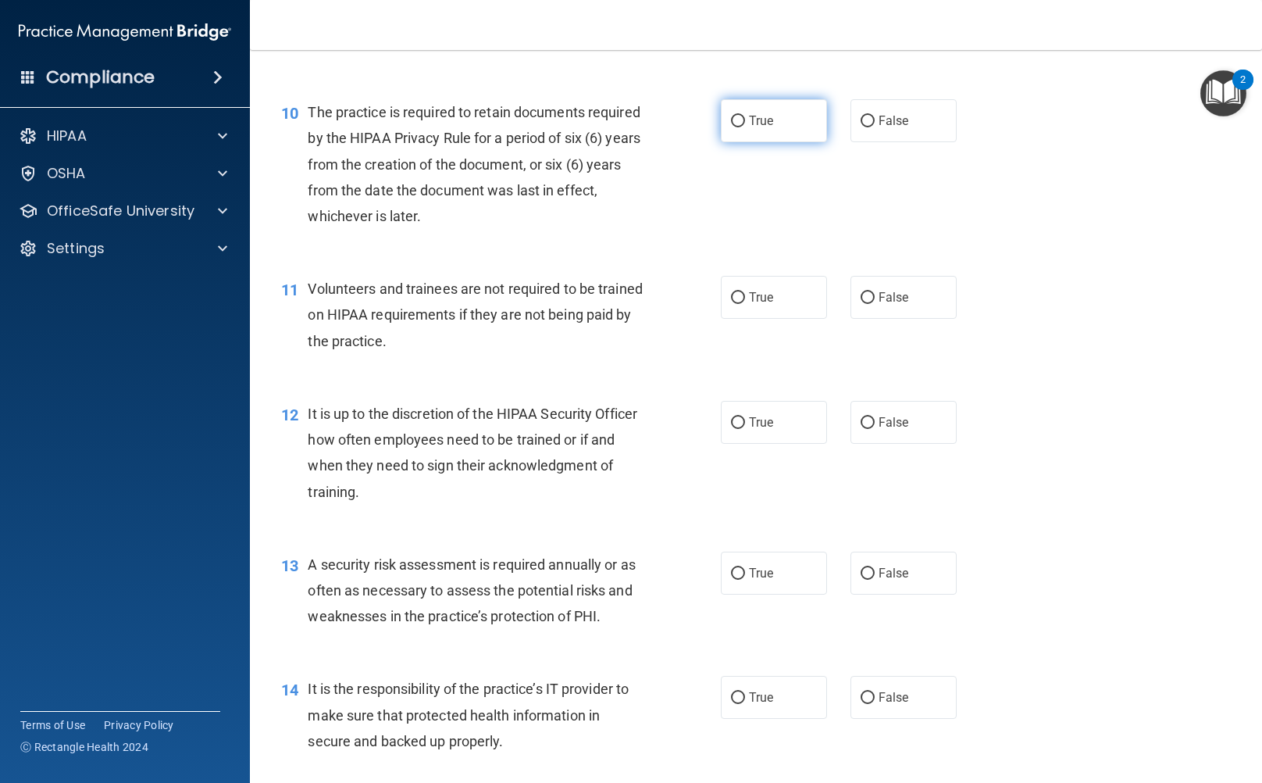
click at [783, 116] on label "True" at bounding box center [774, 120] width 106 height 43
click at [745, 116] on input "True" at bounding box center [738, 122] width 14 height 12
radio input "true"
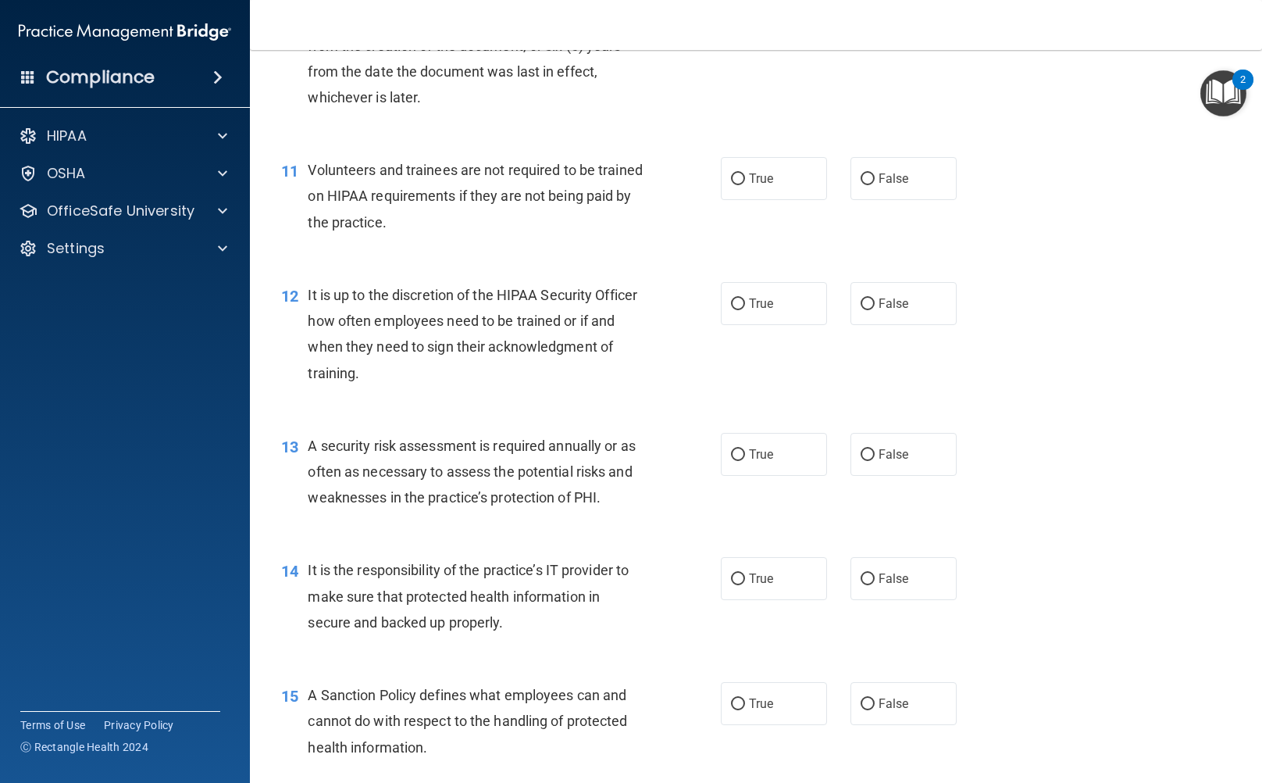
scroll to position [1640, 0]
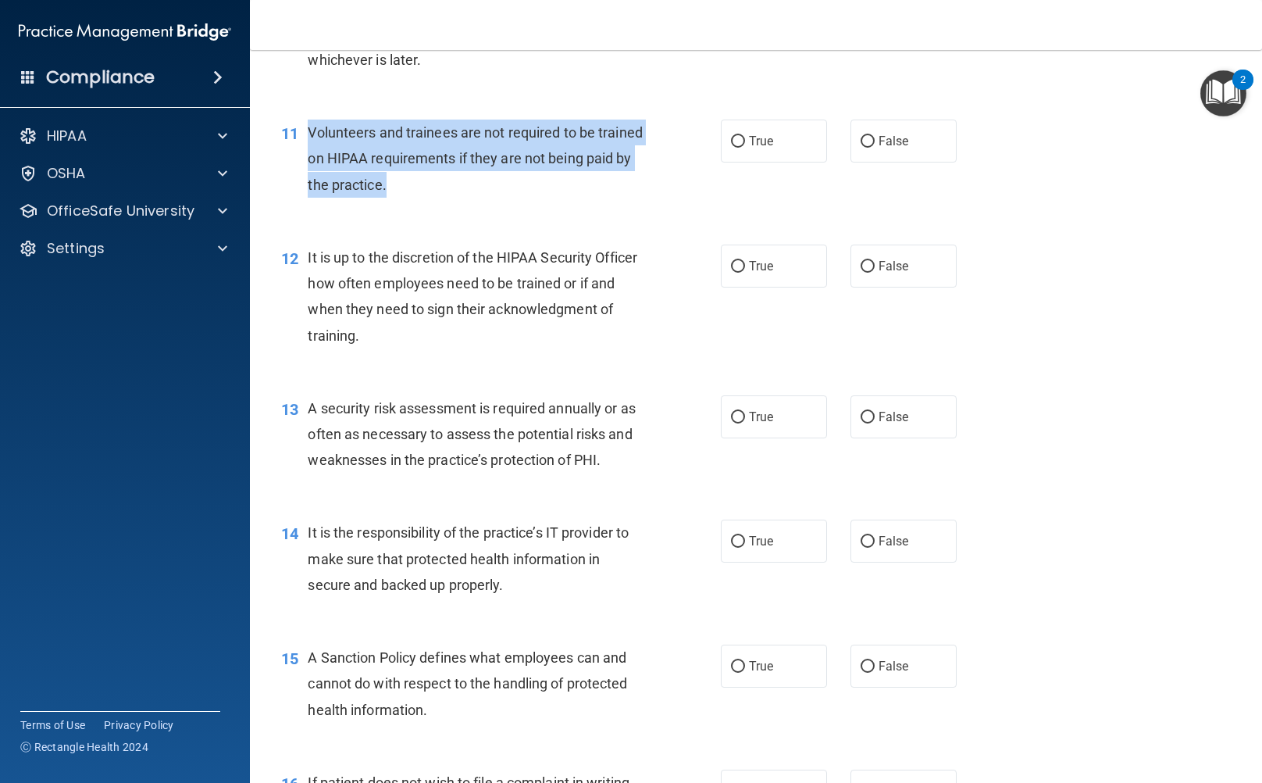
drag, startPoint x: 308, startPoint y: 126, endPoint x: 649, endPoint y: 182, distance: 345.9
click at [649, 182] on div "Volunteers and trainees are not required to be trained on HIPAA requirements if…" at bounding box center [482, 159] width 348 height 78
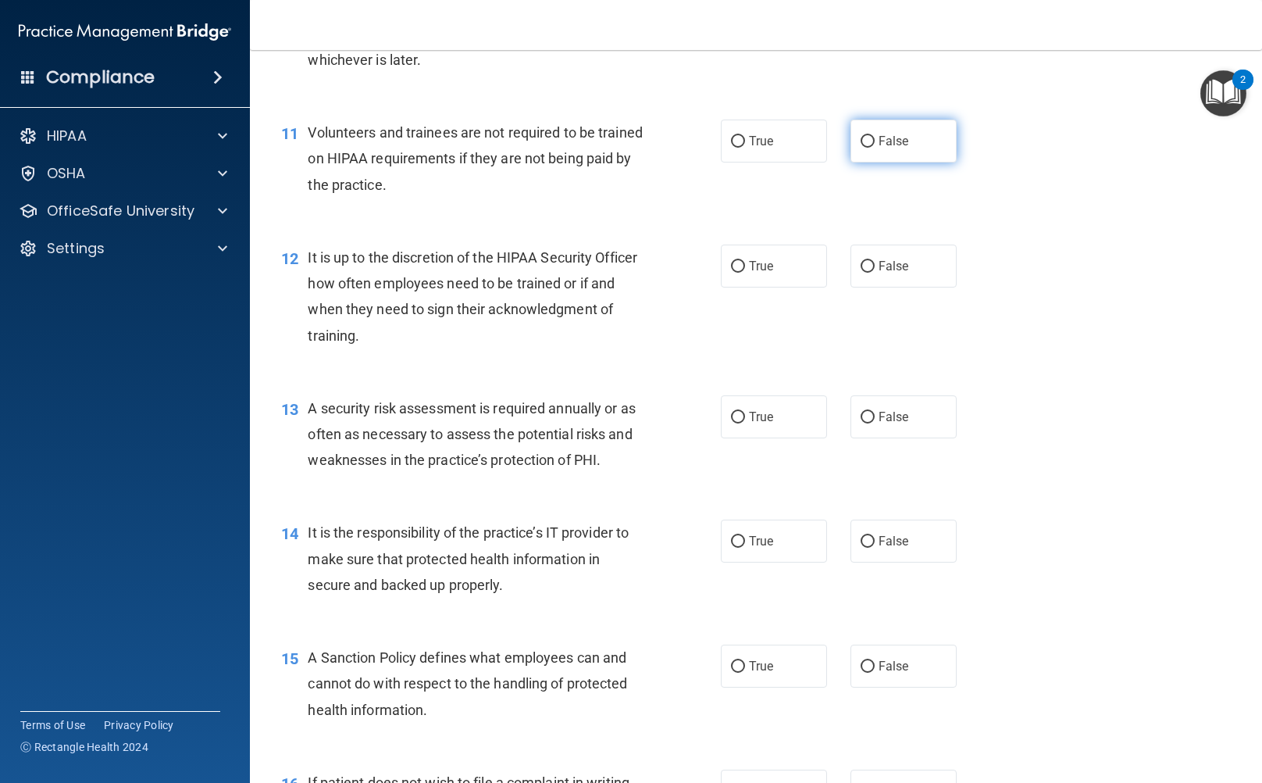
click at [879, 134] on span "False" at bounding box center [894, 141] width 30 height 15
click at [872, 136] on input "False" at bounding box center [868, 142] width 14 height 12
radio input "true"
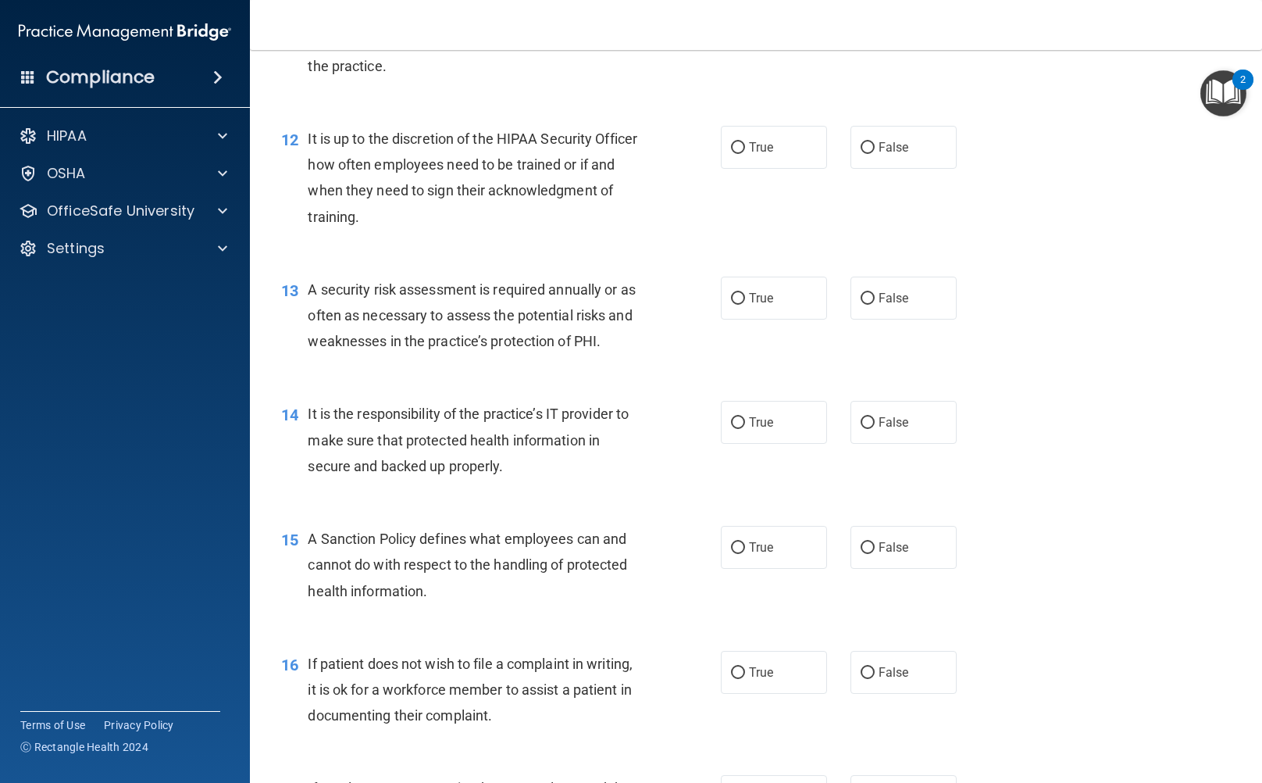
scroll to position [1796, 0]
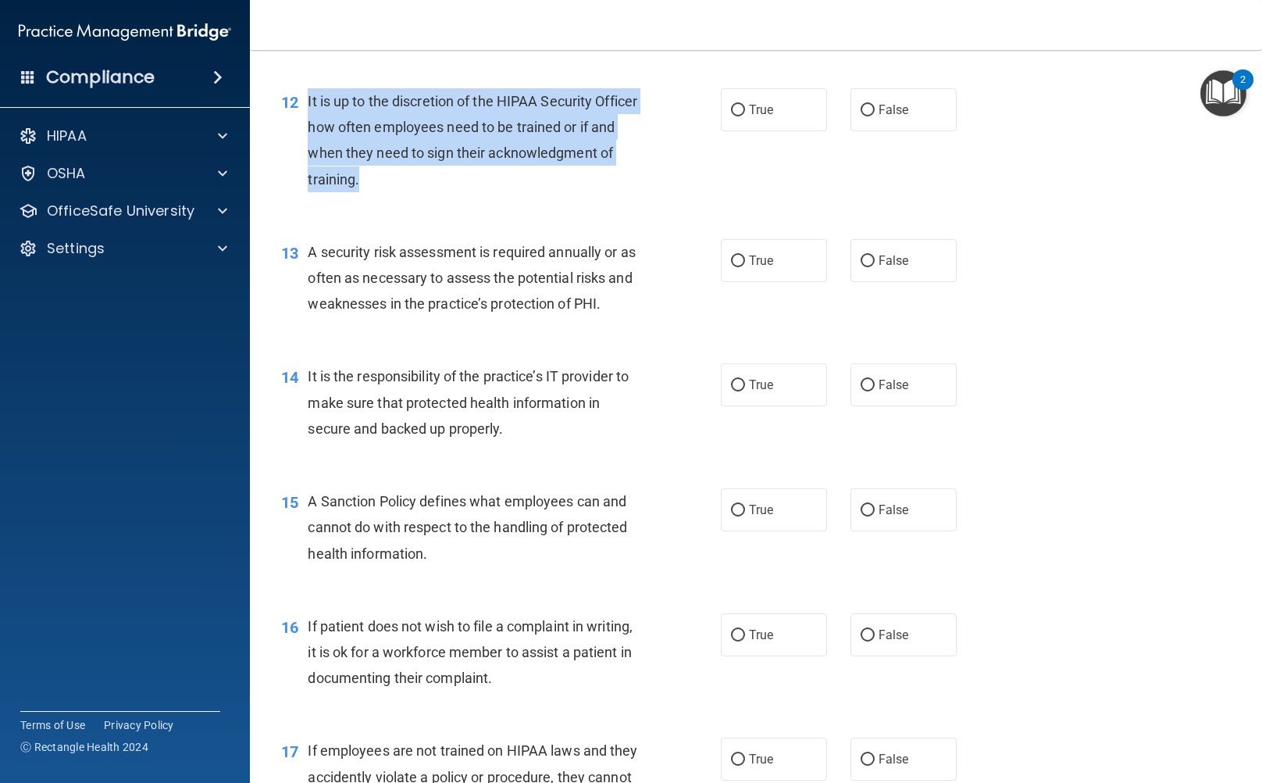
drag, startPoint x: 306, startPoint y: 98, endPoint x: 629, endPoint y: 180, distance: 332.8
click at [629, 180] on div "12 It is up to the discretion of the HIPAA Security Officer how often employees…" at bounding box center [501, 144] width 487 height 112
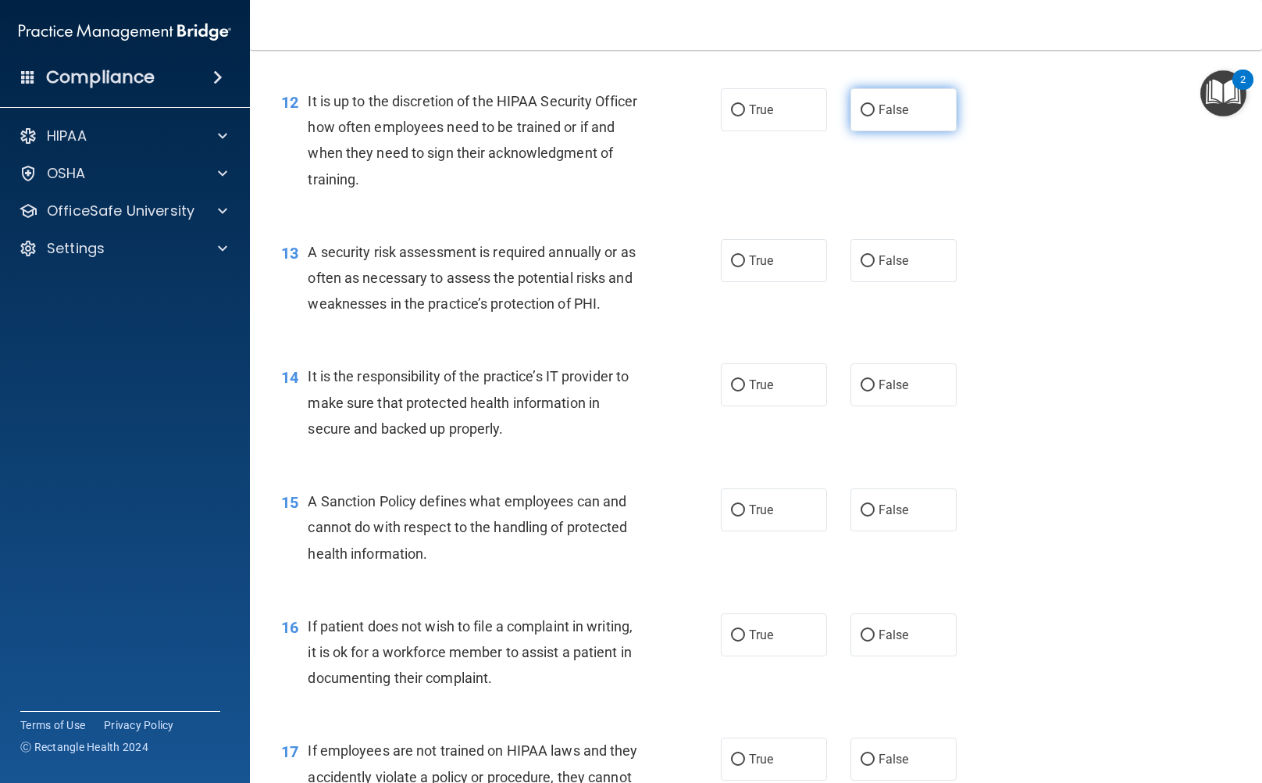
click at [903, 123] on label "False" at bounding box center [904, 109] width 106 height 43
click at [875, 116] on input "False" at bounding box center [868, 111] width 14 height 12
radio input "true"
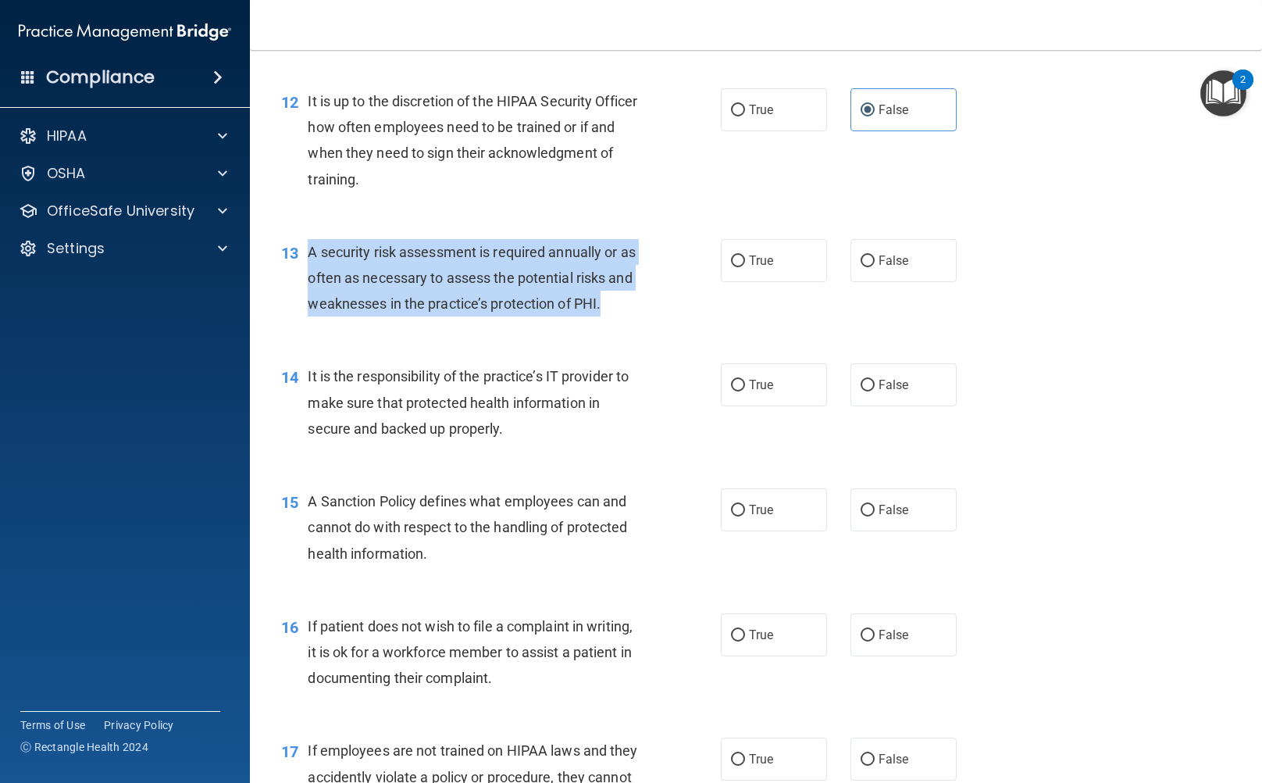
drag, startPoint x: 305, startPoint y: 254, endPoint x: 601, endPoint y: 318, distance: 302.1
click at [601, 318] on div "13 A security risk assessment is required annually or as often as necessary to …" at bounding box center [501, 282] width 487 height 86
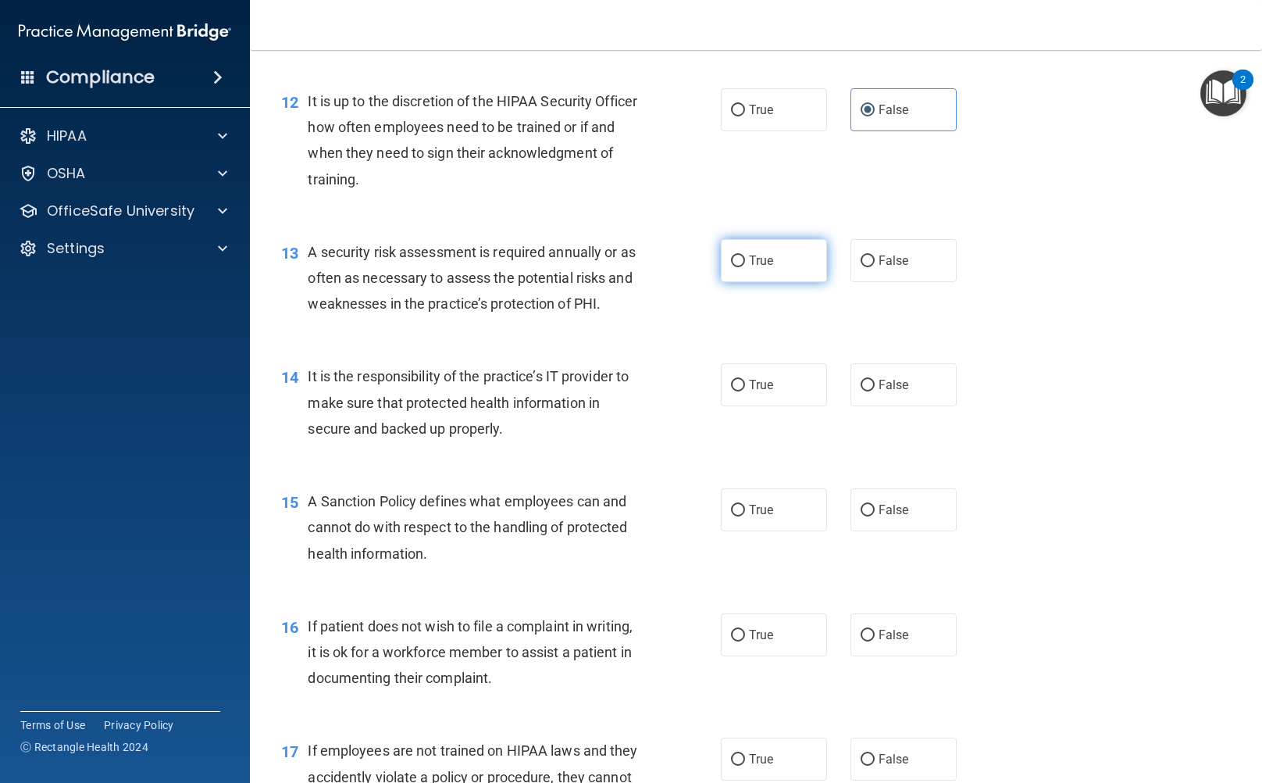
click at [773, 268] on label "True" at bounding box center [774, 260] width 106 height 43
click at [745, 267] on input "True" at bounding box center [738, 261] width 14 height 12
radio input "true"
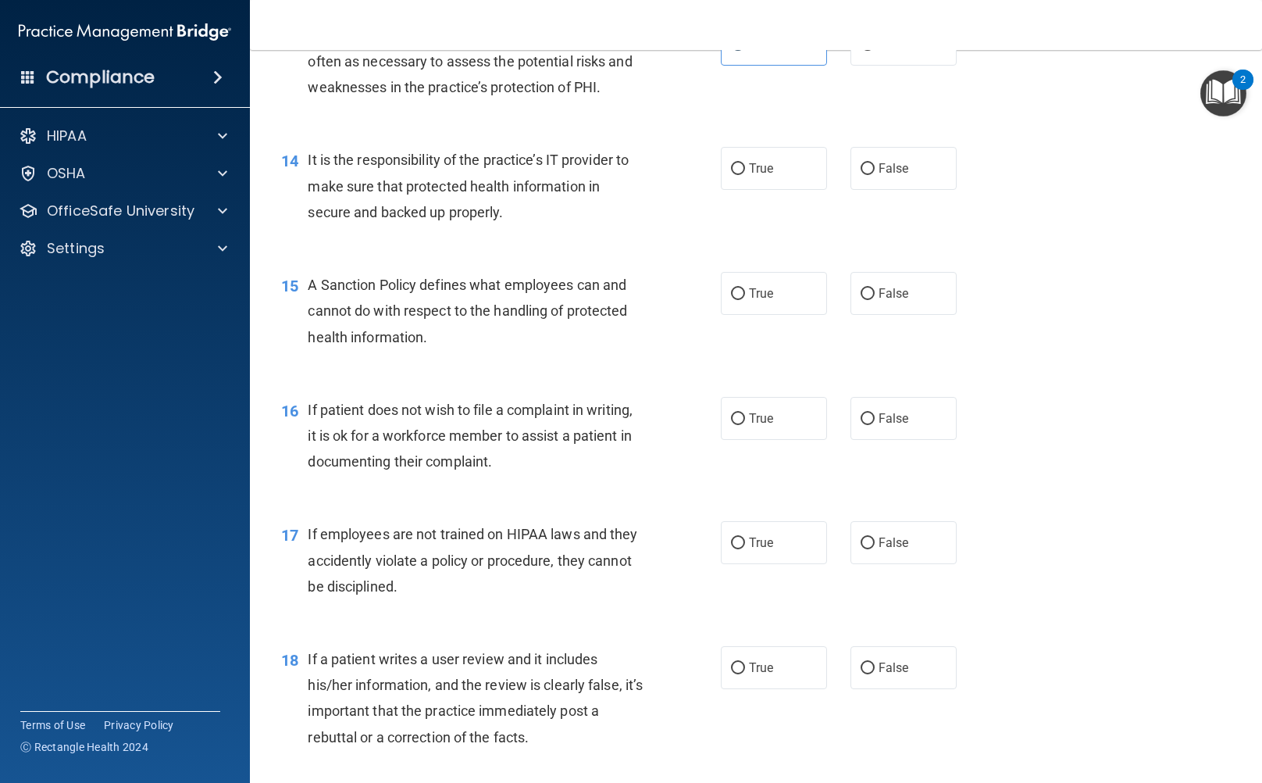
scroll to position [2031, 0]
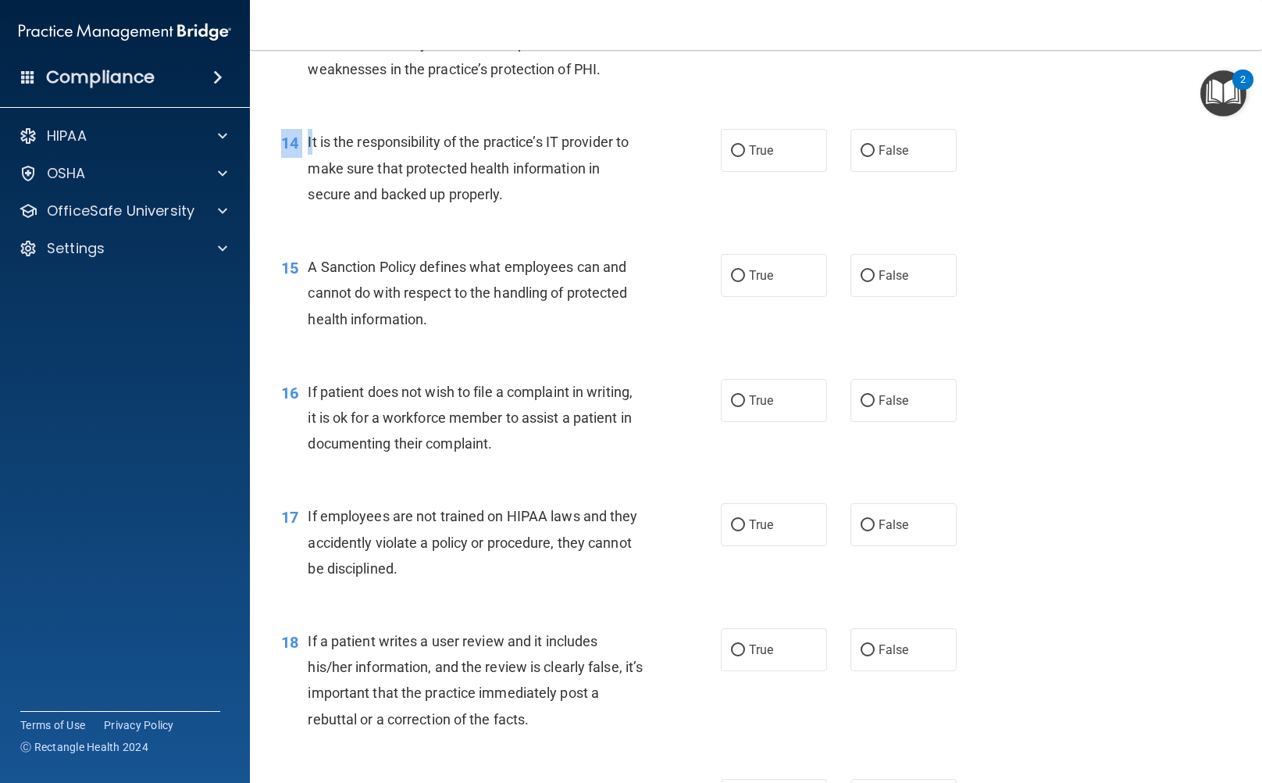
drag, startPoint x: 311, startPoint y: 141, endPoint x: 580, endPoint y: 217, distance: 280.1
click at [580, 217] on div "14 It is the responsibility of the practice’s IT provider to make sure that pro…" at bounding box center [755, 171] width 973 height 125
click at [323, 151] on div "It is the responsibility of the practice’s IT provider to make sure that protec…" at bounding box center [482, 168] width 348 height 78
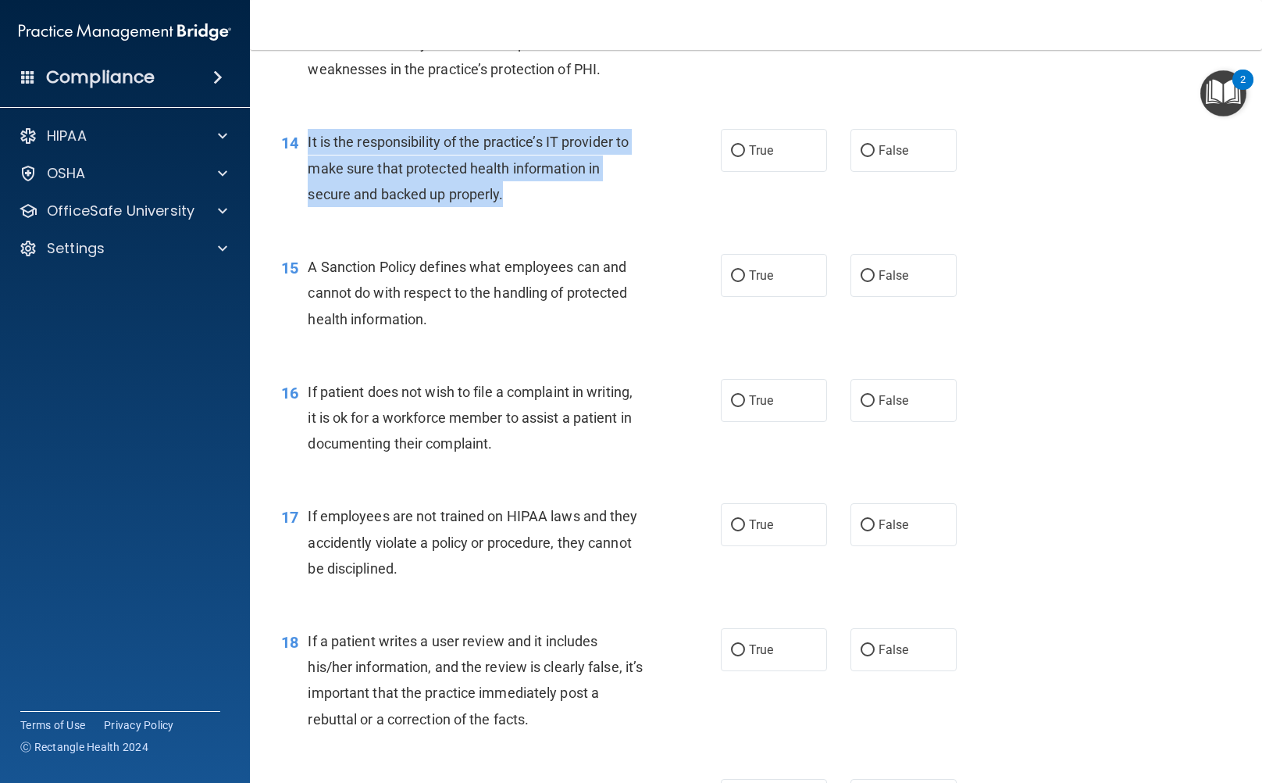
drag, startPoint x: 306, startPoint y: 147, endPoint x: 545, endPoint y: 197, distance: 244.2
click at [545, 197] on div "14 It is the responsibility of the practice’s IT provider to make sure that pro…" at bounding box center [501, 172] width 487 height 86
click at [861, 145] on input "False" at bounding box center [868, 151] width 14 height 12
radio input "true"
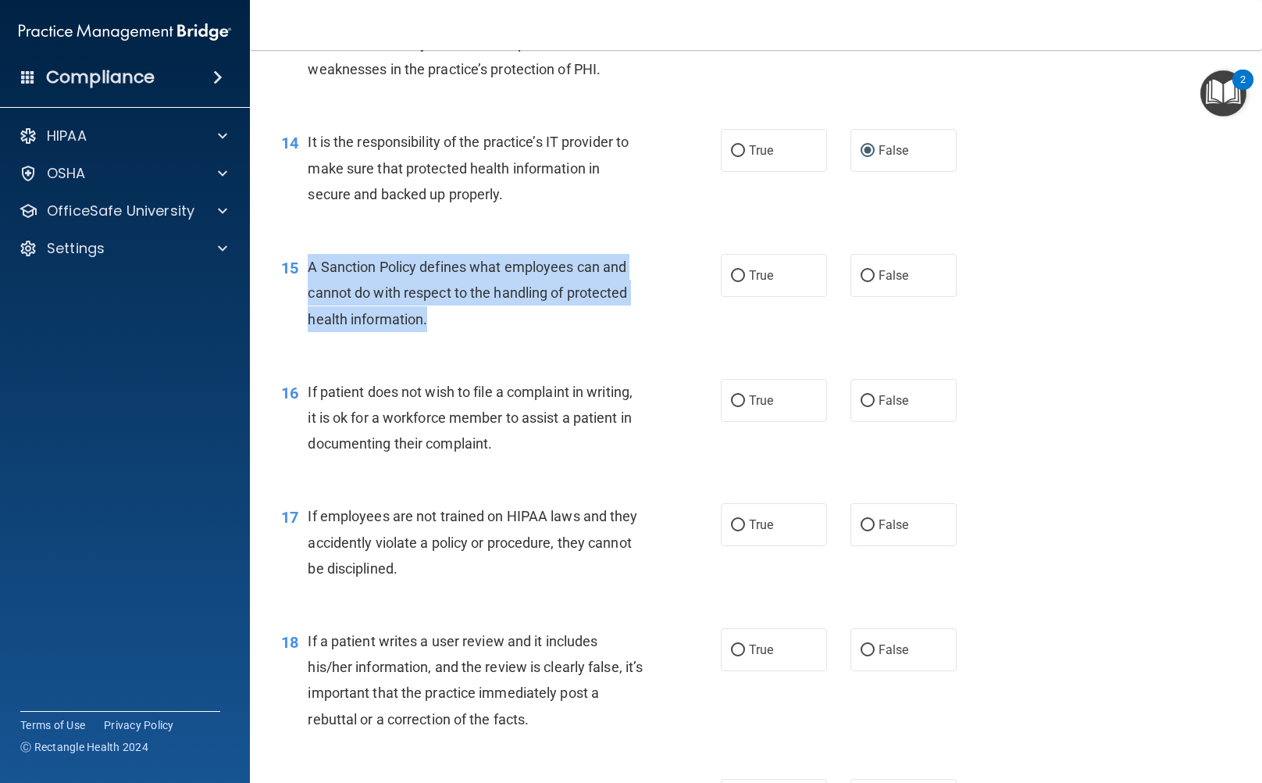
drag, startPoint x: 309, startPoint y: 266, endPoint x: 559, endPoint y: 323, distance: 256.9
click at [559, 323] on div "A Sanction Policy defines what employees can and cannot do with respect to the …" at bounding box center [482, 293] width 348 height 78
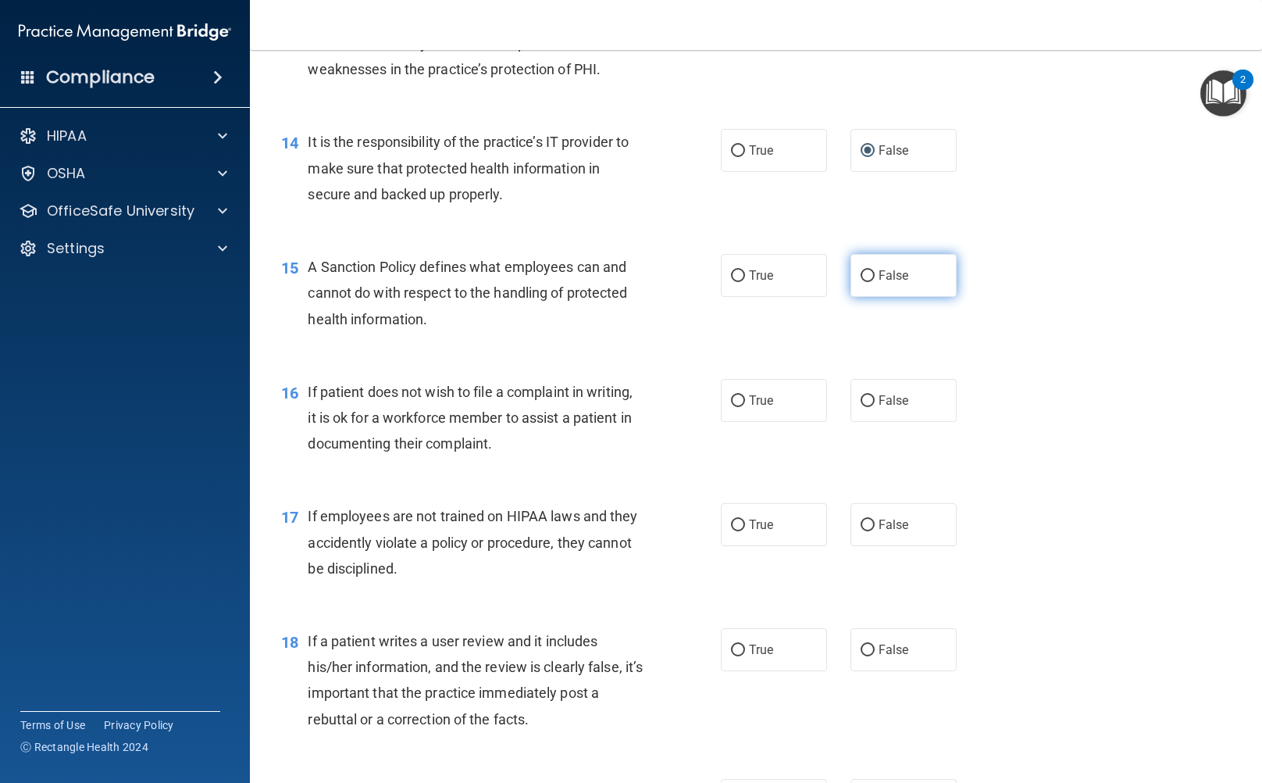
click at [900, 297] on label "False" at bounding box center [904, 275] width 106 height 43
click at [875, 282] on input "False" at bounding box center [868, 276] width 14 height 12
radio input "true"
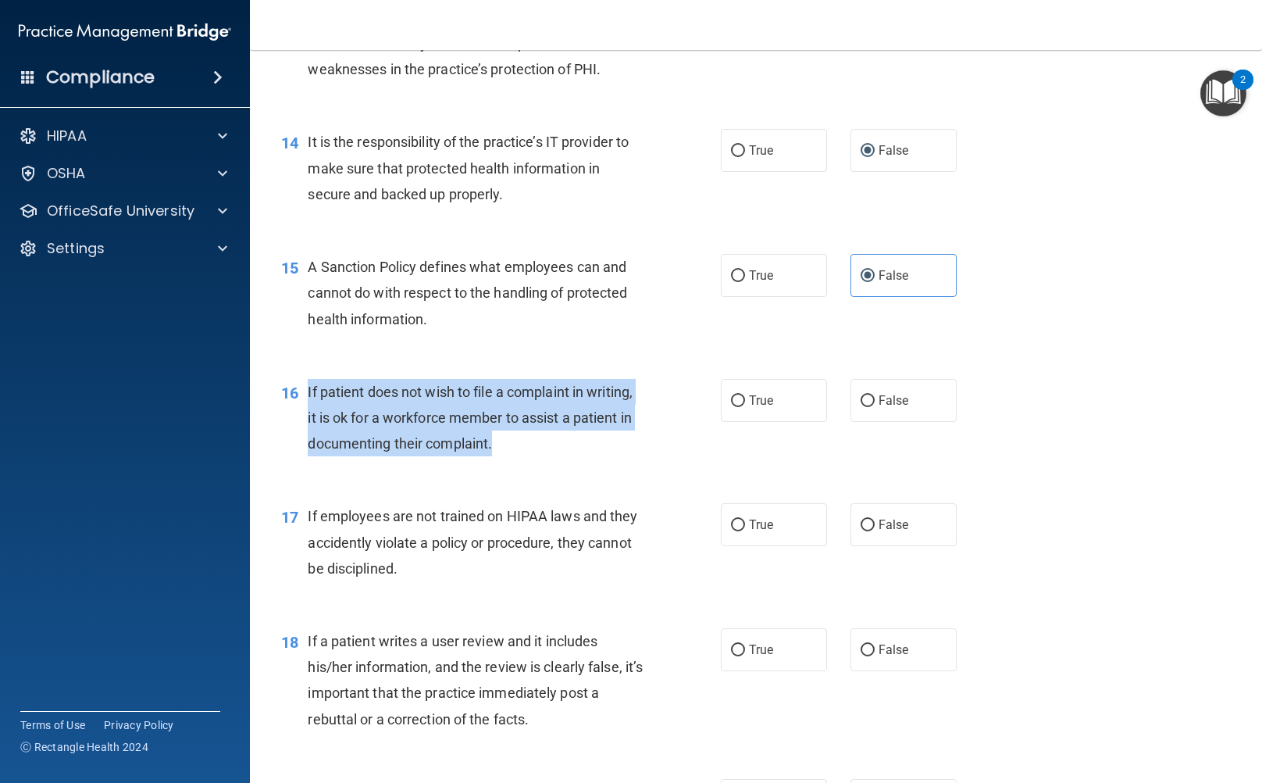
drag, startPoint x: 308, startPoint y: 391, endPoint x: 603, endPoint y: 443, distance: 299.7
click at [603, 443] on div "If patient does not wish to file a complaint in writing, it is ok for a workfor…" at bounding box center [482, 418] width 348 height 78
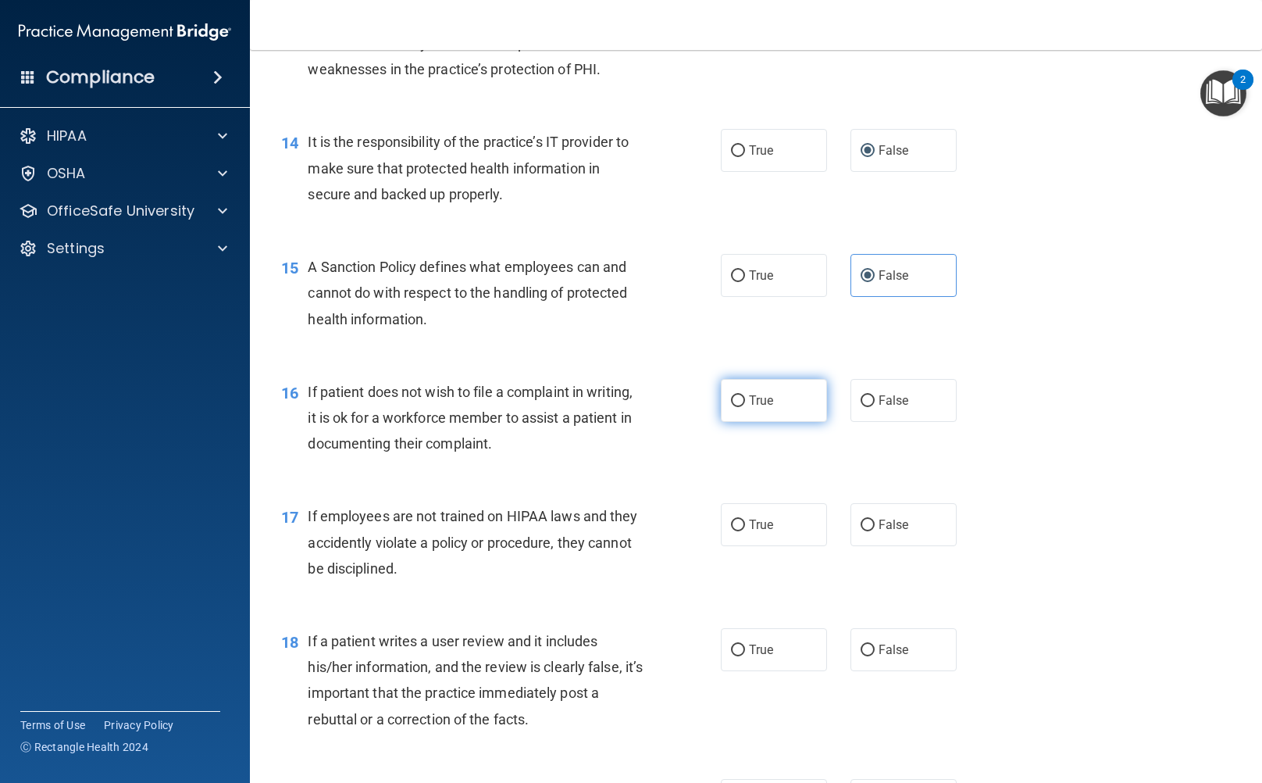
click at [747, 418] on label "True" at bounding box center [774, 400] width 106 height 43
click at [745, 407] on input "True" at bounding box center [738, 401] width 14 height 12
radio input "true"
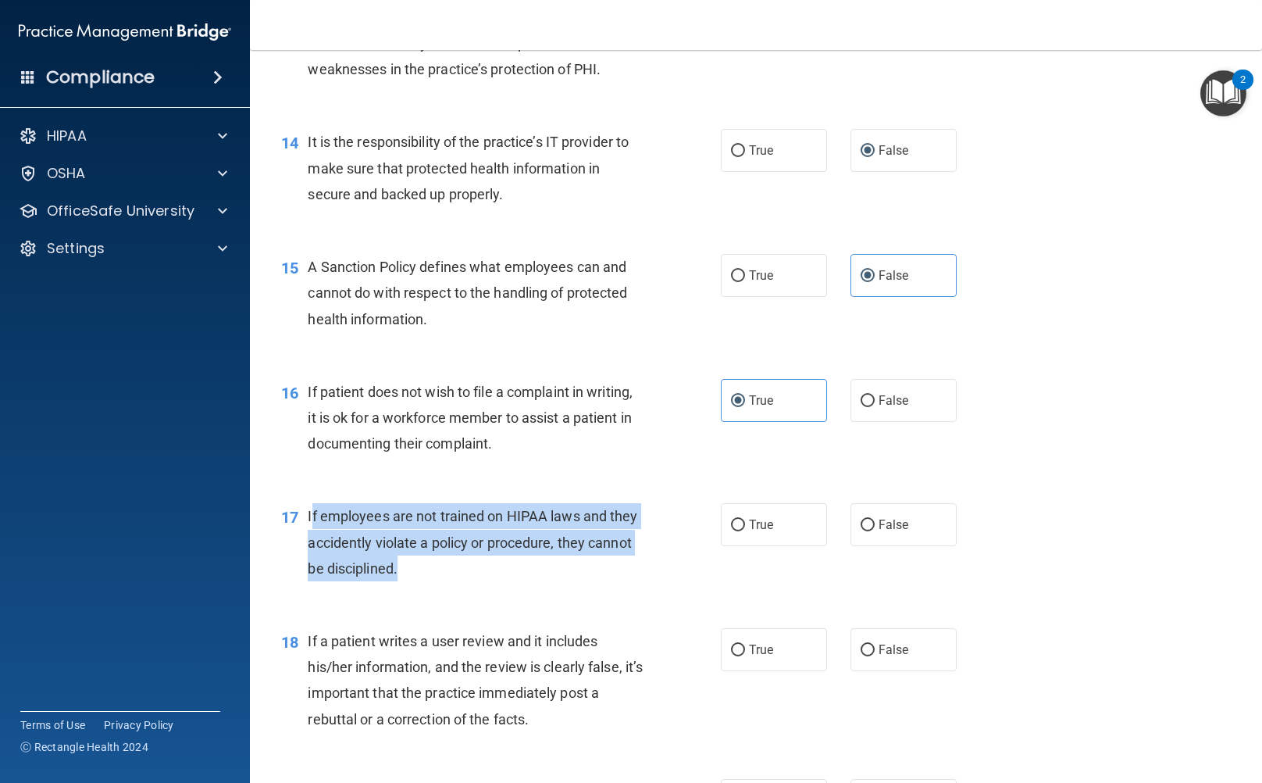
drag, startPoint x: 310, startPoint y: 516, endPoint x: 594, endPoint y: 558, distance: 286.5
click at [633, 567] on div "If employees are not trained on HIPAA laws and they accidently violate a policy…" at bounding box center [482, 542] width 348 height 78
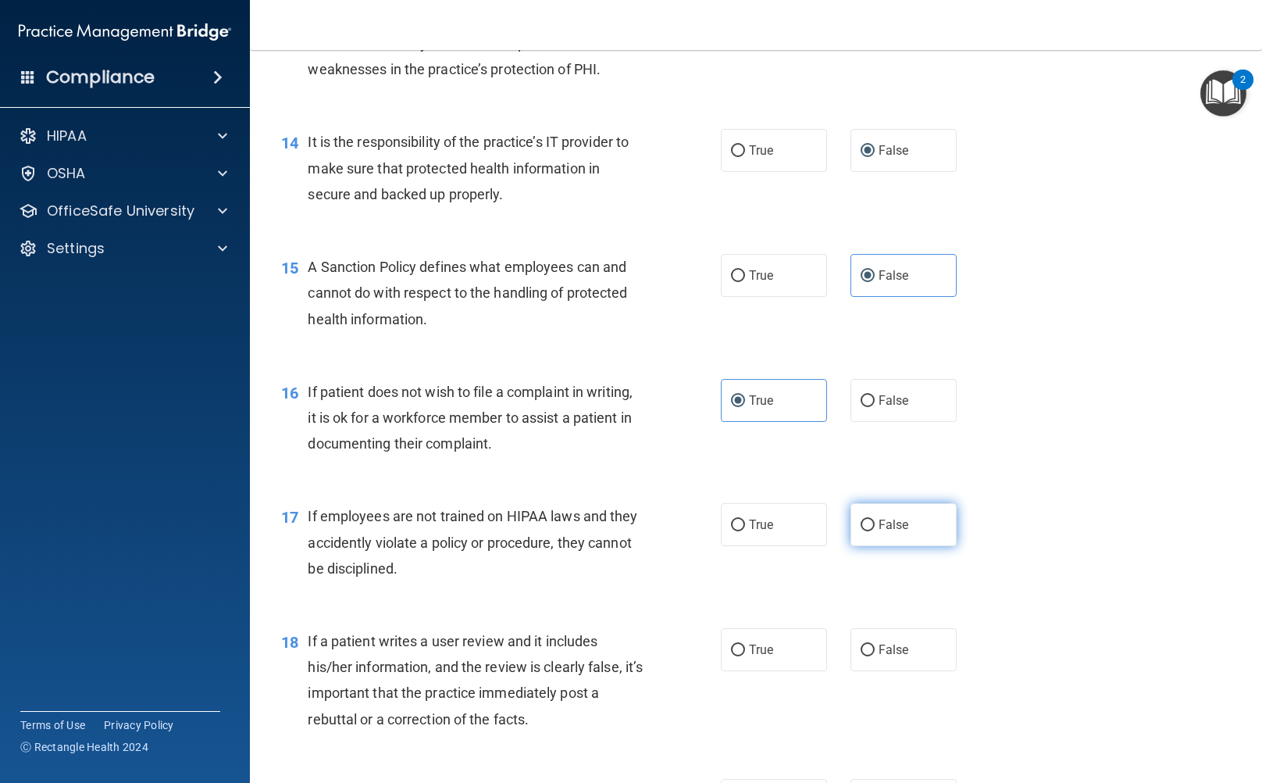
click at [853, 516] on label "False" at bounding box center [904, 524] width 106 height 43
click at [861, 519] on input "False" at bounding box center [868, 525] width 14 height 12
radio input "true"
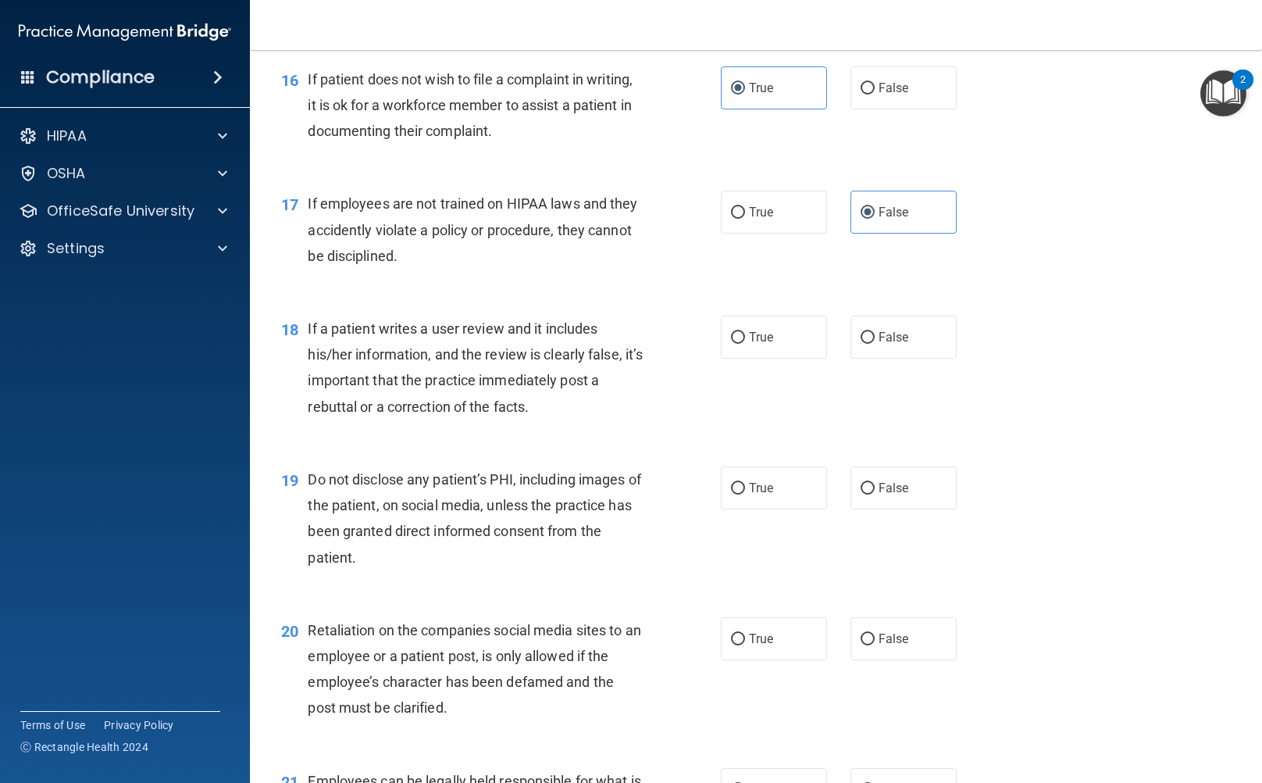
scroll to position [2421, 0]
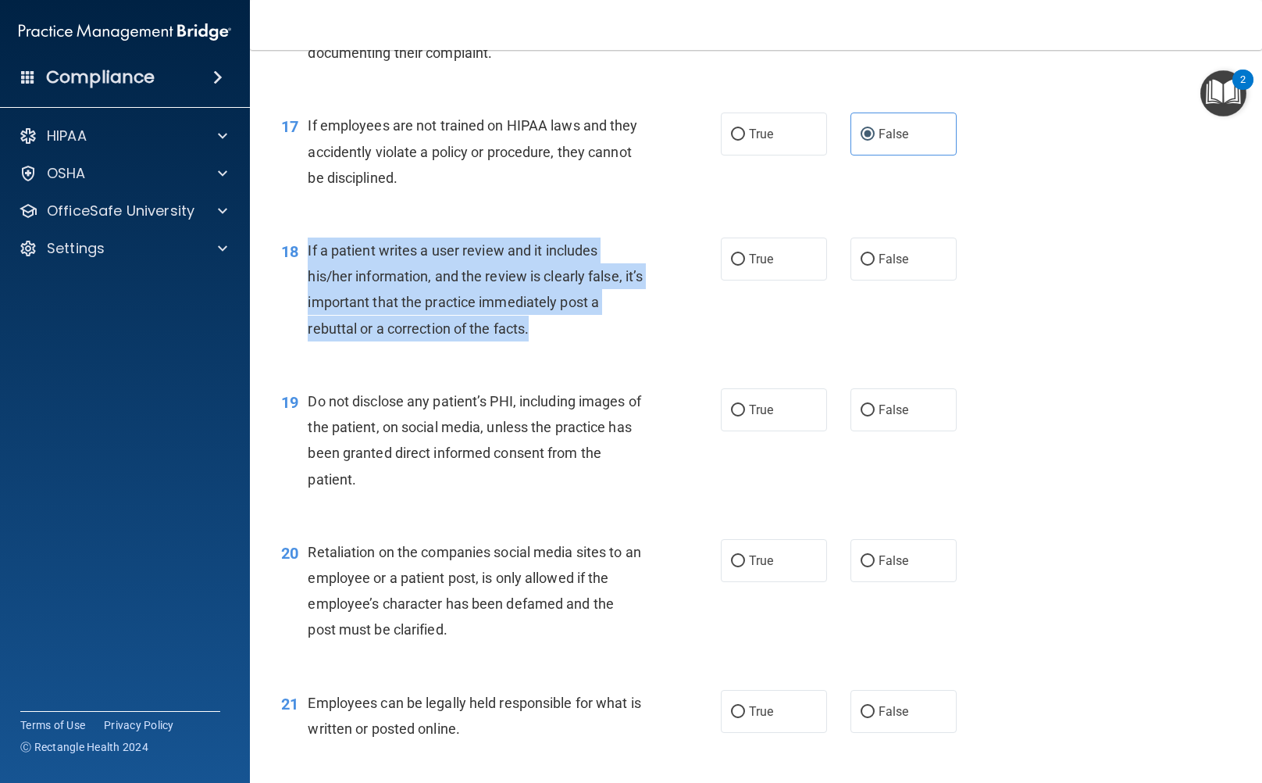
drag, startPoint x: 309, startPoint y: 249, endPoint x: 609, endPoint y: 337, distance: 313.2
click at [609, 337] on div "If a patient writes a user review and it includes his/her information, and the …" at bounding box center [482, 289] width 348 height 104
click at [861, 255] on input "False" at bounding box center [868, 260] width 14 height 12
radio input "true"
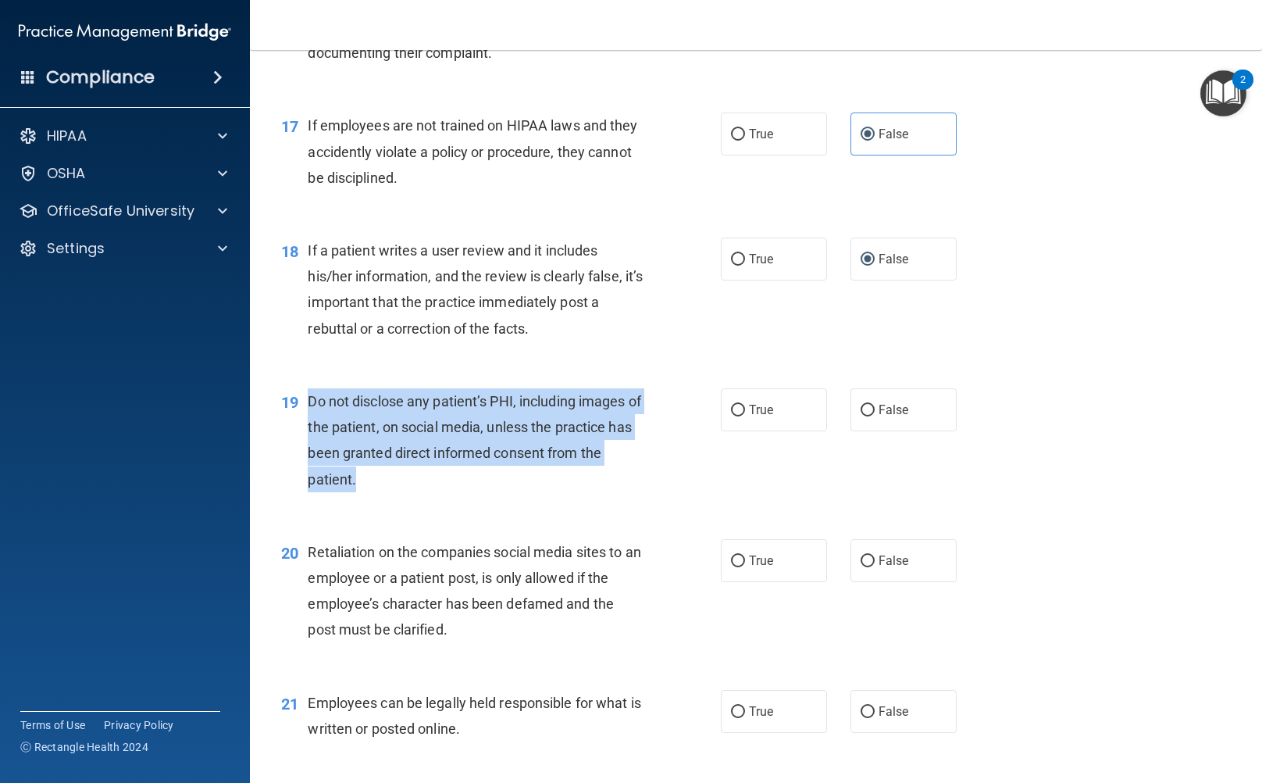
drag, startPoint x: 306, startPoint y: 400, endPoint x: 528, endPoint y: 491, distance: 239.9
click at [528, 491] on div "19 Do not disclose any patient’s PHI, including images of the patient, on socia…" at bounding box center [501, 444] width 487 height 112
drag, startPoint x: 581, startPoint y: 421, endPoint x: 564, endPoint y: 426, distance: 17.8
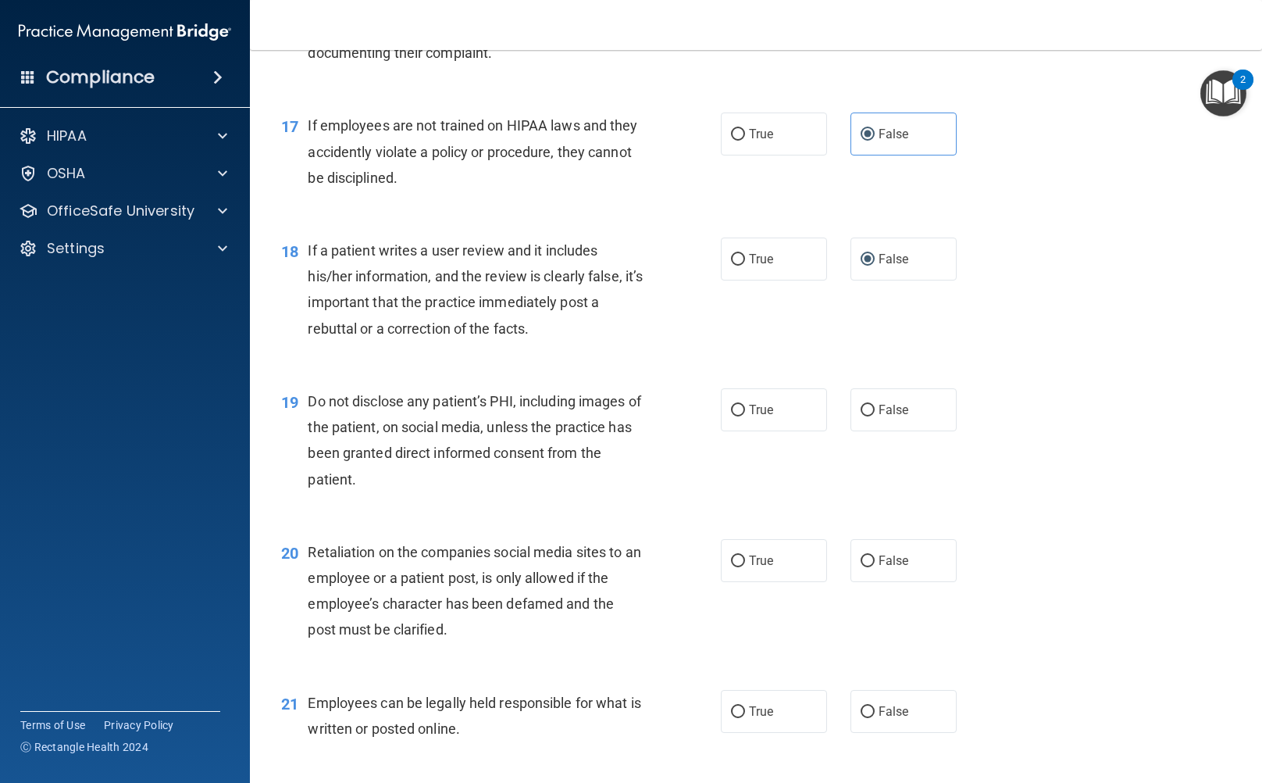
click at [754, 435] on div "19 Do not disclose any patient’s PHI, including images of the patient, on socia…" at bounding box center [755, 444] width 973 height 151
click at [753, 429] on label "True" at bounding box center [774, 409] width 106 height 43
click at [745, 416] on input "True" at bounding box center [738, 411] width 14 height 12
radio input "true"
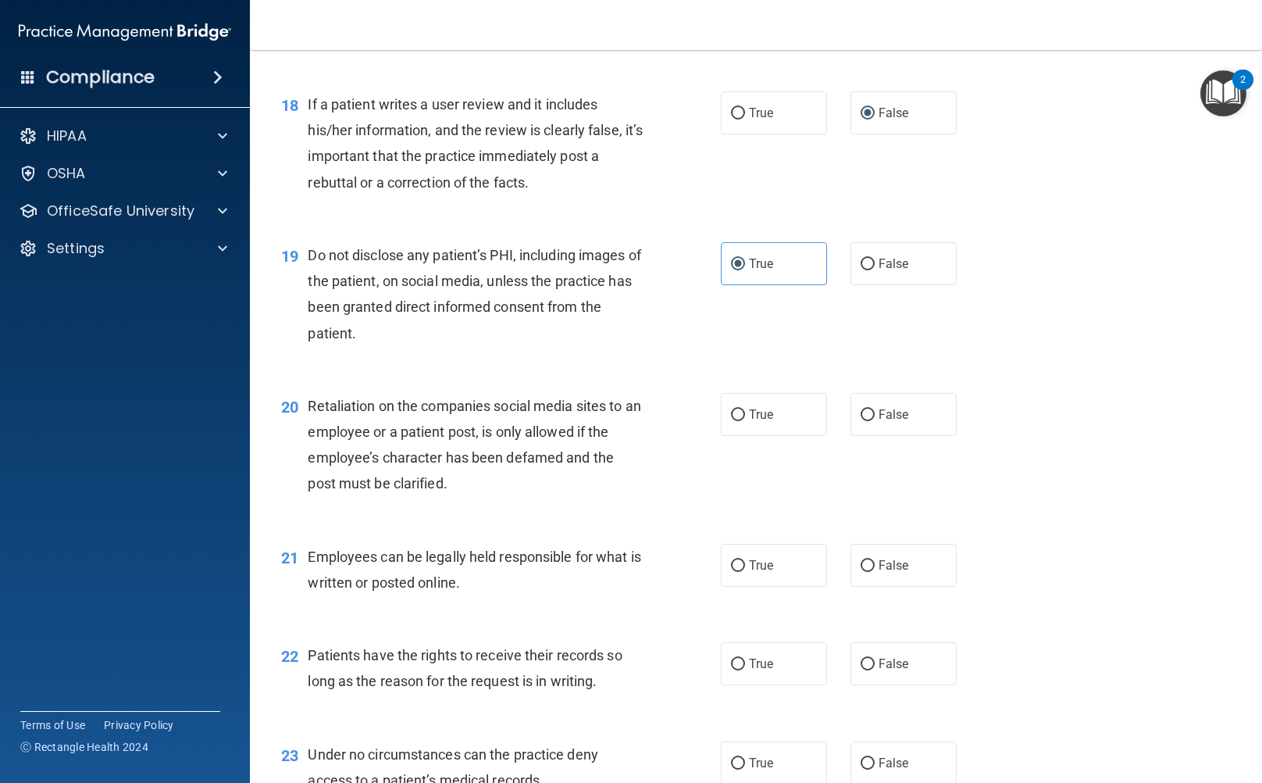
scroll to position [2577, 0]
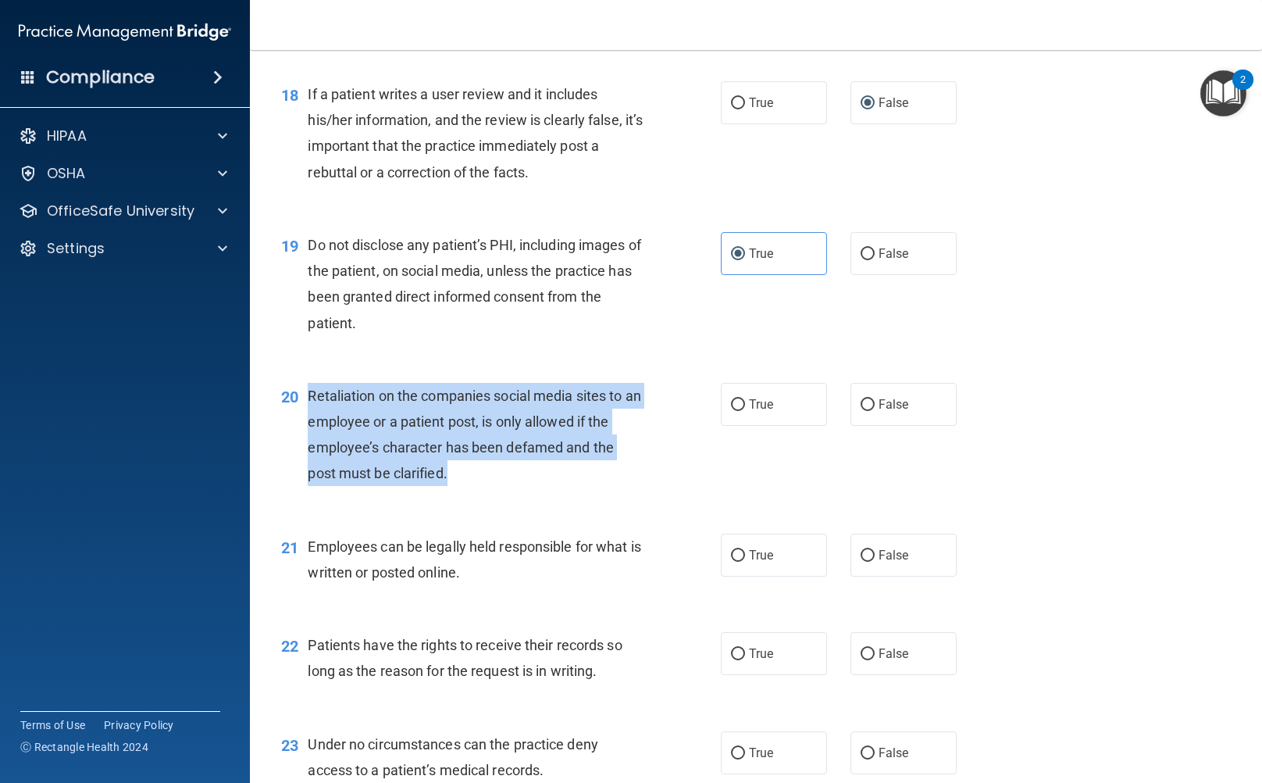
drag, startPoint x: 307, startPoint y: 387, endPoint x: 491, endPoint y: 481, distance: 207.1
click at [505, 488] on div "20 Retaliation on the companies social media sites to an employee or a patient …" at bounding box center [501, 439] width 487 height 112
click at [863, 405] on input "False" at bounding box center [868, 405] width 14 height 12
radio input "true"
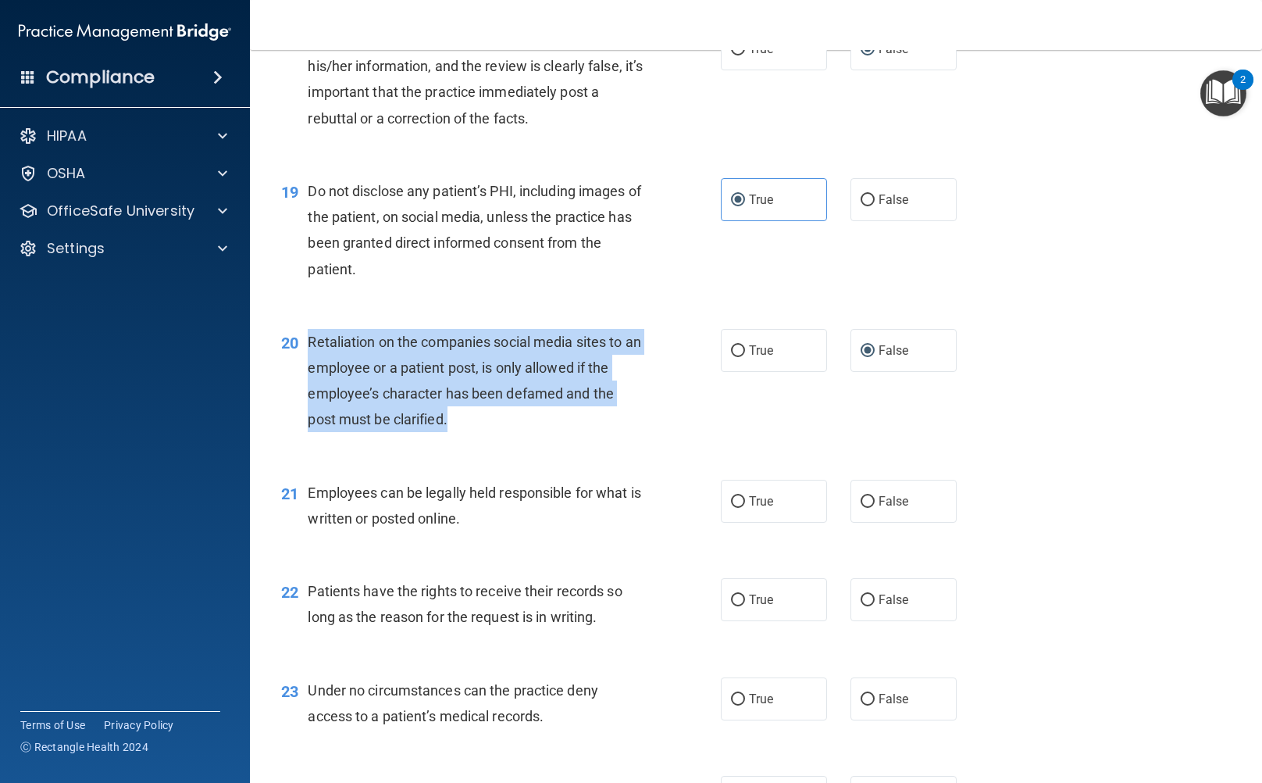
scroll to position [2812, 0]
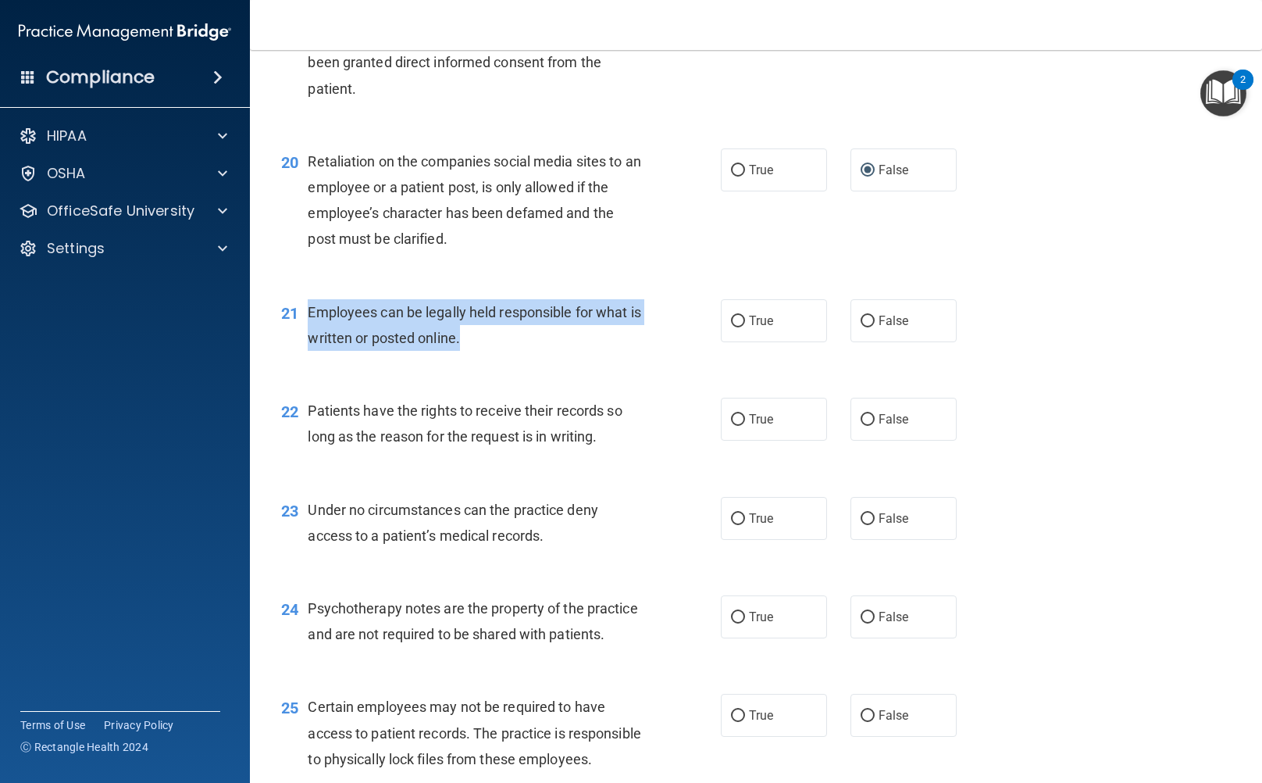
drag, startPoint x: 308, startPoint y: 313, endPoint x: 565, endPoint y: 350, distance: 260.3
click at [565, 350] on div "Employees can be legally held responsible for what is written or posted online." at bounding box center [482, 325] width 348 height 52
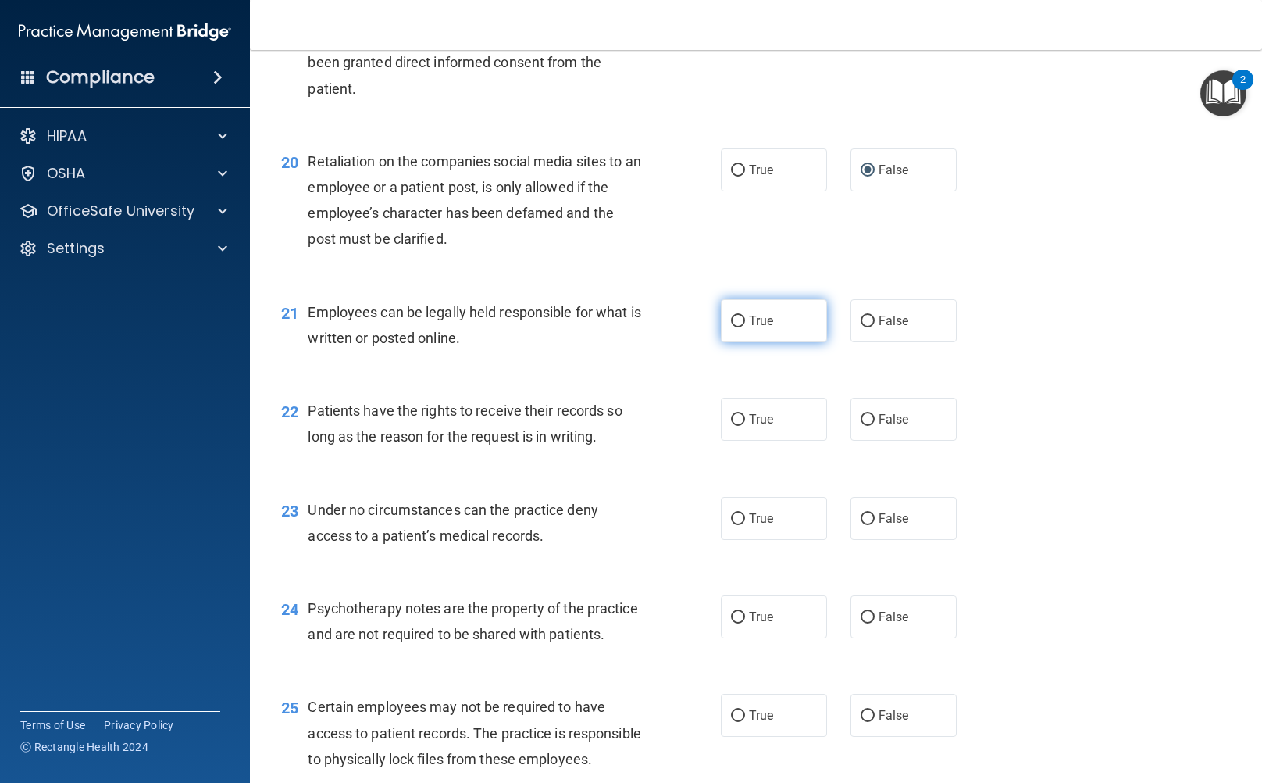
click at [740, 328] on label "True" at bounding box center [774, 320] width 106 height 43
click at [740, 327] on input "True" at bounding box center [738, 322] width 14 height 12
radio input "true"
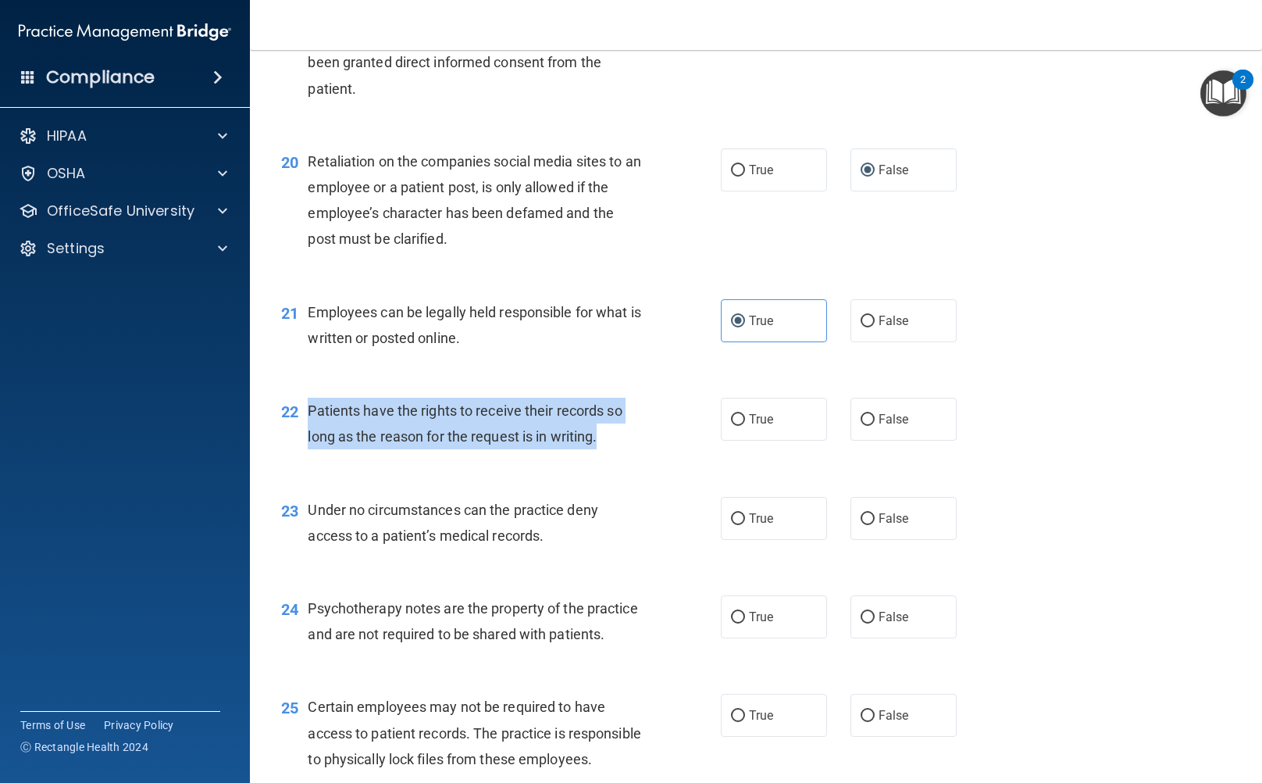
drag, startPoint x: 309, startPoint y: 415, endPoint x: 615, endPoint y: 447, distance: 307.1
click at [615, 447] on div "Patients have the rights to receive their records so long as the reason for the…" at bounding box center [482, 424] width 348 height 52
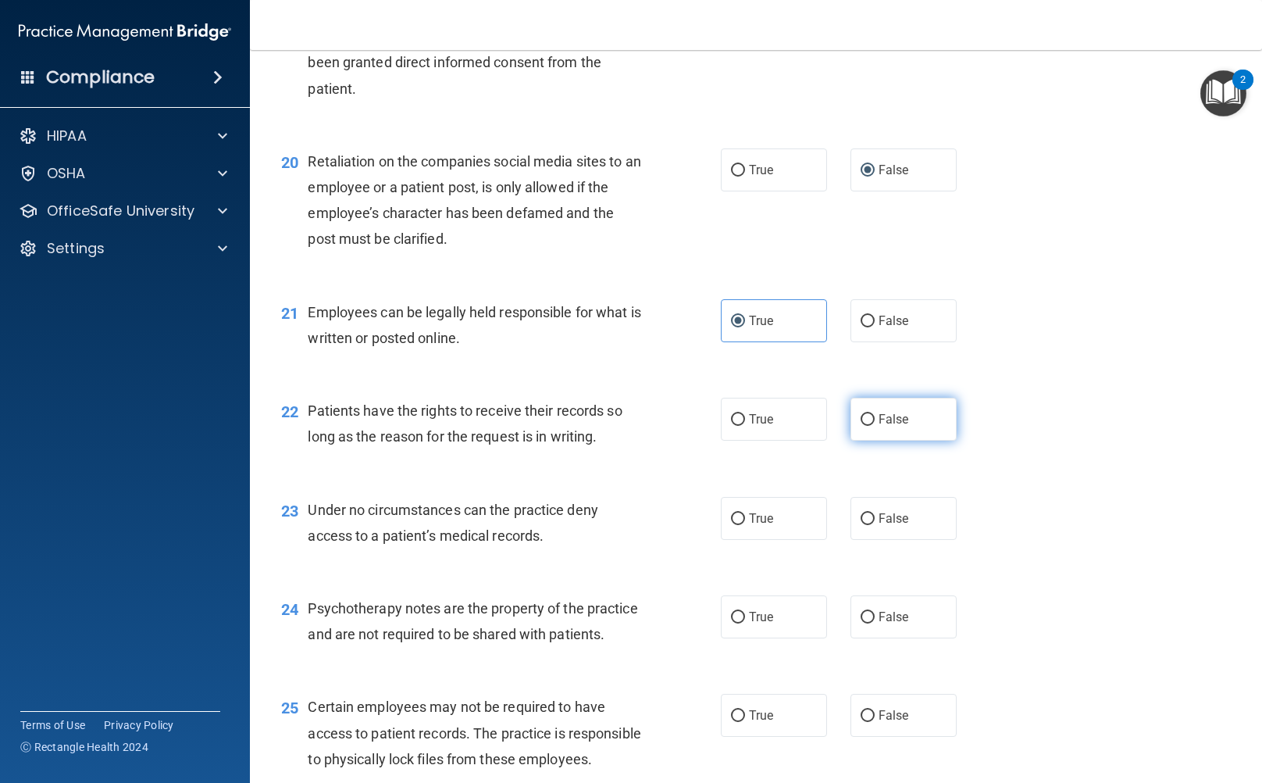
click at [908, 423] on label "False" at bounding box center [904, 419] width 106 height 43
click at [875, 423] on input "False" at bounding box center [868, 420] width 14 height 12
radio input "true"
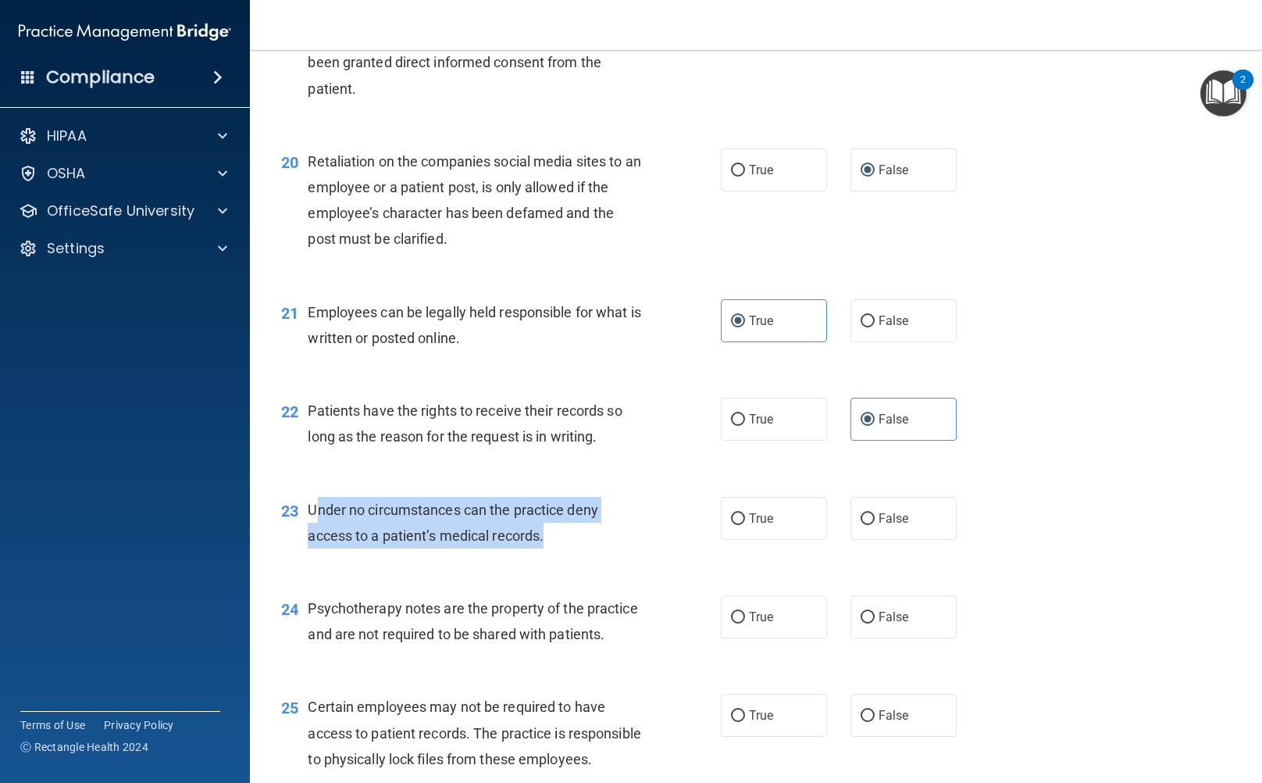
drag, startPoint x: 316, startPoint y: 513, endPoint x: 595, endPoint y: 529, distance: 280.1
click at [595, 529] on div "Under no circumstances can the practice deny access to a patient’s medical reco…" at bounding box center [482, 523] width 348 height 52
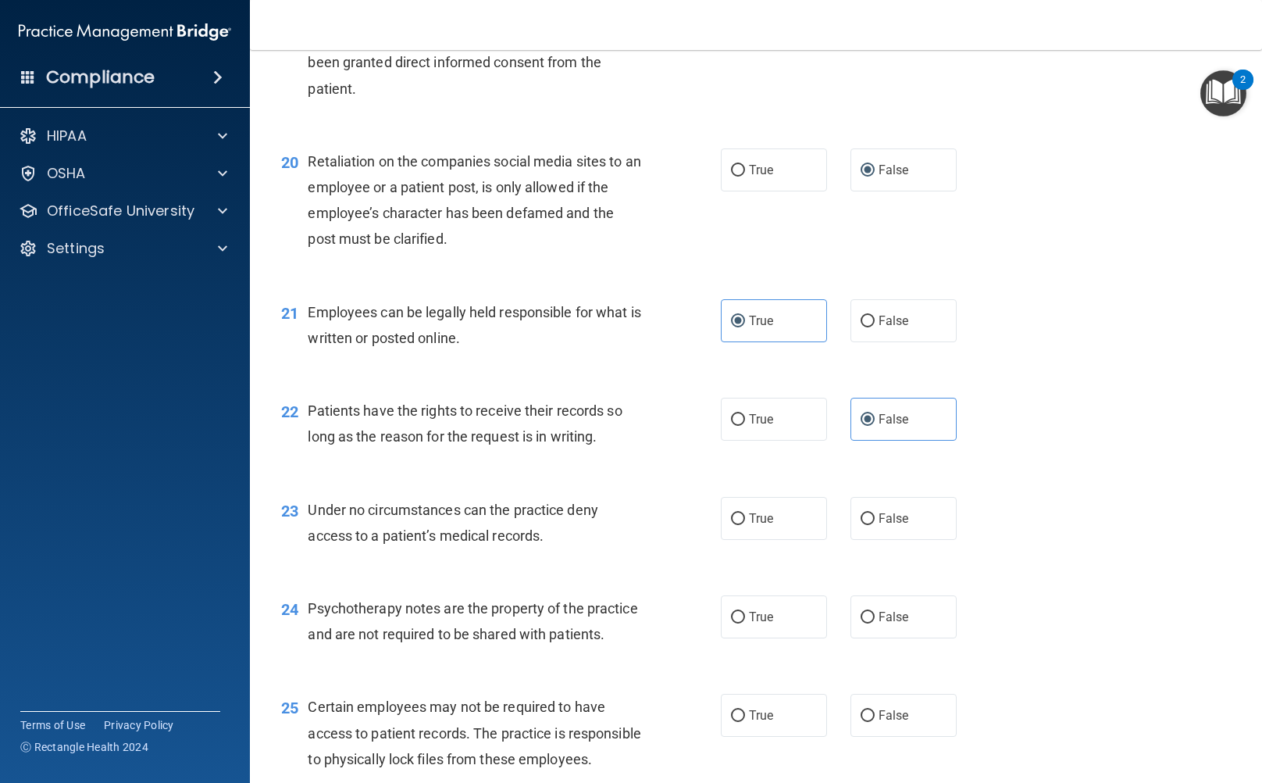
drag, startPoint x: 513, startPoint y: 519, endPoint x: 434, endPoint y: 558, distance: 88.0
click at [434, 558] on div "23 Under no circumstances can the practice deny access to a patient’s medical r…" at bounding box center [755, 526] width 973 height 98
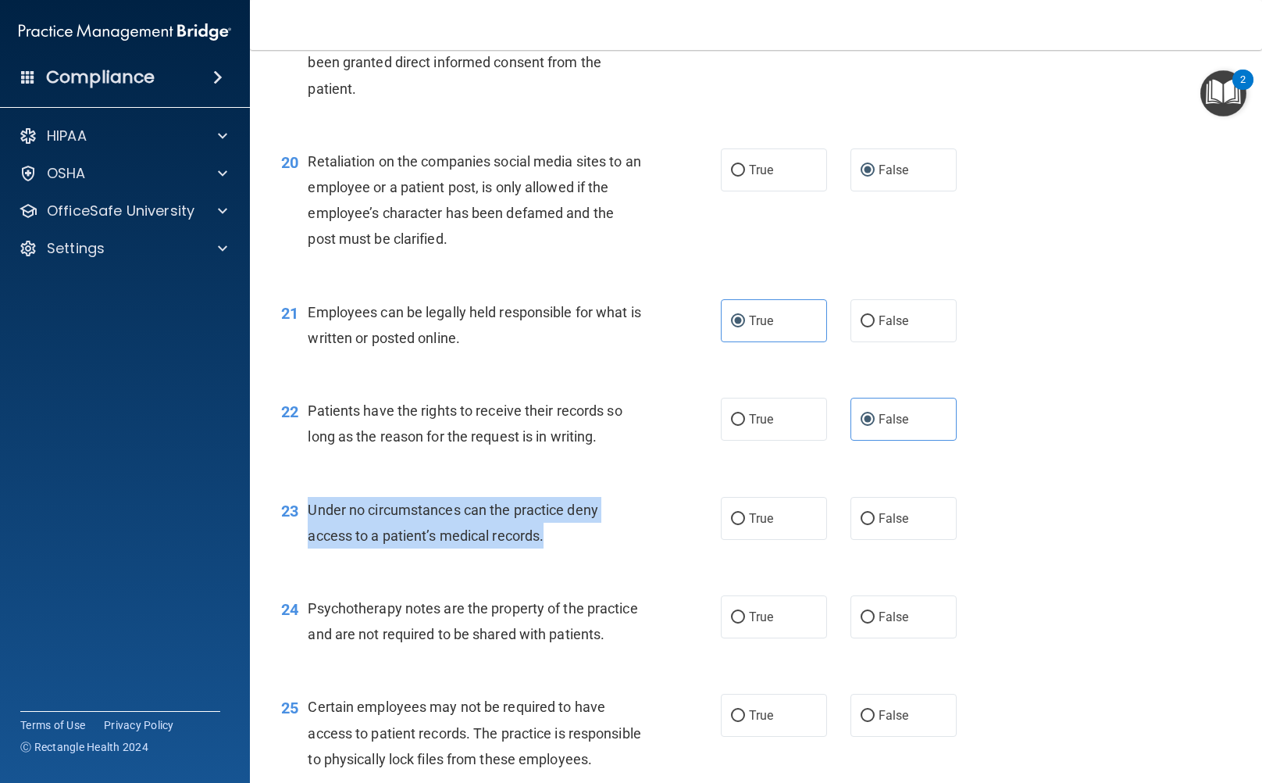
drag, startPoint x: 308, startPoint y: 511, endPoint x: 544, endPoint y: 534, distance: 237.8
click at [544, 534] on span "Under no circumstances can the practice deny access to a patient’s medical reco…" at bounding box center [453, 522] width 290 height 42
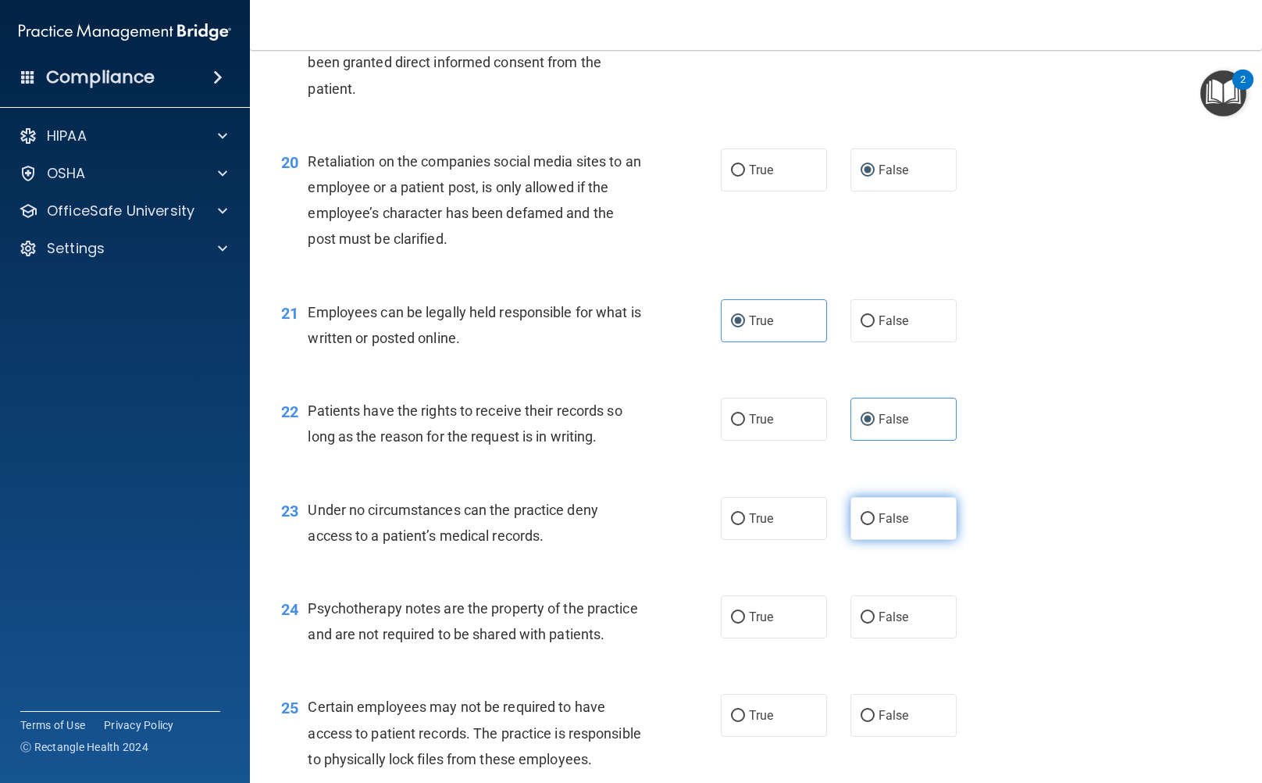
click at [877, 530] on label "False" at bounding box center [904, 518] width 106 height 43
click at [875, 525] on input "False" at bounding box center [868, 519] width 14 height 12
radio input "true"
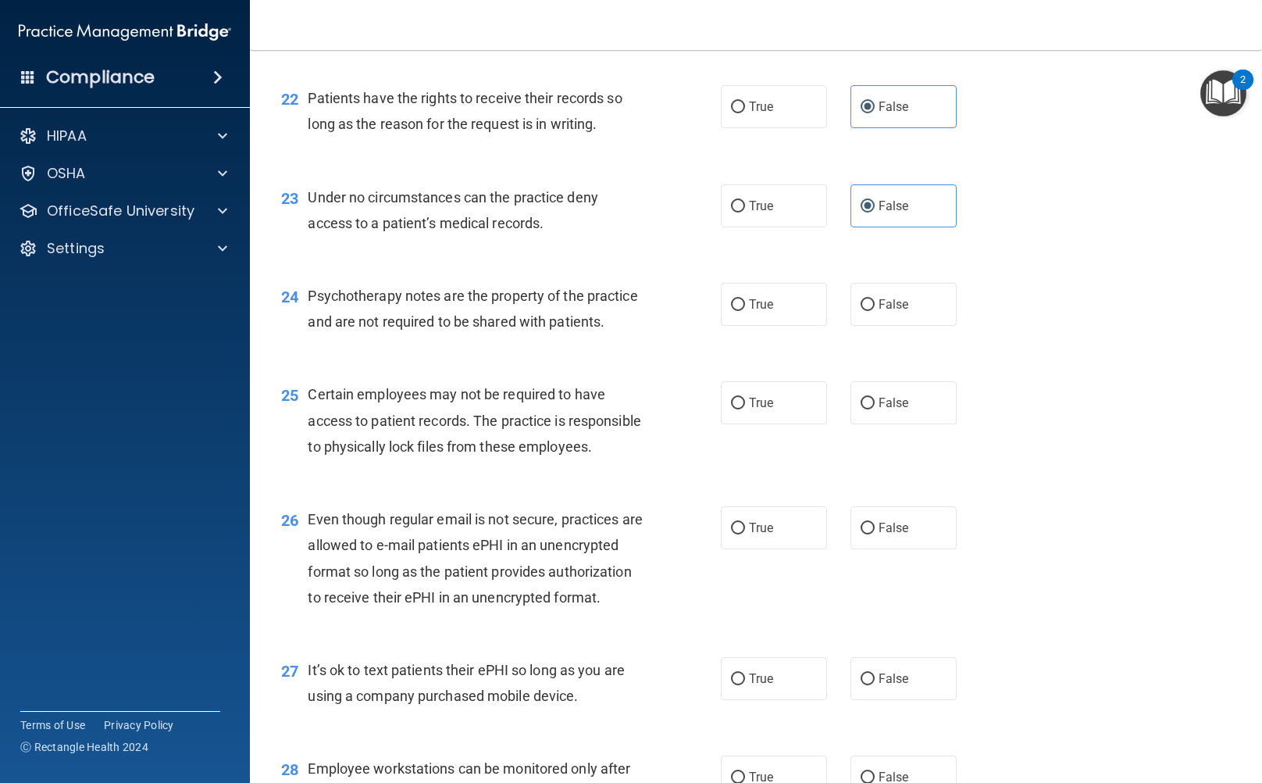
scroll to position [3202, 0]
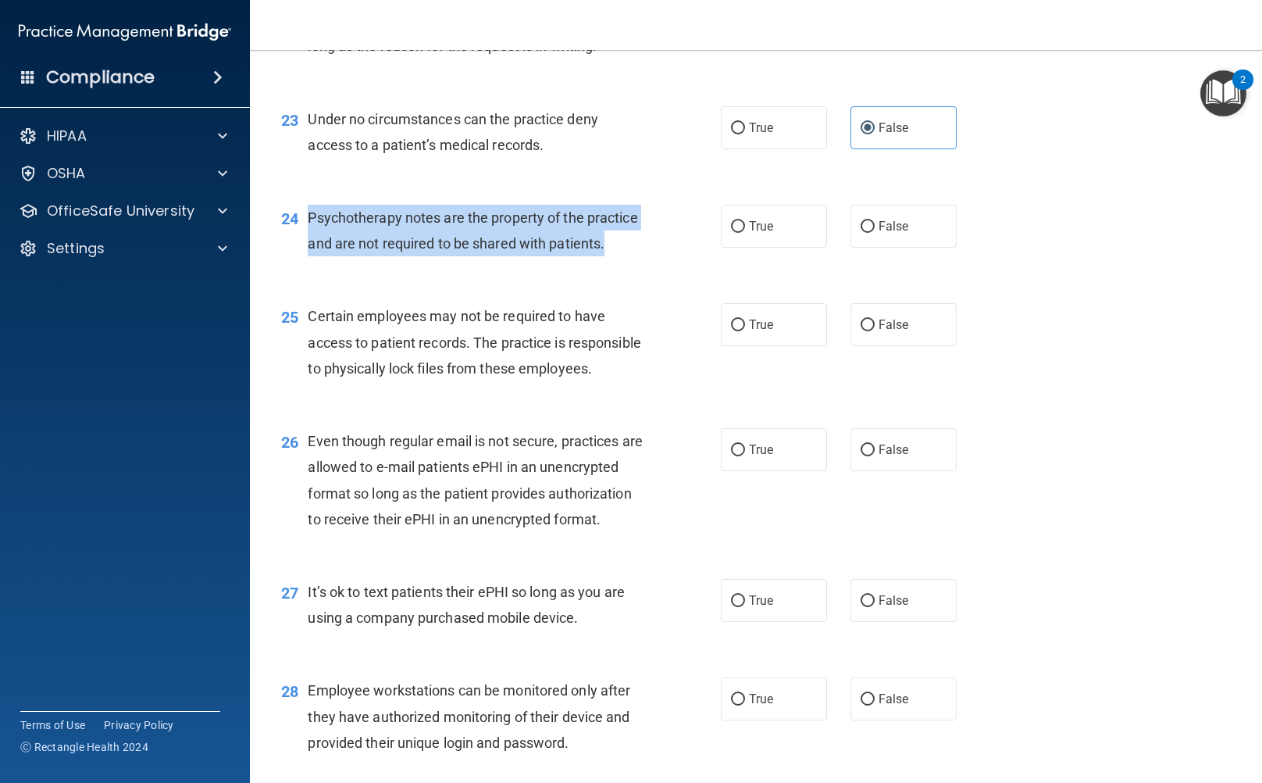
drag, startPoint x: 312, startPoint y: 216, endPoint x: 677, endPoint y: 246, distance: 366.8
click at [700, 254] on div "24 Psychotherapy notes are the property of the practice and are not required to…" at bounding box center [501, 234] width 487 height 59
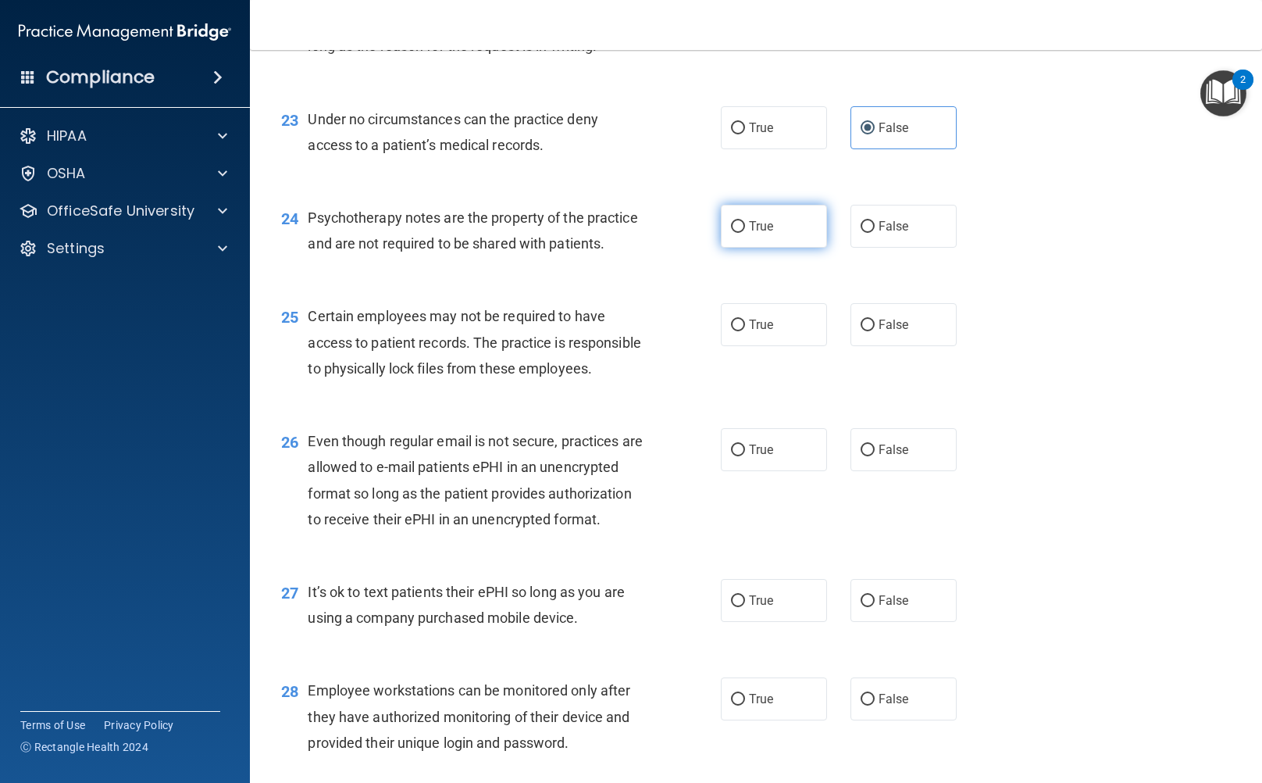
click at [794, 225] on label "True" at bounding box center [774, 226] width 106 height 43
click at [745, 225] on input "True" at bounding box center [738, 227] width 14 height 12
radio input "true"
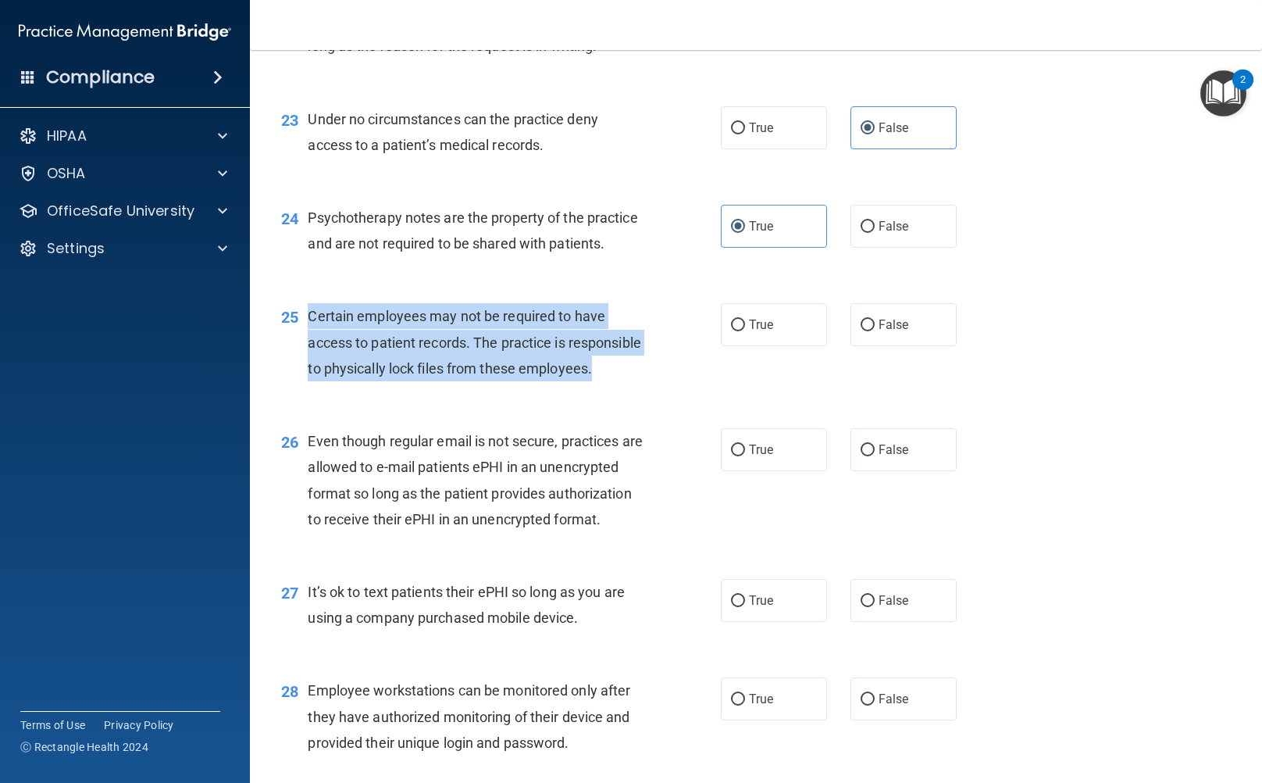
drag, startPoint x: 392, startPoint y: 398, endPoint x: 309, endPoint y: 310, distance: 121.0
click at [309, 310] on div "Certain employees may not be required to have access to patient records. The pr…" at bounding box center [482, 342] width 348 height 78
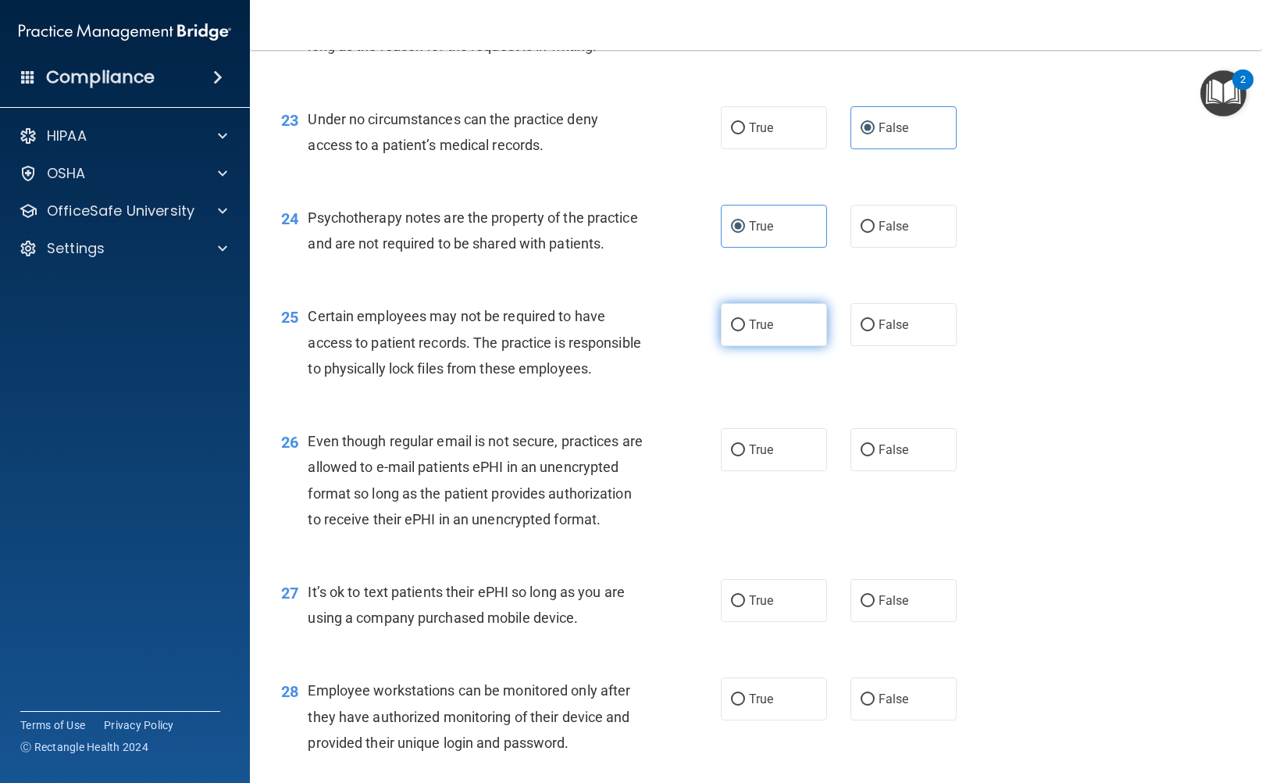
click at [754, 332] on label "True" at bounding box center [774, 324] width 106 height 43
click at [745, 331] on input "True" at bounding box center [738, 325] width 14 height 12
radio input "true"
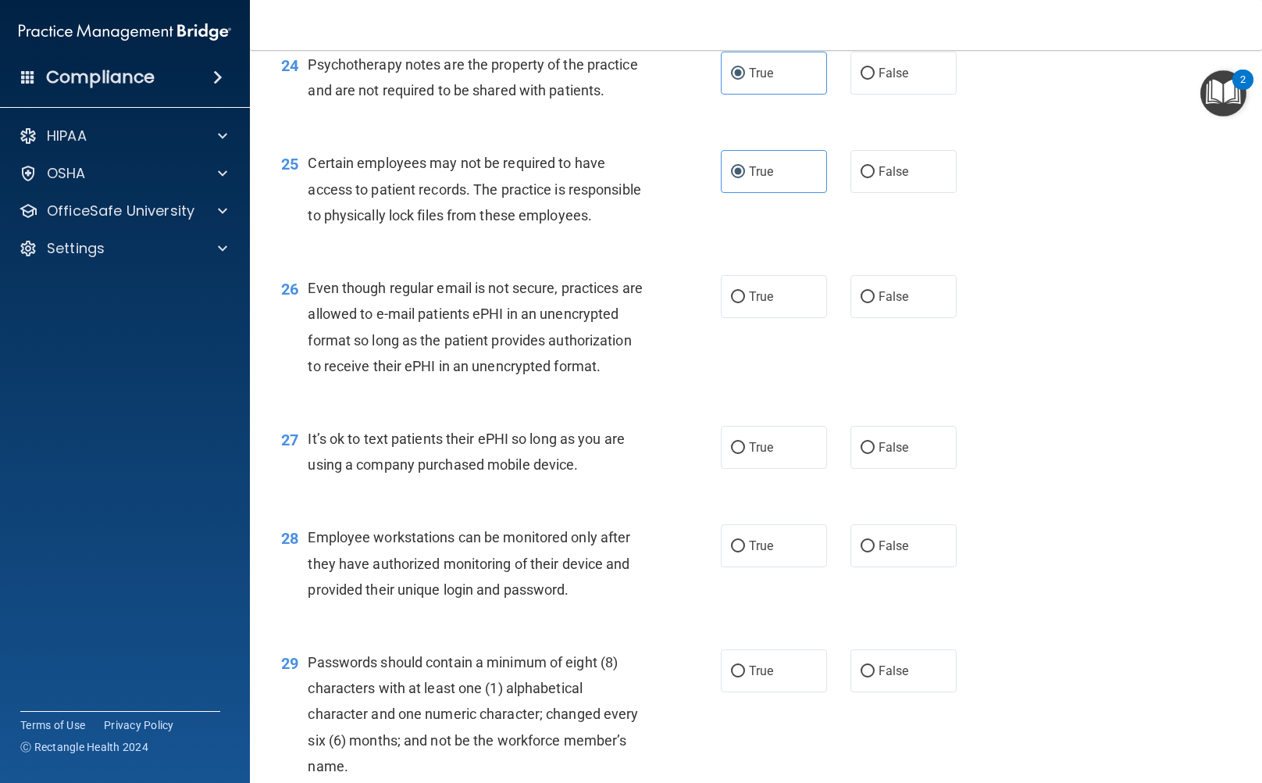
scroll to position [3359, 0]
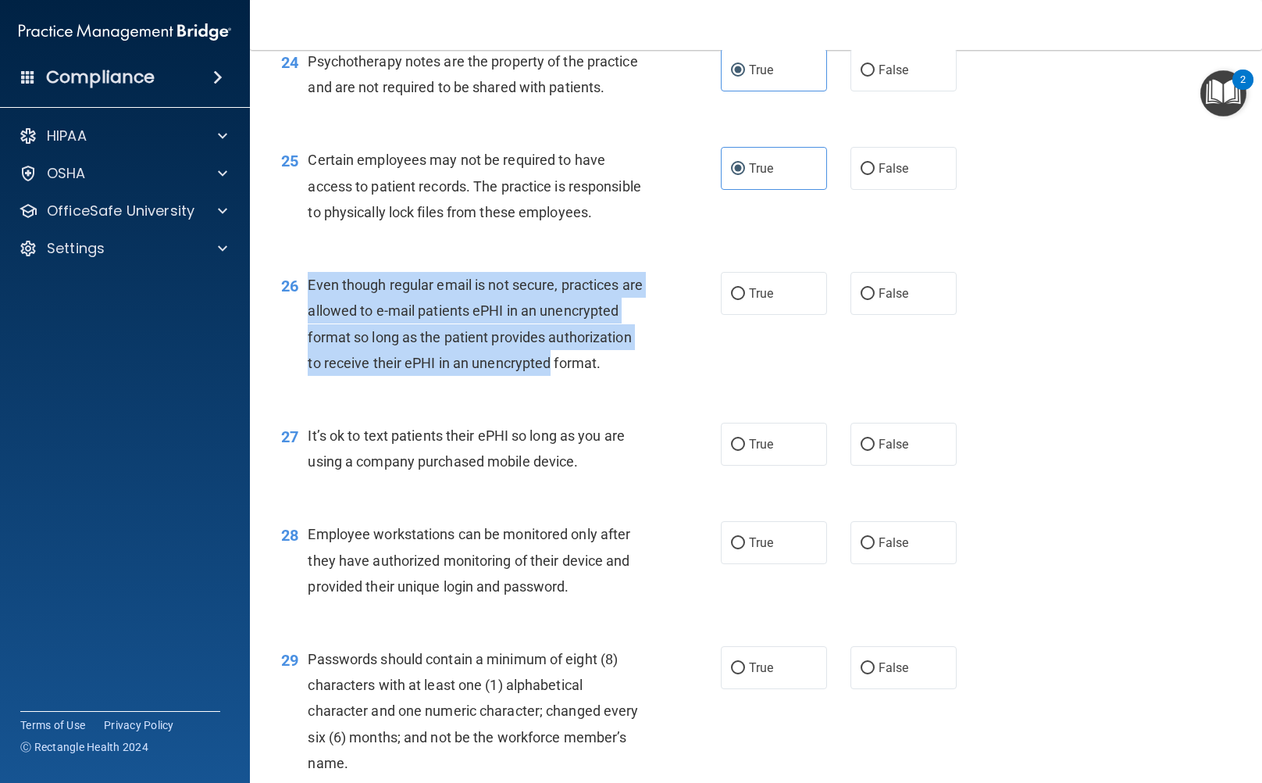
drag, startPoint x: 309, startPoint y: 313, endPoint x: 681, endPoint y: 394, distance: 380.6
click at [681, 383] on div "26 Even though regular email is not secure, practices are allowed to e-mail pat…" at bounding box center [501, 328] width 487 height 112
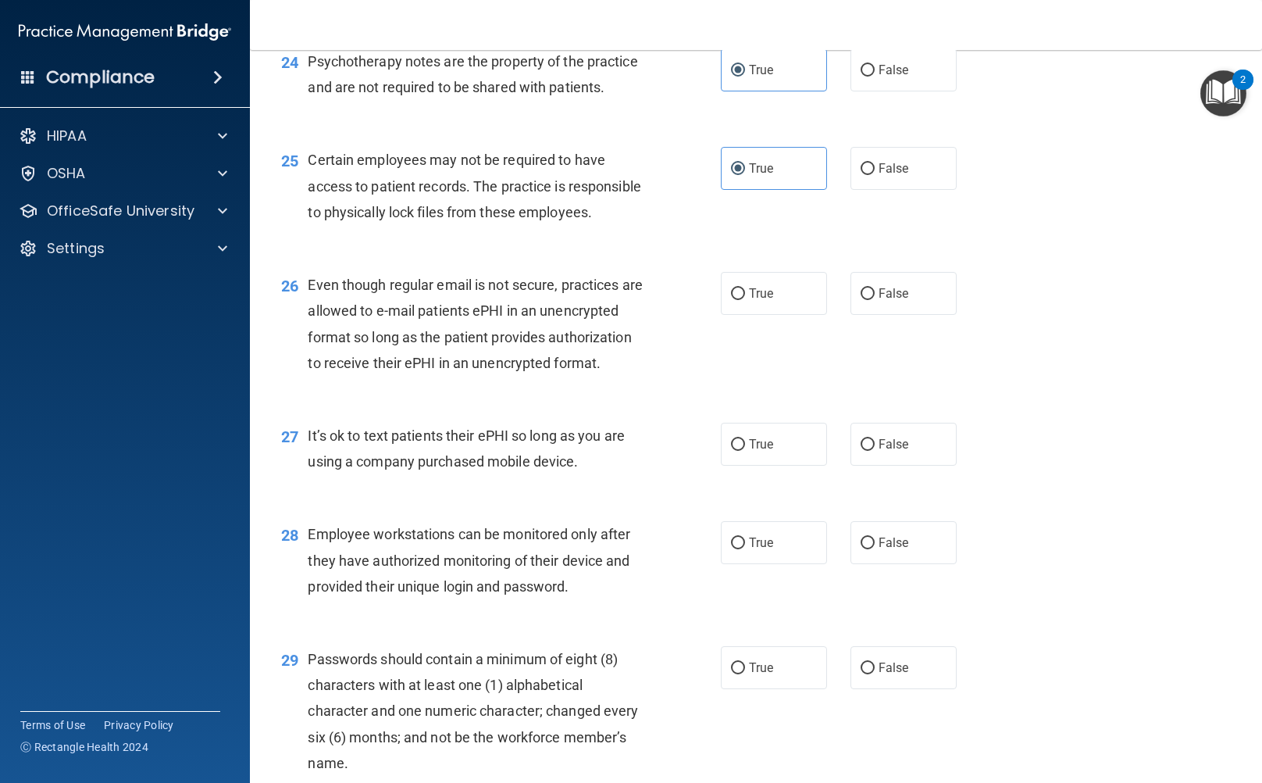
click at [346, 287] on div "26 Even though regular email is not secure, practices are allowed to e-mail pat…" at bounding box center [755, 327] width 973 height 151
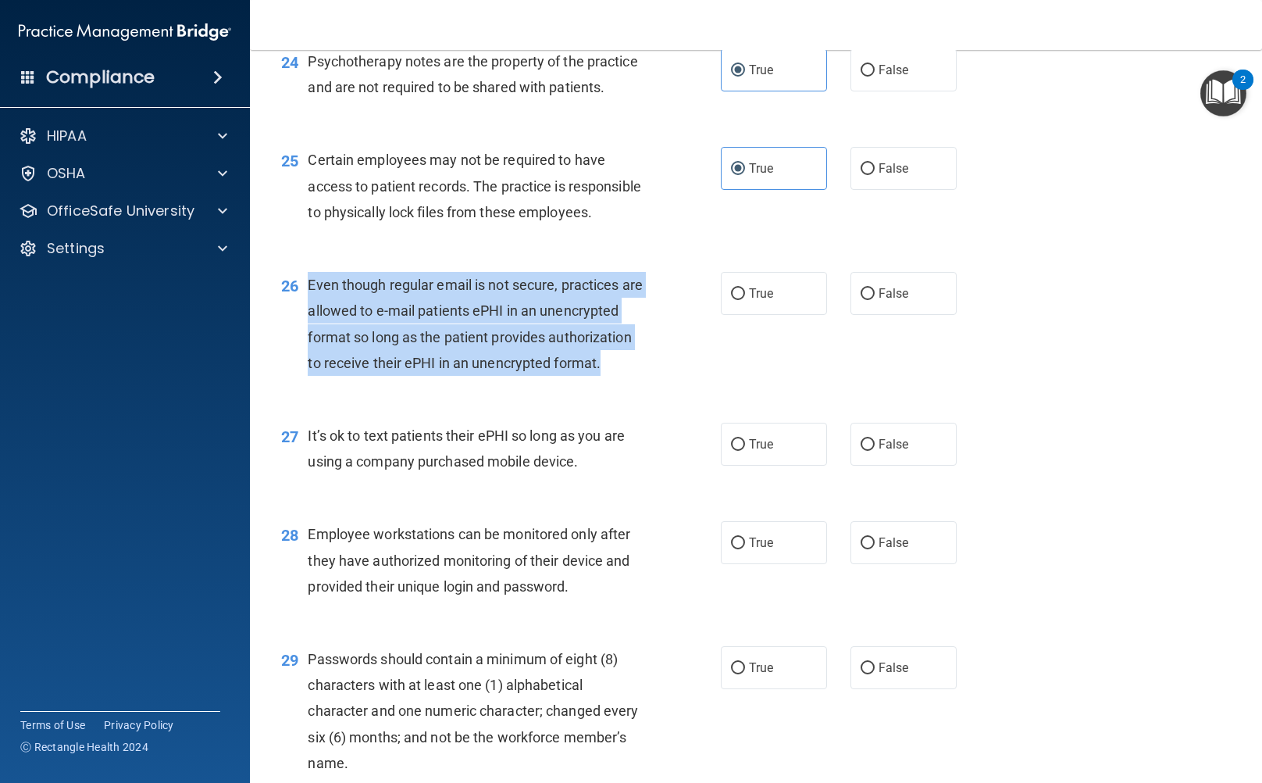
drag, startPoint x: 305, startPoint y: 307, endPoint x: 477, endPoint y: 418, distance: 204.5
click at [477, 383] on div "26 Even though regular email is not secure, practices are allowed to e-mail pat…" at bounding box center [501, 328] width 487 height 112
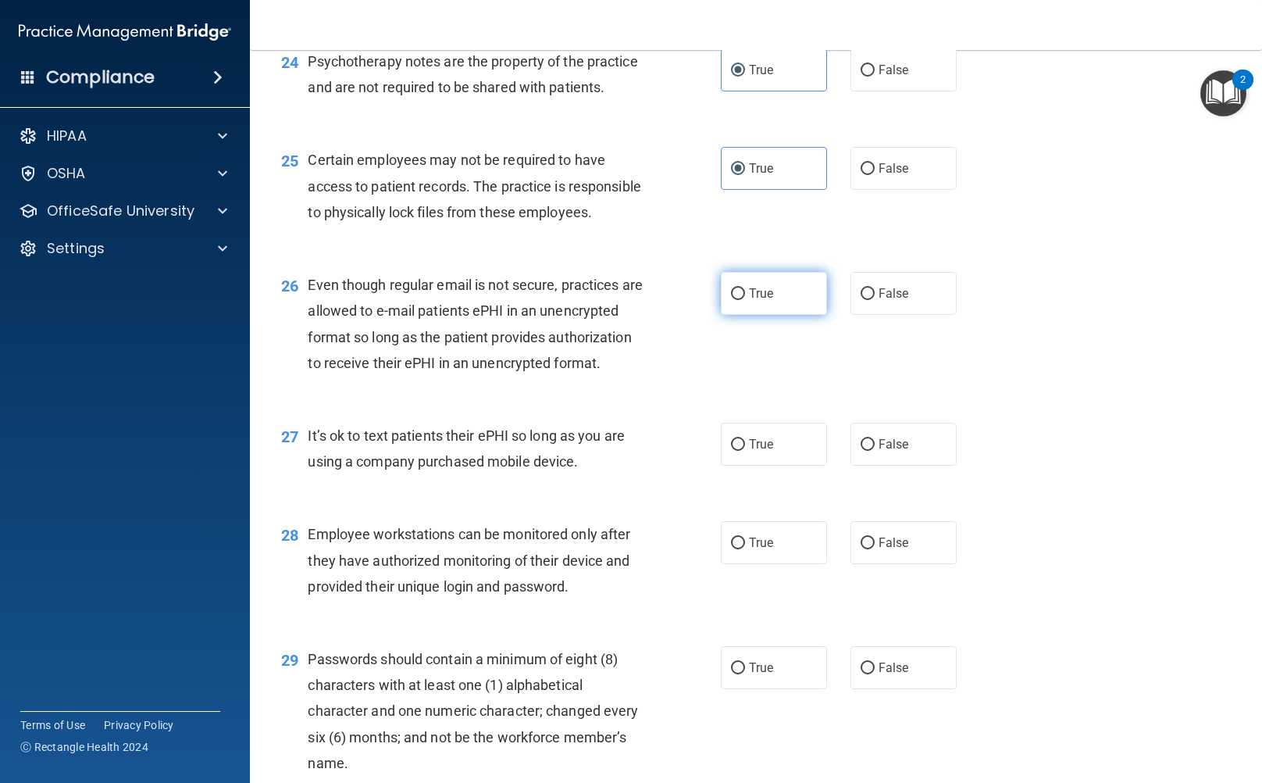
click at [749, 301] on span "True" at bounding box center [761, 293] width 24 height 15
click at [745, 300] on input "True" at bounding box center [738, 294] width 14 height 12
radio input "true"
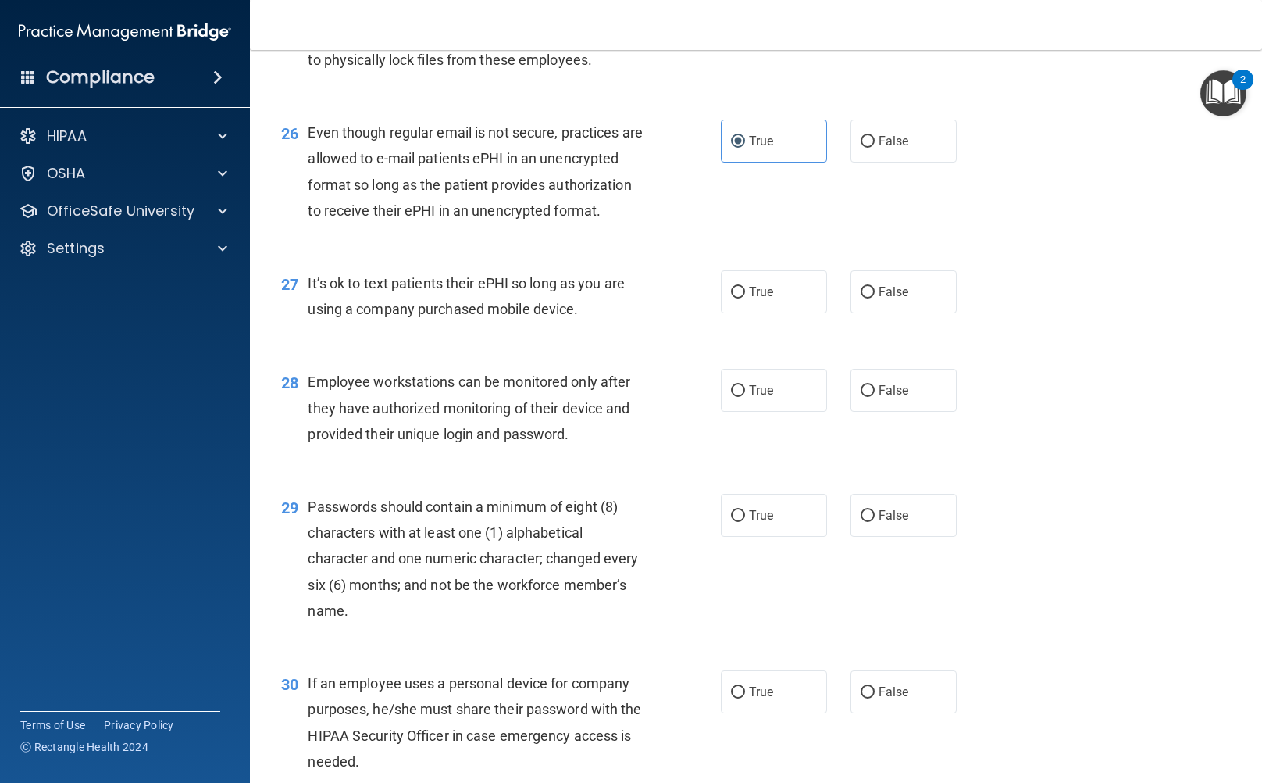
scroll to position [3515, 0]
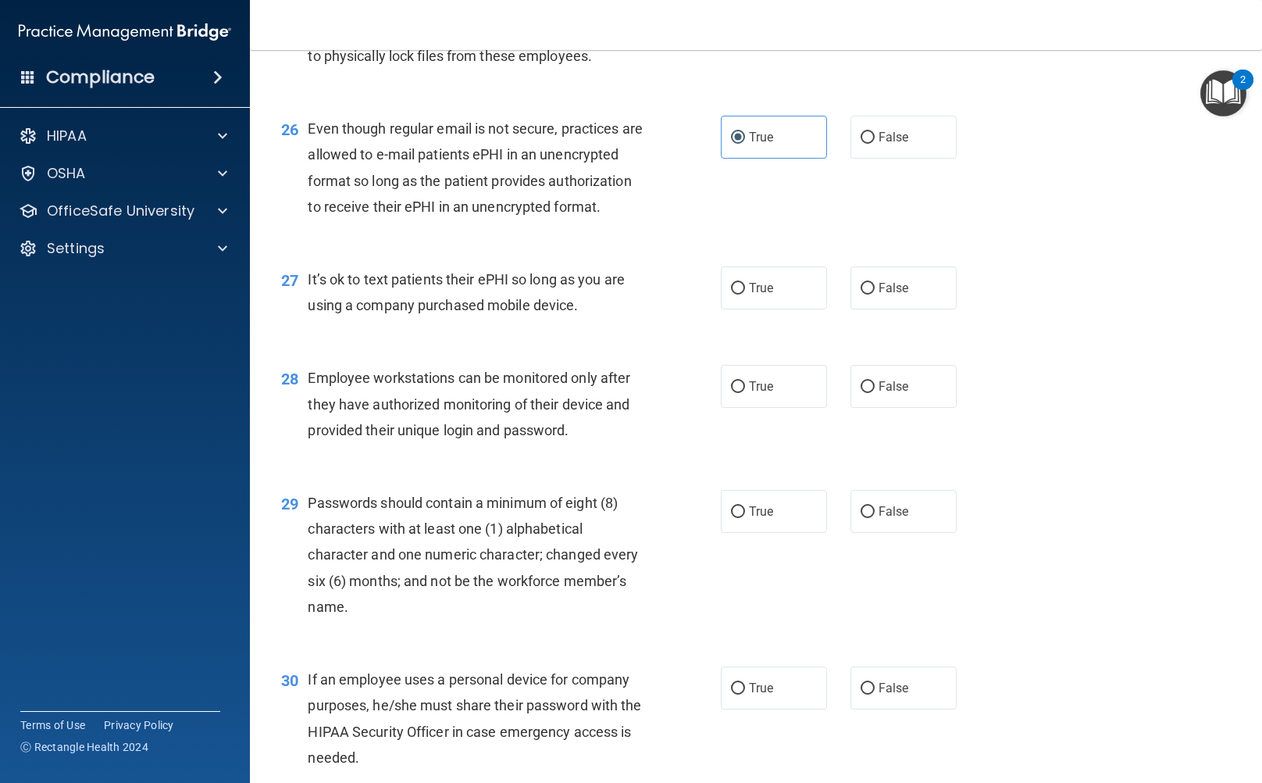
drag, startPoint x: 309, startPoint y: 334, endPoint x: 581, endPoint y: 372, distance: 274.4
click at [581, 326] on div "27 It’s ok to text patients their ePHI so long as you are using a company purch…" at bounding box center [501, 295] width 487 height 59
click at [883, 295] on span "False" at bounding box center [894, 287] width 30 height 15
click at [875, 294] on input "False" at bounding box center [868, 289] width 14 height 12
radio input "true"
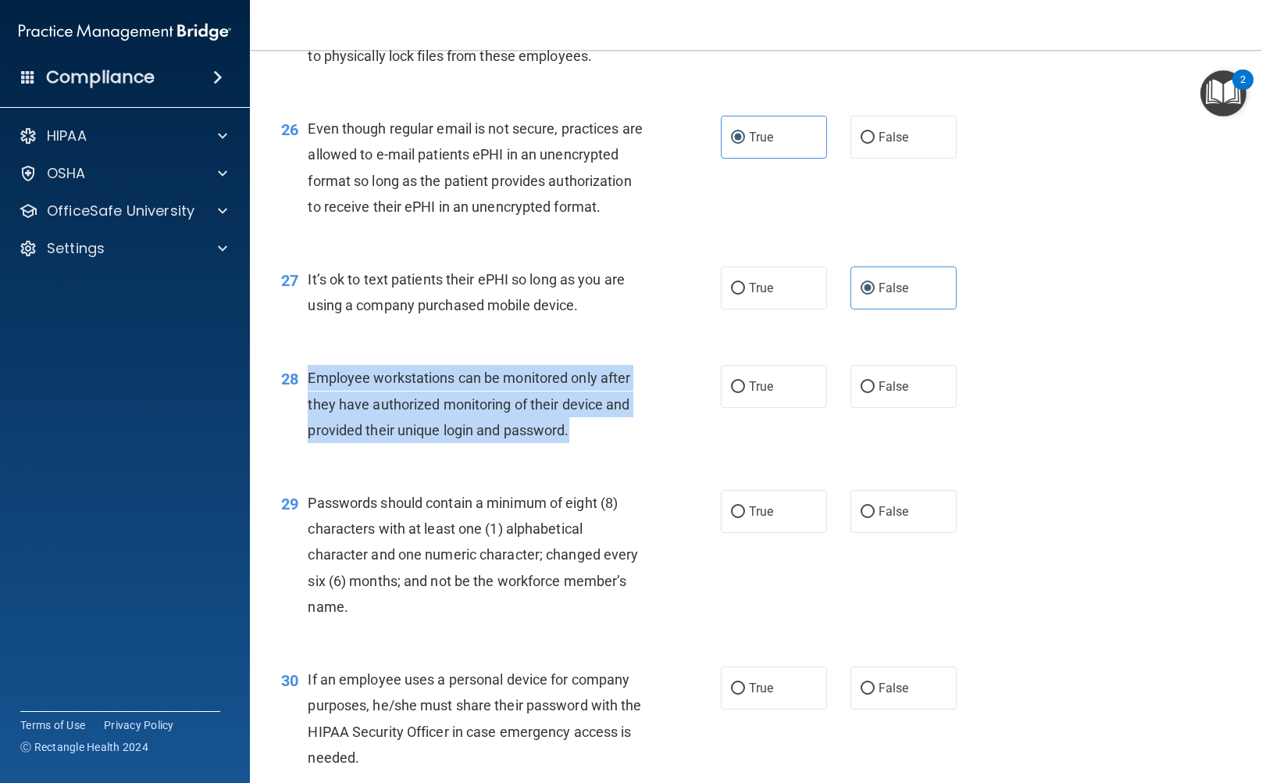
drag, startPoint x: 305, startPoint y: 429, endPoint x: 596, endPoint y: 473, distance: 293.9
click at [596, 451] on div "28 Employee workstations can be monitored only after they have authorized monit…" at bounding box center [501, 408] width 487 height 86
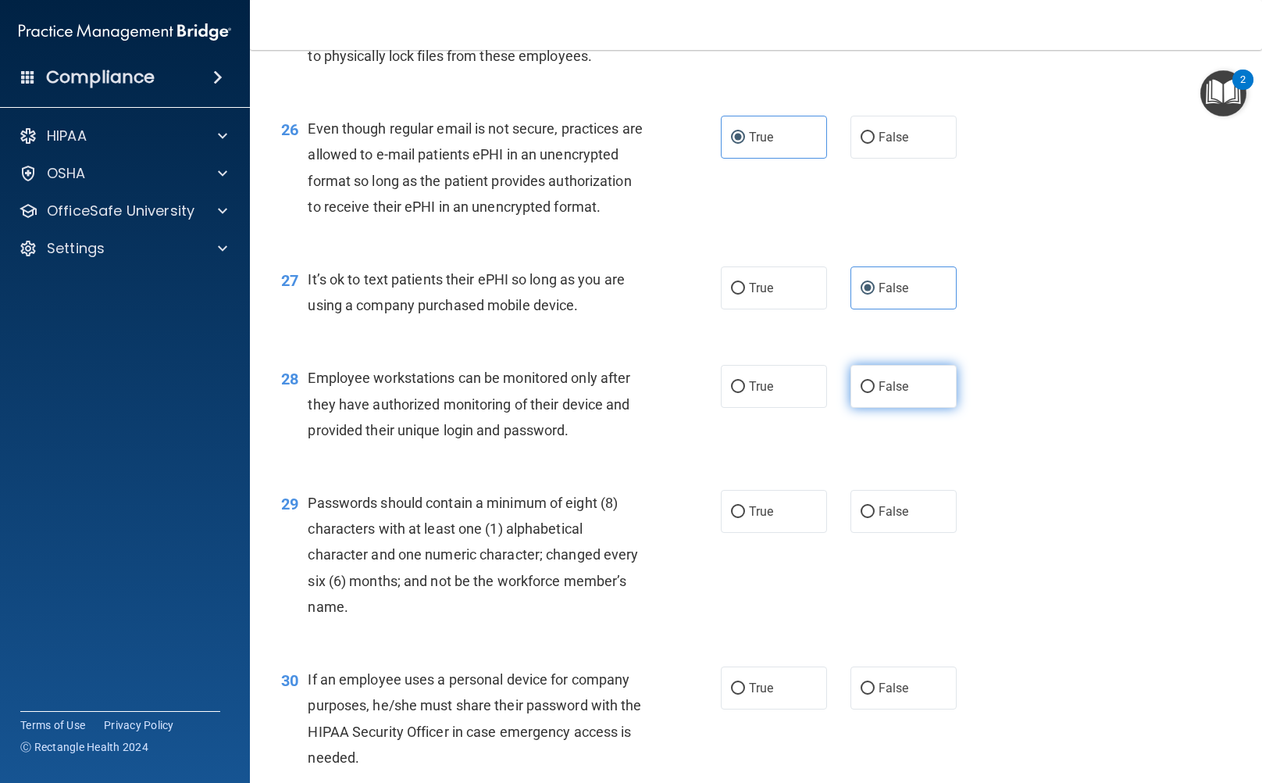
click at [879, 394] on span "False" at bounding box center [894, 386] width 30 height 15
click at [872, 393] on input "False" at bounding box center [868, 387] width 14 height 12
radio input "true"
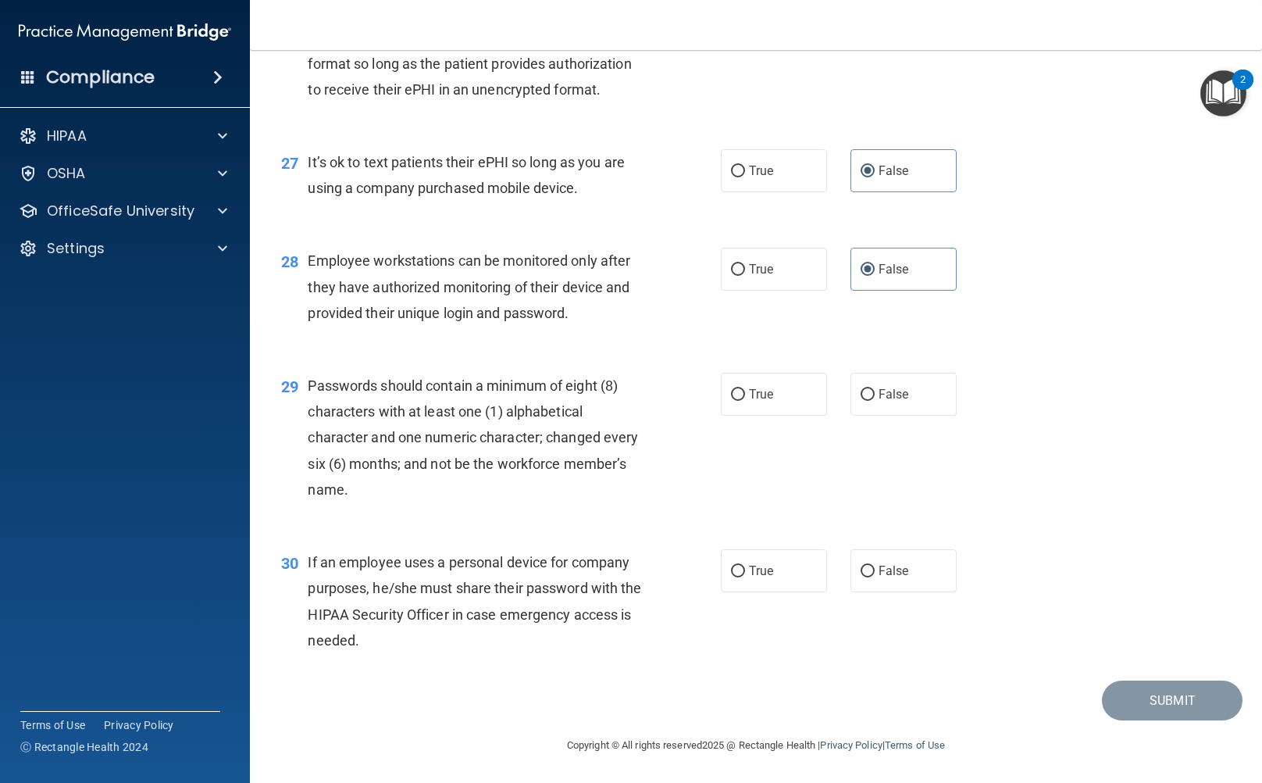
scroll to position [3671, 0]
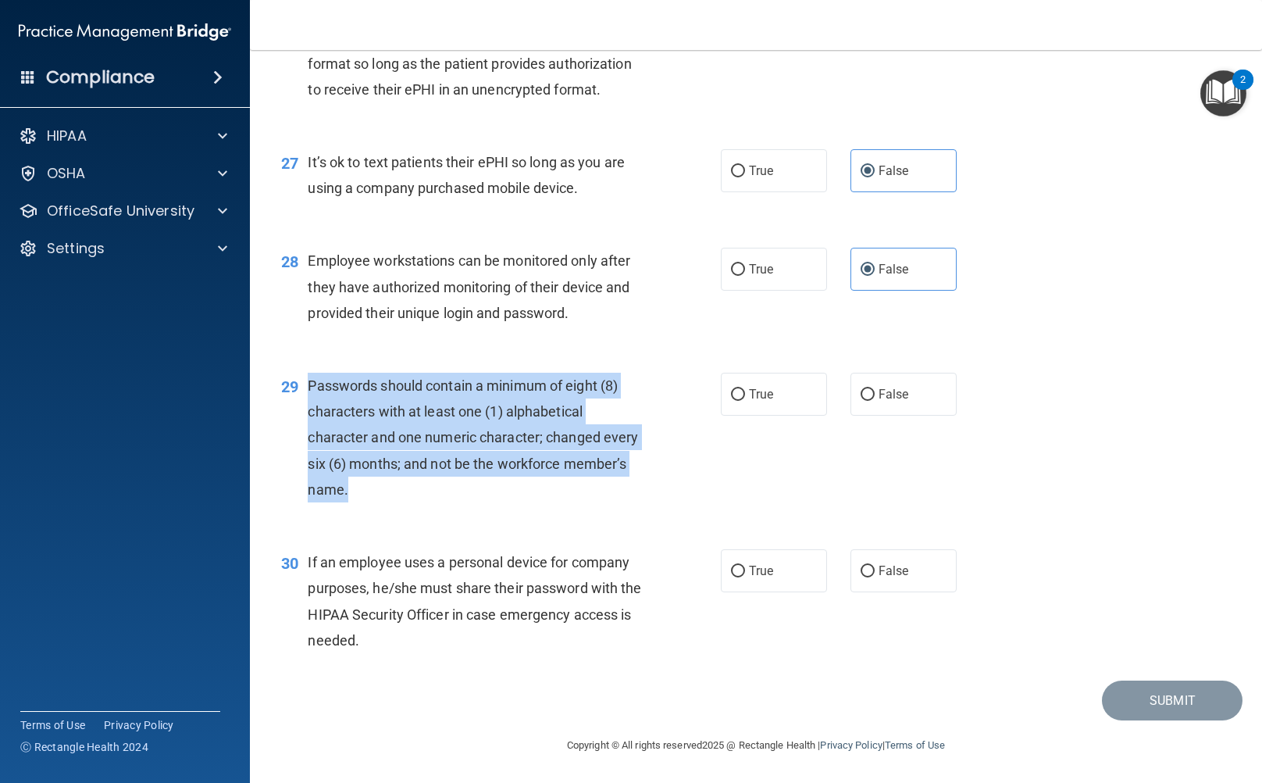
drag, startPoint x: 307, startPoint y: 397, endPoint x: 679, endPoint y: 512, distance: 389.1
click at [679, 510] on div "29 Passwords should contain a minimum of eight (8) characters with at least one…" at bounding box center [501, 441] width 487 height 137
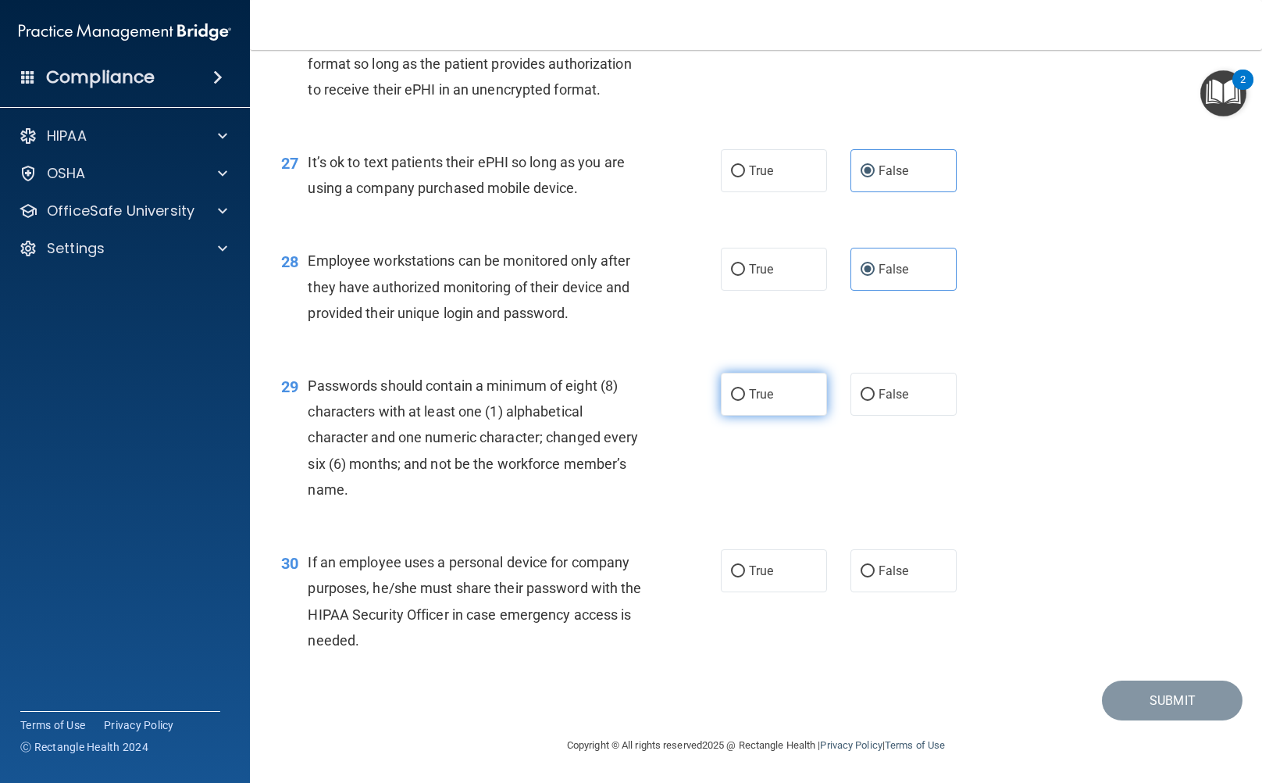
click at [809, 416] on label "True" at bounding box center [774, 394] width 106 height 43
click at [745, 401] on input "True" at bounding box center [738, 395] width 14 height 12
radio input "true"
drag, startPoint x: 309, startPoint y: 576, endPoint x: 482, endPoint y: 679, distance: 201.7
click at [482, 679] on div "30 If an employee uses a personal device for company purposes, he/she must shar…" at bounding box center [755, 605] width 973 height 151
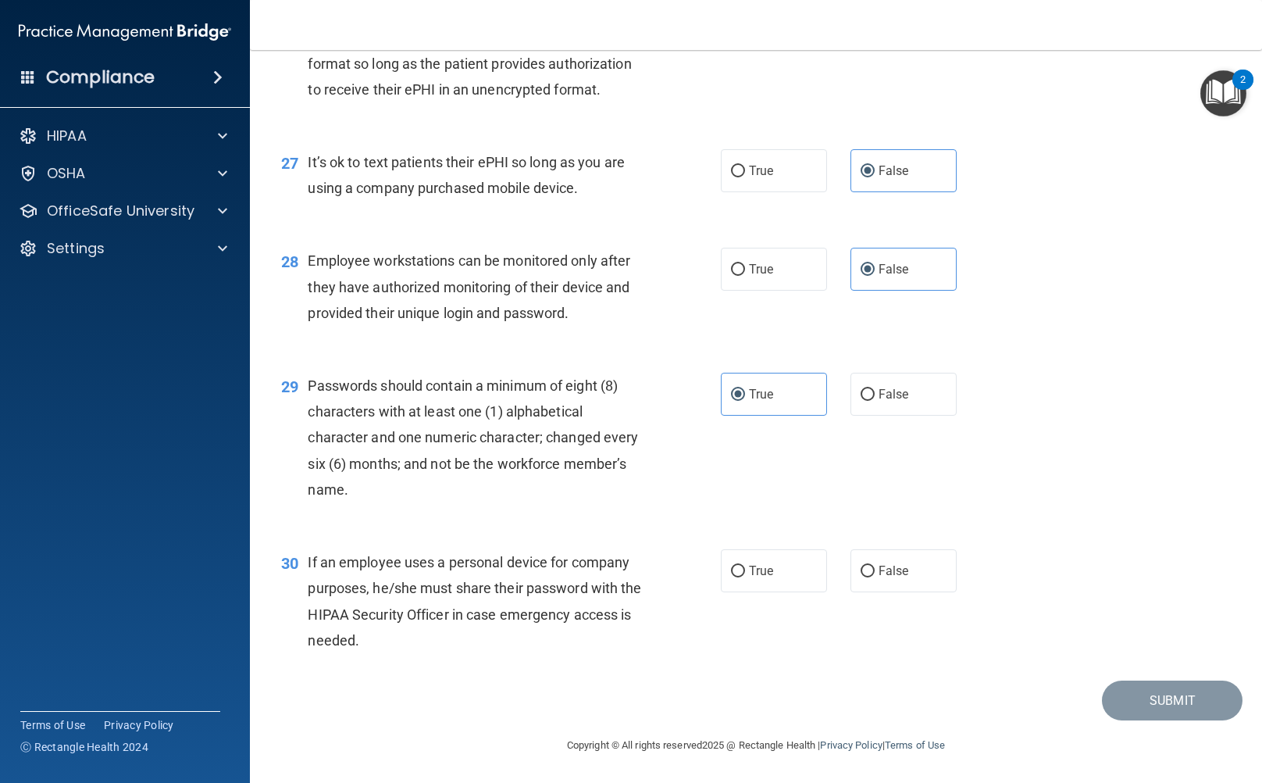
click at [329, 601] on span "If an employee uses a personal device for company purposes, he/she must share t…" at bounding box center [475, 601] width 334 height 95
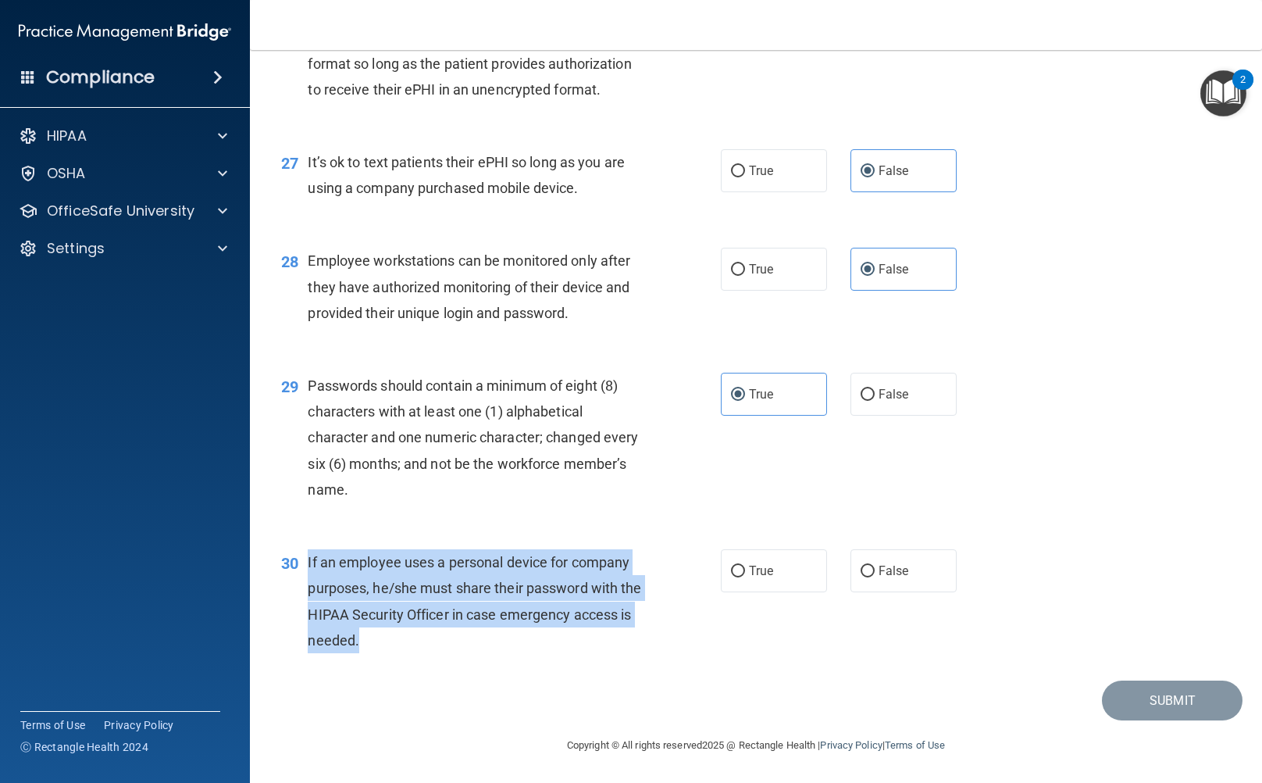
drag, startPoint x: 306, startPoint y: 579, endPoint x: 431, endPoint y: 654, distance: 145.7
click at [431, 654] on div "30 If an employee uses a personal device for company purposes, he/she must shar…" at bounding box center [501, 605] width 487 height 112
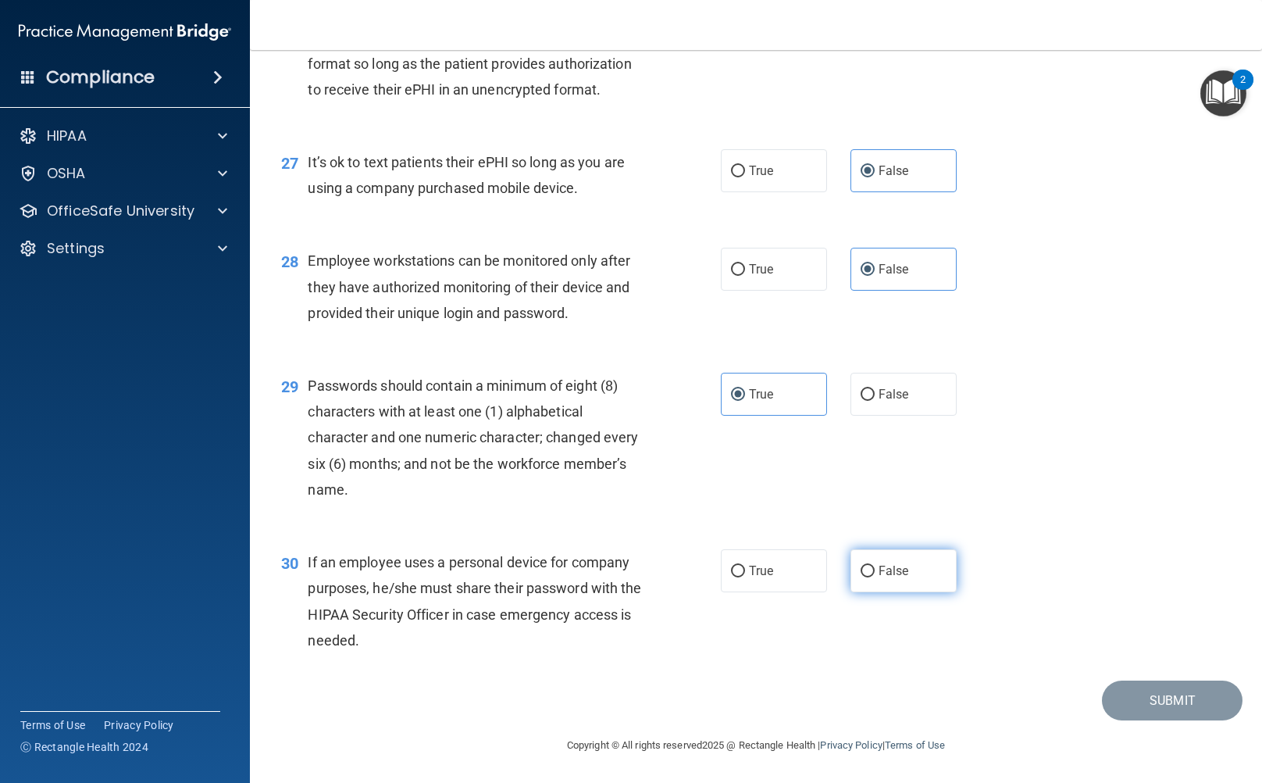
click at [869, 590] on label "False" at bounding box center [904, 570] width 106 height 43
click at [869, 577] on input "False" at bounding box center [868, 571] width 14 height 12
radio input "true"
click at [1116, 710] on button "Submit" at bounding box center [1172, 700] width 141 height 40
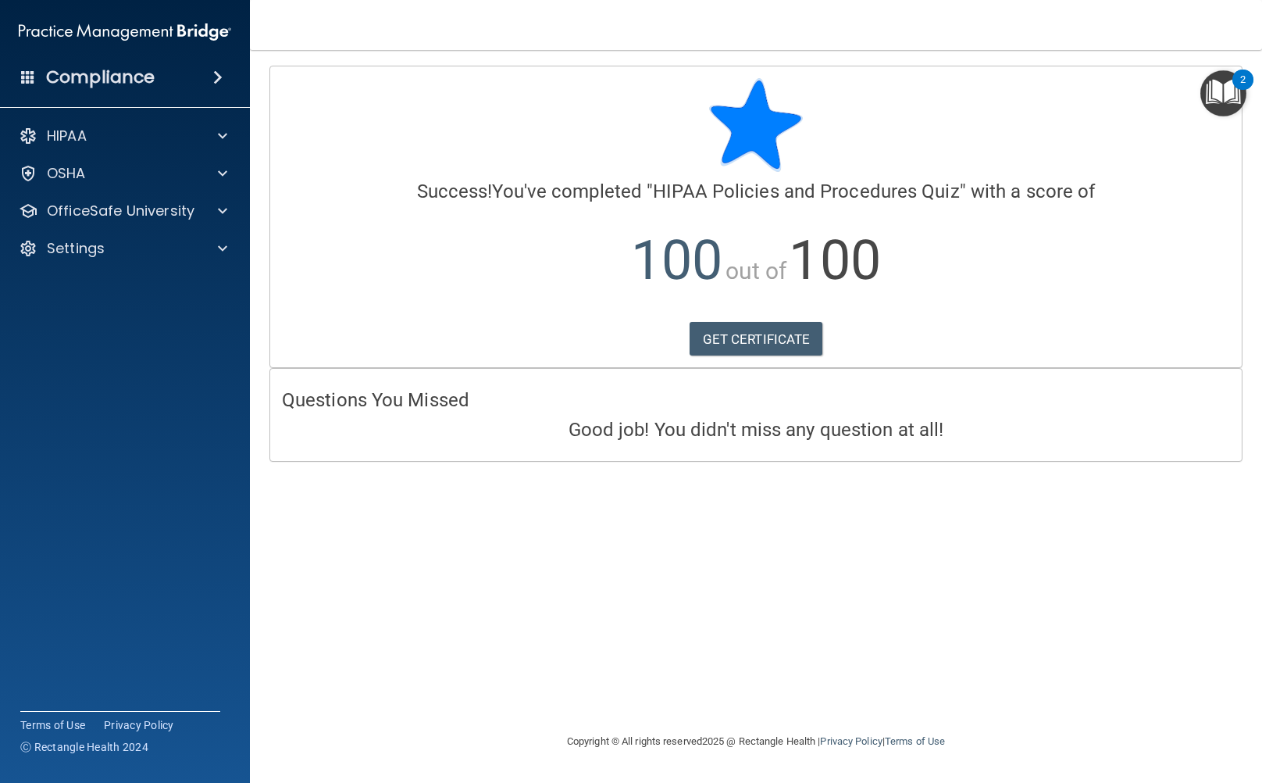
click at [1238, 86] on div "2" at bounding box center [1242, 80] width 21 height 20
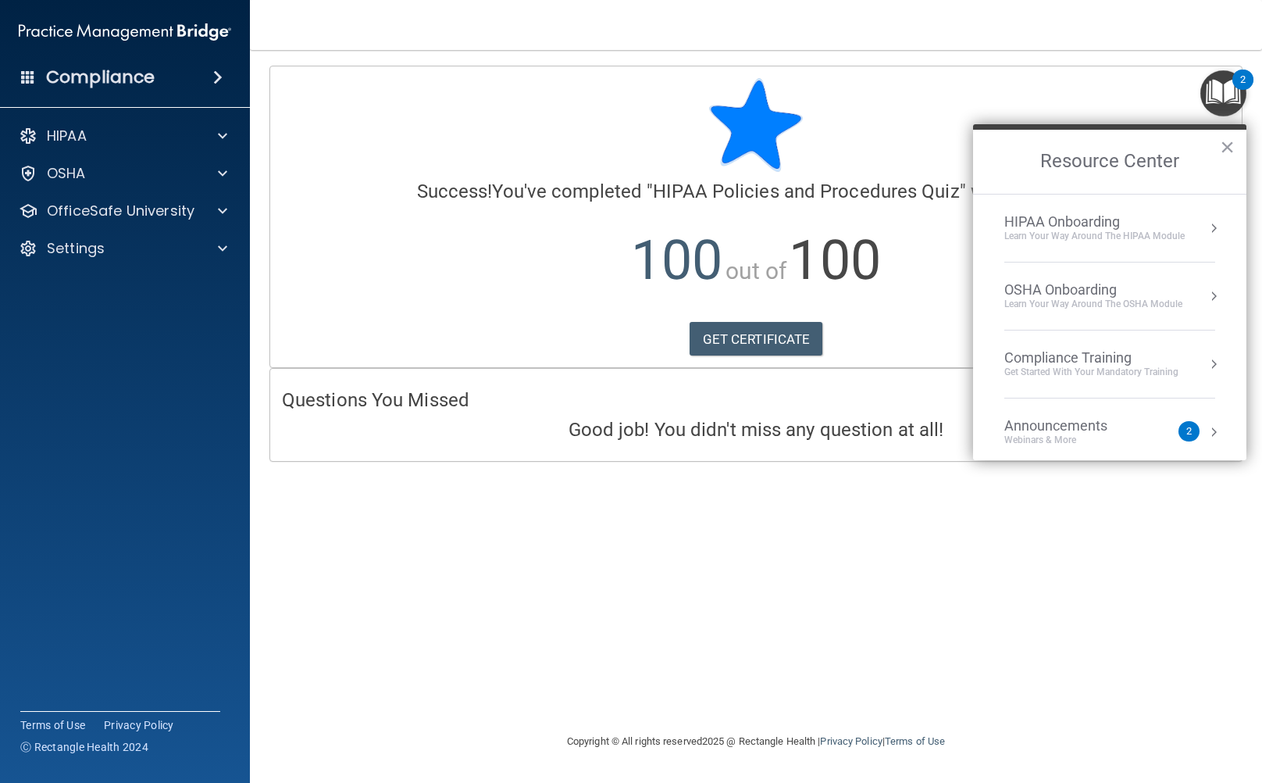
click at [1086, 360] on div "Compliance Training" at bounding box center [1091, 357] width 174 height 17
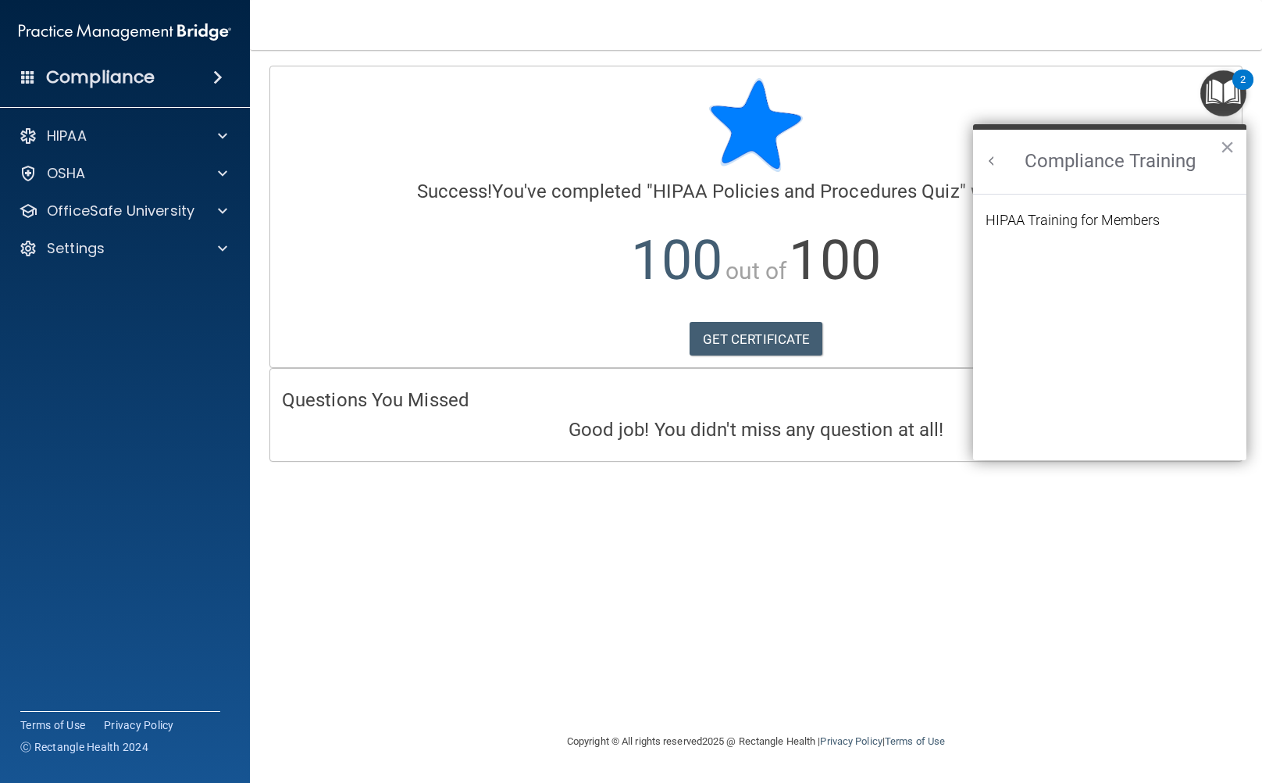
click at [1043, 227] on li "HIPAA Training for Members" at bounding box center [1110, 229] width 248 height 33
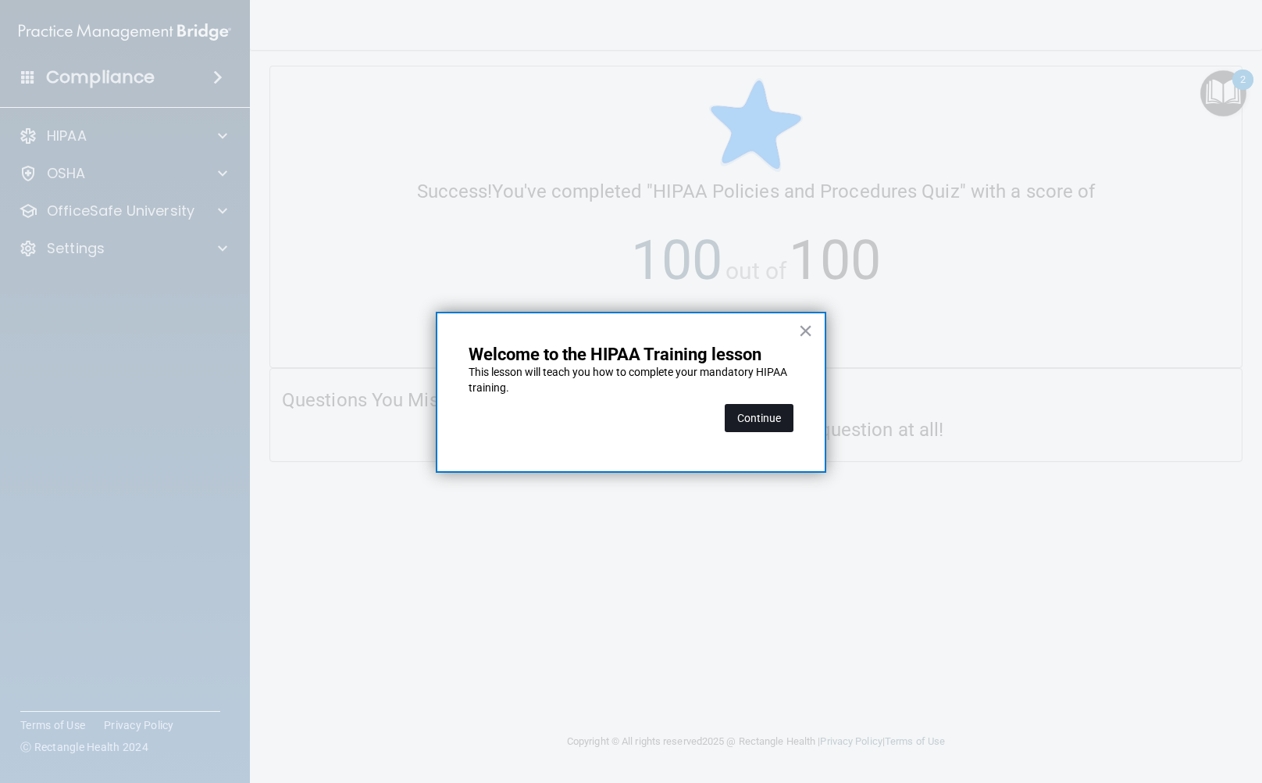
click at [755, 410] on button "Continue" at bounding box center [759, 418] width 69 height 28
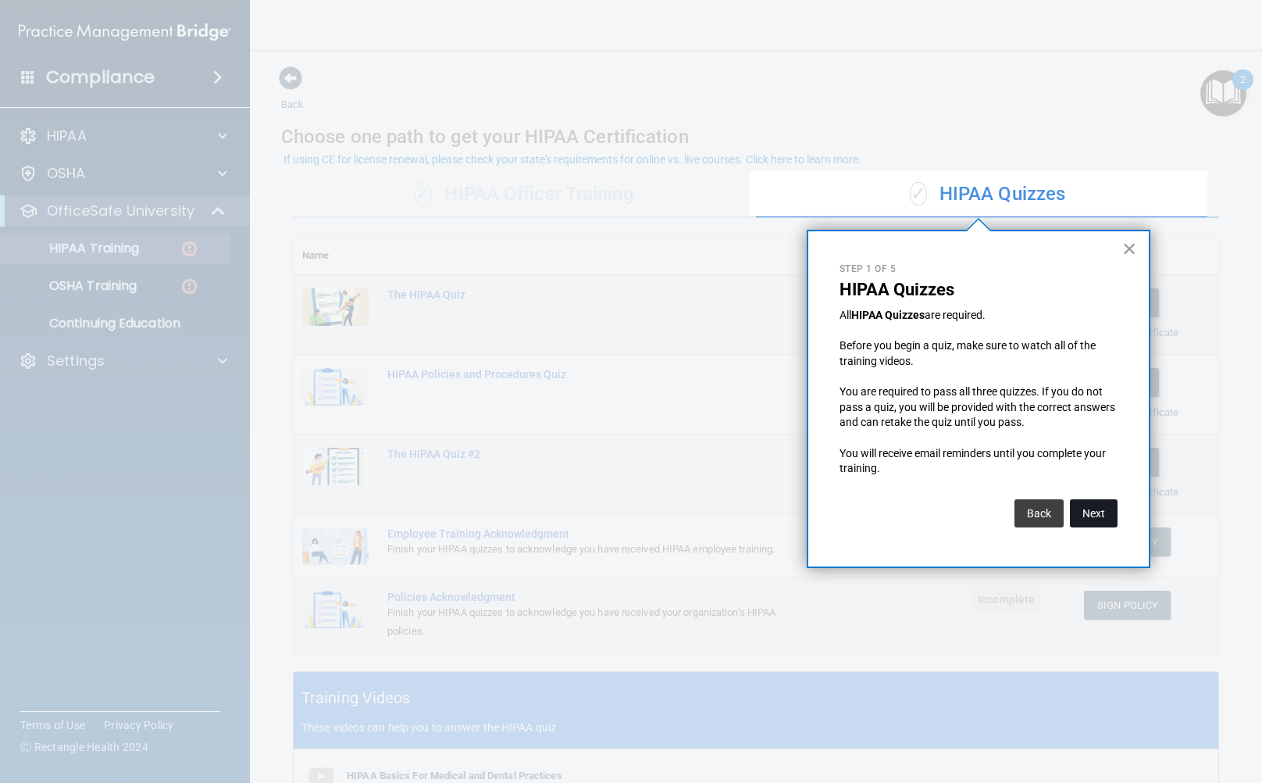
click at [1096, 516] on button "Next" at bounding box center [1094, 513] width 48 height 28
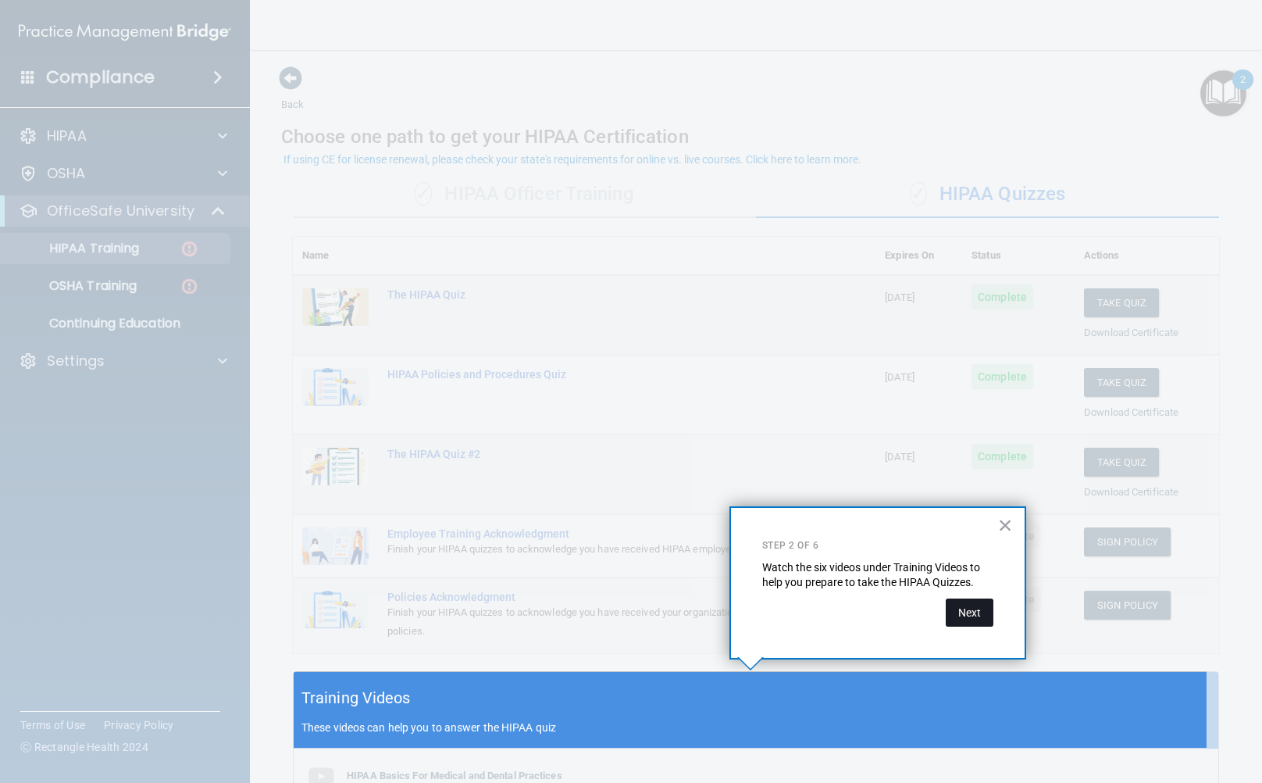
click at [983, 612] on button "Next" at bounding box center [970, 612] width 48 height 28
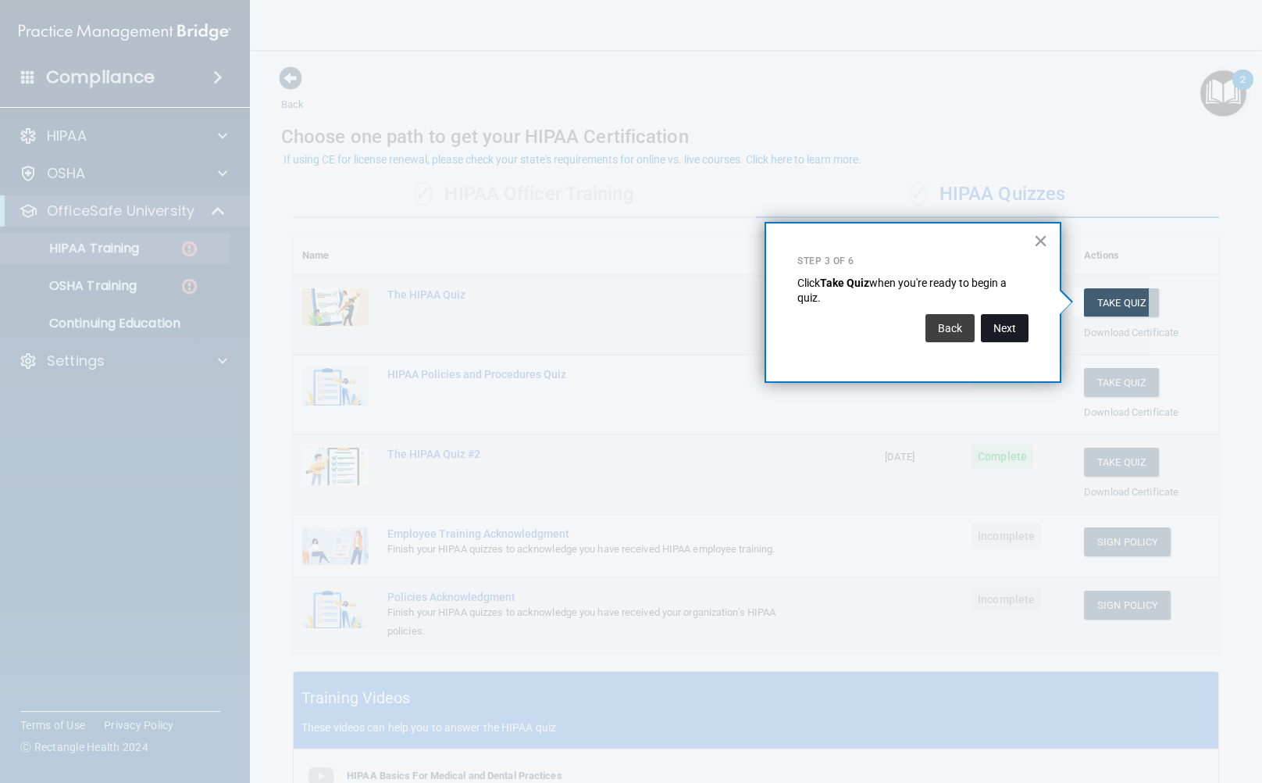
click at [990, 329] on button "Next" at bounding box center [1005, 328] width 48 height 28
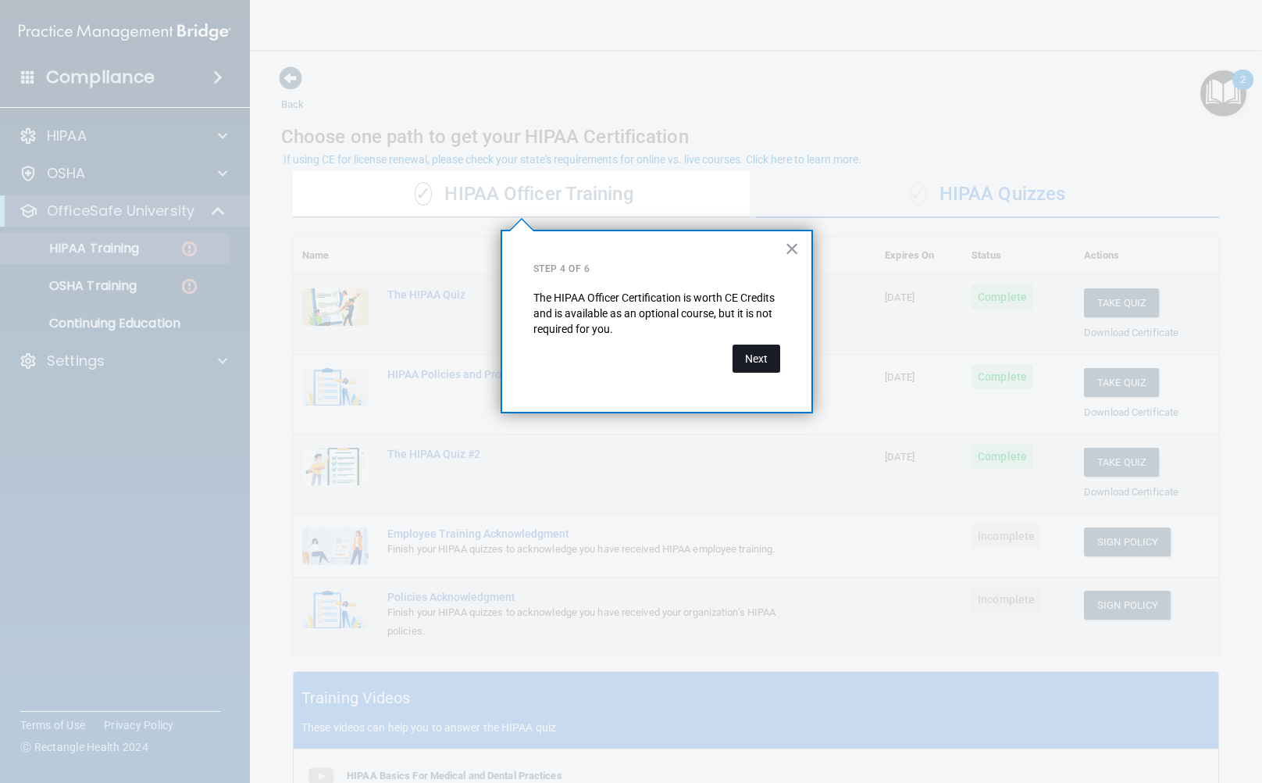
click at [753, 369] on button "Next" at bounding box center [757, 358] width 48 height 28
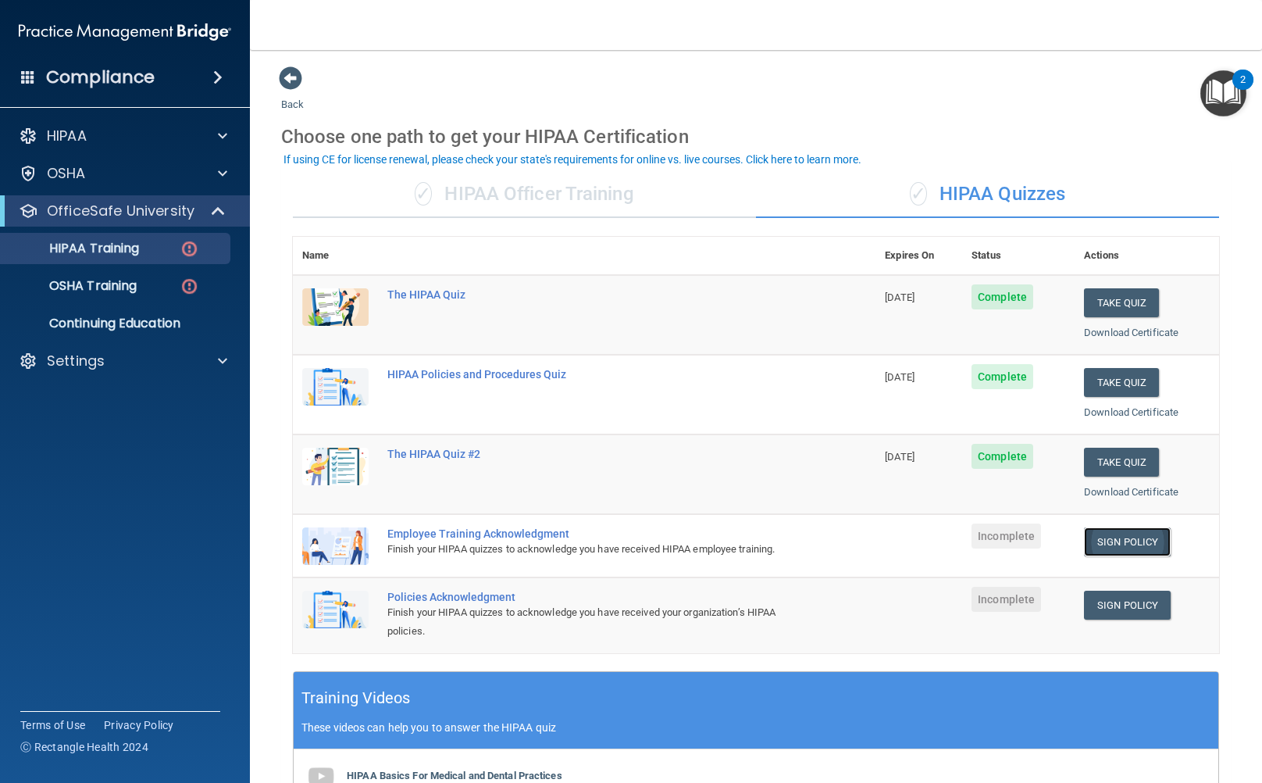
click at [1087, 534] on link "Sign Policy" at bounding box center [1127, 541] width 87 height 29
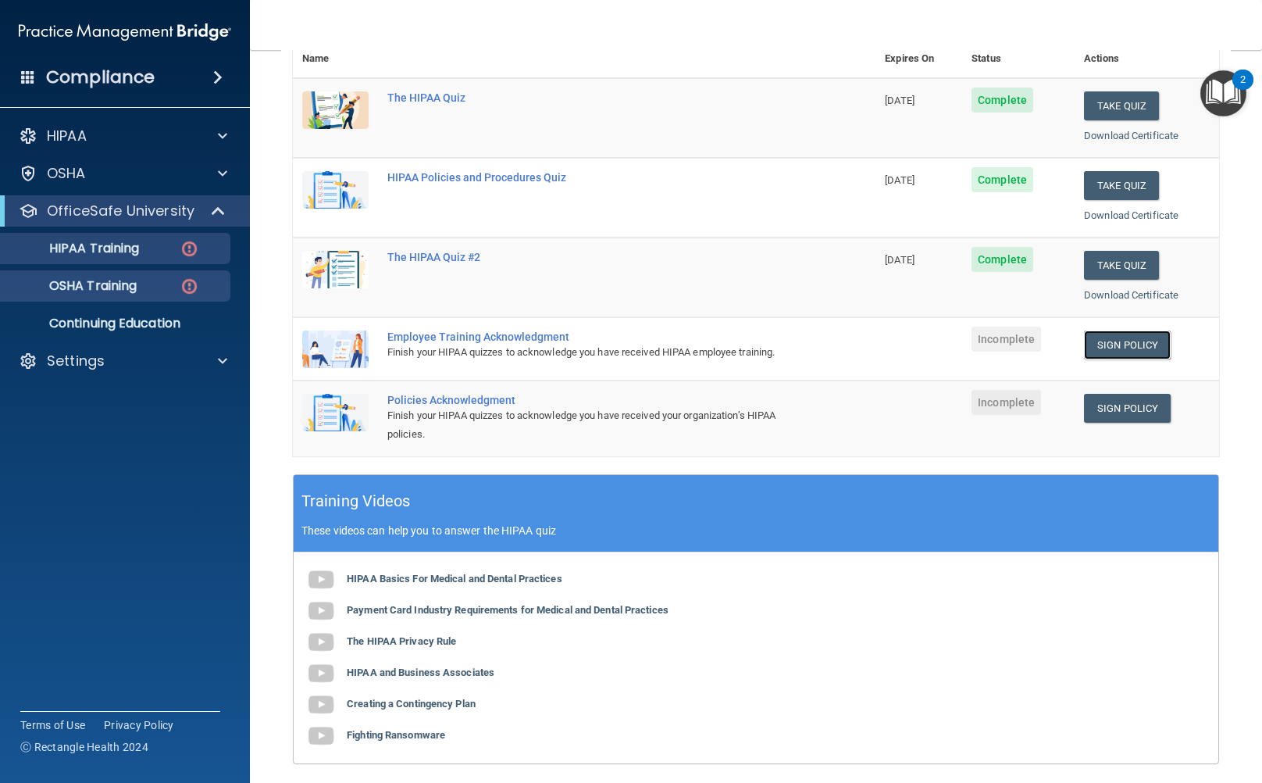
scroll to position [234, 0]
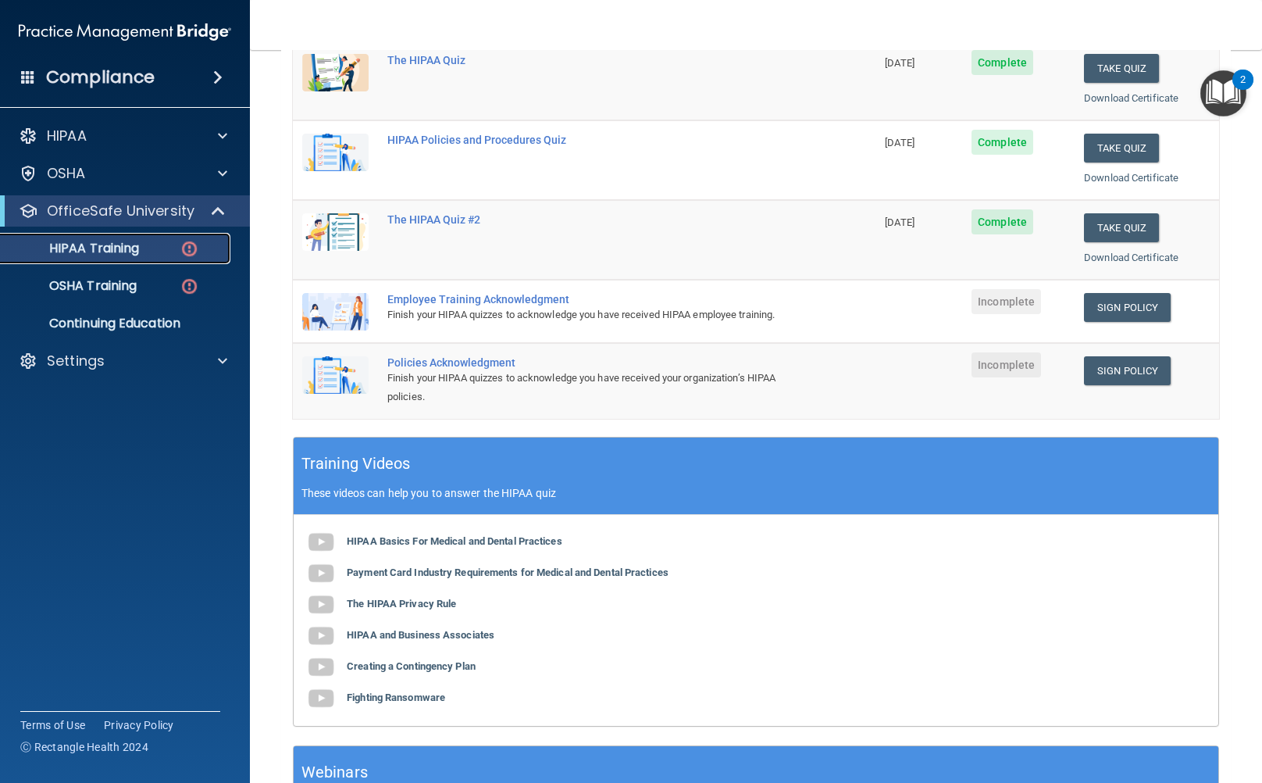
click at [88, 254] on p "HIPAA Training" at bounding box center [74, 249] width 129 height 16
click at [120, 286] on p "OSHA Training" at bounding box center [73, 286] width 127 height 16
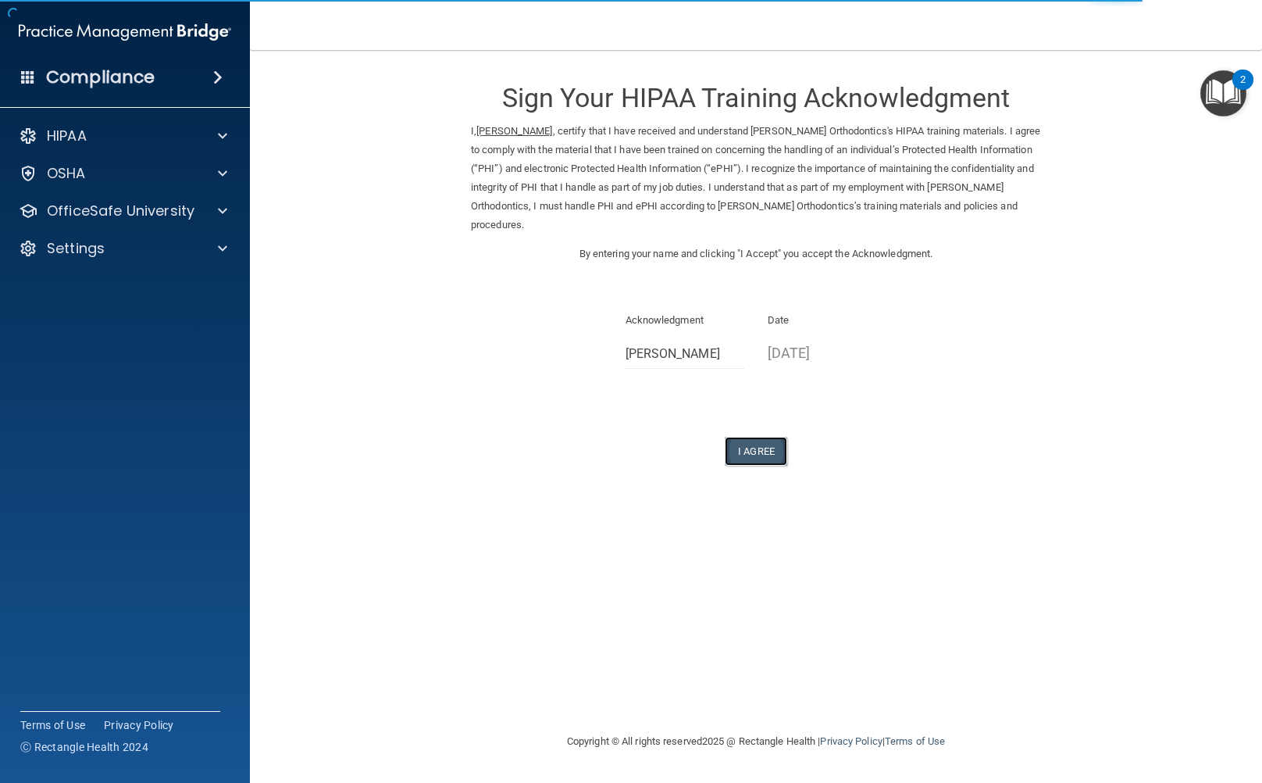
click at [771, 437] on button "I Agree" at bounding box center [756, 451] width 62 height 29
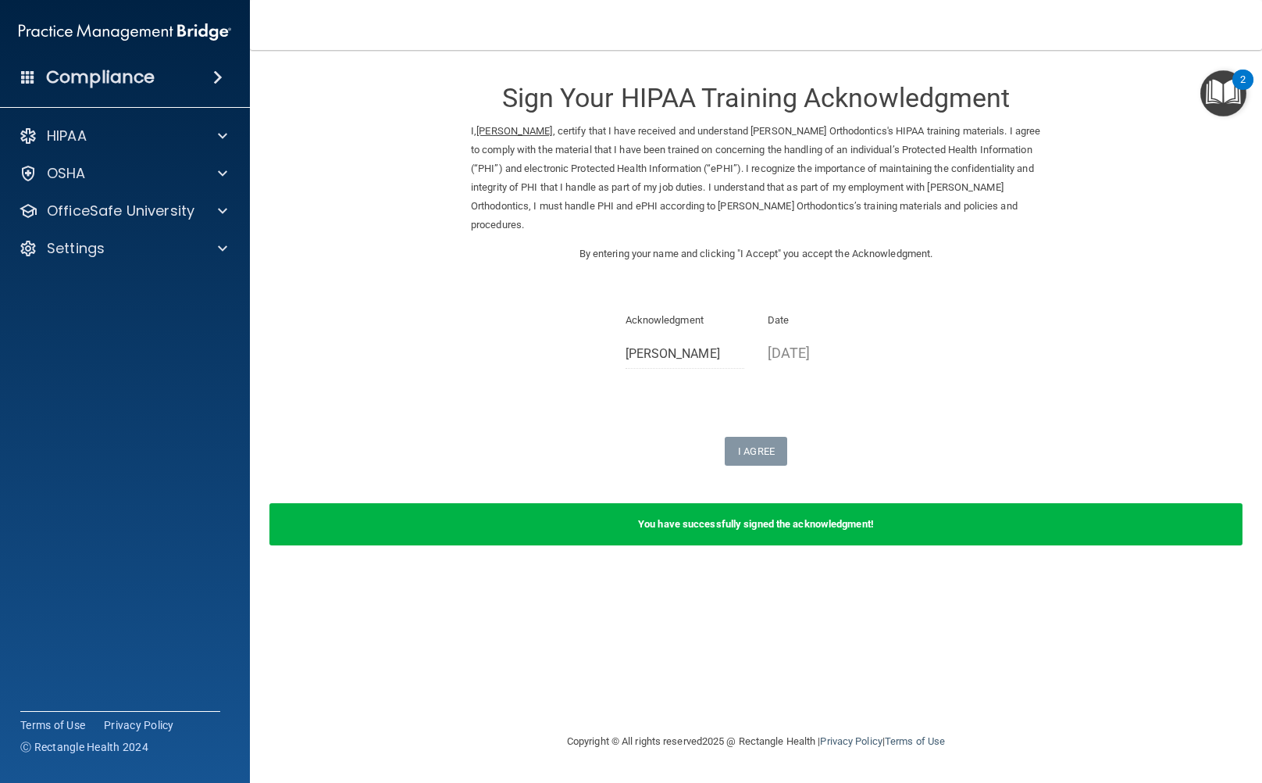
click at [1231, 98] on img "Open Resource Center, 2 new notifications" at bounding box center [1223, 93] width 46 height 46
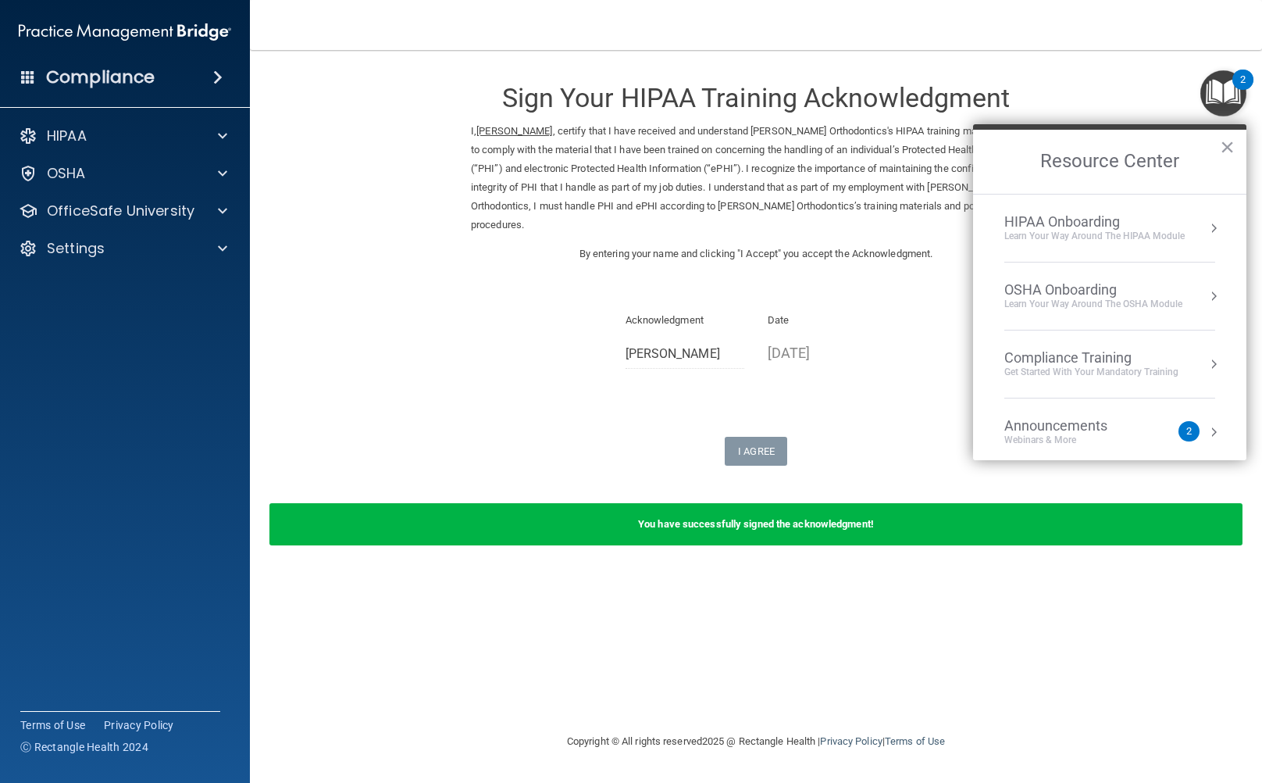
click at [1044, 357] on div "Compliance Training" at bounding box center [1091, 357] width 174 height 17
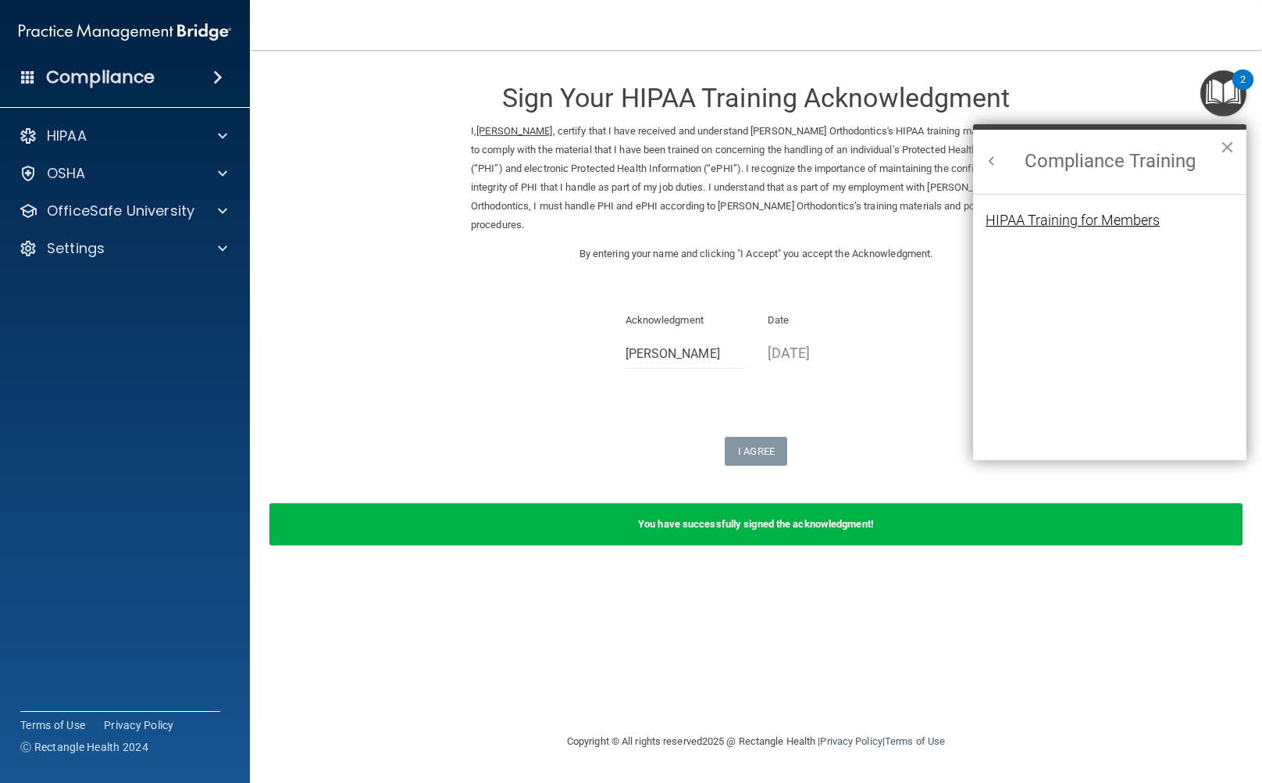
click at [1040, 221] on div "HIPAA Training for Members" at bounding box center [1073, 220] width 174 height 14
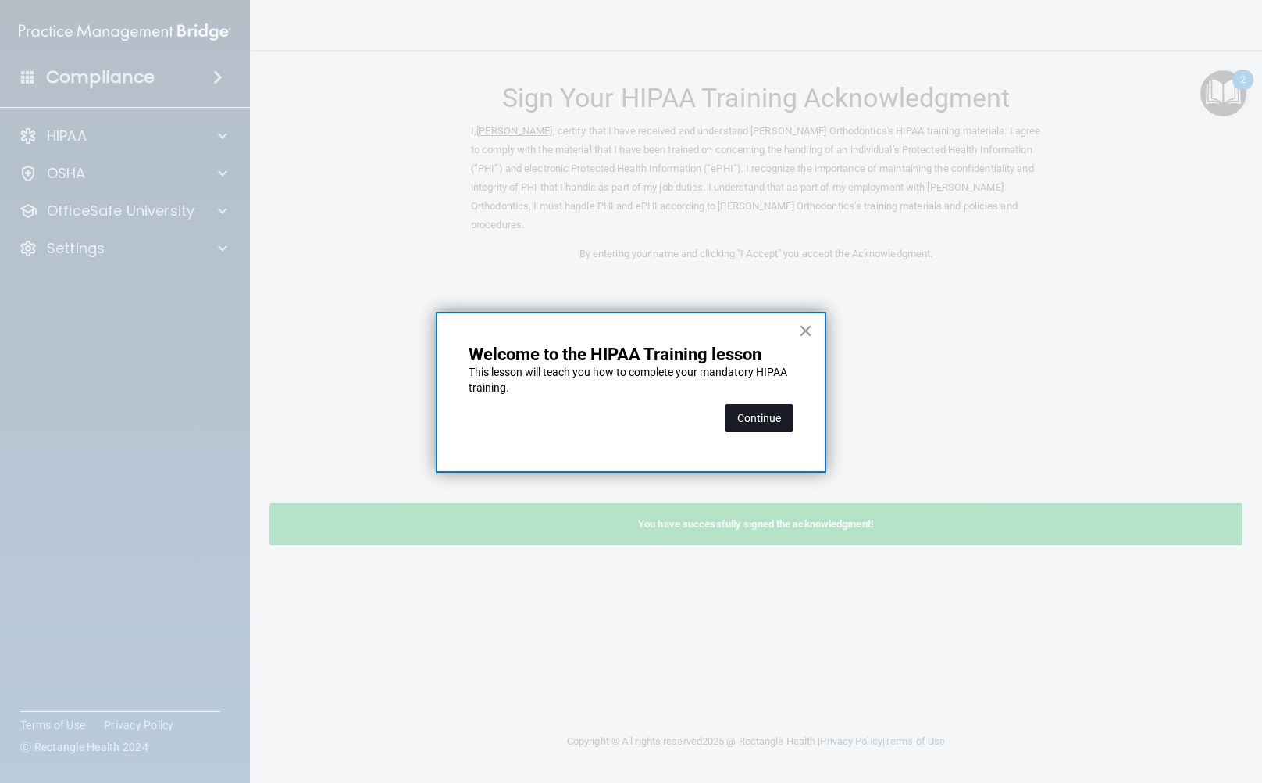
click at [776, 407] on button "Continue" at bounding box center [759, 418] width 69 height 28
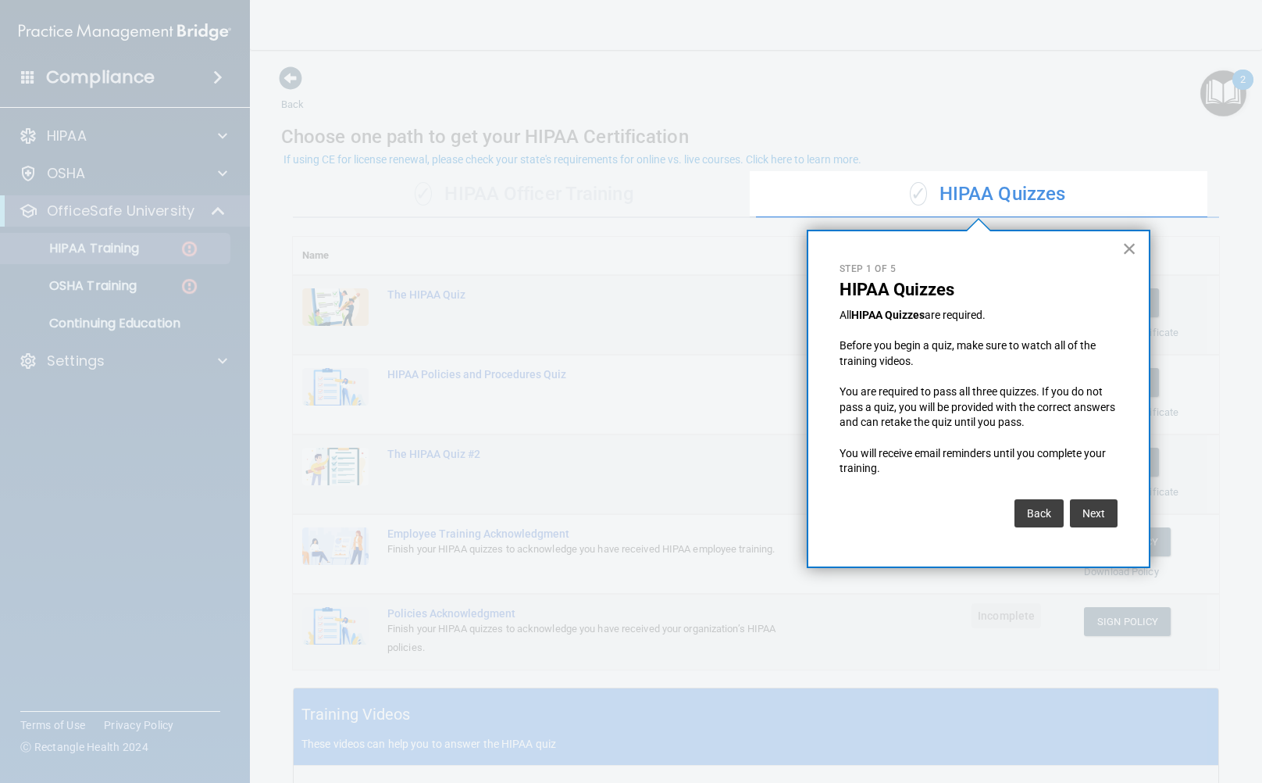
click at [1136, 244] on button "×" at bounding box center [1129, 248] width 15 height 25
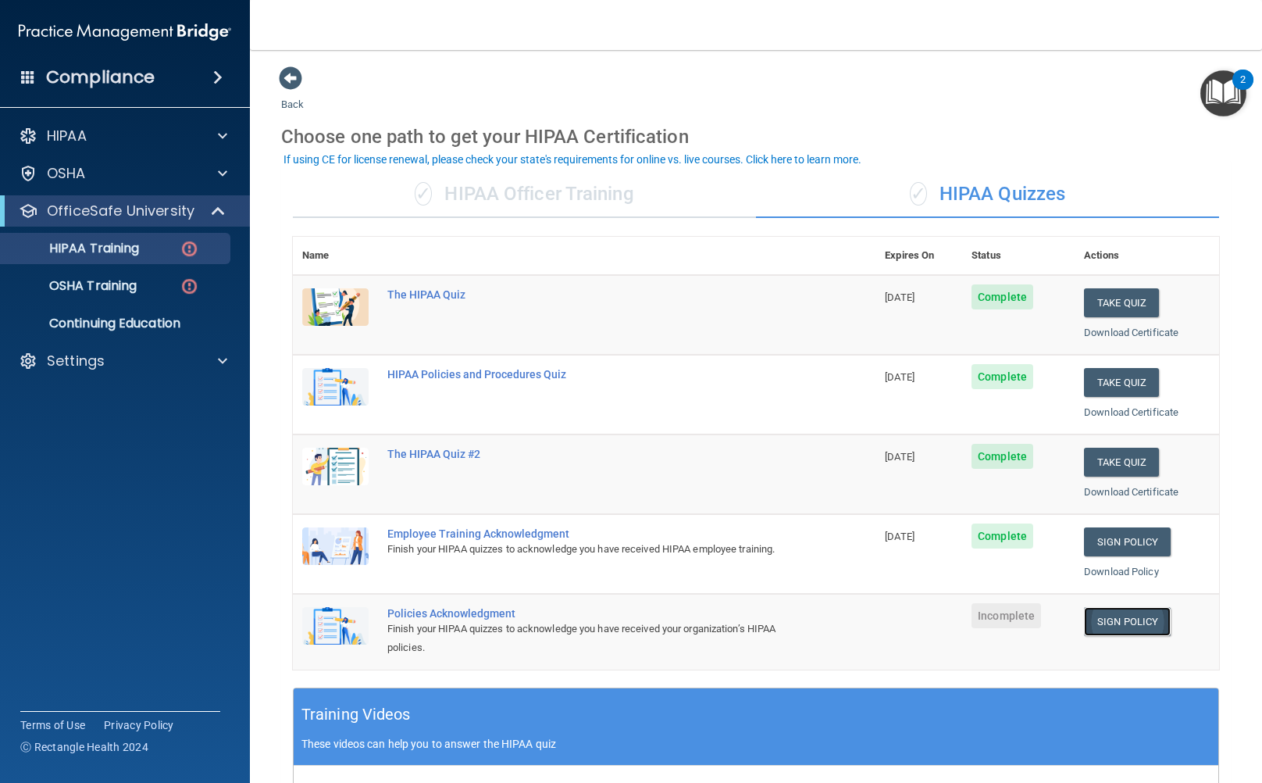
click at [1100, 622] on link "Sign Policy" at bounding box center [1127, 621] width 87 height 29
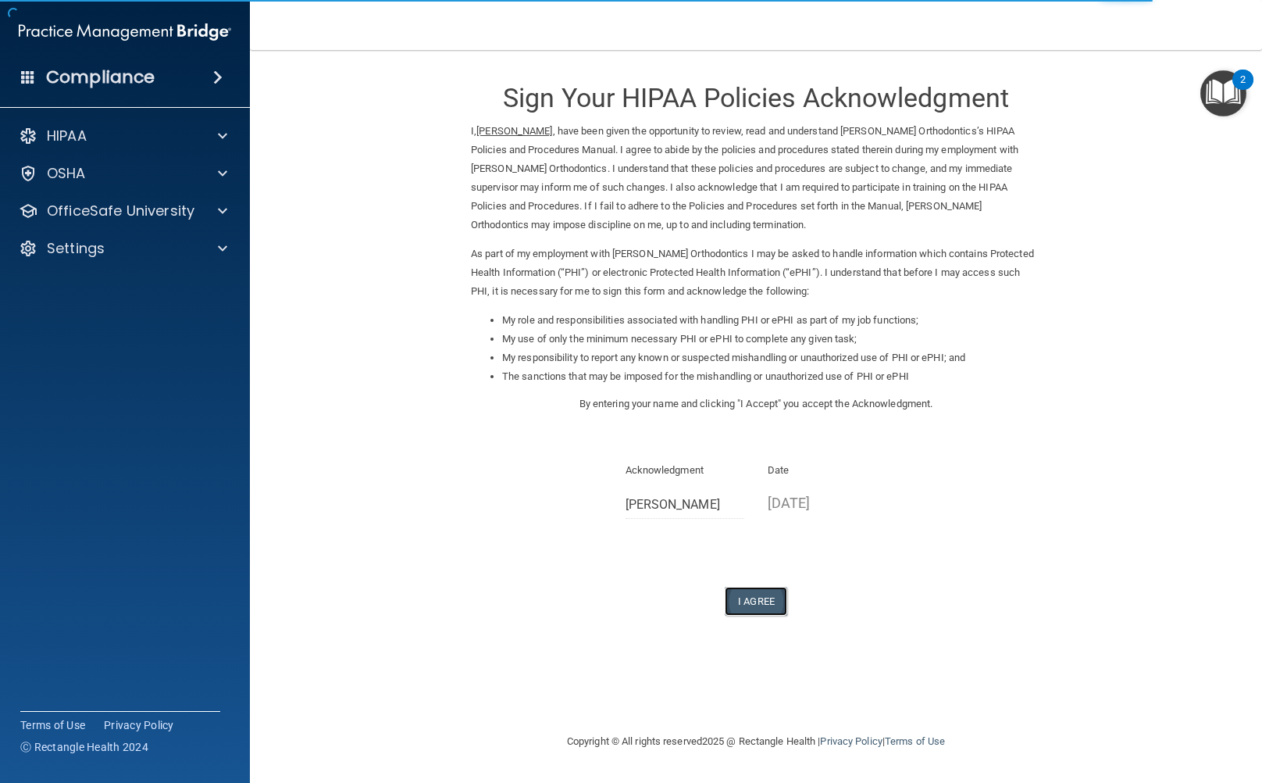
click at [772, 601] on button "I Agree" at bounding box center [756, 601] width 62 height 29
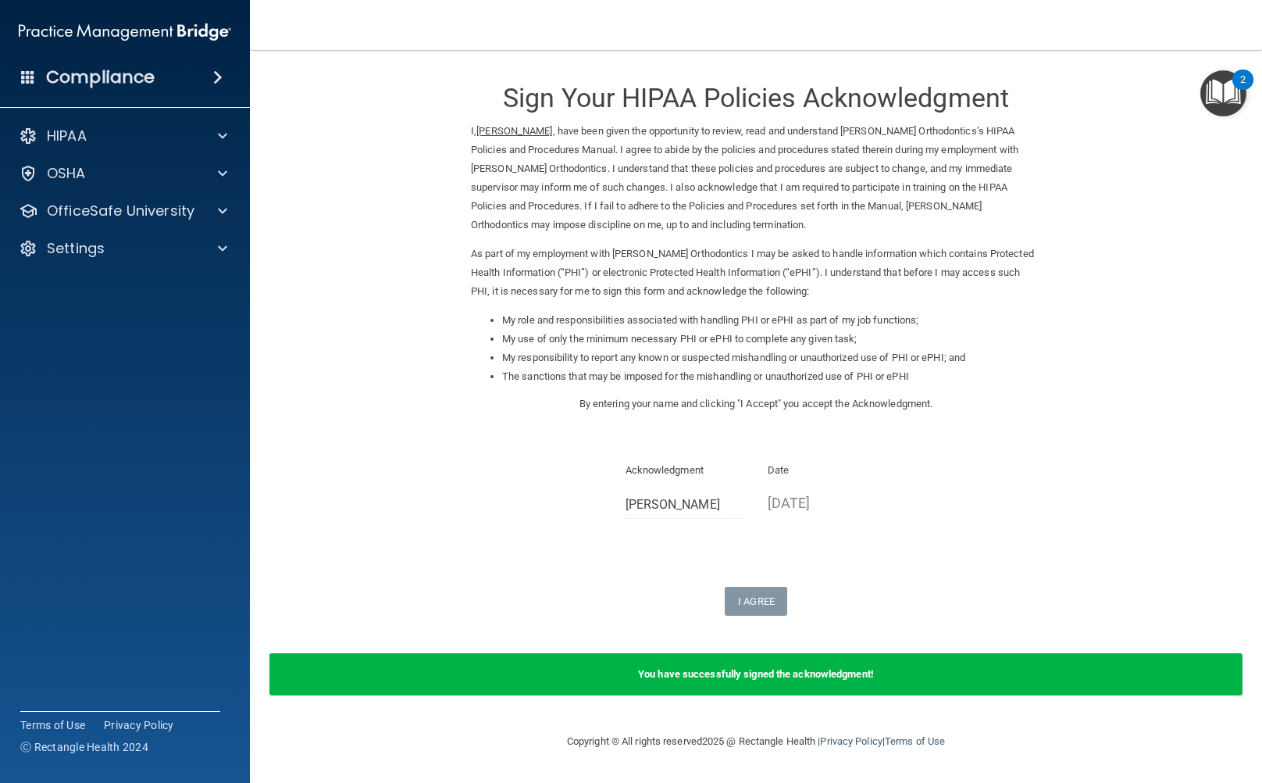
click at [1242, 93] on div "2" at bounding box center [1242, 90] width 5 height 20
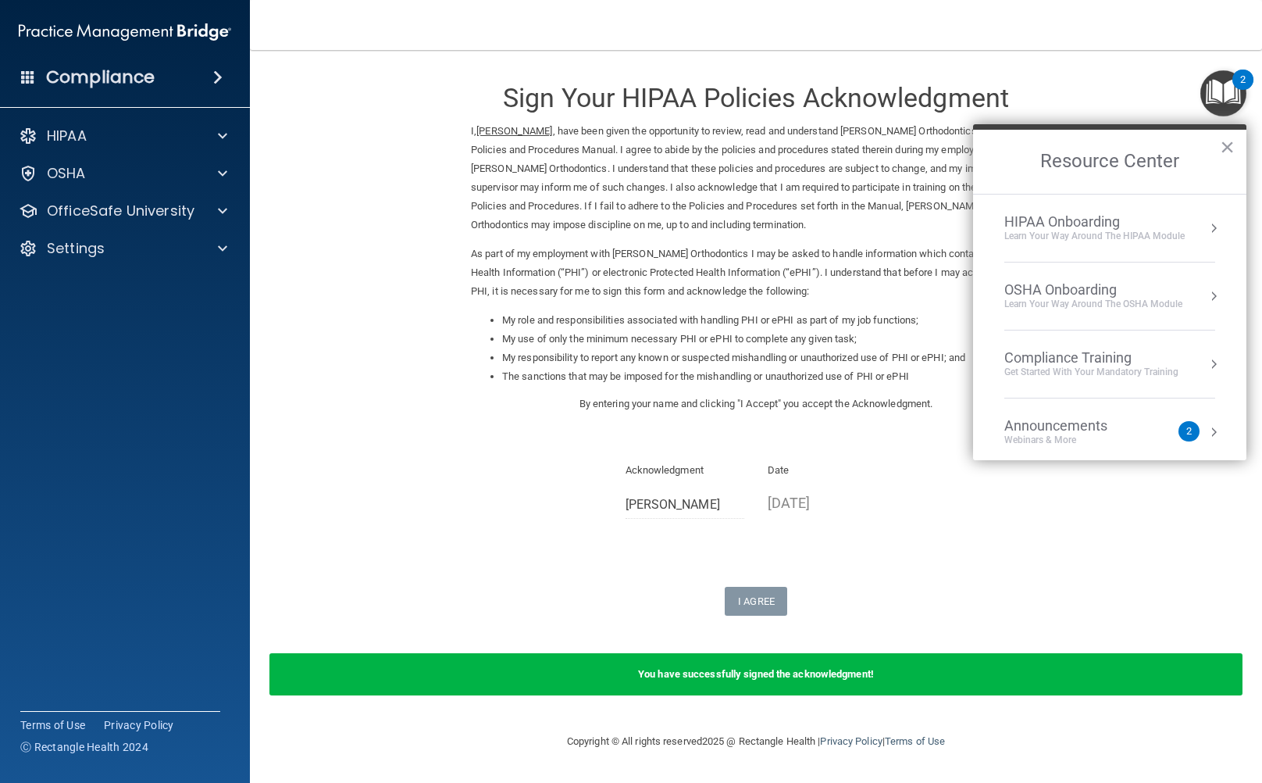
click at [1112, 359] on div "Compliance Training" at bounding box center [1091, 357] width 174 height 17
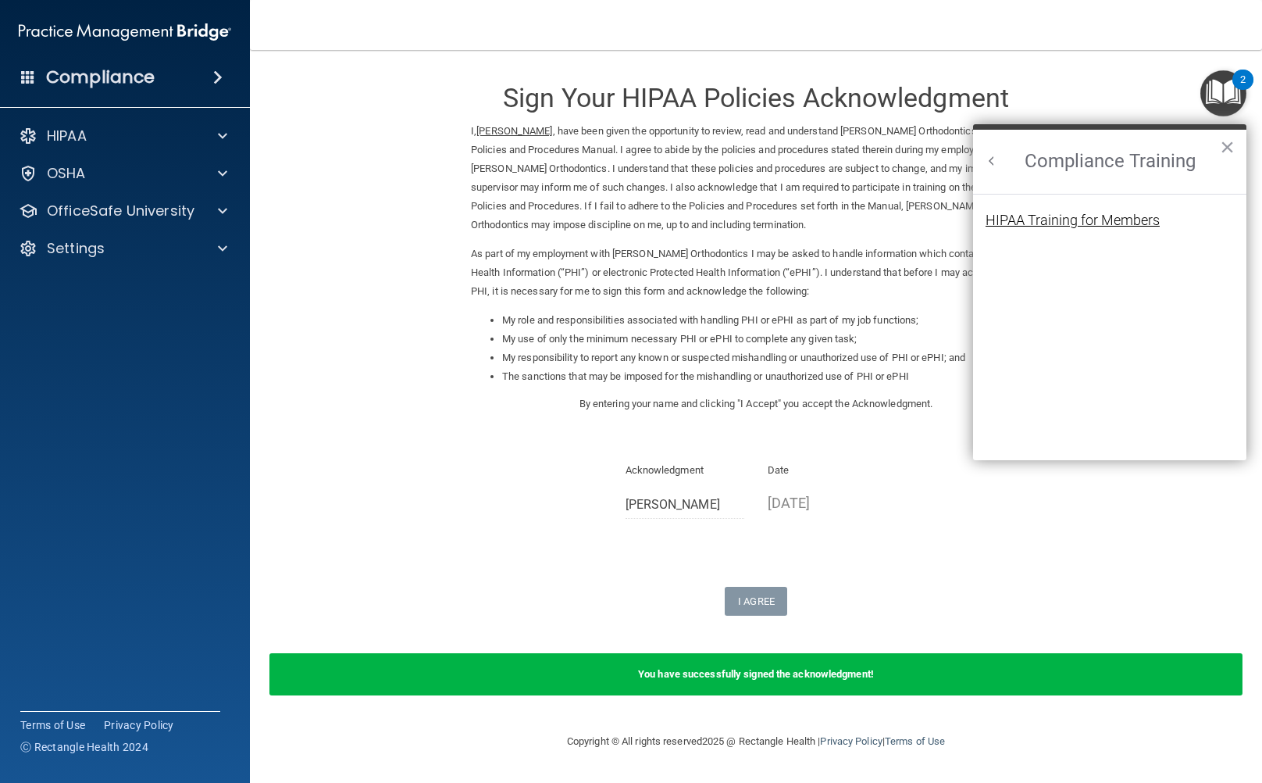
click at [1063, 219] on div "HIPAA Training for Members" at bounding box center [1073, 220] width 174 height 14
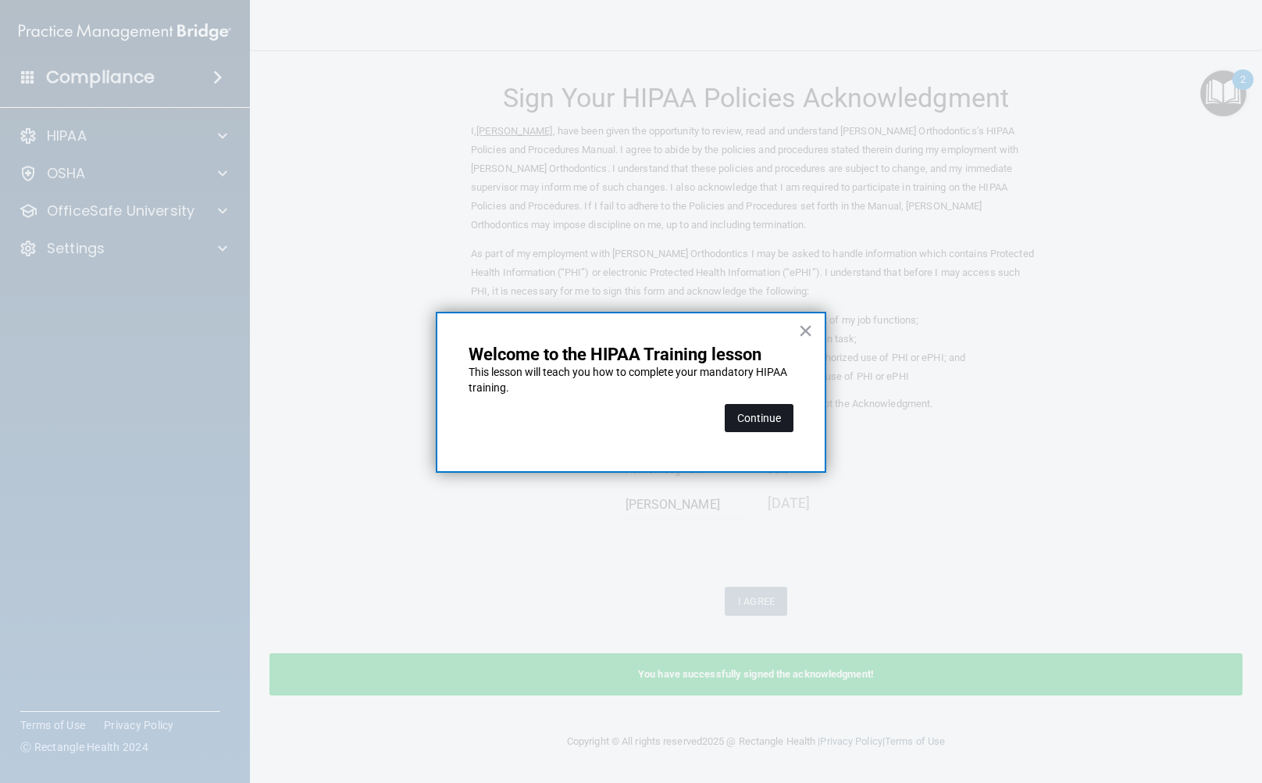
click at [777, 410] on button "Continue" at bounding box center [759, 418] width 69 height 28
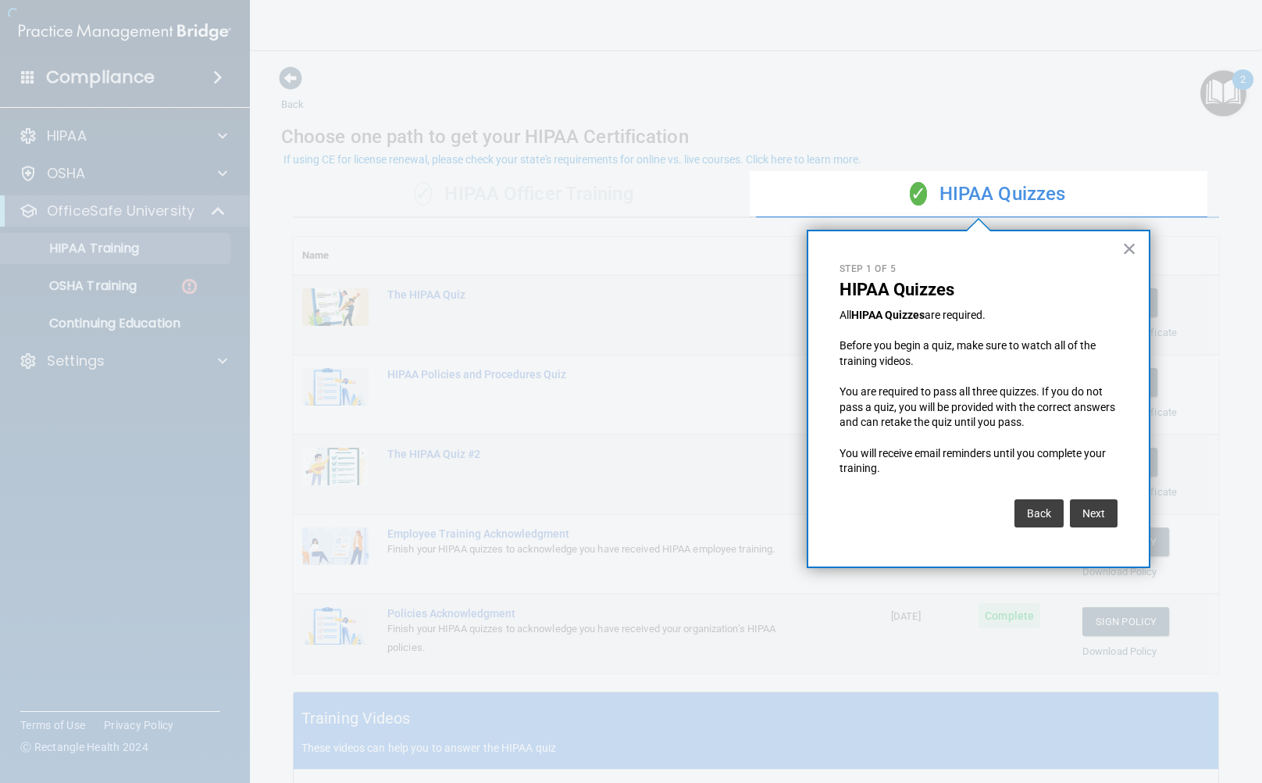
click at [96, 285] on div at bounding box center [375, 391] width 750 height 783
click at [1131, 253] on button "×" at bounding box center [1129, 248] width 15 height 25
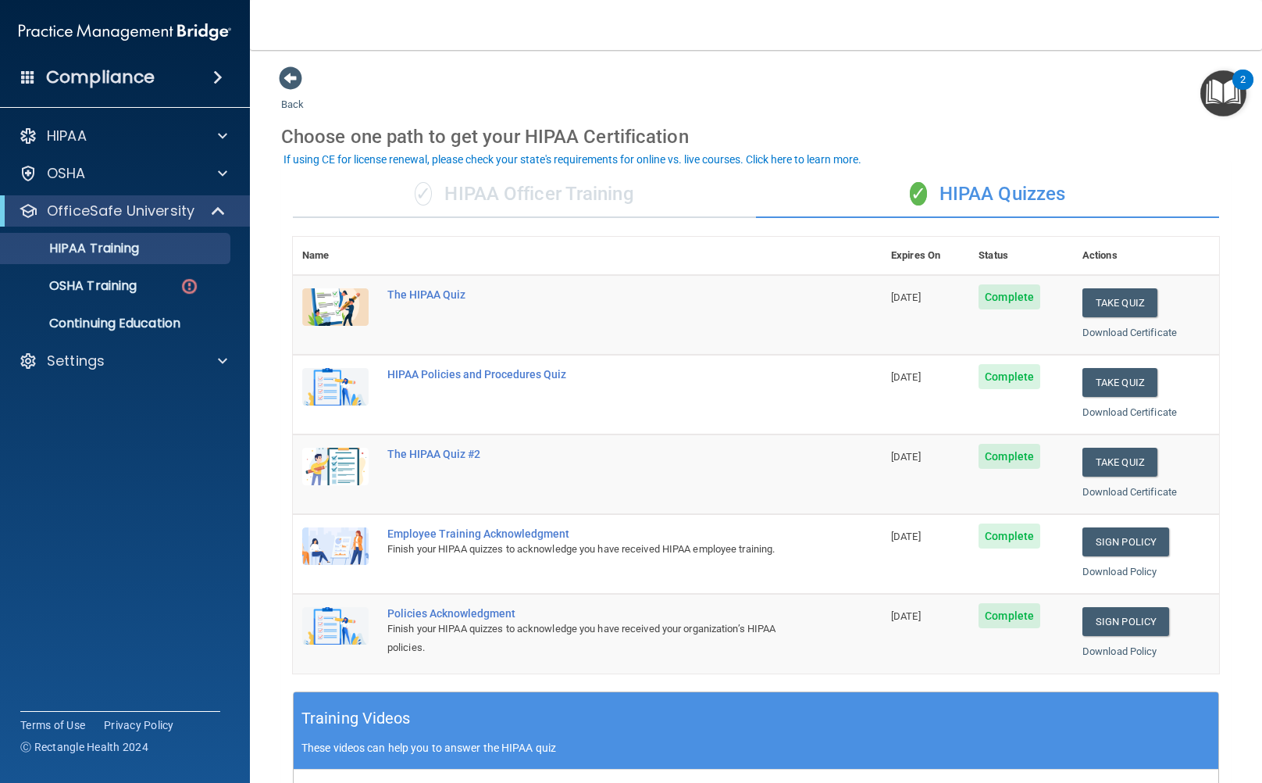
scroll to position [391, 0]
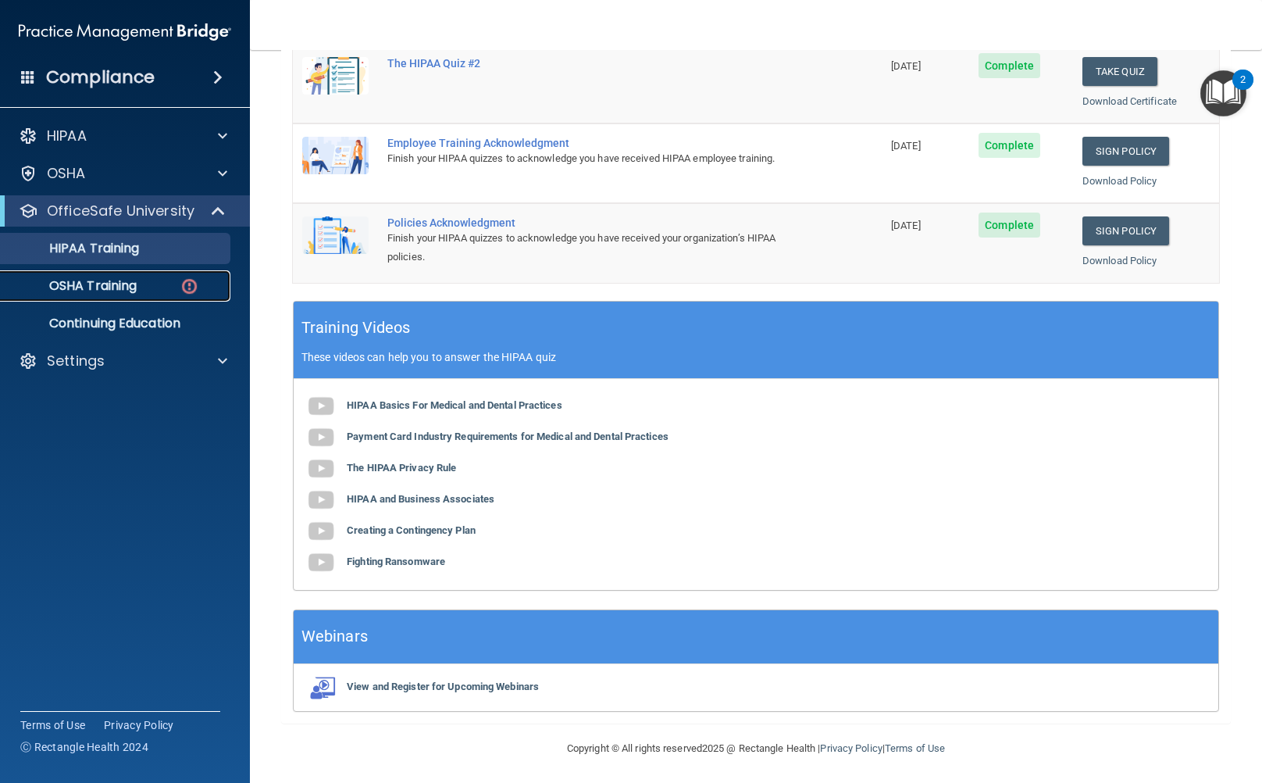
click at [154, 296] on link "OSHA Training" at bounding box center [107, 285] width 246 height 31
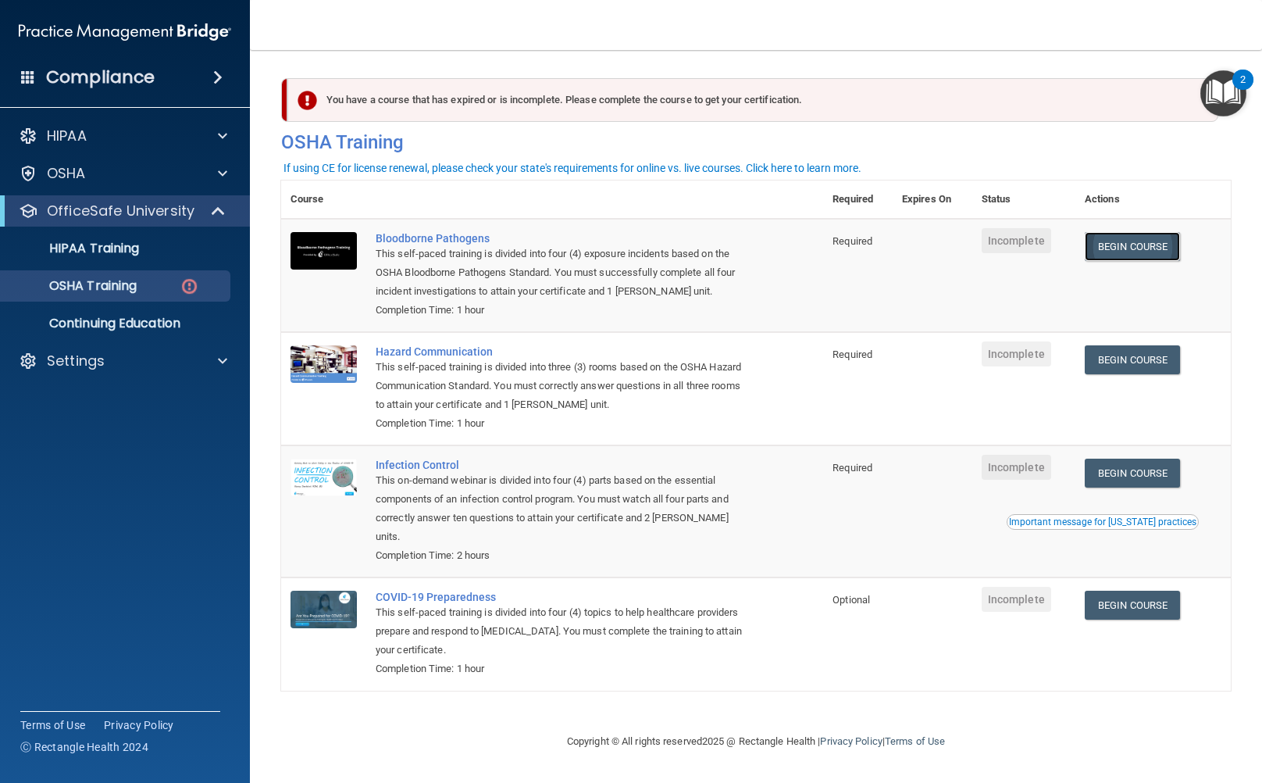
click at [1104, 244] on link "Begin Course" at bounding box center [1132, 246] width 95 height 29
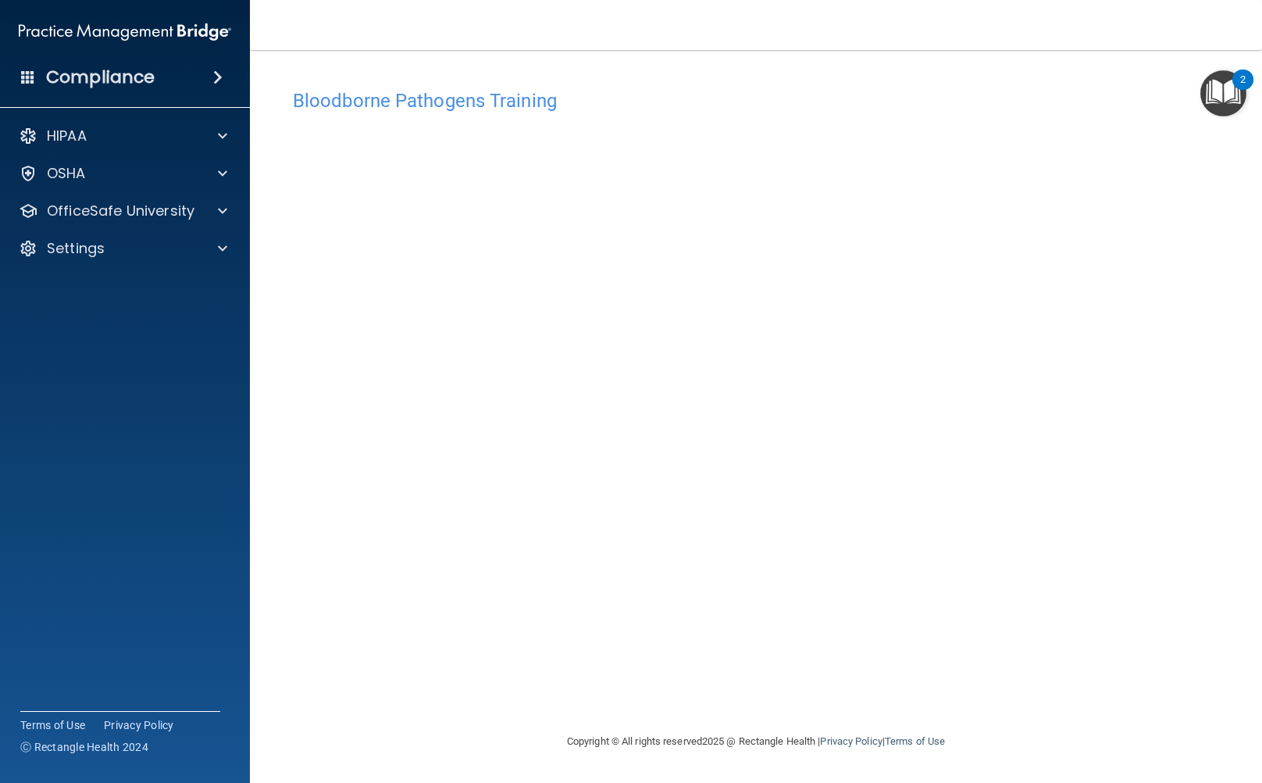
click at [819, 701] on div "Bloodborne Pathogens Training This course doesn’t expire until . Are you sure y…" at bounding box center [756, 406] width 950 height 651
click at [148, 173] on div "OSHA" at bounding box center [104, 173] width 194 height 19
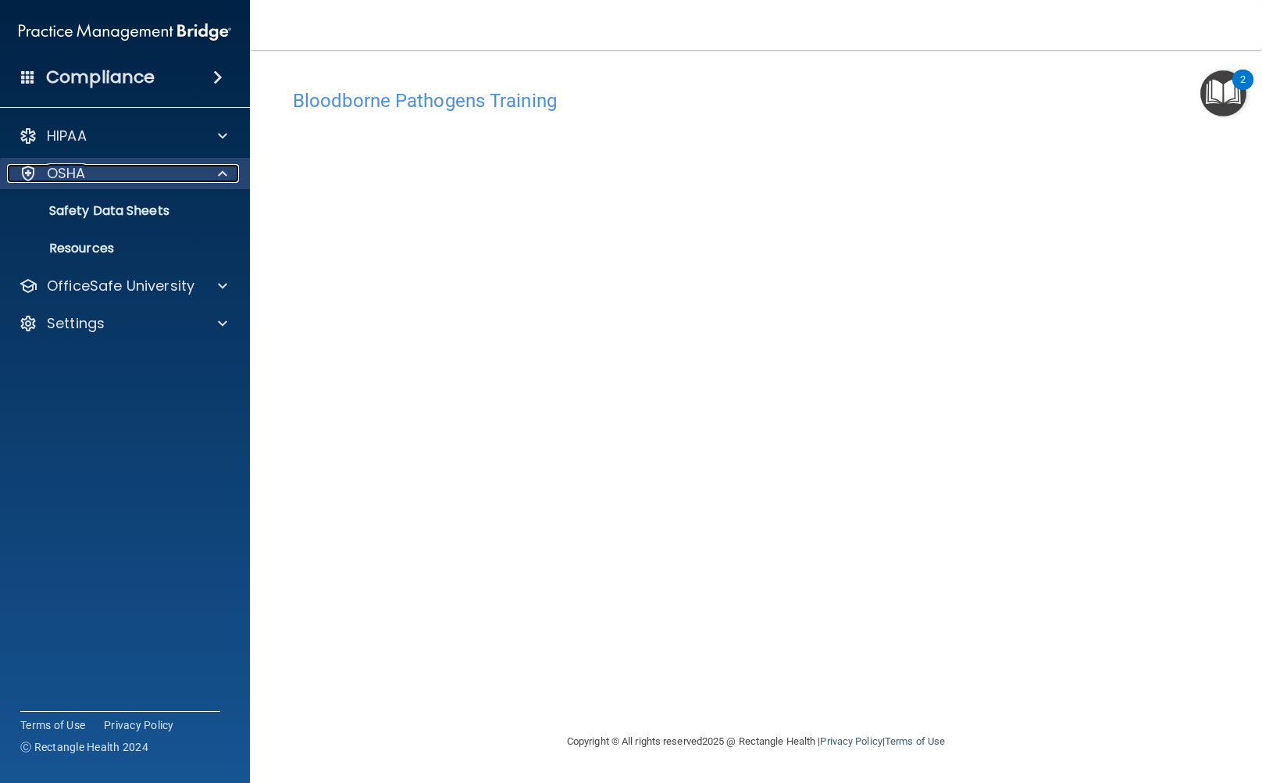
click at [185, 182] on div "OSHA" at bounding box center [104, 173] width 194 height 19
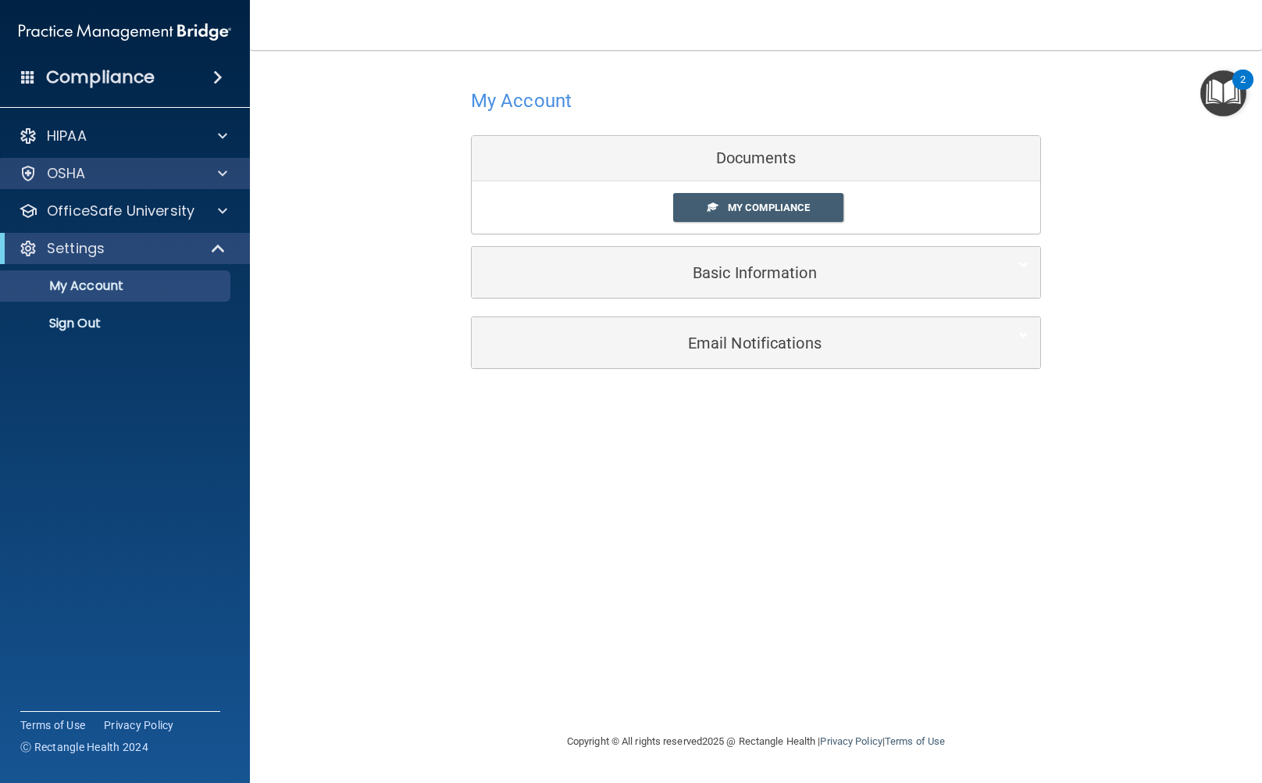
click at [167, 185] on div "OSHA" at bounding box center [125, 173] width 251 height 31
click at [173, 184] on div "OSHA" at bounding box center [125, 173] width 251 height 31
click at [188, 169] on div "OSHA" at bounding box center [104, 173] width 194 height 19
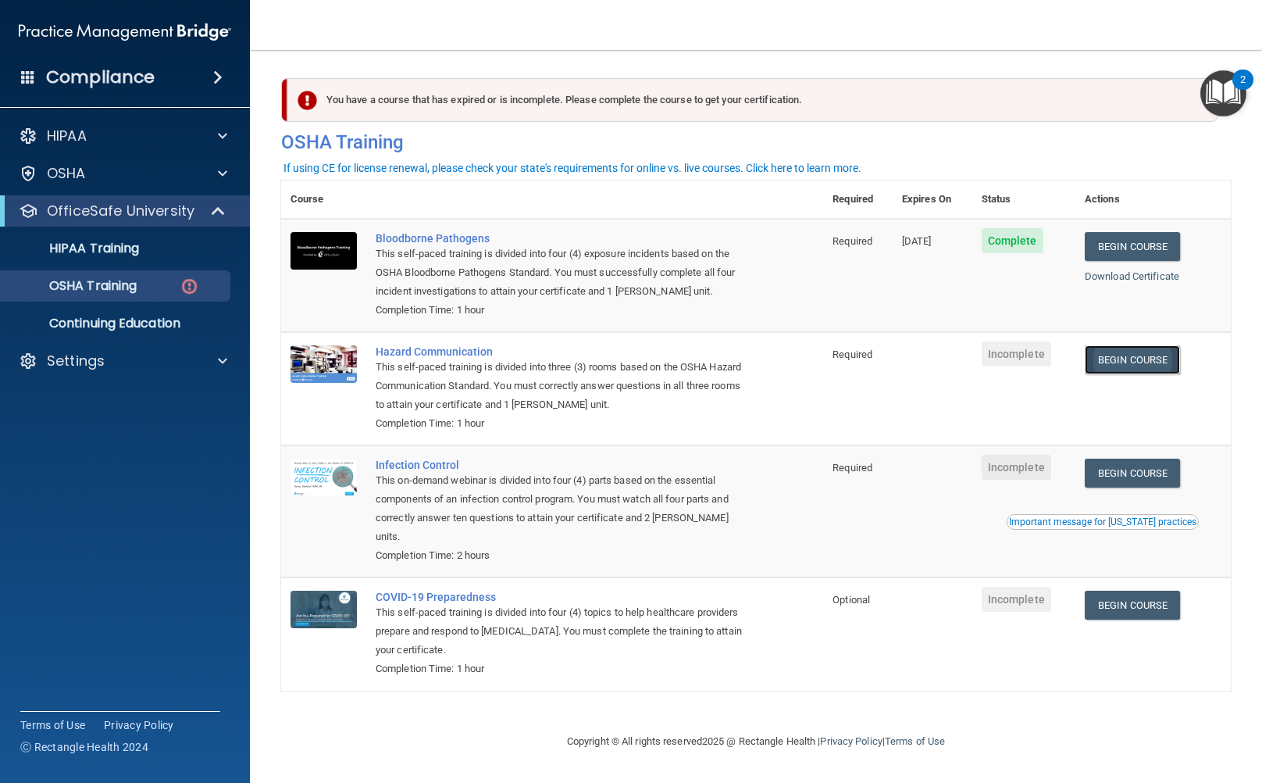
click at [1147, 360] on link "Begin Course" at bounding box center [1132, 359] width 95 height 29
